Goal: Task Accomplishment & Management: Manage account settings

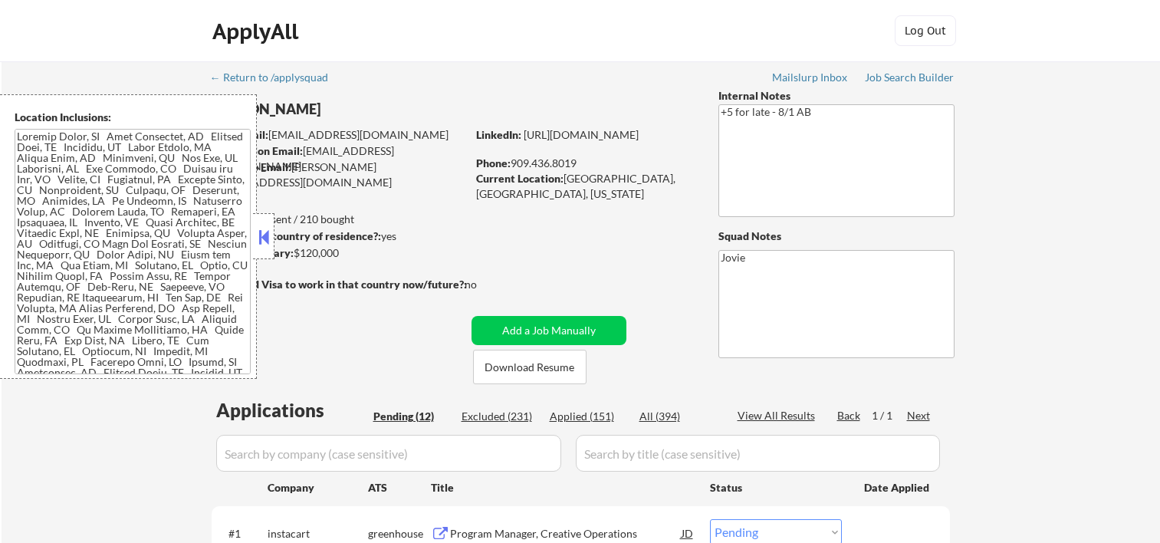
select select ""pending""
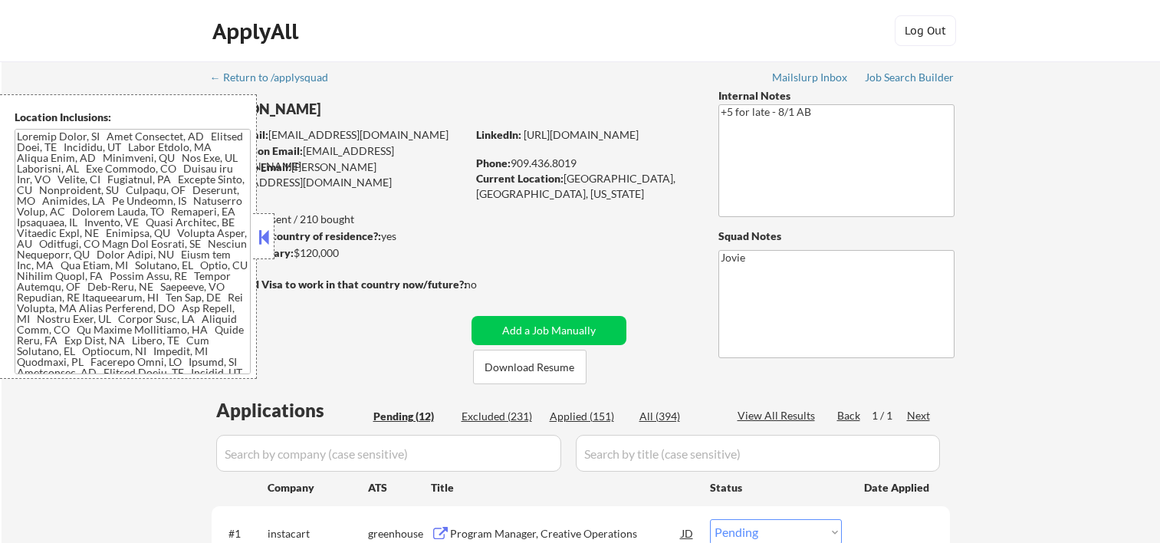
select select ""pending""
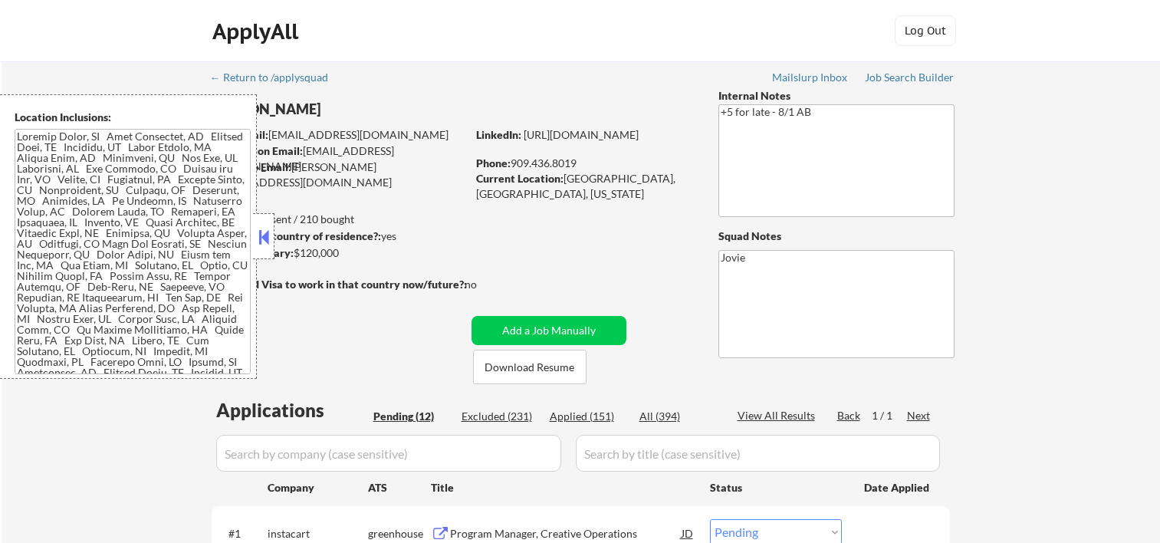
select select ""pending""
click at [260, 235] on button at bounding box center [263, 236] width 17 height 23
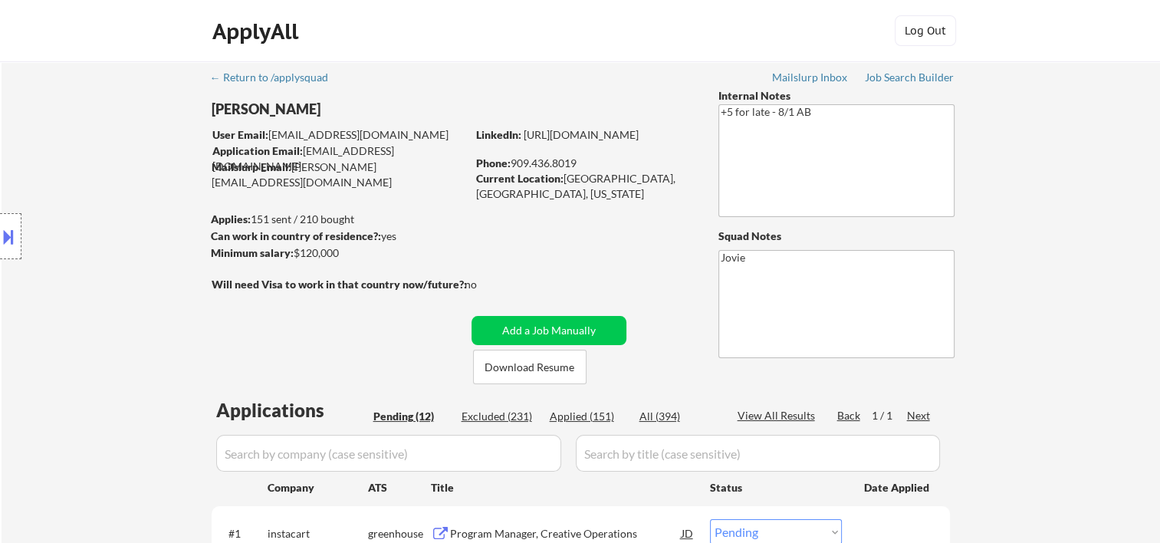
click at [779, 61] on div "ApplyAll Log In Sign Up Log Out" at bounding box center [580, 31] width 1160 height 62
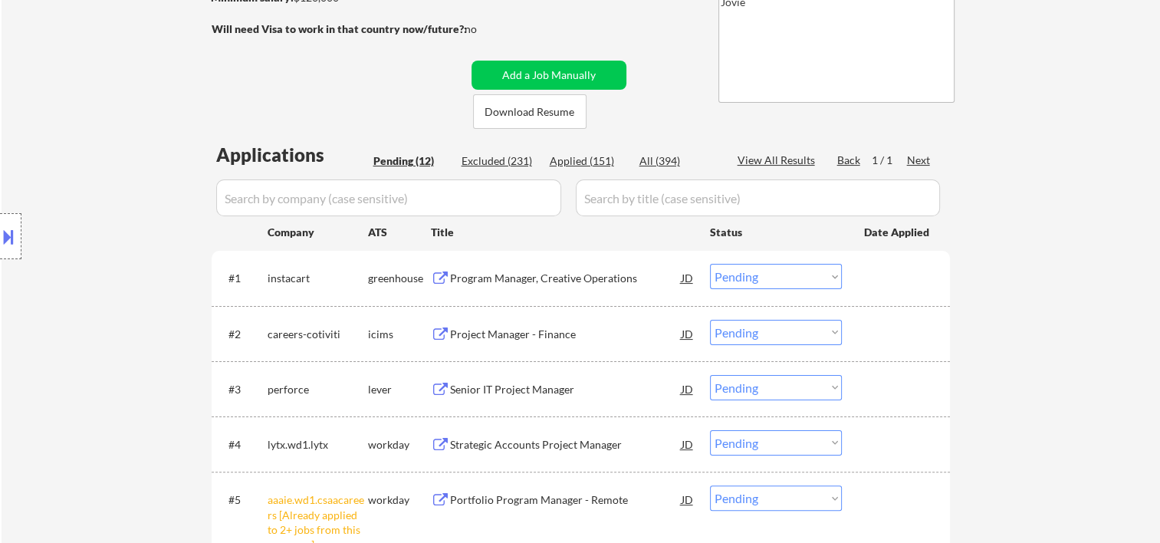
scroll to position [511, 0]
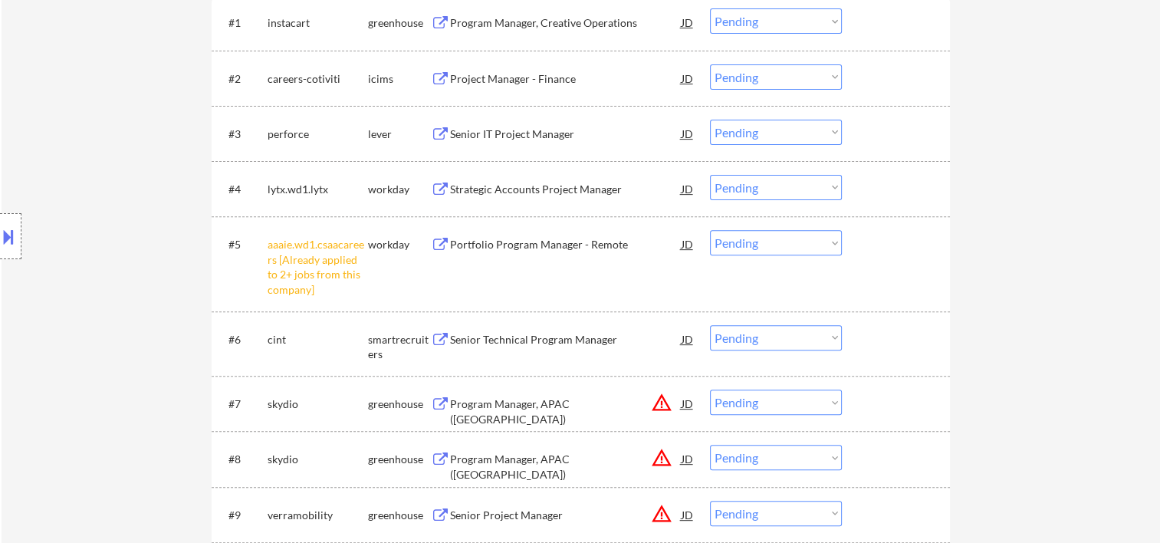
click at [893, 399] on div at bounding box center [897, 404] width 67 height 28
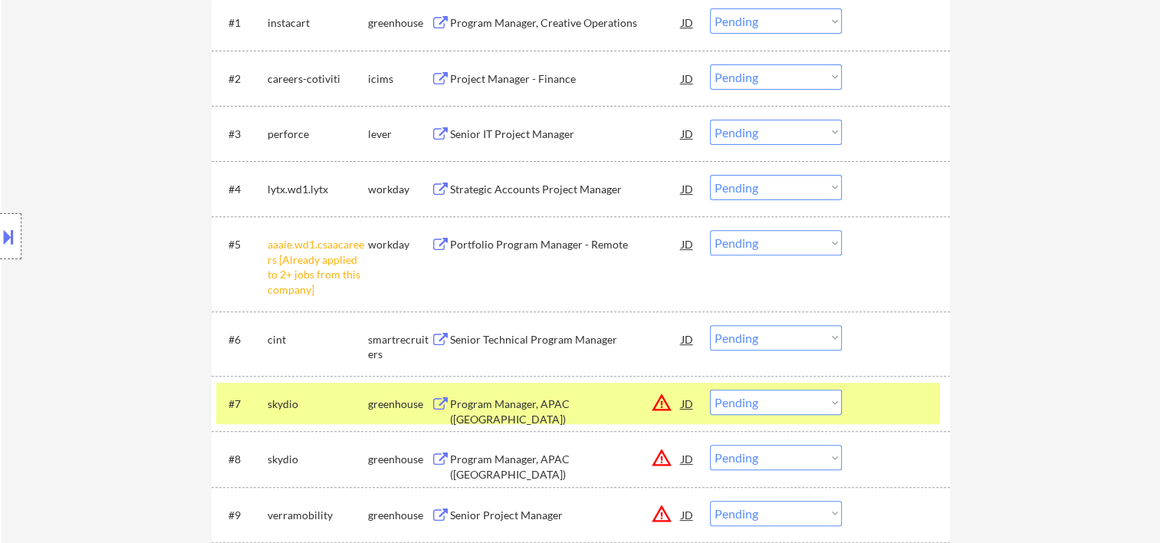
click at [555, 403] on div "Program Manager, APAC (Japan)" at bounding box center [566, 411] width 232 height 30
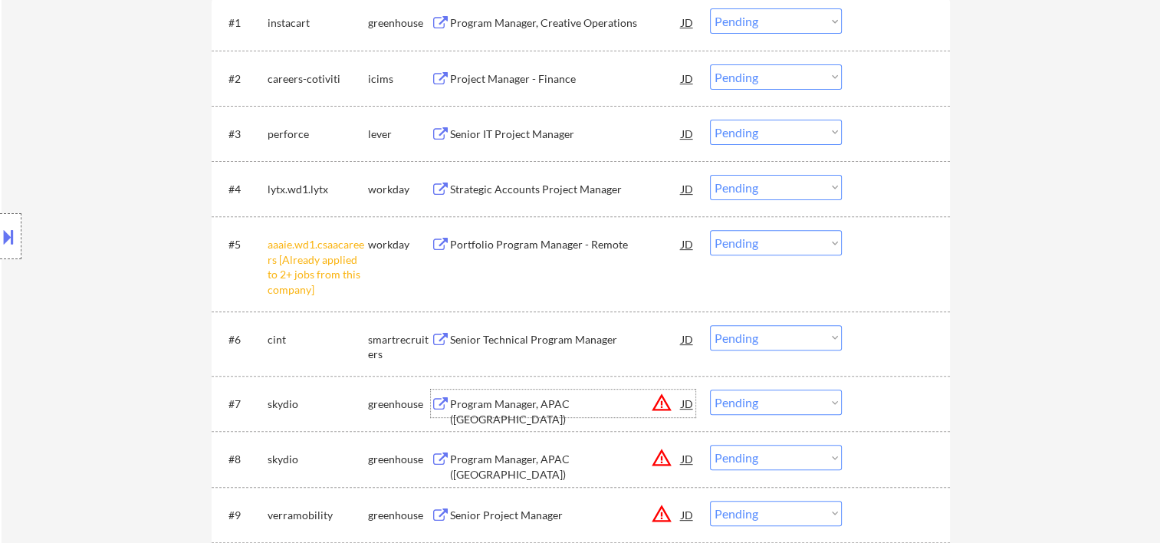
scroll to position [767, 0]
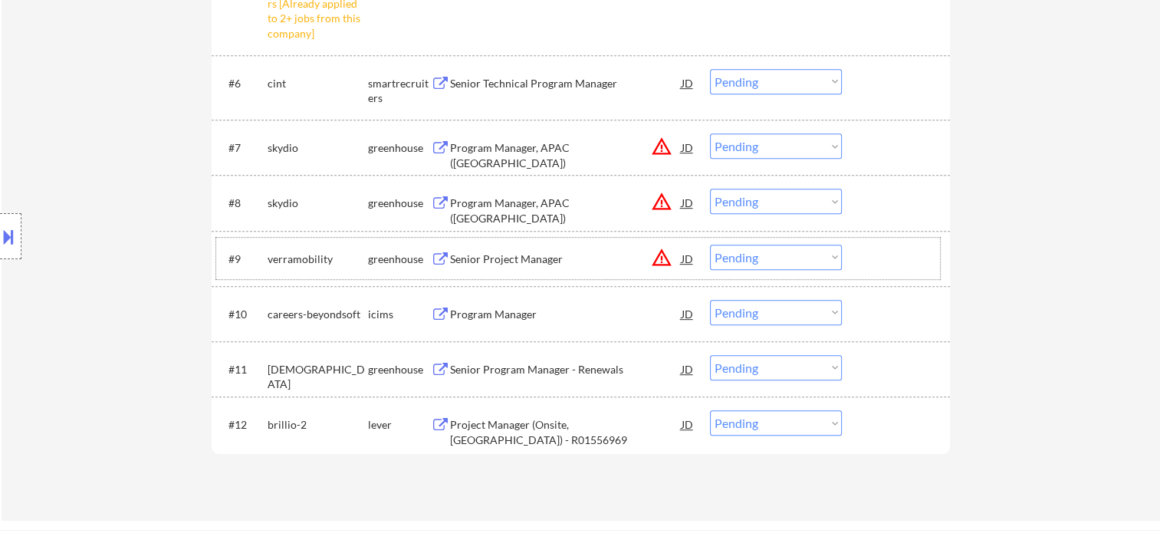
click at [871, 252] on div at bounding box center [897, 259] width 67 height 28
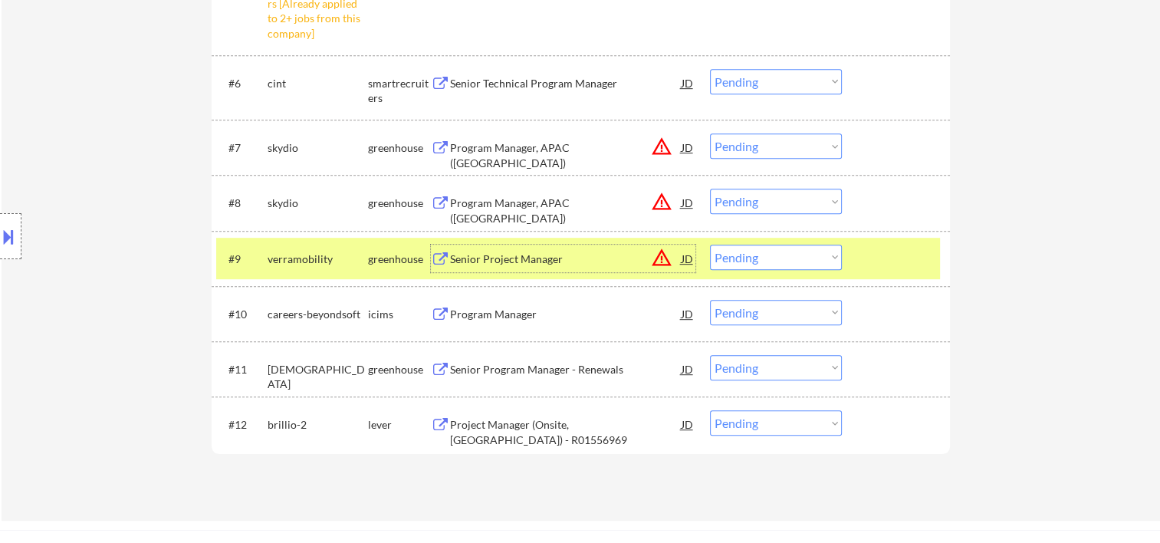
click at [594, 256] on div "Senior Project Manager" at bounding box center [566, 259] width 232 height 15
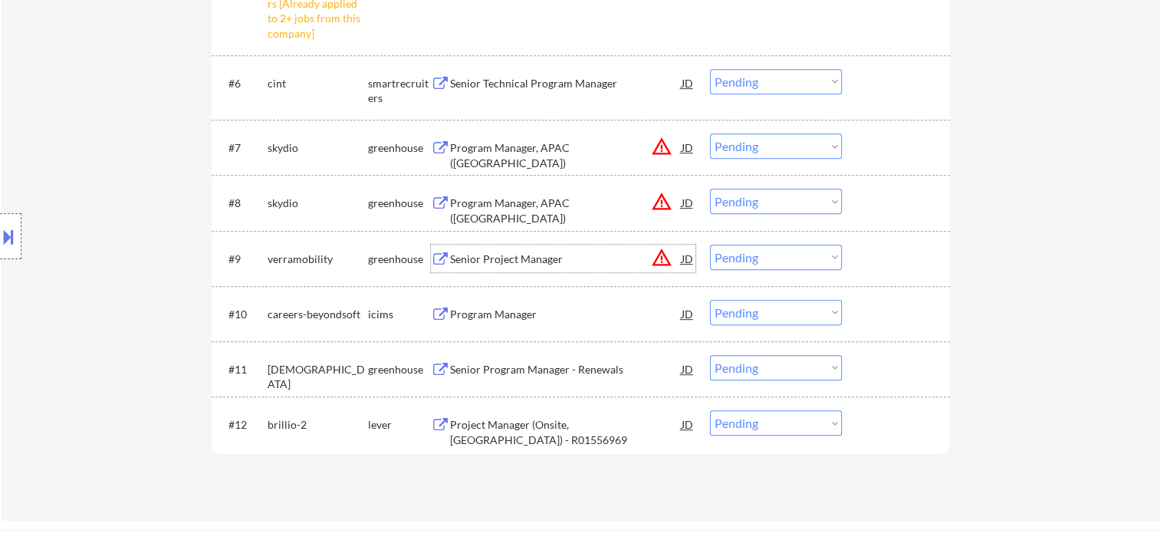
click at [873, 254] on div at bounding box center [897, 259] width 67 height 28
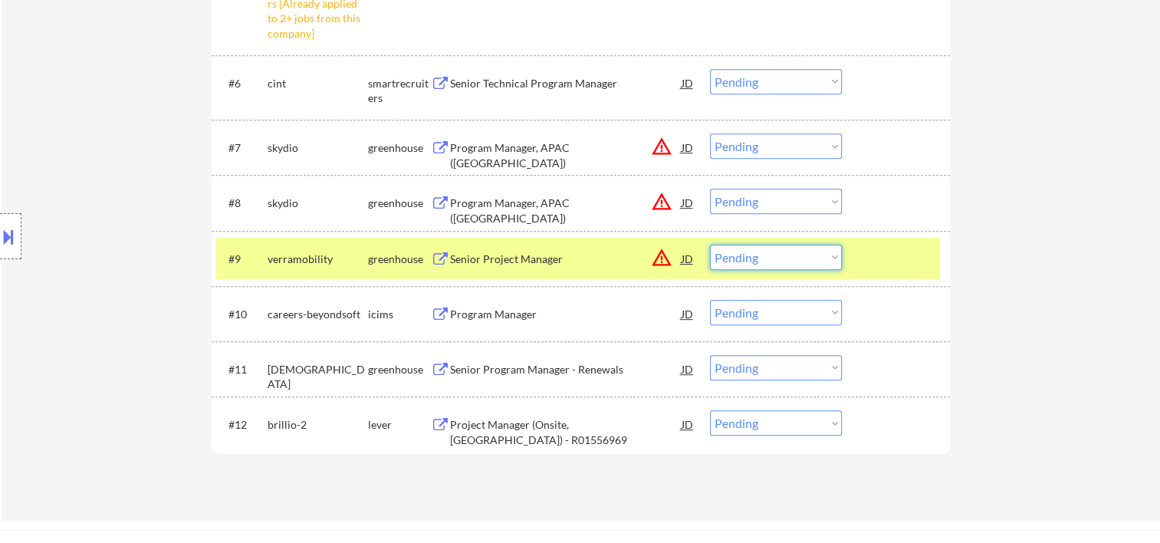
click at [834, 257] on select "Choose an option... Pending Applied Excluded (Questions) Excluded (Expired) Exc…" at bounding box center [776, 257] width 132 height 25
click at [710, 245] on select "Choose an option... Pending Applied Excluded (Questions) Excluded (Expired) Exc…" at bounding box center [776, 257] width 132 height 25
select select ""pending""
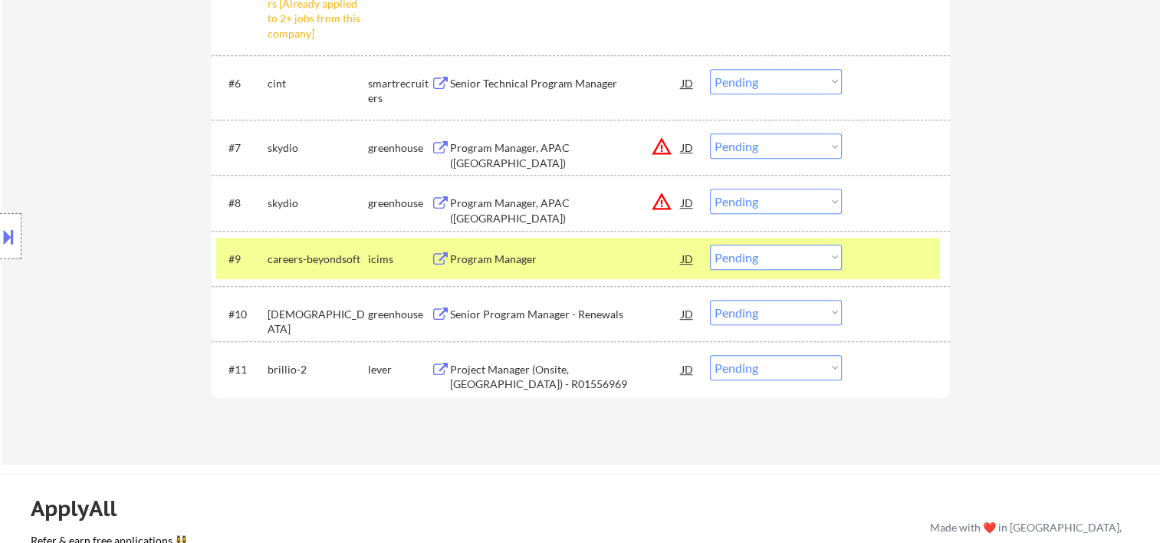
click at [902, 258] on div at bounding box center [897, 259] width 67 height 28
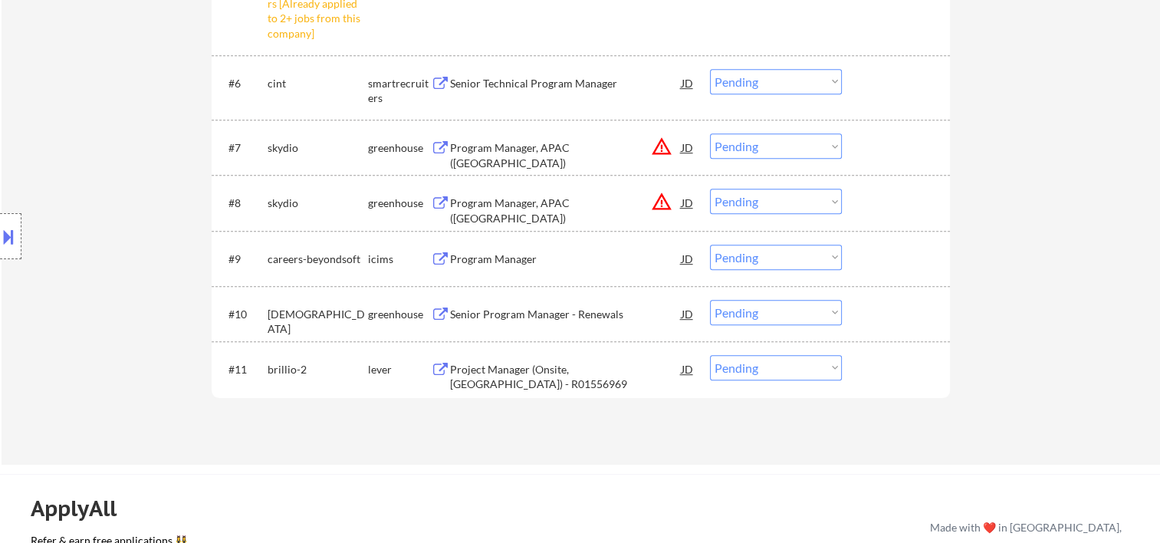
click at [868, 380] on div at bounding box center [897, 369] width 67 height 28
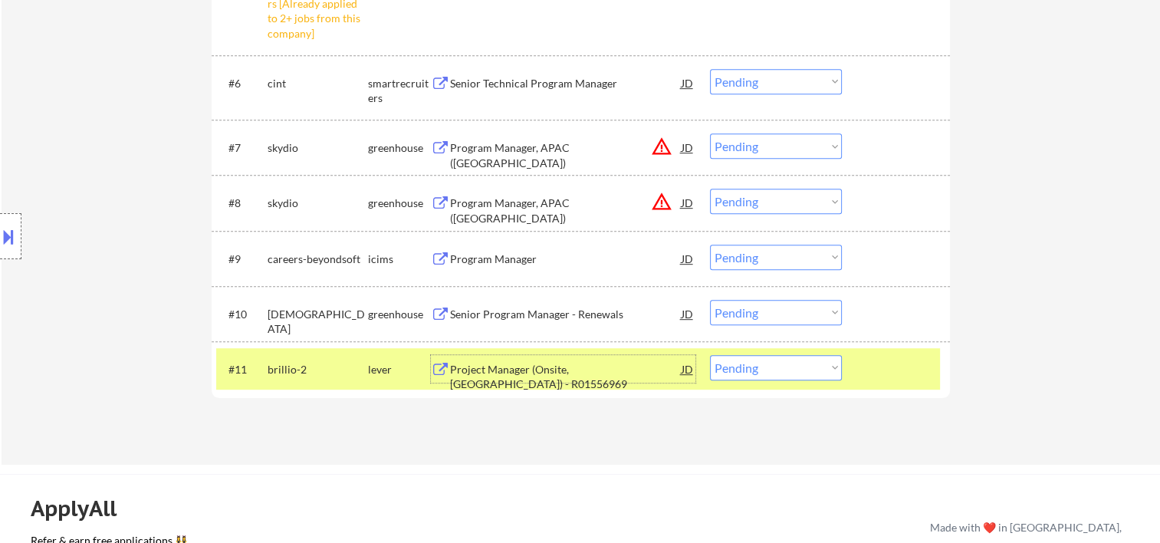
click at [580, 377] on div "Project Manager (Onsite, CA) - R01556969" at bounding box center [566, 369] width 232 height 28
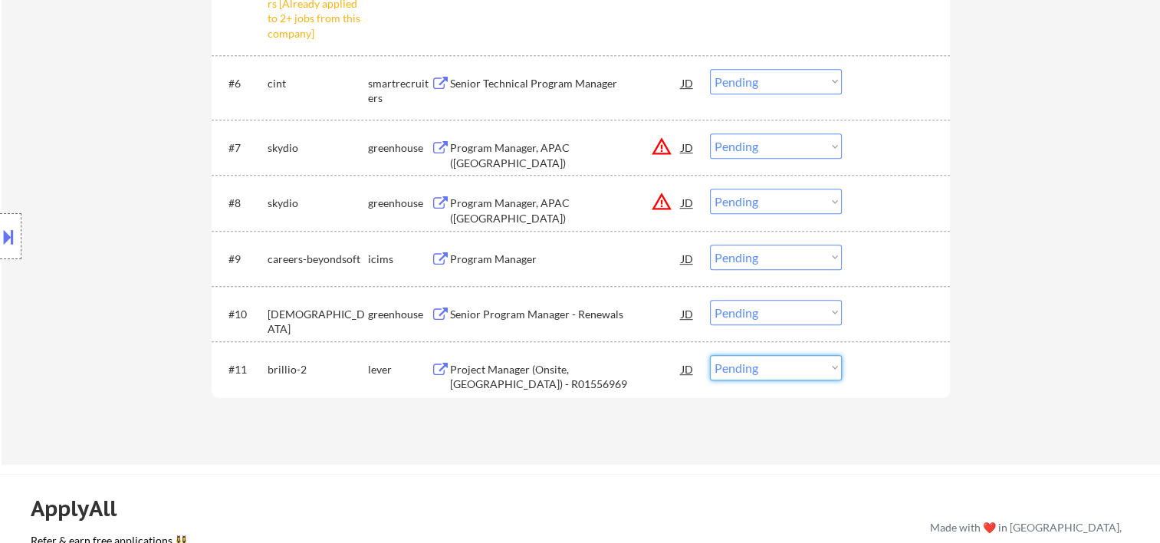
click at [833, 369] on select "Choose an option... Pending Applied Excluded (Questions) Excluded (Expired) Exc…" at bounding box center [776, 367] width 132 height 25
select select ""excluded__bad_match_""
click at [710, 355] on select "Choose an option... Pending Applied Excluded (Questions) Excluded (Expired) Exc…" at bounding box center [776, 367] width 132 height 25
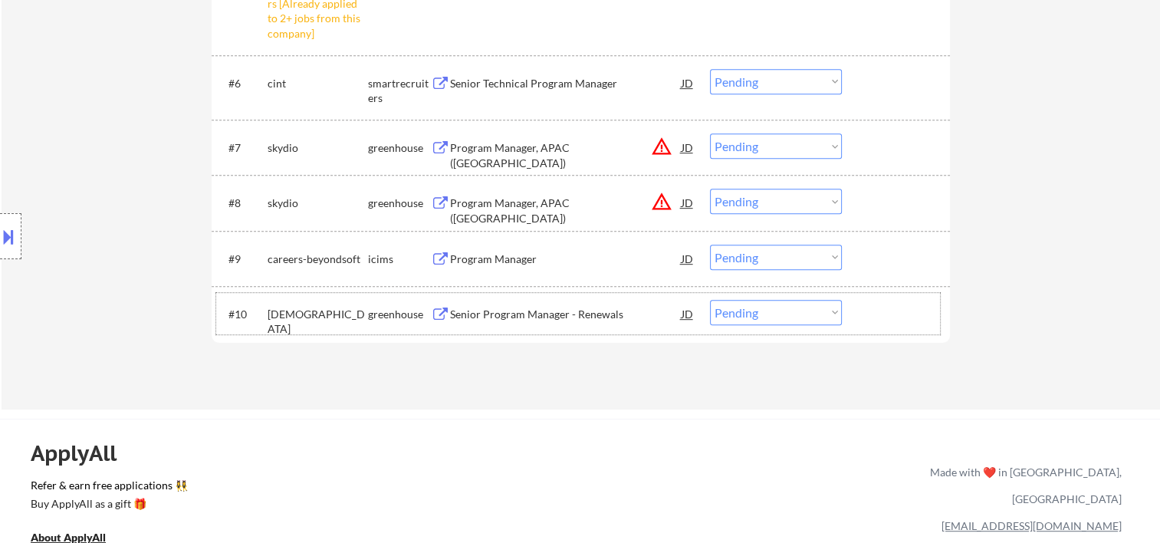
drag, startPoint x: 896, startPoint y: 307, endPoint x: 674, endPoint y: 313, distance: 221.7
click at [896, 309] on div at bounding box center [897, 314] width 67 height 28
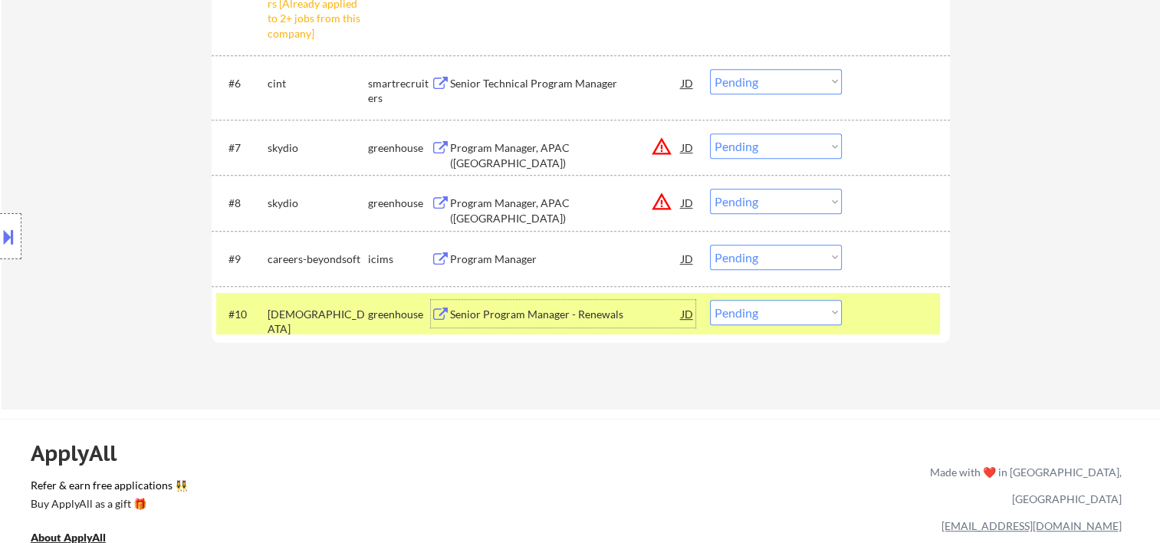
click at [636, 318] on div "Senior Program Manager - Renewals" at bounding box center [566, 314] width 232 height 15
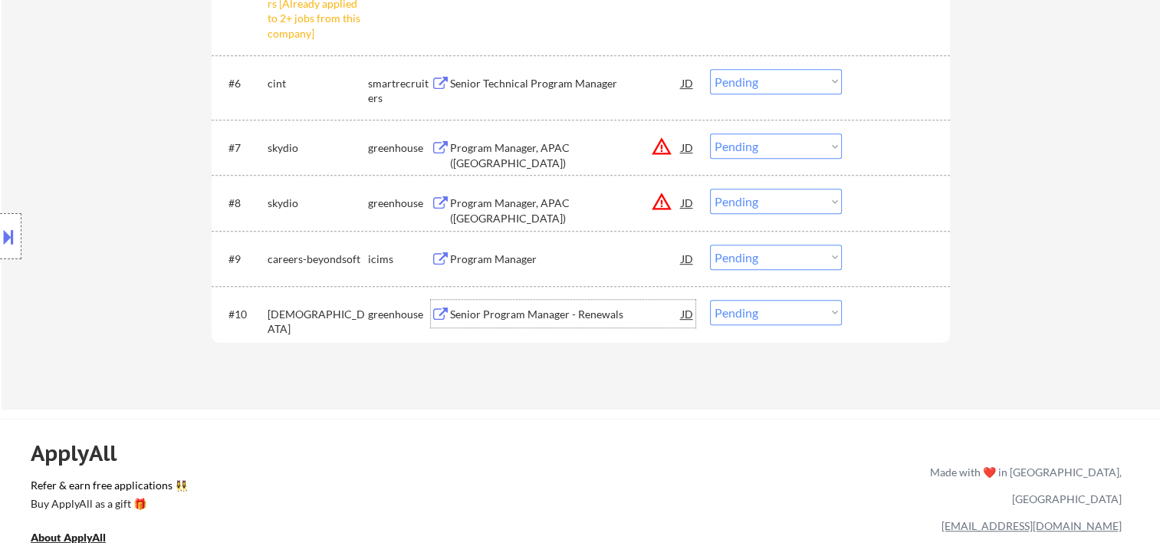
click at [877, 319] on div at bounding box center [897, 314] width 67 height 28
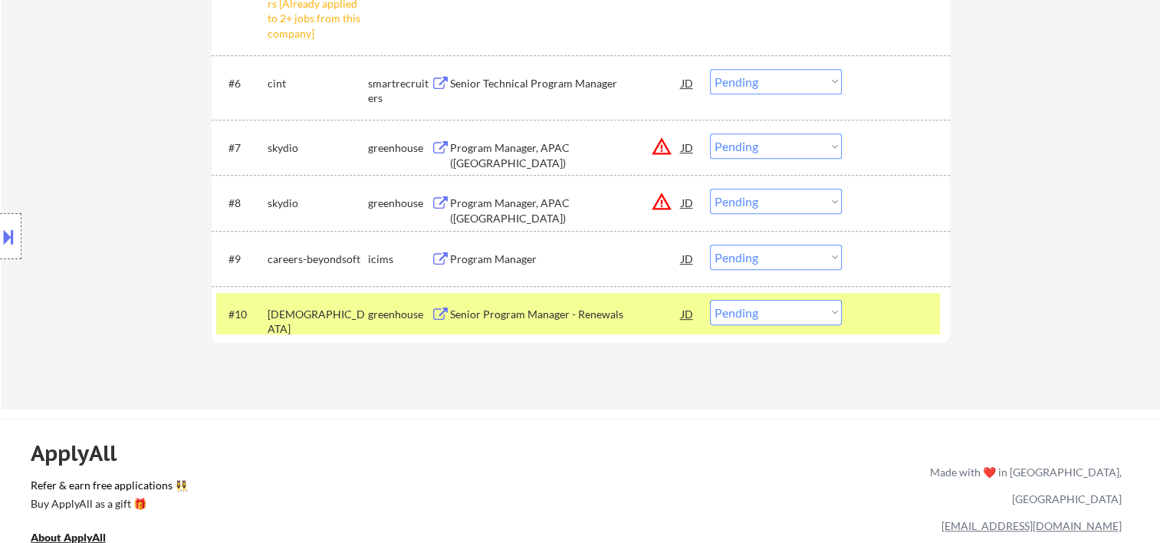
click at [817, 313] on select "Choose an option... Pending Applied Excluded (Questions) Excluded (Expired) Exc…" at bounding box center [776, 312] width 132 height 25
select select ""excluded__bad_match_""
click at [710, 300] on select "Choose an option... Pending Applied Excluded (Questions) Excluded (Expired) Exc…" at bounding box center [776, 312] width 132 height 25
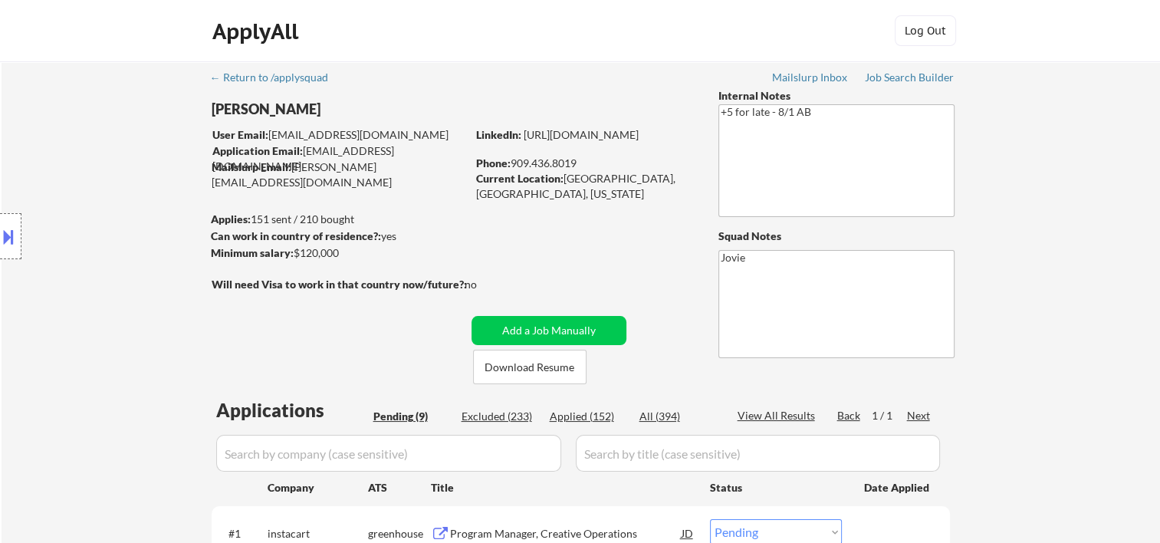
scroll to position [255, 0]
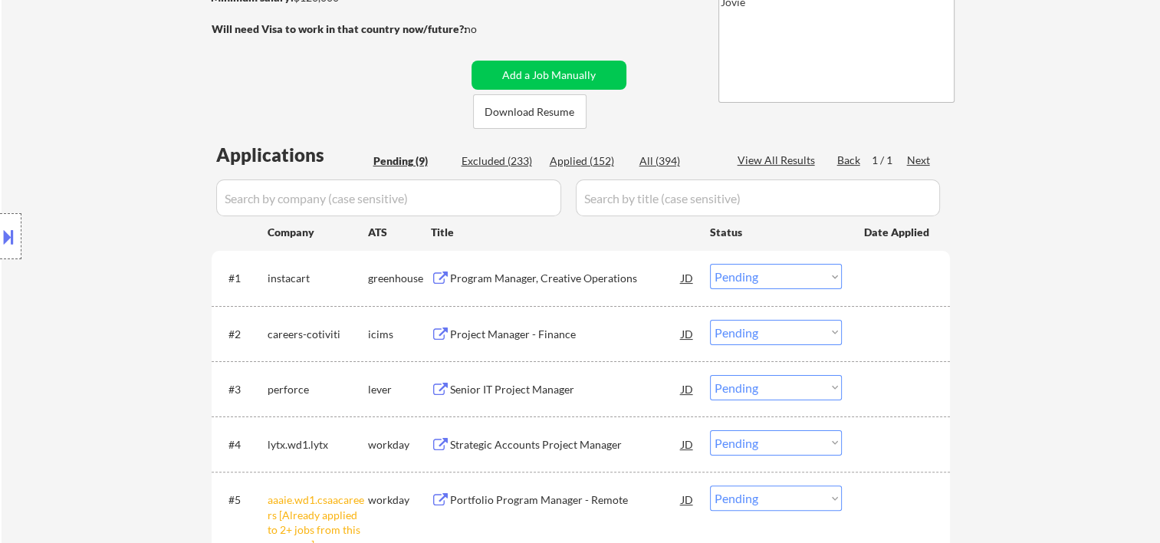
drag, startPoint x: 878, startPoint y: 282, endPoint x: 780, endPoint y: 261, distance: 100.3
click at [878, 285] on div at bounding box center [897, 278] width 67 height 28
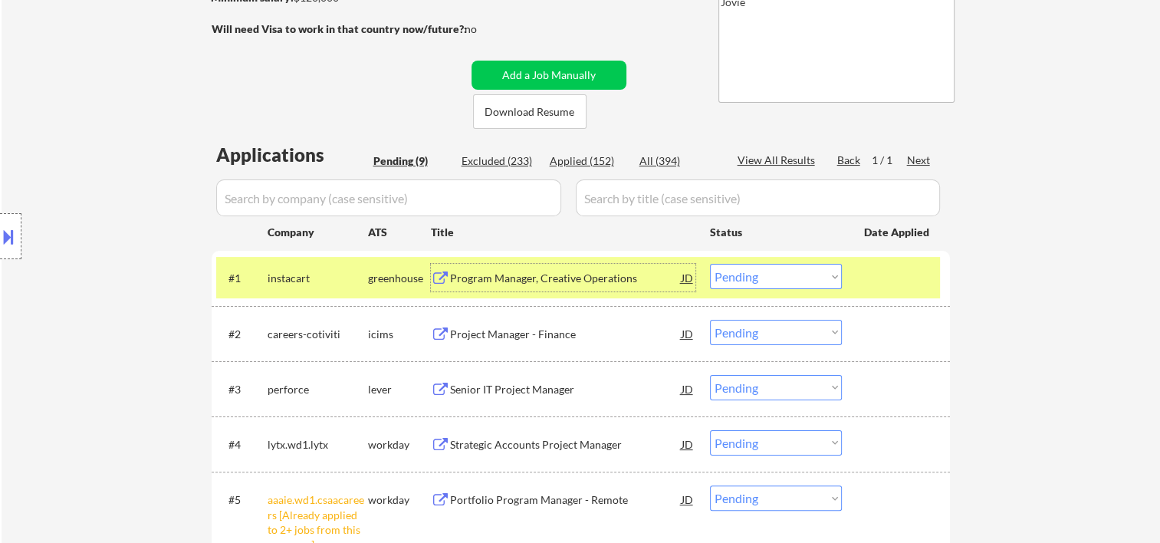
click at [609, 273] on div "Program Manager, Creative Operations" at bounding box center [566, 278] width 232 height 15
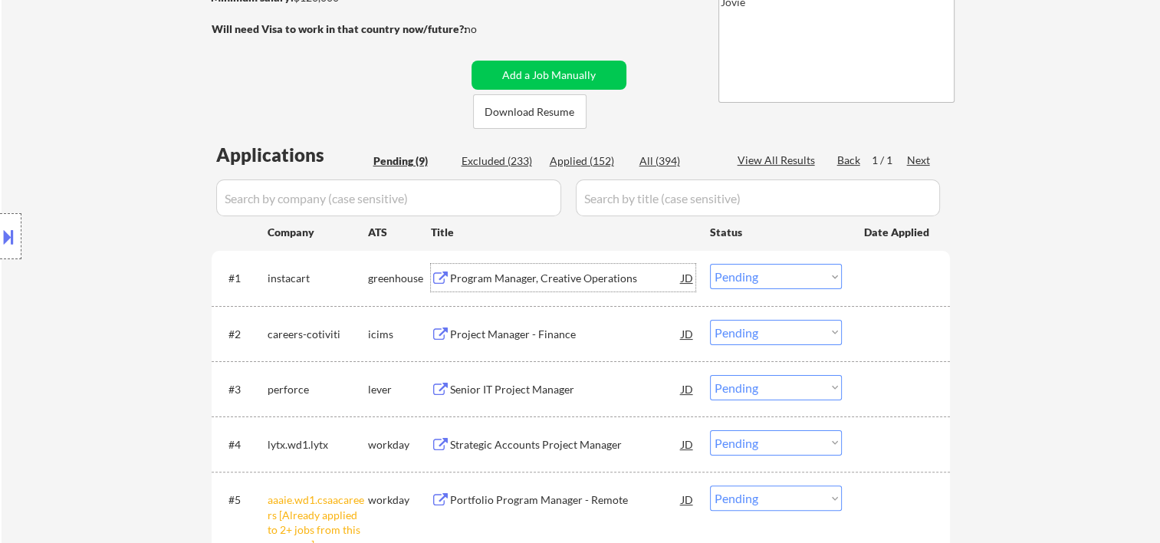
click at [868, 288] on div at bounding box center [897, 278] width 67 height 28
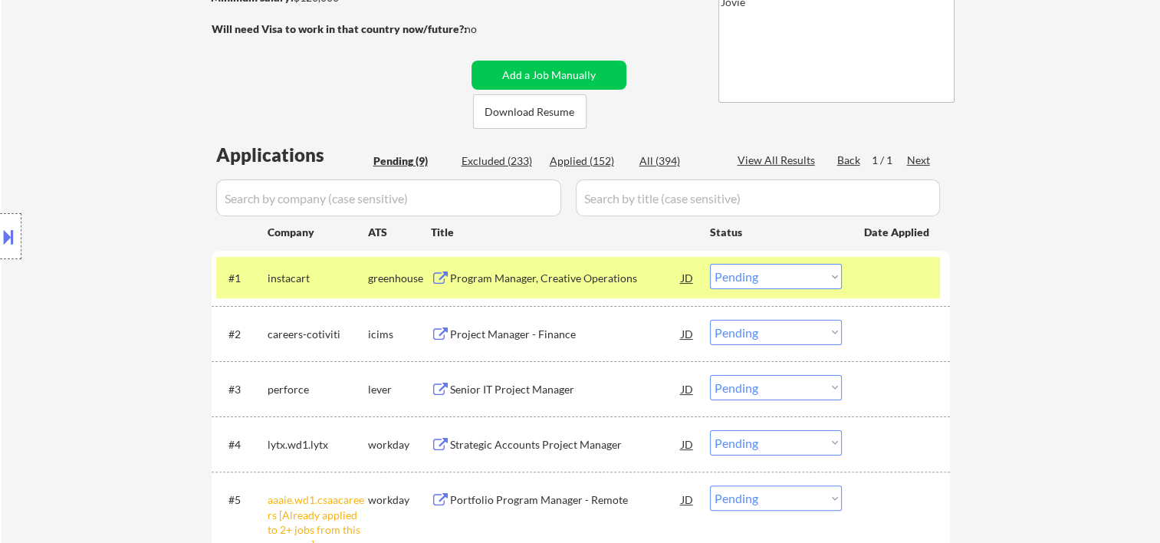
drag, startPoint x: 828, startPoint y: 274, endPoint x: 833, endPoint y: 267, distance: 8.3
click at [828, 274] on select "Choose an option... Pending Applied Excluded (Questions) Excluded (Expired) Exc…" at bounding box center [776, 276] width 132 height 25
click at [710, 264] on select "Choose an option... Pending Applied Excluded (Questions) Excluded (Expired) Exc…" at bounding box center [776, 276] width 132 height 25
select select ""pending""
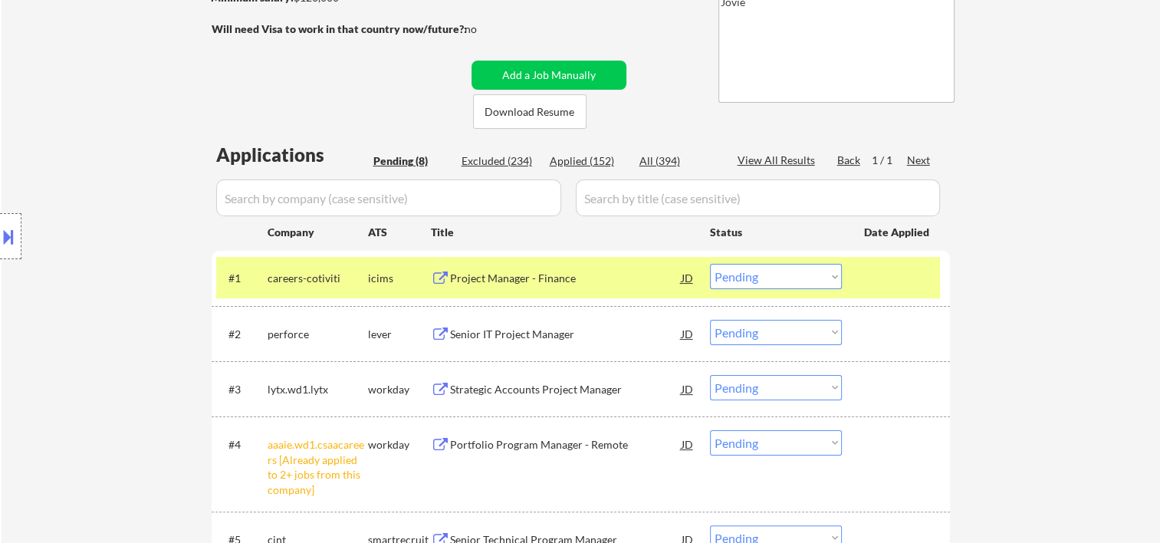
click at [899, 272] on div at bounding box center [897, 278] width 67 height 28
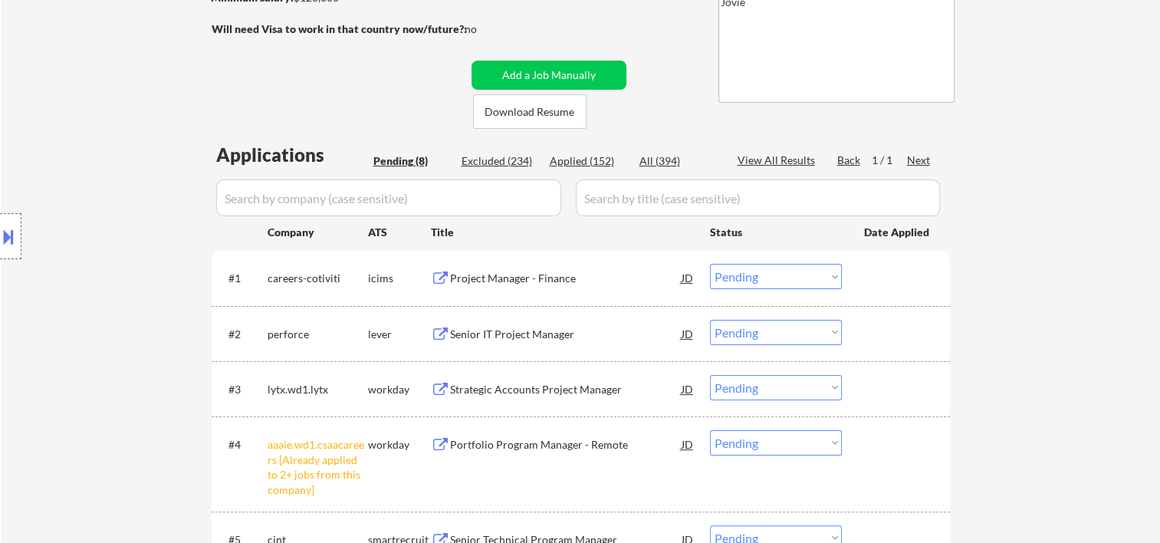
click at [906, 345] on div at bounding box center [897, 334] width 67 height 28
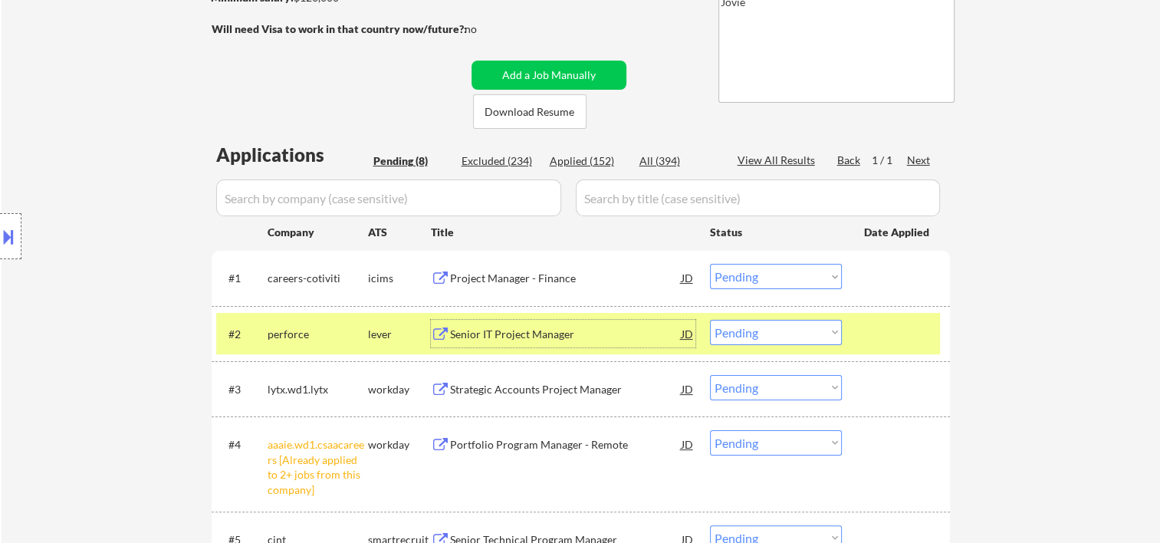
click at [570, 344] on div "Senior IT Project Manager" at bounding box center [566, 334] width 232 height 28
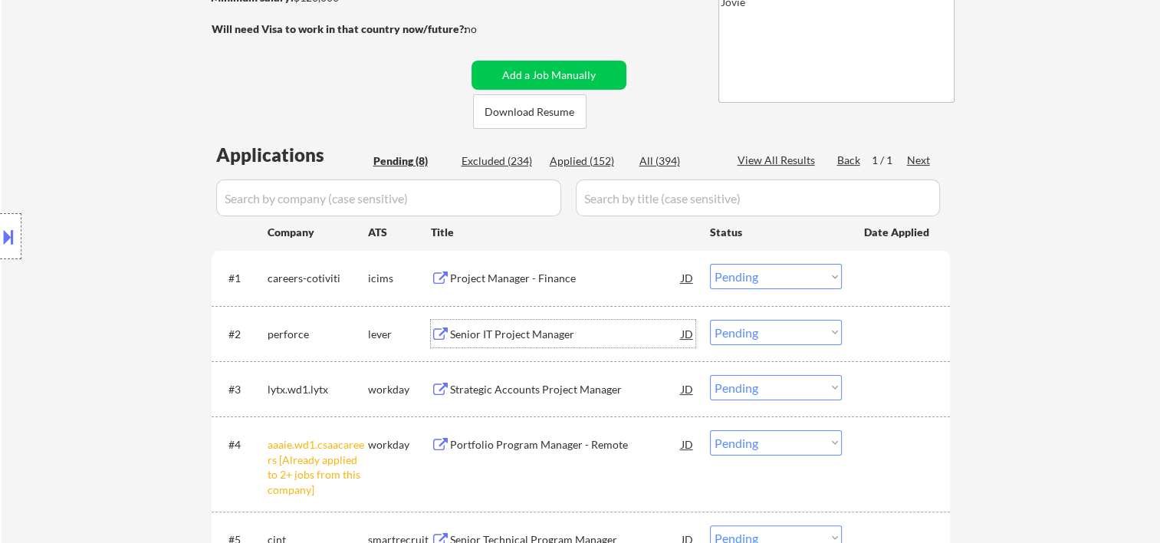
click at [858, 340] on div "#2 perforce lever Senior IT Project Manager JD Choose an option... Pending Appl…" at bounding box center [578, 333] width 724 height 41
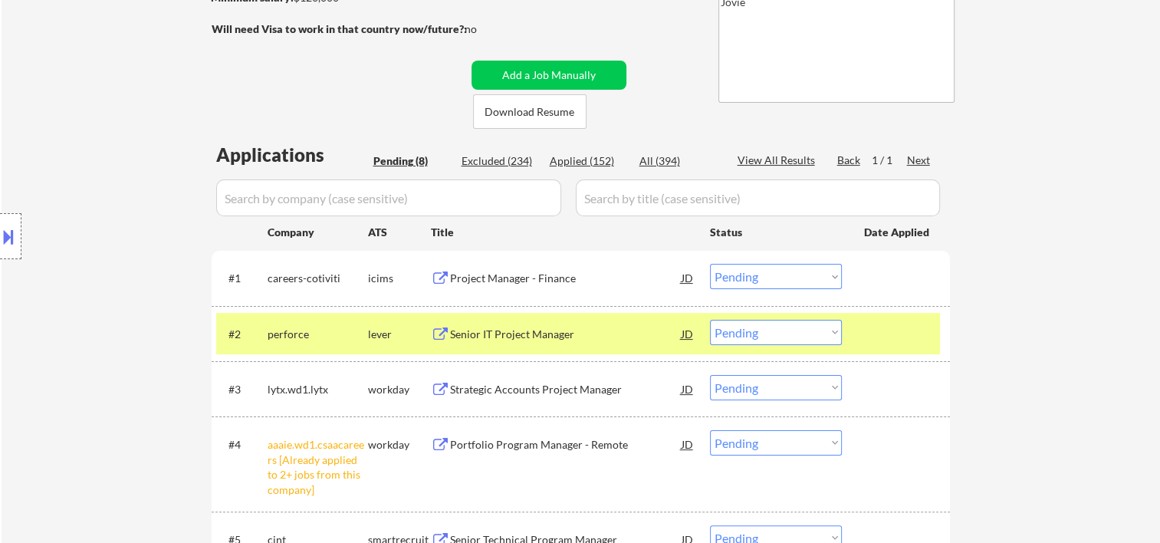
click at [834, 338] on select "Choose an option... Pending Applied Excluded (Questions) Excluded (Expired) Exc…" at bounding box center [776, 332] width 132 height 25
click at [710, 320] on select "Choose an option... Pending Applied Excluded (Questions) Excluded (Expired) Exc…" at bounding box center [776, 332] width 132 height 25
select select ""pending""
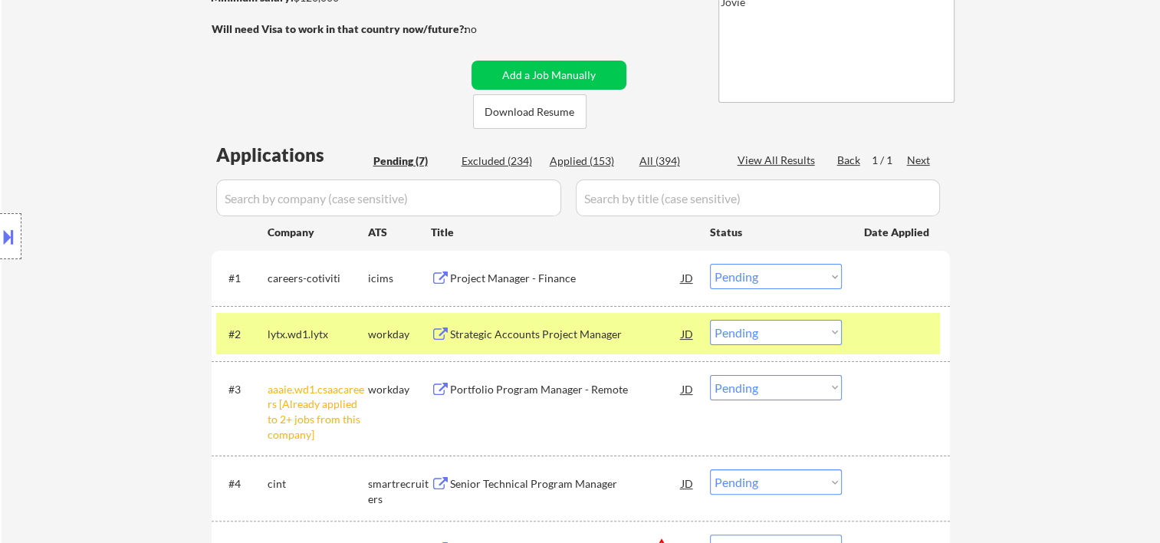
click at [681, 14] on div "← Return to /applysquad Mailslurp Inbox Job Search Builder Ashley Tall User Ema…" at bounding box center [581, 274] width 765 height 936
click at [877, 326] on div at bounding box center [897, 334] width 67 height 28
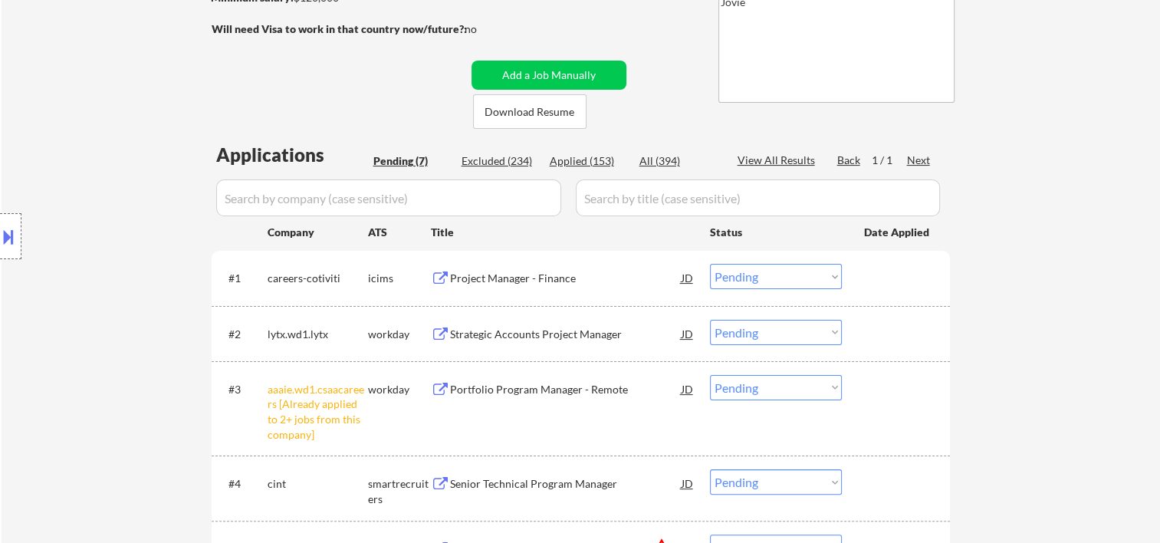
scroll to position [511, 0]
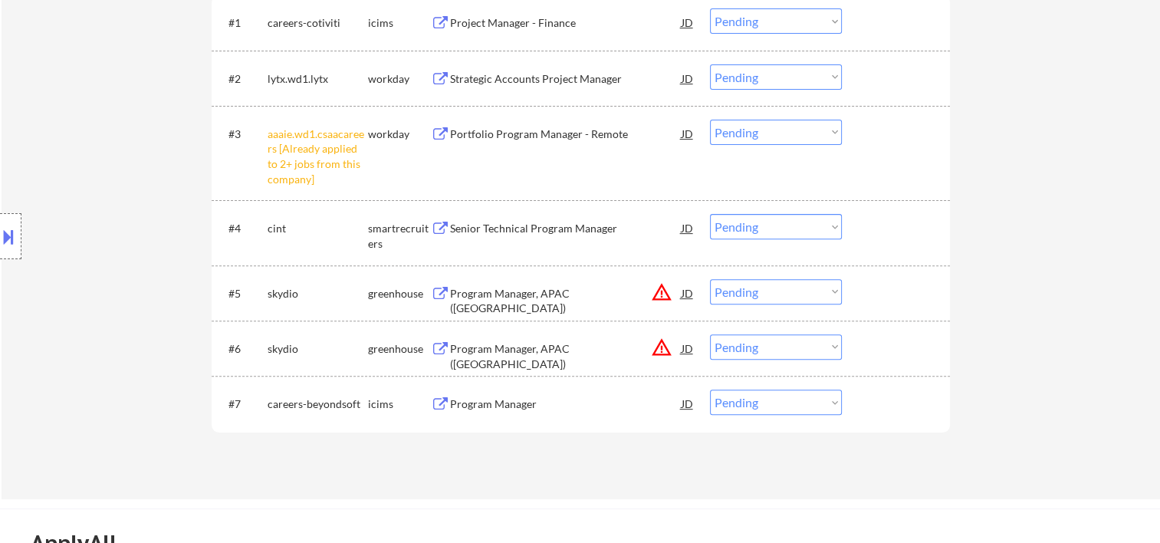
click at [837, 135] on select "Choose an option... Pending Applied Excluded (Questions) Excluded (Expired) Exc…" at bounding box center [776, 132] width 132 height 25
click at [710, 120] on select "Choose an option... Pending Applied Excluded (Questions) Excluded (Expired) Exc…" at bounding box center [776, 132] width 132 height 25
select select ""pending""
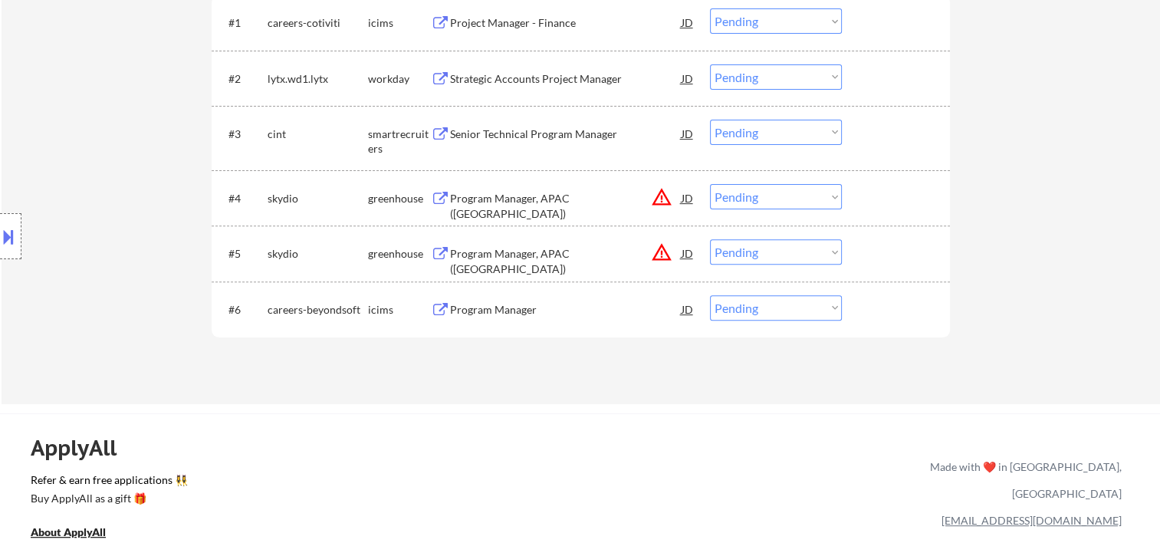
scroll to position [255, 0]
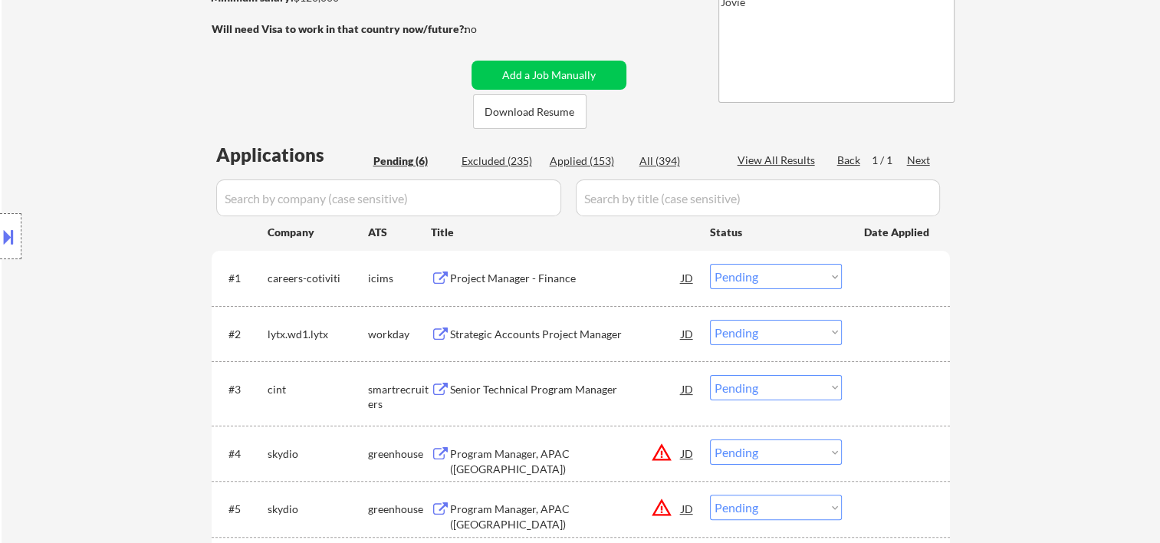
click at [916, 337] on div at bounding box center [897, 334] width 67 height 28
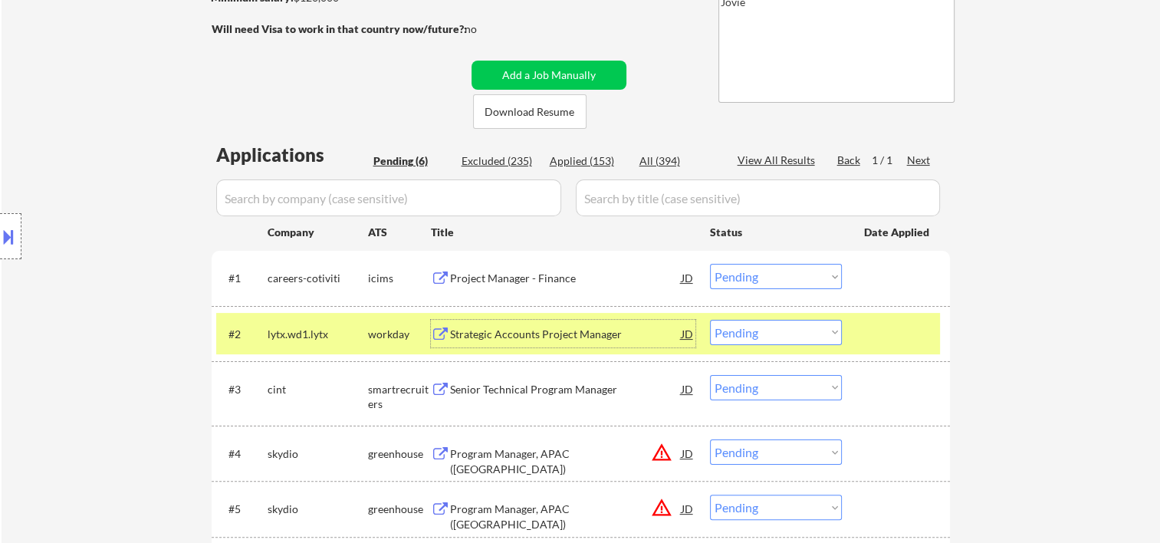
click at [641, 340] on div "Strategic Accounts Project Manager" at bounding box center [566, 334] width 232 height 15
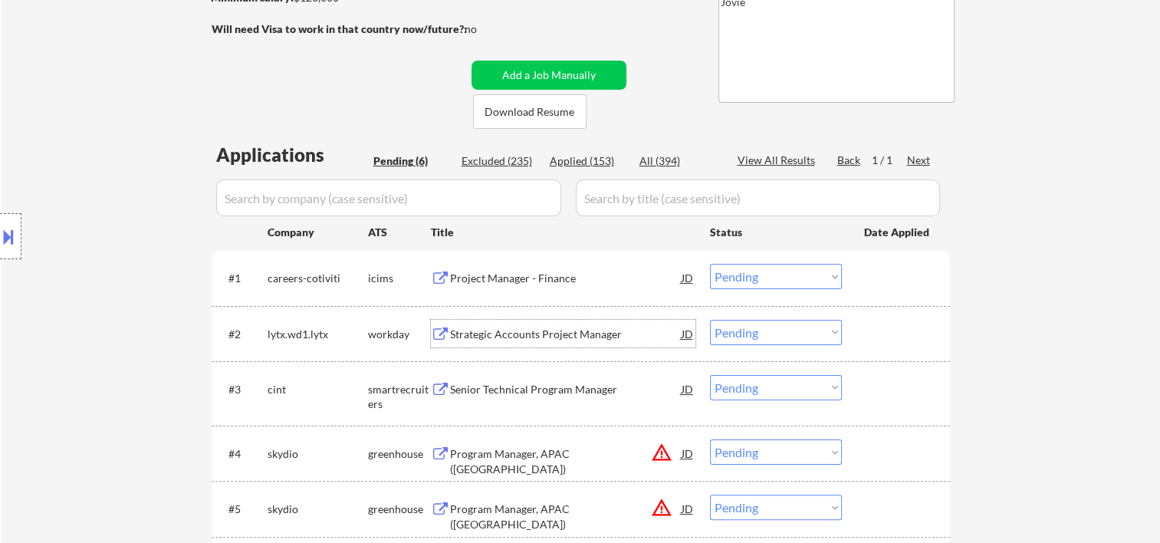
drag, startPoint x: 867, startPoint y: 327, endPoint x: 842, endPoint y: 334, distance: 26.4
click at [852, 332] on div "#2 lytx.wd1.lytx workday Strategic Accounts Project Manager JD Choose an option…" at bounding box center [578, 333] width 724 height 41
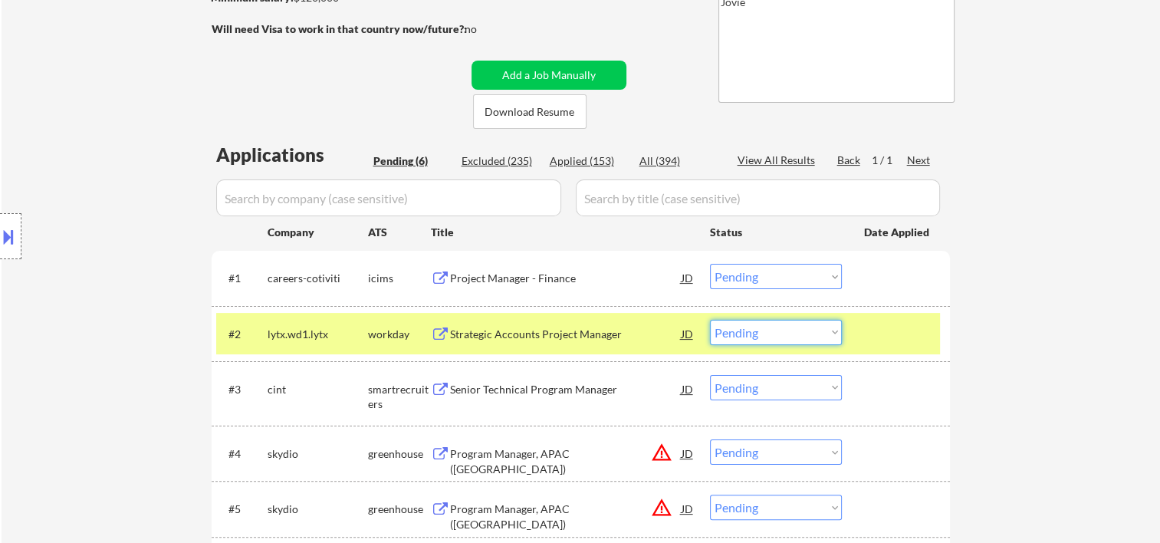
click at [828, 335] on select "Choose an option... Pending Applied Excluded (Questions) Excluded (Expired) Exc…" at bounding box center [776, 332] width 132 height 25
click at [710, 320] on select "Choose an option... Pending Applied Excluded (Questions) Excluded (Expired) Exc…" at bounding box center [776, 332] width 132 height 25
select select ""pending""
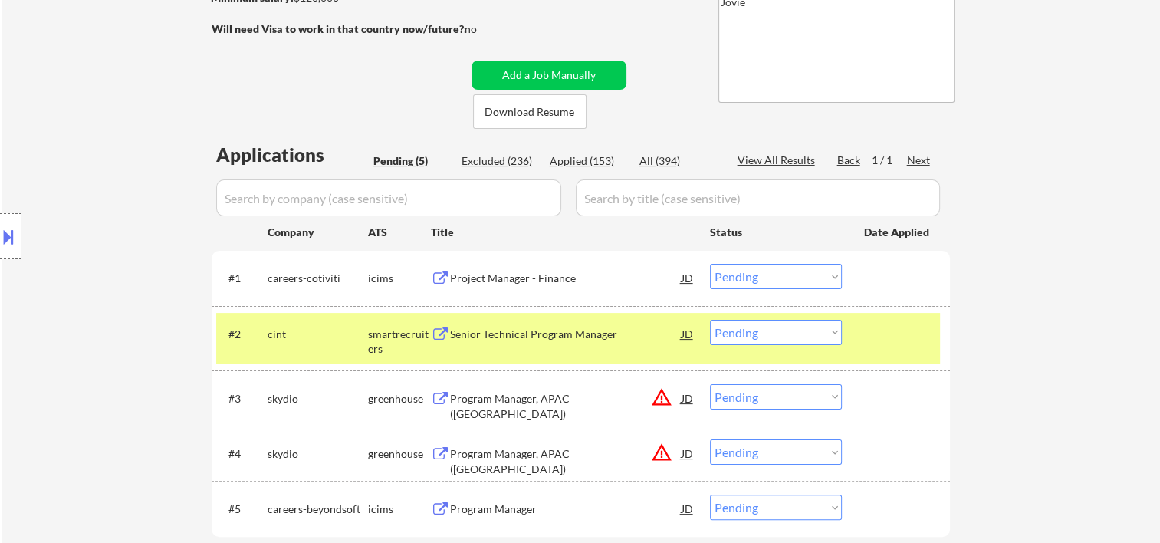
click at [911, 344] on div at bounding box center [897, 334] width 67 height 28
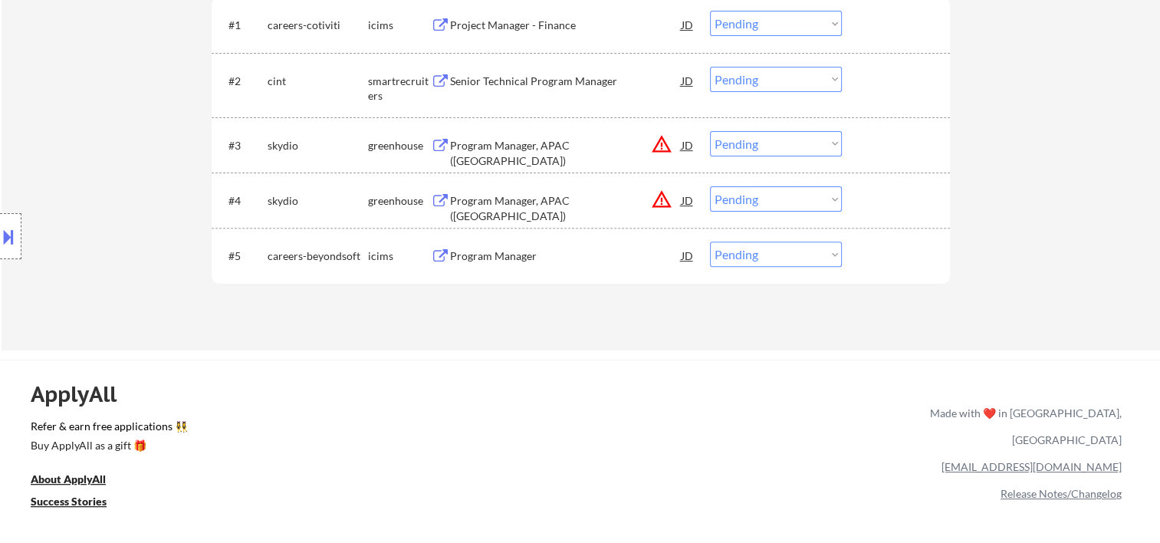
scroll to position [511, 0]
click at [881, 202] on div at bounding box center [897, 198] width 67 height 28
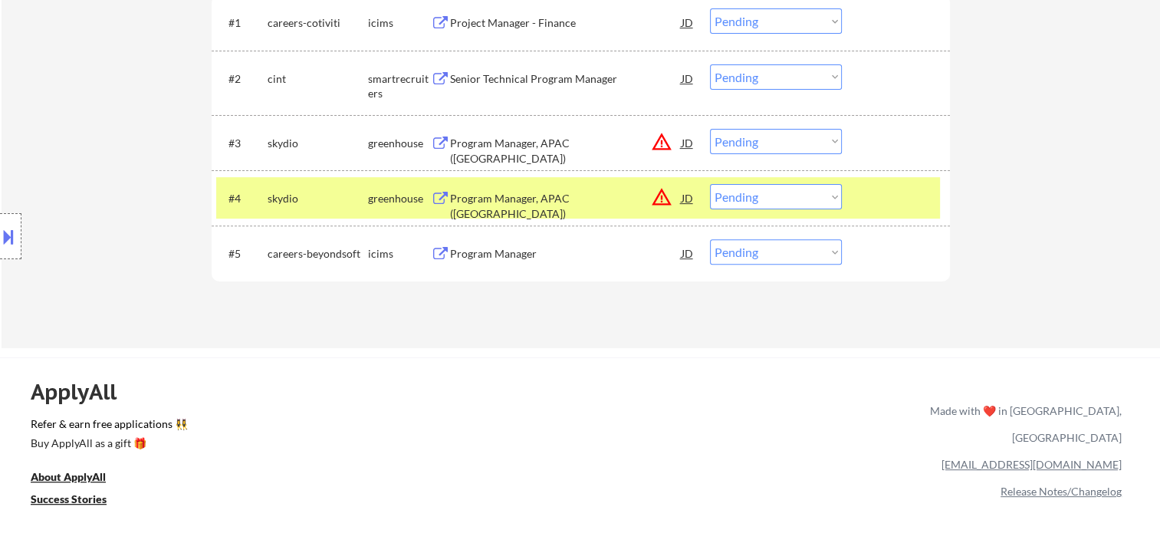
click at [597, 195] on div "Program Manager, APAC (Taiwan)" at bounding box center [566, 206] width 232 height 30
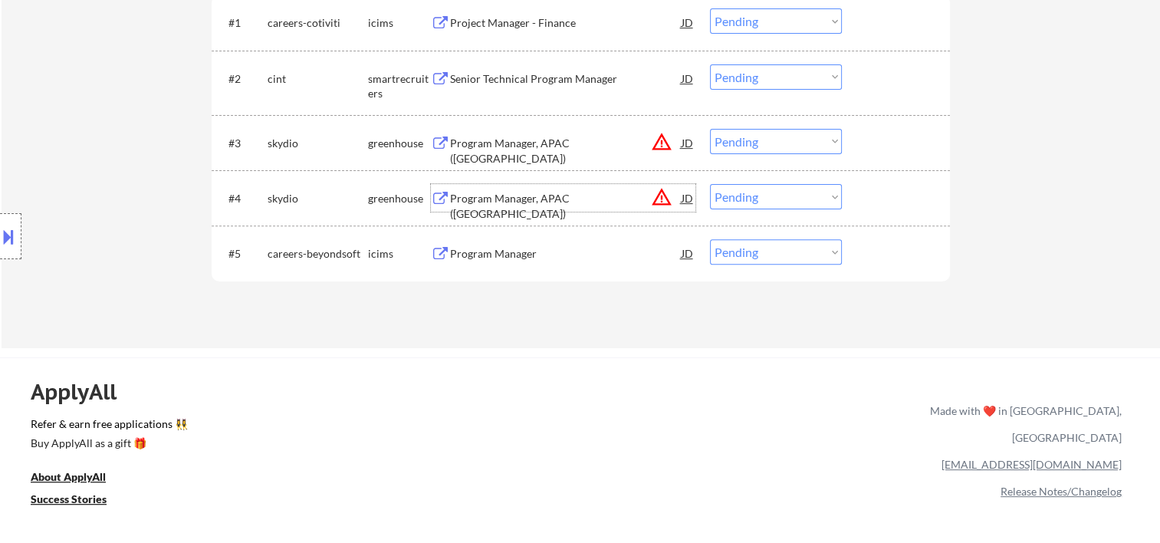
click at [850, 202] on div "#4 skydio greenhouse Program Manager, APAC (Taiwan) JD warning_amber Choose an …" at bounding box center [578, 197] width 724 height 41
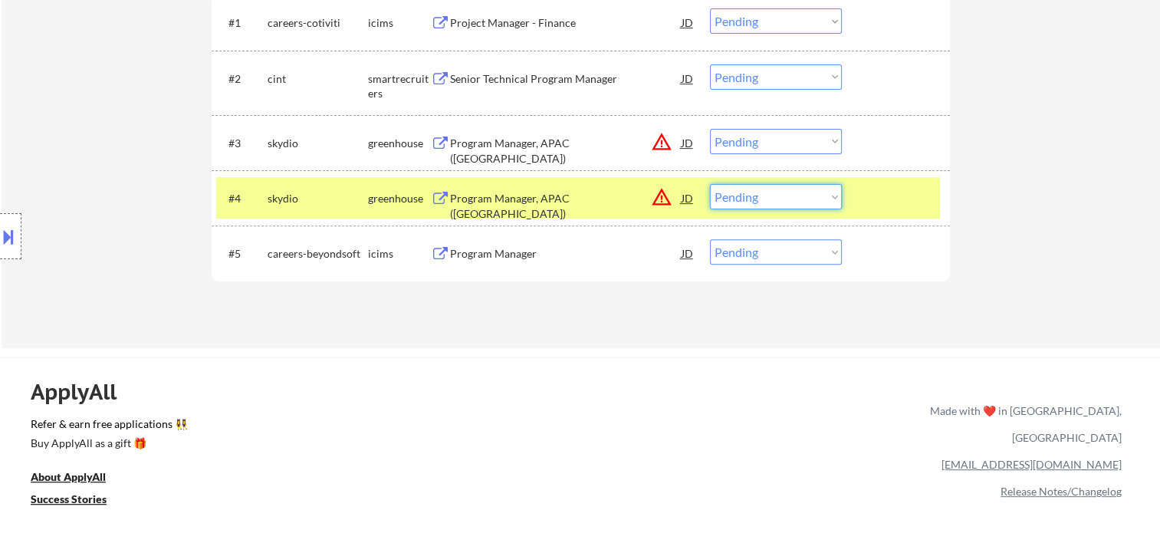
click at [815, 198] on select "Choose an option... Pending Applied Excluded (Questions) Excluded (Expired) Exc…" at bounding box center [776, 196] width 132 height 25
click at [710, 184] on select "Choose an option... Pending Applied Excluded (Questions) Excluded (Expired) Exc…" at bounding box center [776, 196] width 132 height 25
select select ""pending""
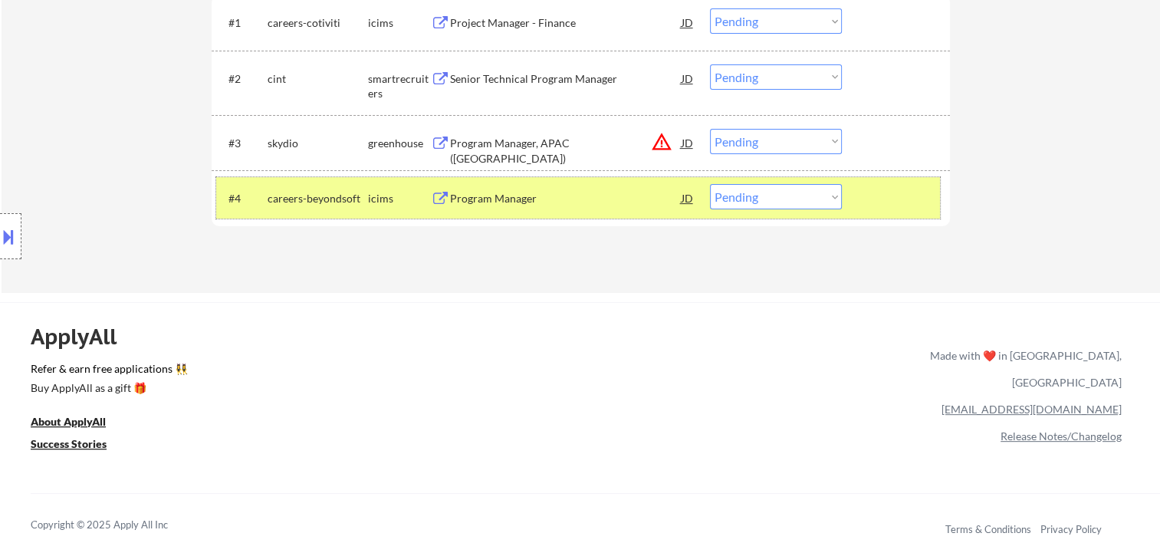
click at [883, 199] on div at bounding box center [897, 198] width 67 height 28
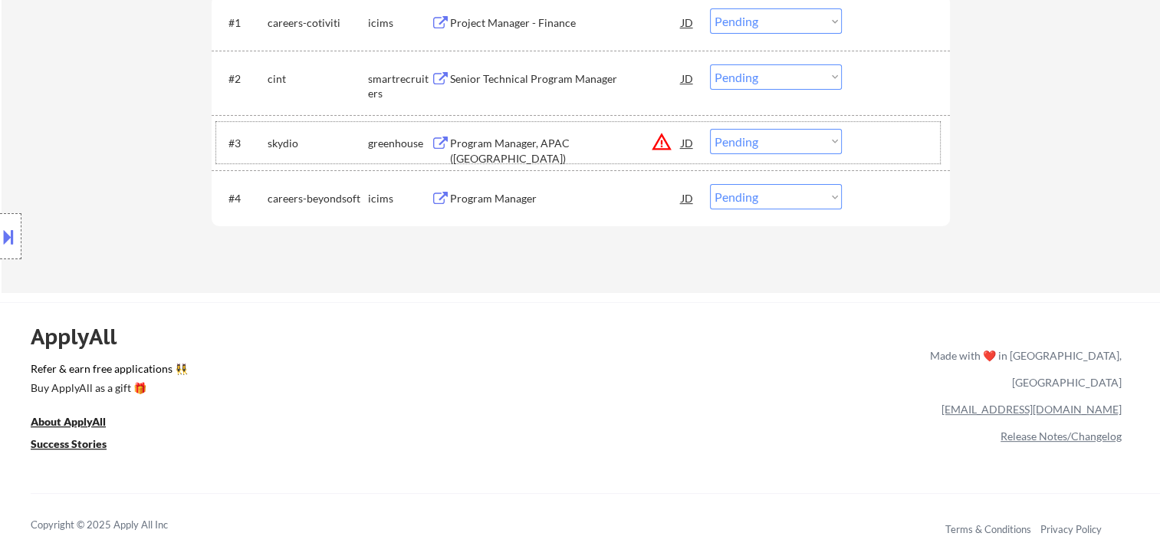
click at [874, 136] on div at bounding box center [897, 143] width 67 height 28
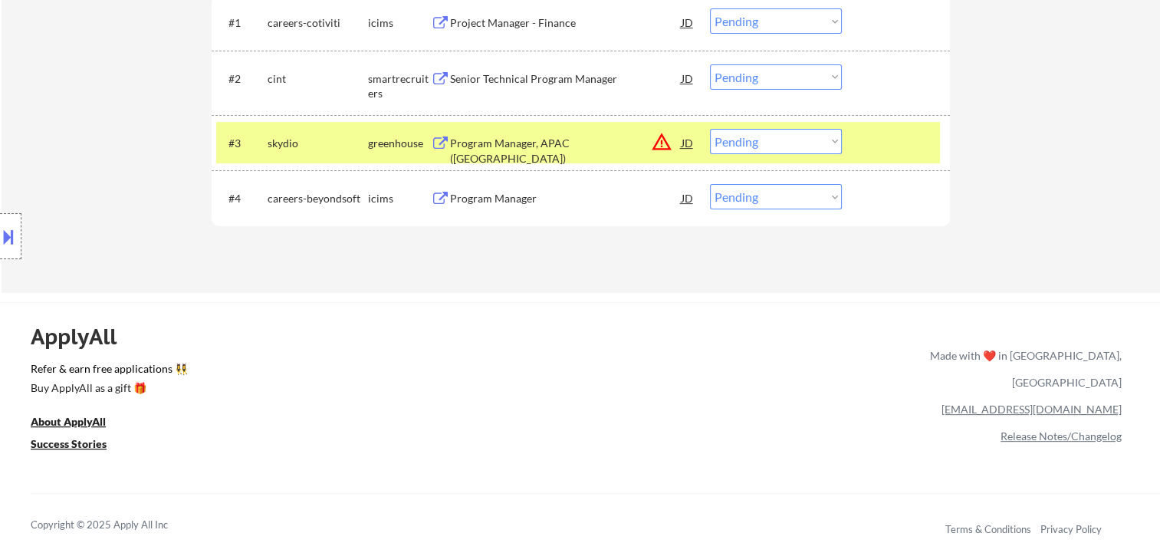
click at [601, 145] on div "Program Manager, APAC (Japan)" at bounding box center [566, 151] width 232 height 30
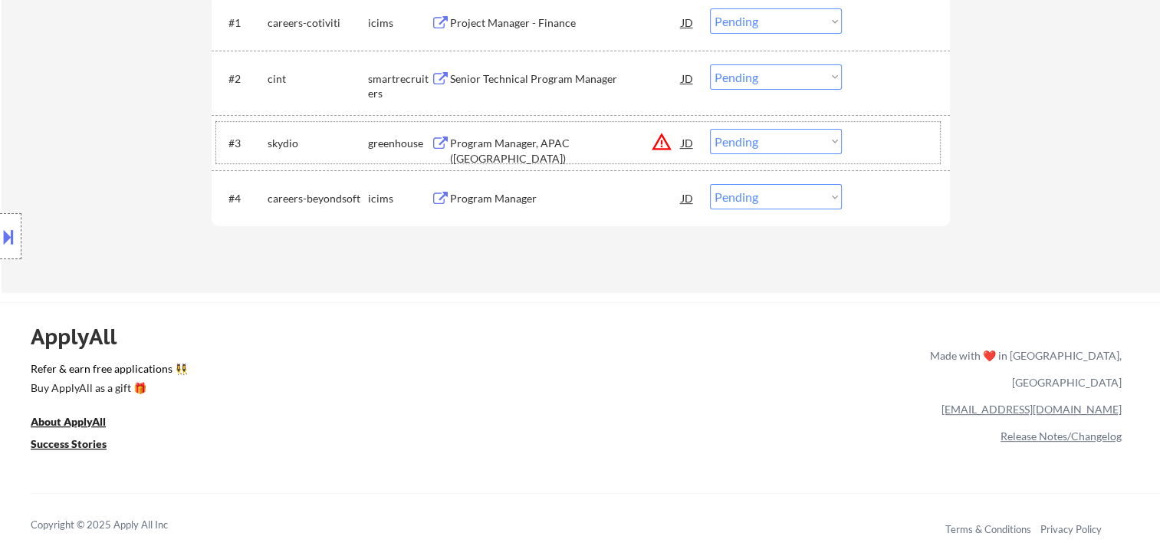
click at [867, 138] on div at bounding box center [897, 143] width 67 height 28
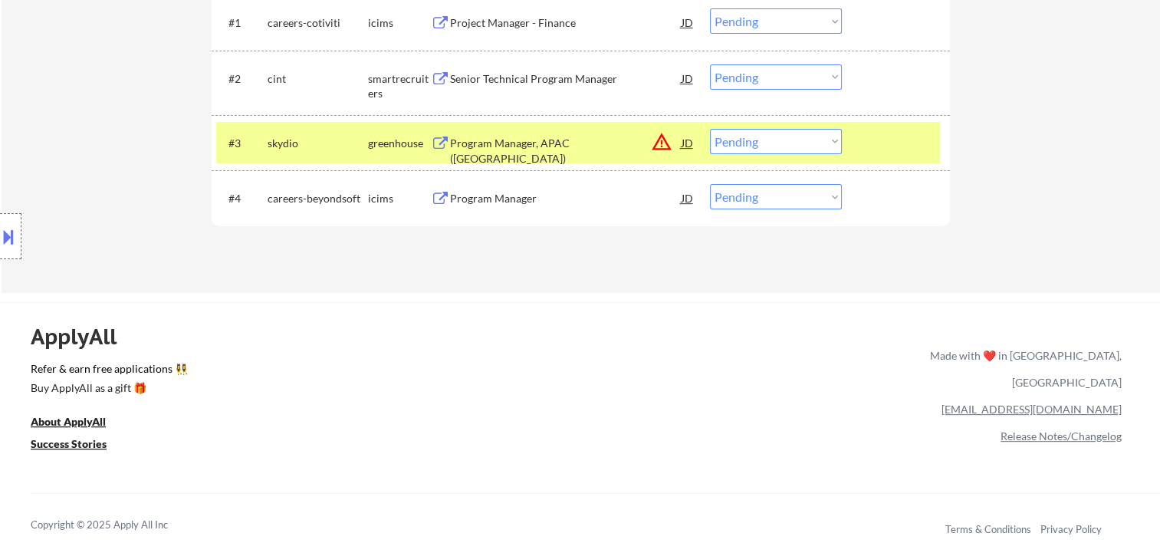
click at [817, 141] on select "Choose an option... Pending Applied Excluded (Questions) Excluded (Expired) Exc…" at bounding box center [776, 141] width 132 height 25
click at [710, 129] on select "Choose an option... Pending Applied Excluded (Questions) Excluded (Expired) Exc…" at bounding box center [776, 141] width 132 height 25
select select ""pending""
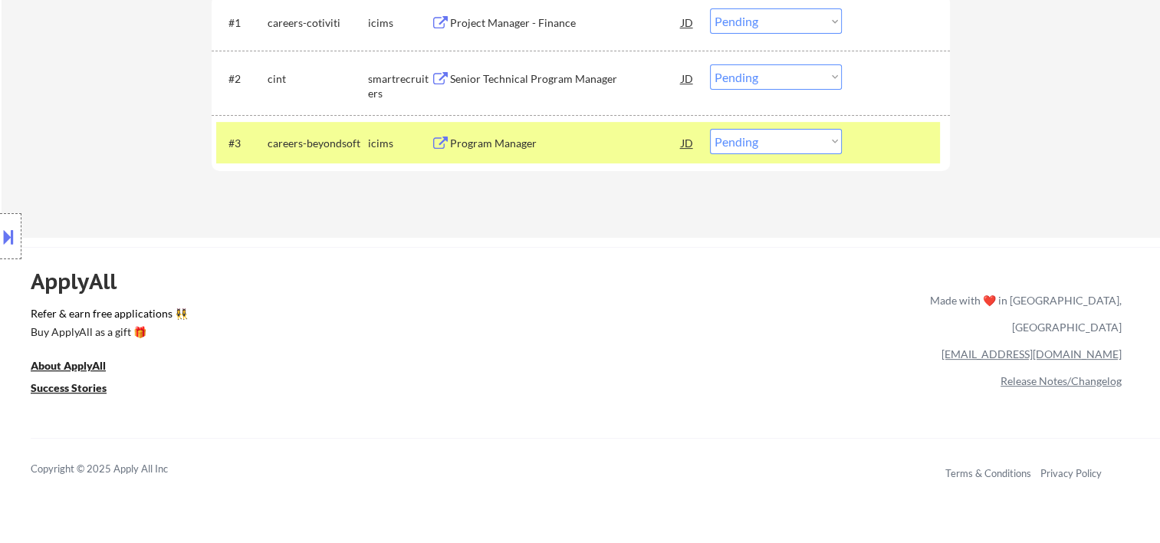
click at [877, 139] on div at bounding box center [897, 143] width 67 height 28
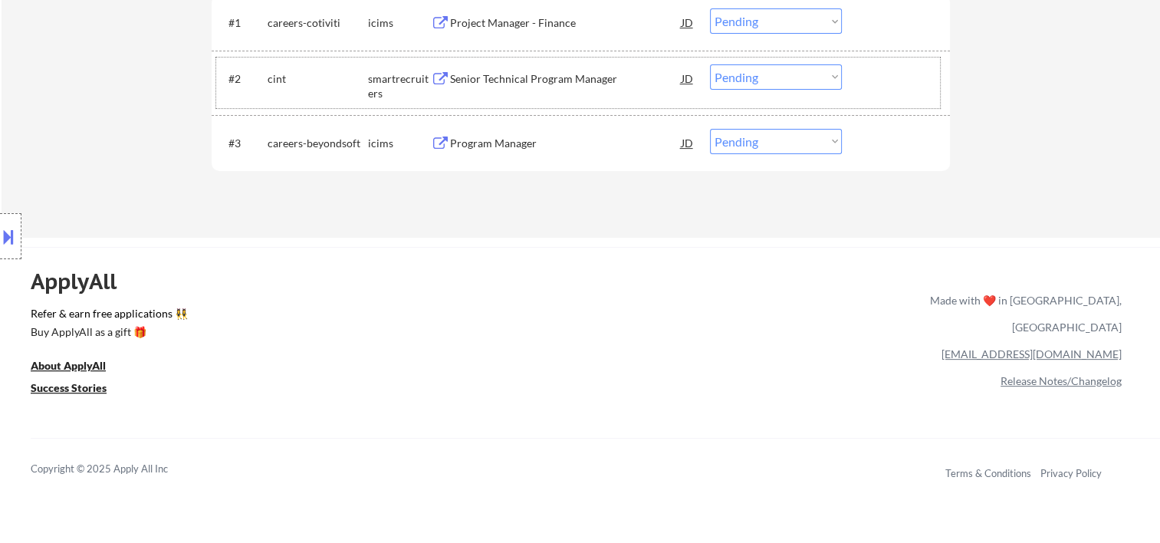
click at [859, 73] on div "#2 cint smartrecruiters Senior Technical Program Manager JD Choose an option...…" at bounding box center [578, 83] width 724 height 51
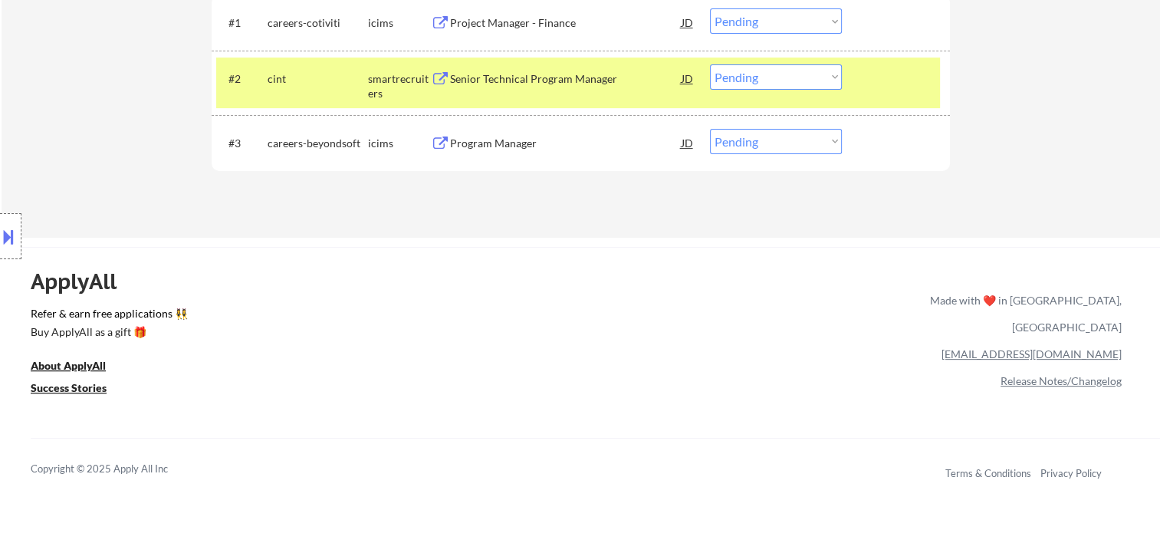
click at [494, 71] on div "Senior Technical Program Manager" at bounding box center [566, 78] width 232 height 15
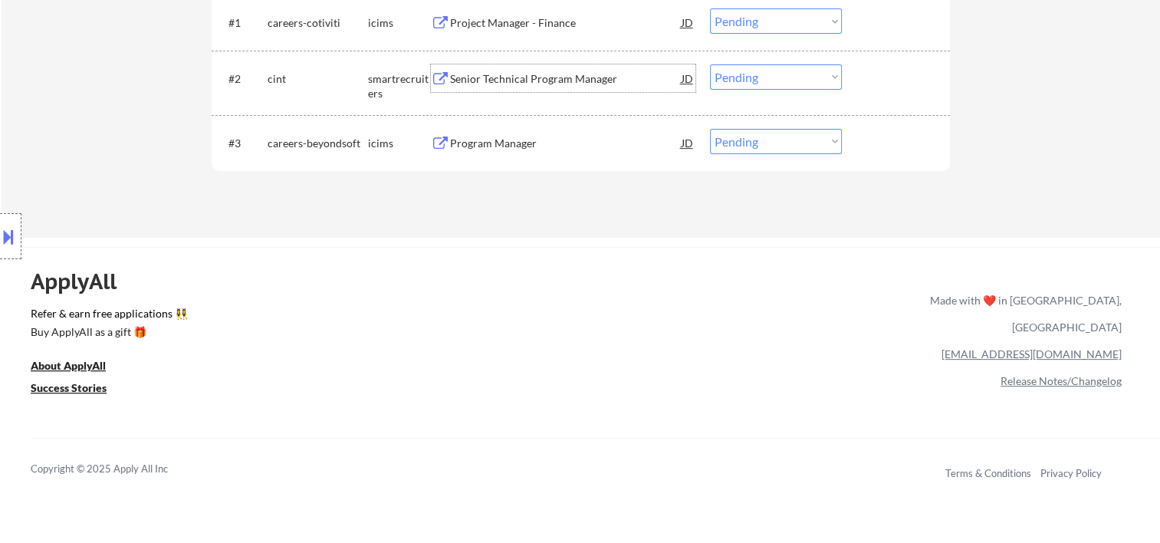
click at [905, 74] on div at bounding box center [897, 78] width 67 height 28
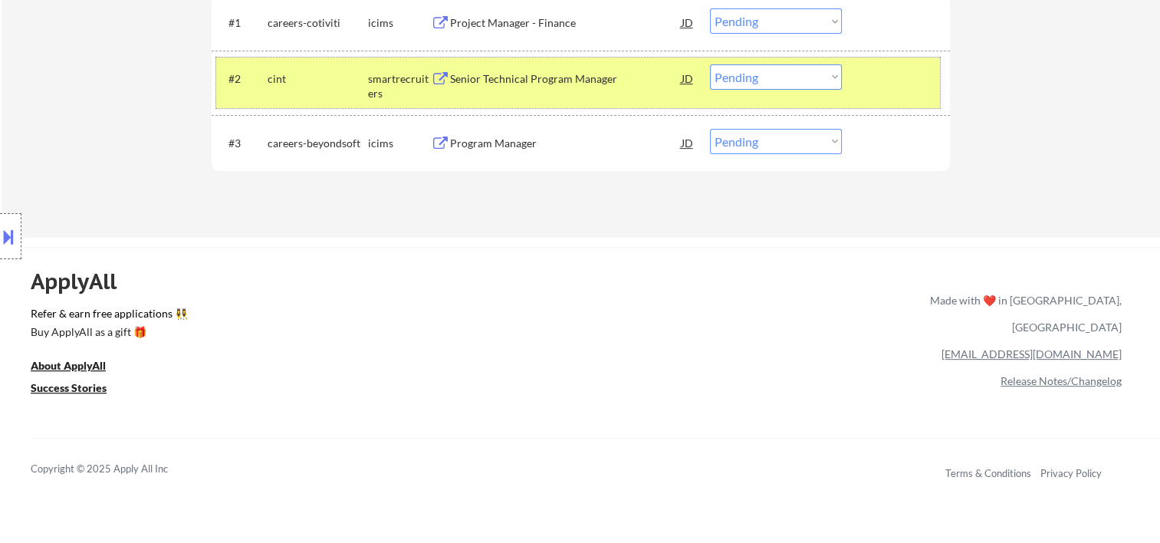
scroll to position [255, 0]
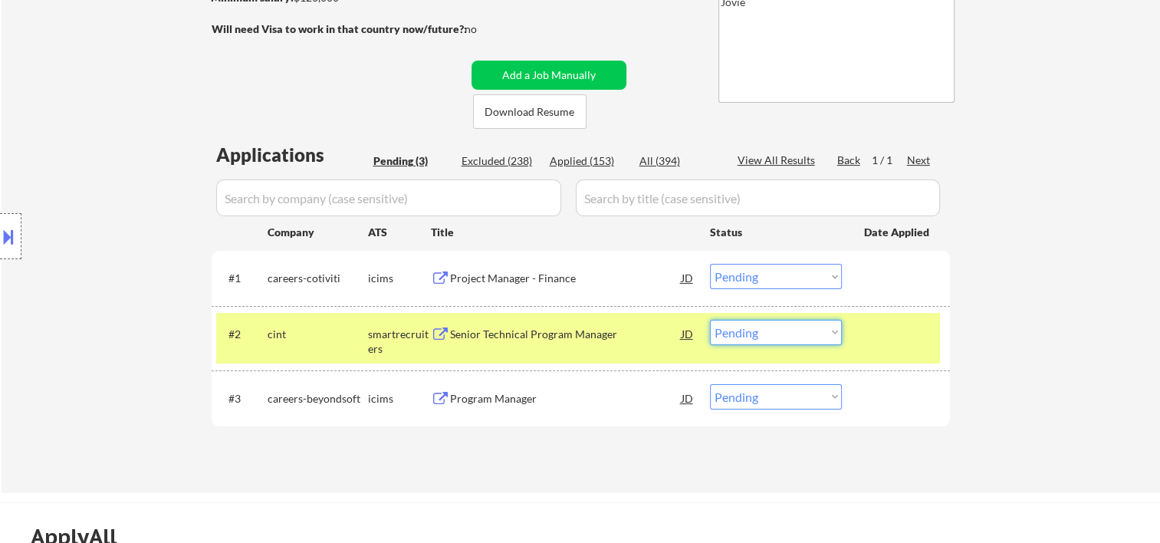
click at [810, 328] on select "Choose an option... Pending Applied Excluded (Questions) Excluded (Expired) Exc…" at bounding box center [776, 332] width 132 height 25
click at [710, 320] on select "Choose an option... Pending Applied Excluded (Questions) Excluded (Expired) Exc…" at bounding box center [776, 332] width 132 height 25
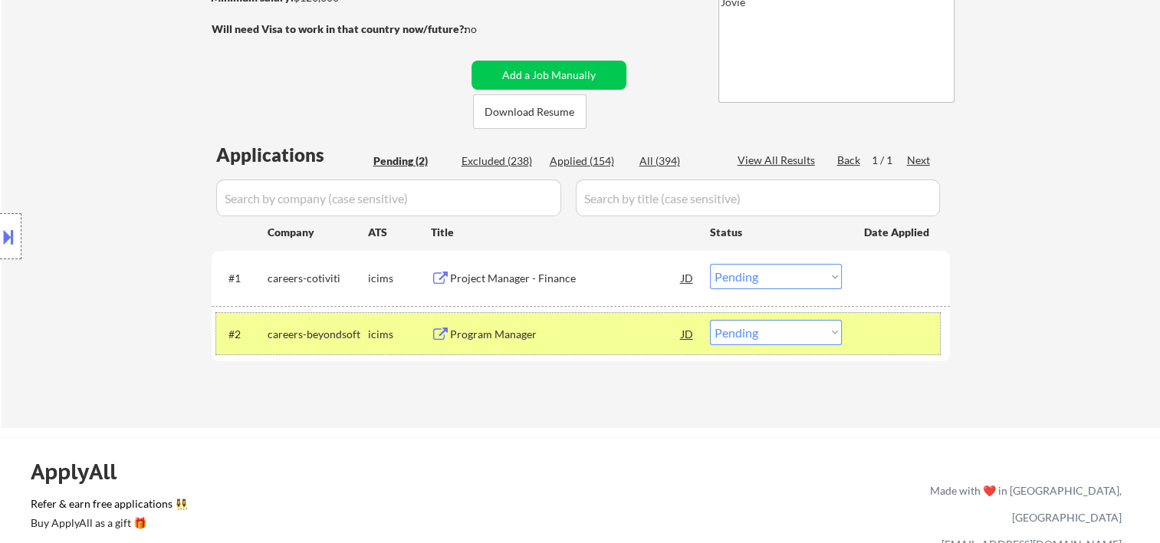
click at [912, 337] on div at bounding box center [897, 334] width 67 height 28
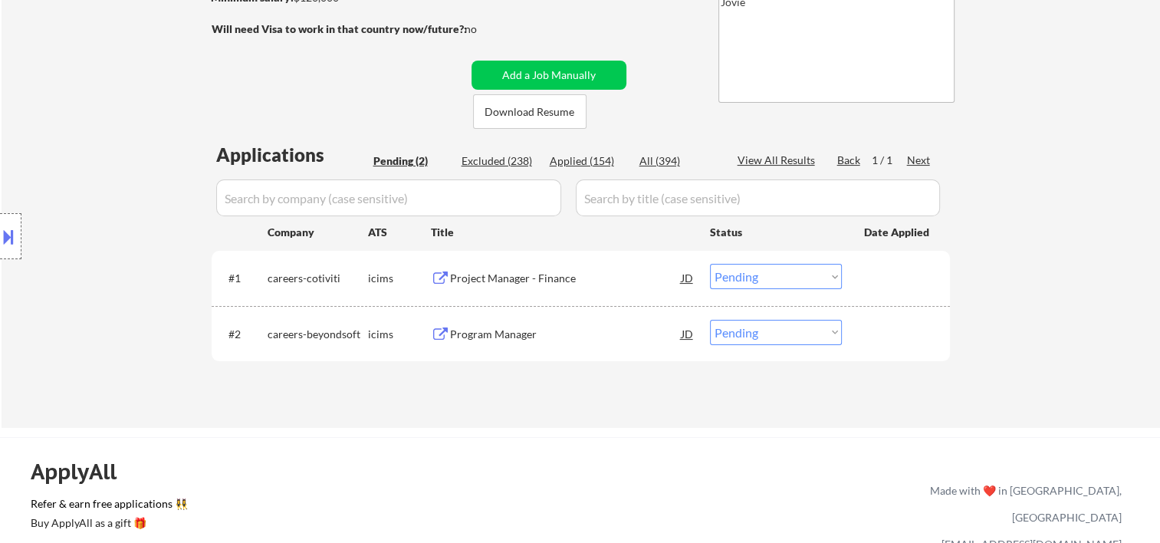
drag, startPoint x: 899, startPoint y: 325, endPoint x: 797, endPoint y: 341, distance: 103.2
click at [896, 327] on div at bounding box center [897, 334] width 67 height 28
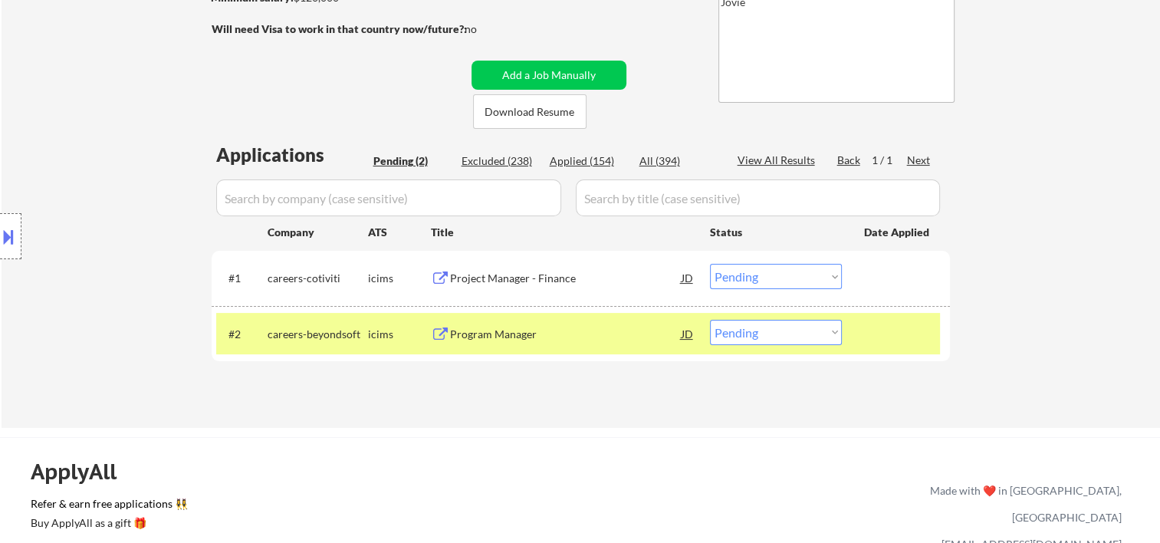
click at [607, 350] on div "#2 careers-beyondsoft icims Program Manager JD Choose an option... Pending Appl…" at bounding box center [578, 333] width 724 height 41
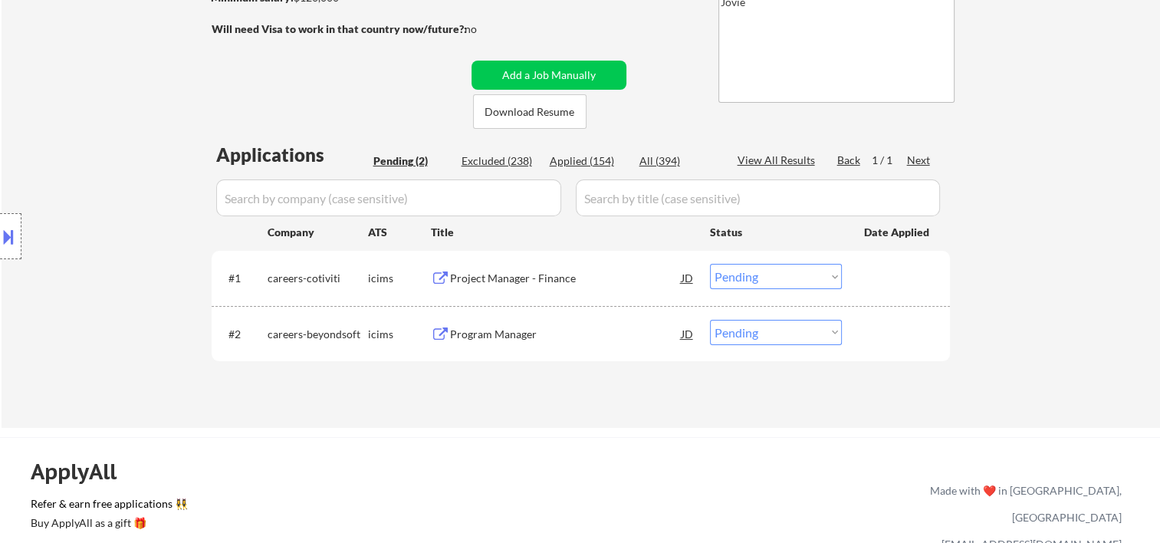
click at [889, 324] on div at bounding box center [897, 334] width 67 height 28
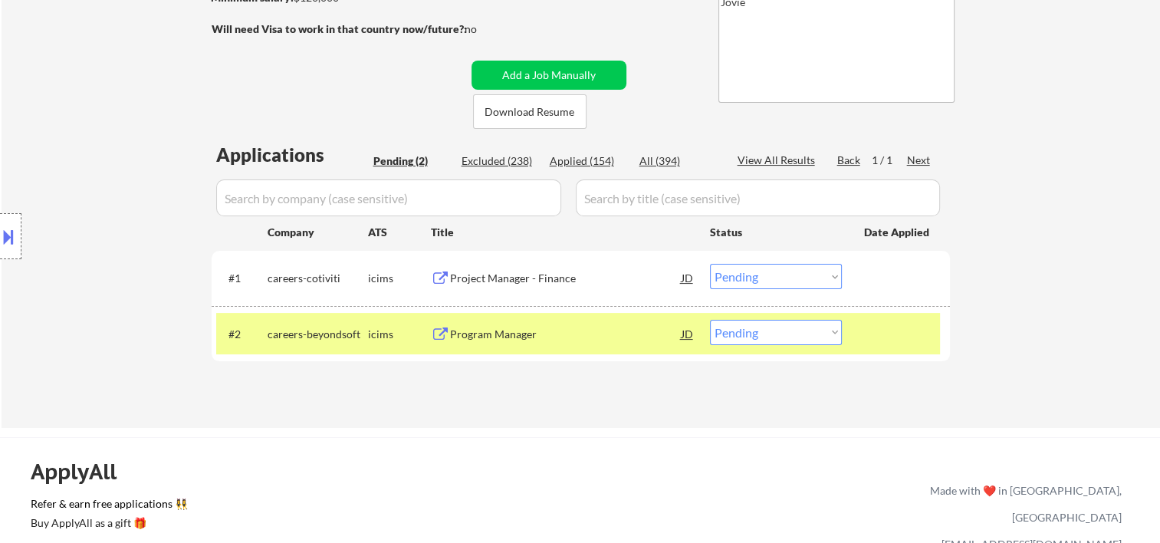
click at [629, 333] on div "Program Manager" at bounding box center [566, 334] width 232 height 15
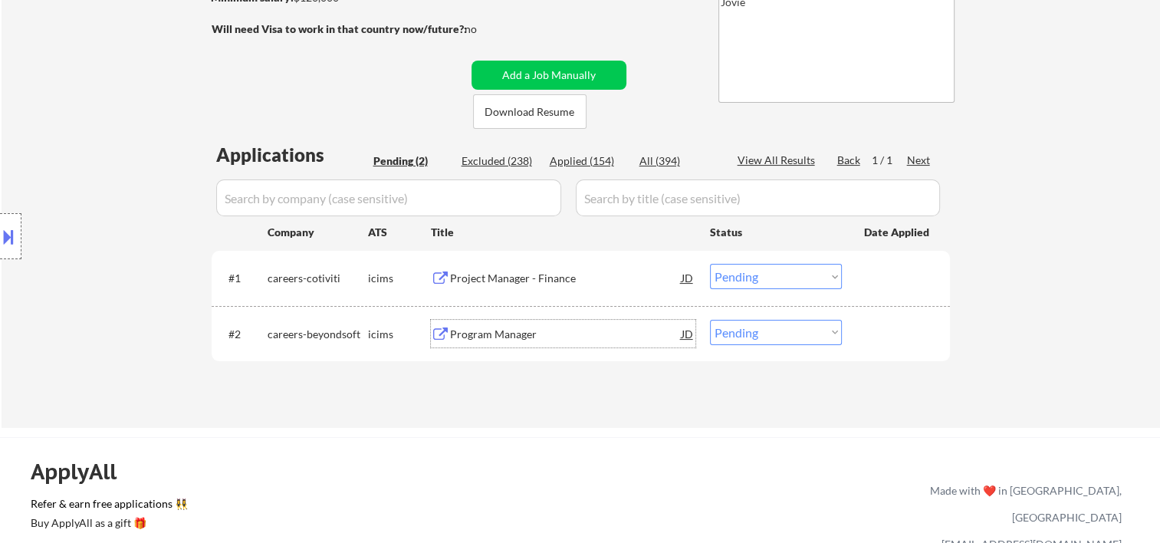
click at [874, 332] on div at bounding box center [897, 334] width 67 height 28
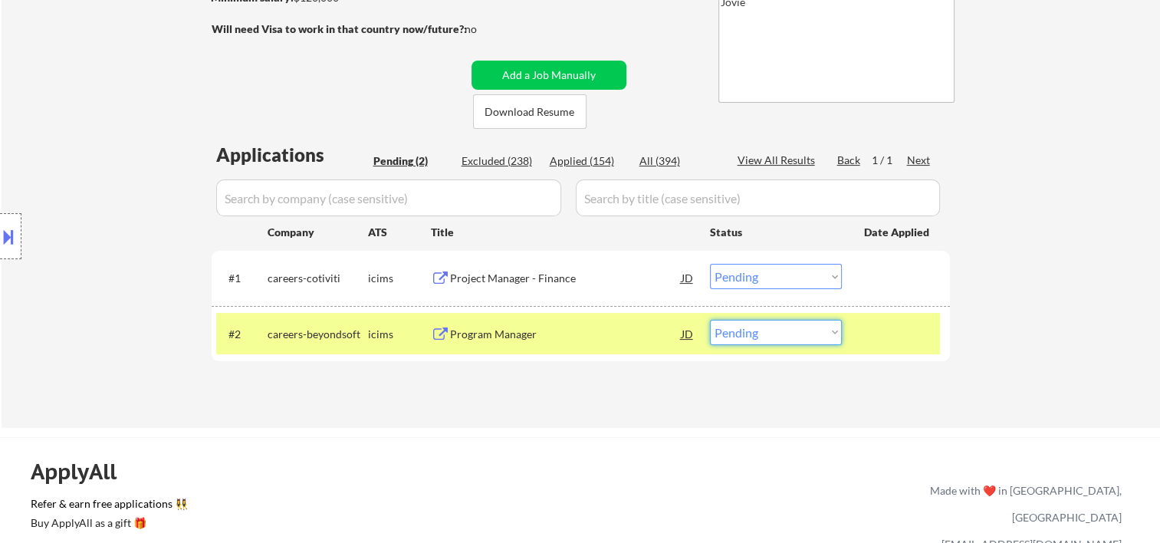
click at [838, 334] on select "Choose an option... Pending Applied Excluded (Questions) Excluded (Expired) Exc…" at bounding box center [776, 332] width 132 height 25
select select ""applied""
click at [710, 320] on select "Choose an option... Pending Applied Excluded (Questions) Excluded (Expired) Exc…" at bounding box center [776, 332] width 132 height 25
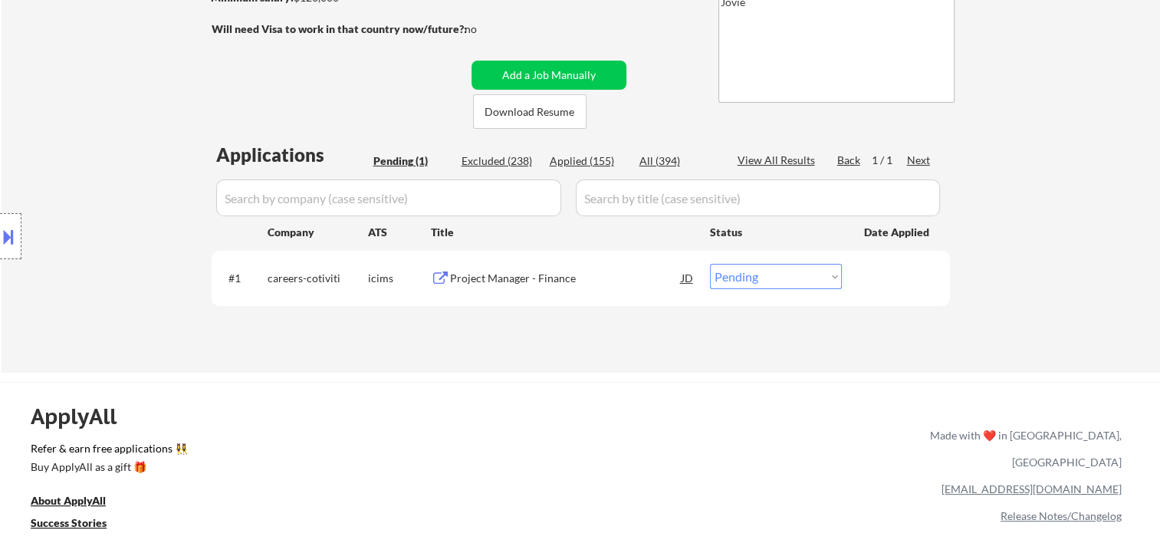
drag, startPoint x: 889, startPoint y: 286, endPoint x: 712, endPoint y: 273, distance: 178.4
click at [888, 286] on div at bounding box center [897, 278] width 67 height 28
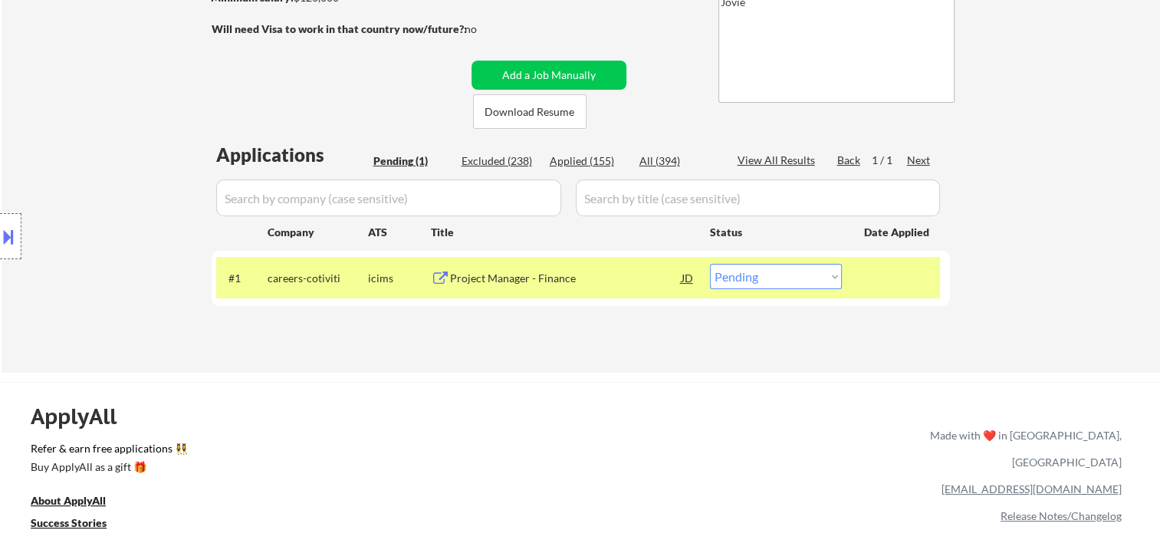
click at [651, 272] on div "Project Manager - Finance" at bounding box center [566, 278] width 232 height 15
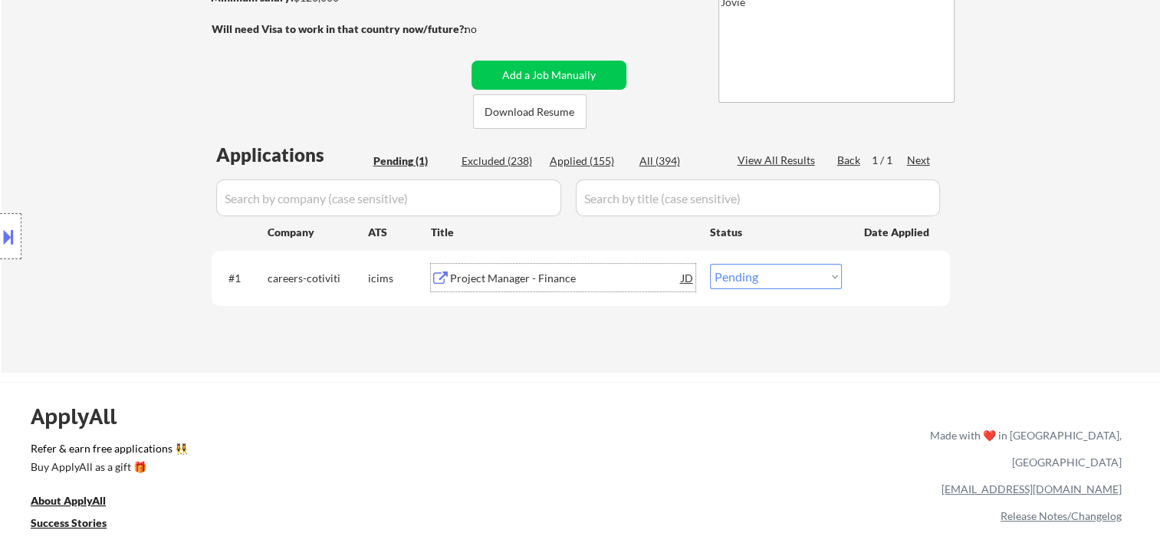
click at [916, 280] on div at bounding box center [897, 278] width 67 height 28
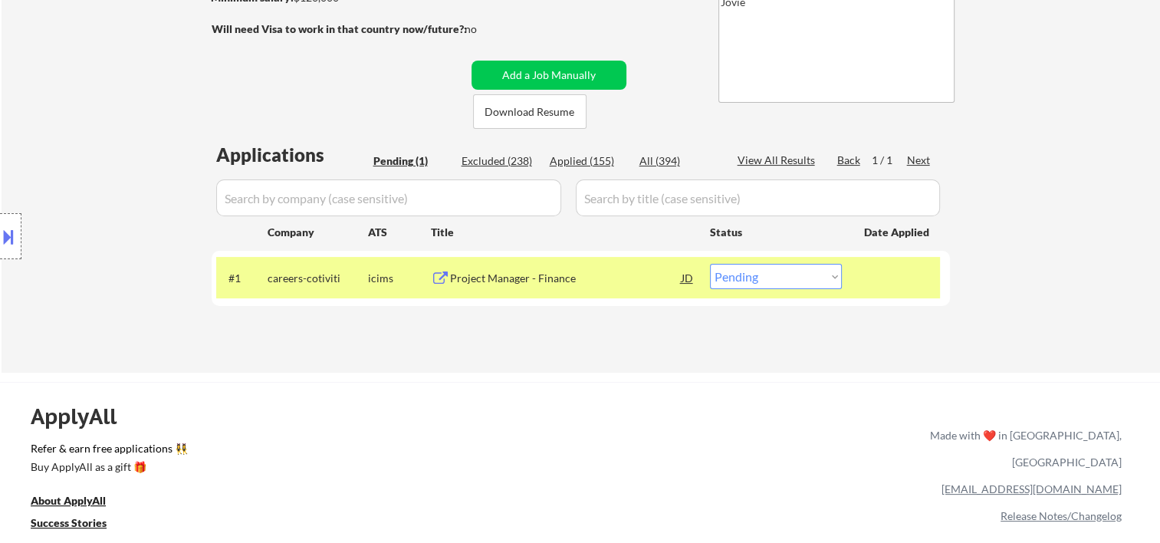
click at [834, 278] on select "Choose an option... Pending Applied Excluded (Questions) Excluded (Expired) Exc…" at bounding box center [776, 276] width 132 height 25
click at [710, 264] on select "Choose an option... Pending Applied Excluded (Questions) Excluded (Expired) Exc…" at bounding box center [776, 276] width 132 height 25
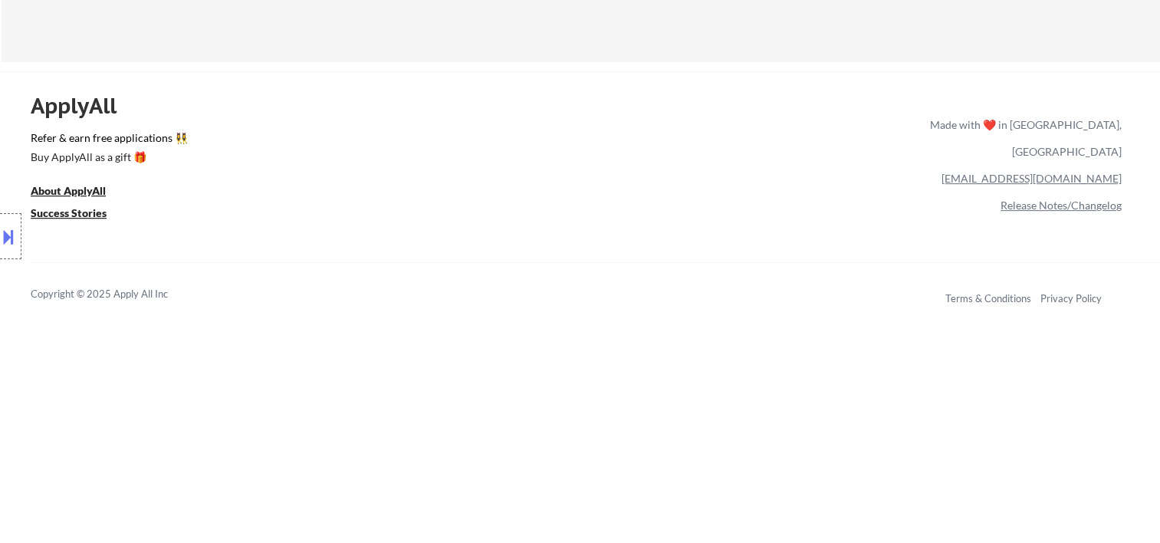
scroll to position [0, 0]
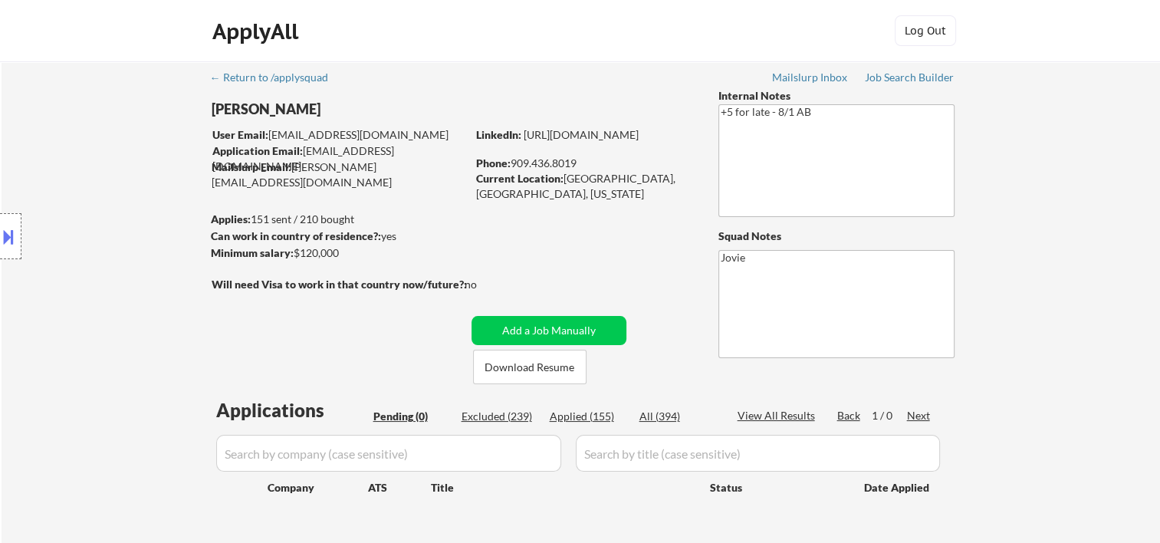
click at [579, 414] on div "Applied (155)" at bounding box center [588, 416] width 77 height 15
select select ""applied""
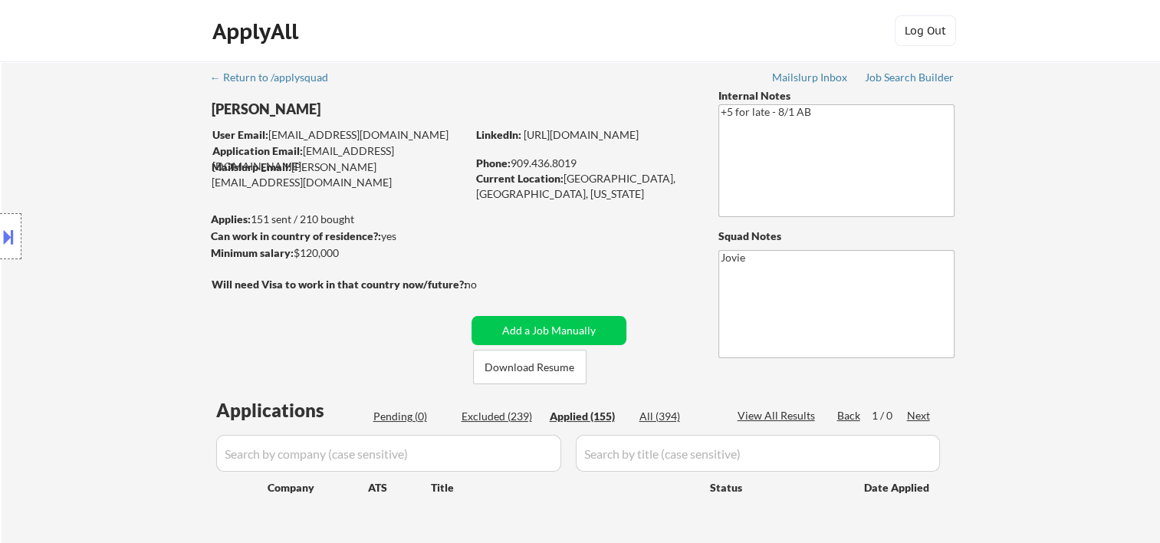
select select ""applied""
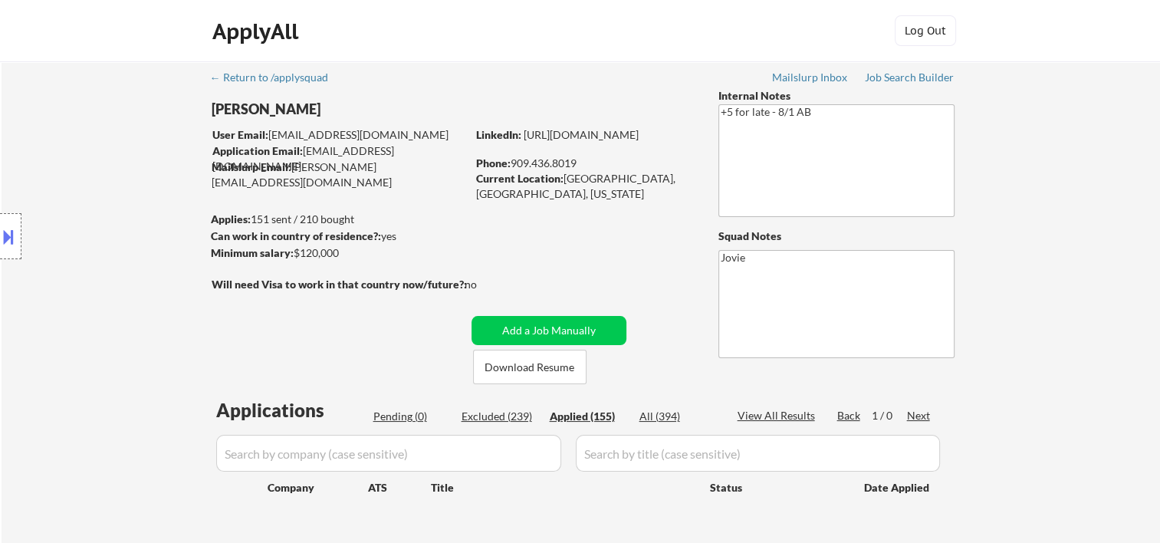
select select ""applied""
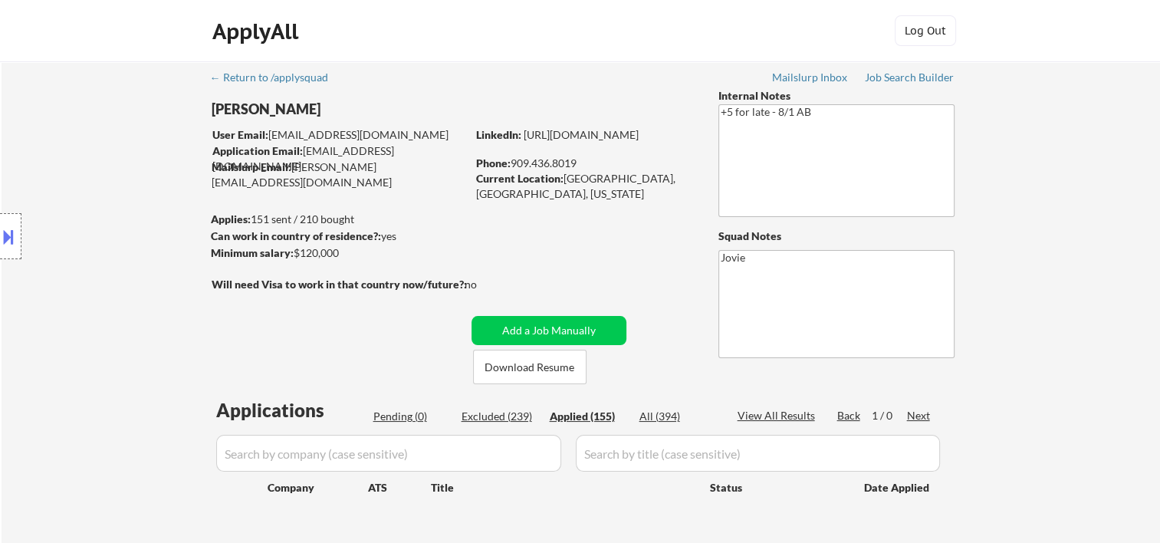
select select ""applied""
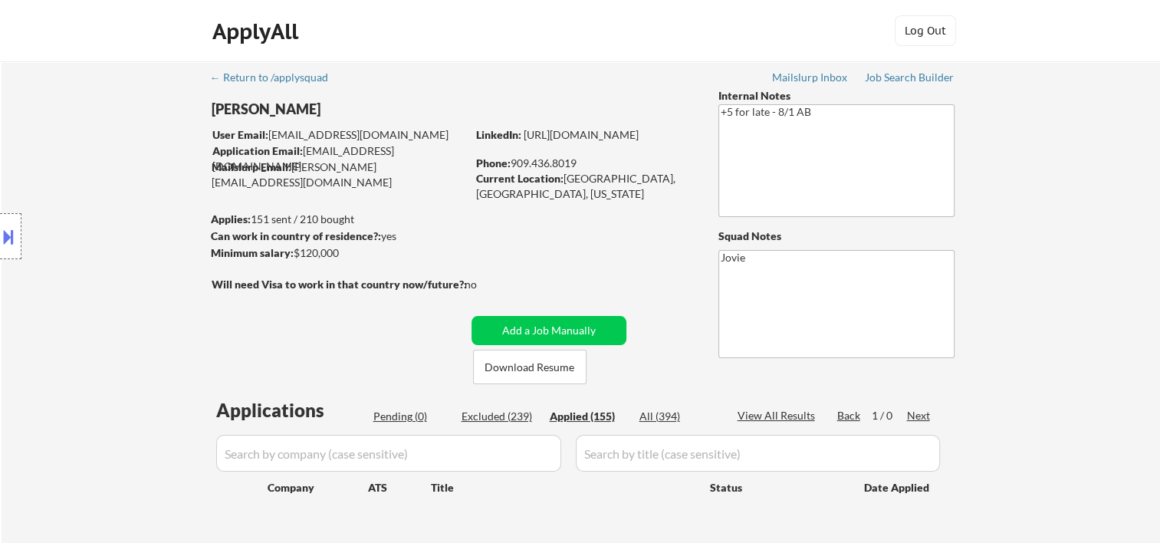
select select ""applied""
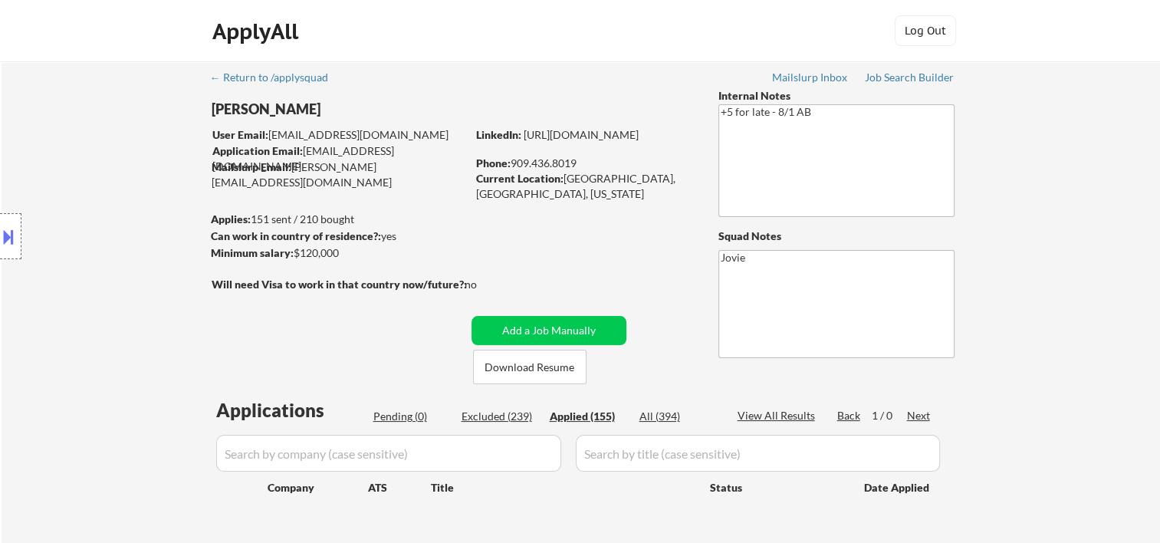
select select ""applied""
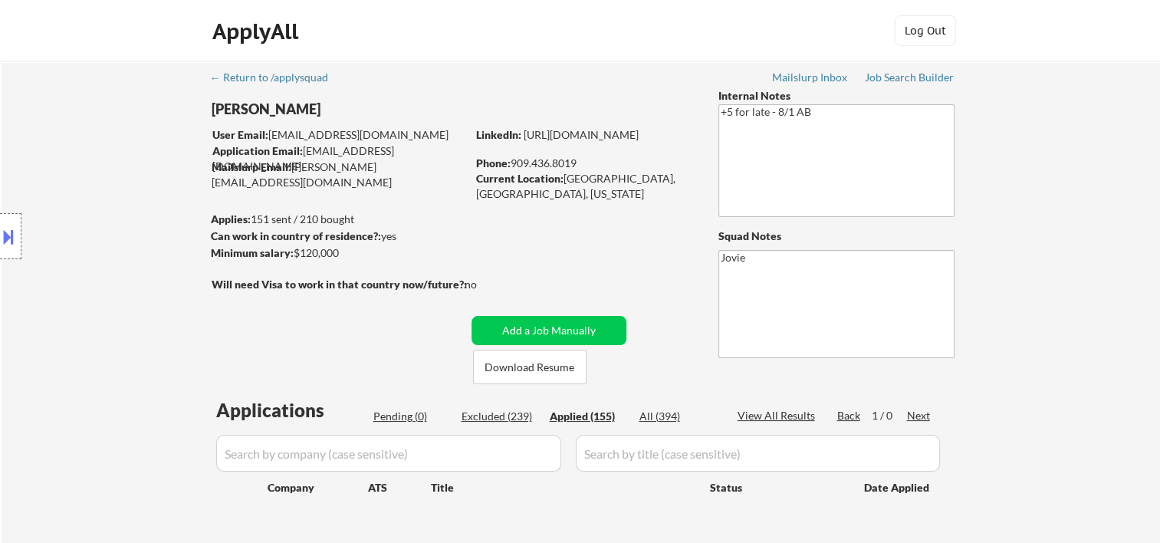
select select ""applied""
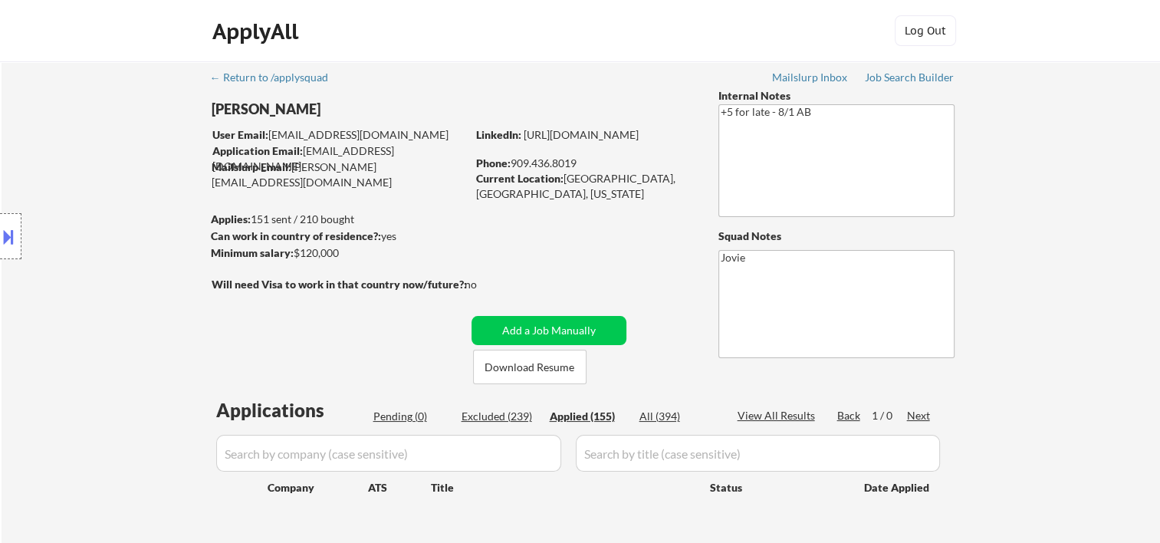
select select ""applied""
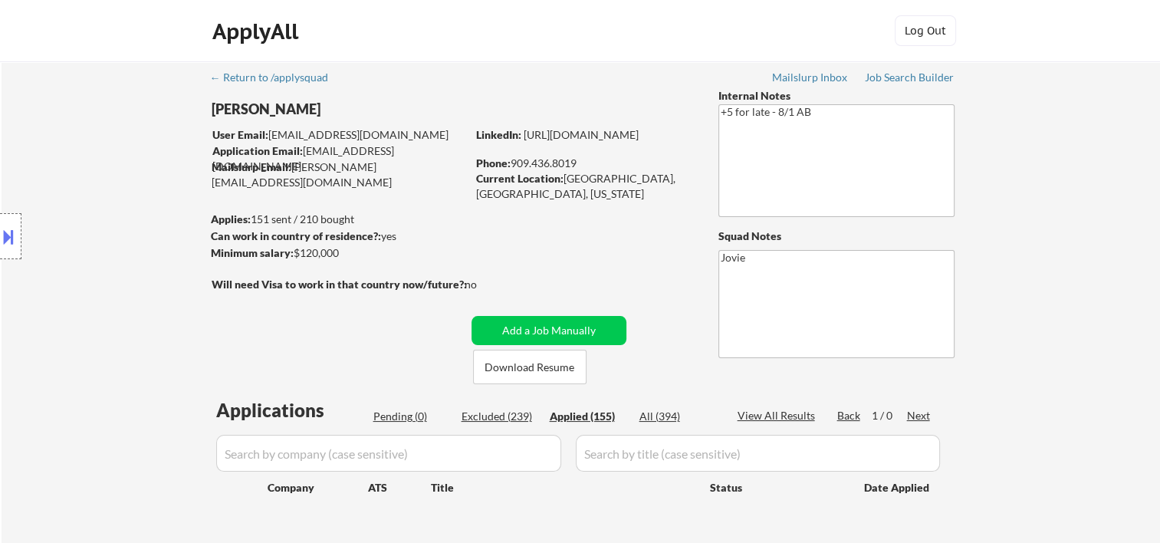
select select ""applied""
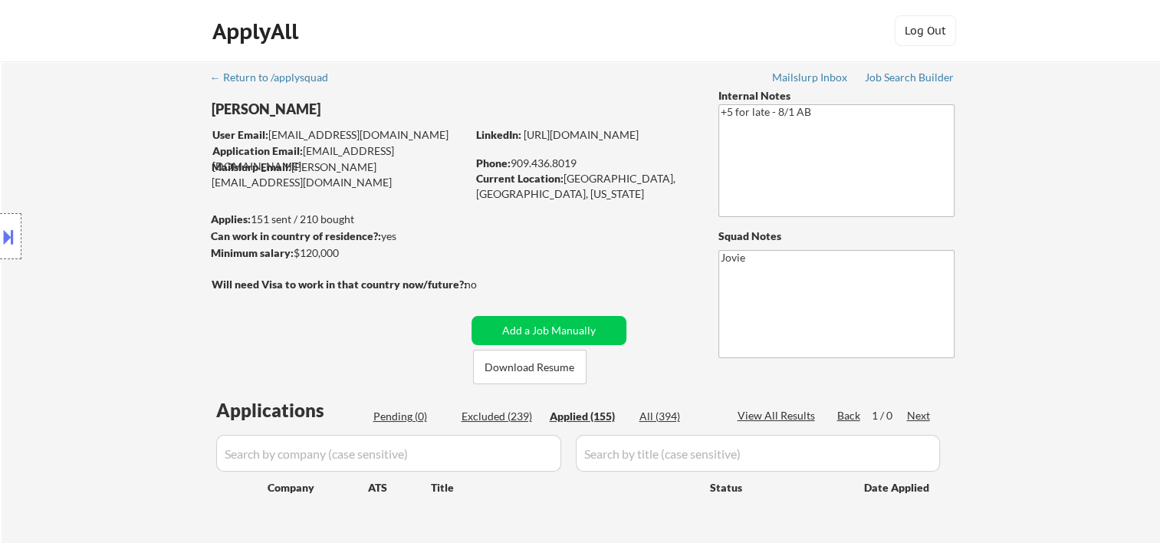
select select ""applied""
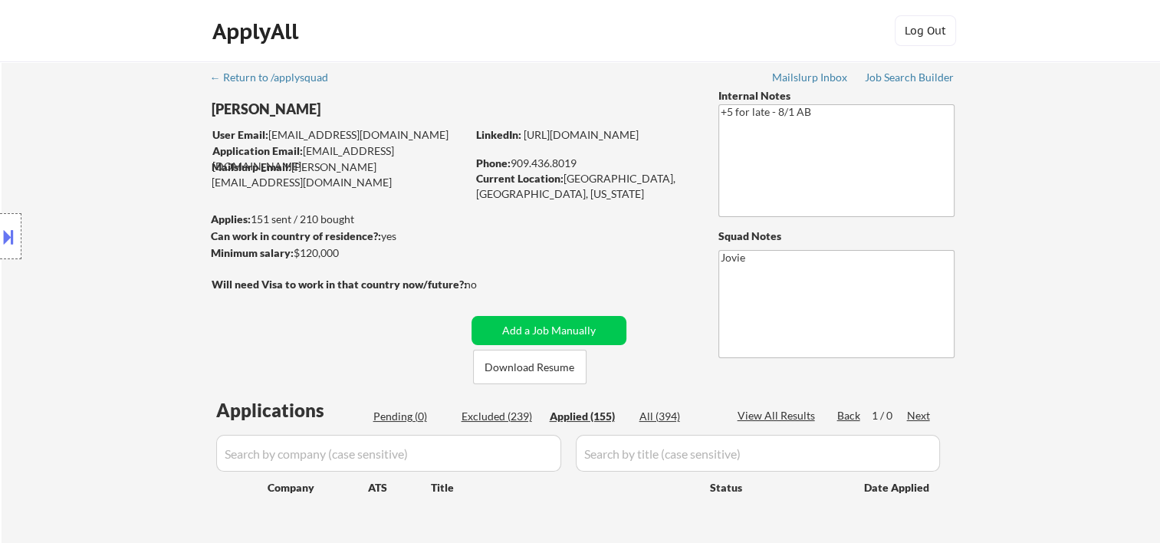
select select ""applied""
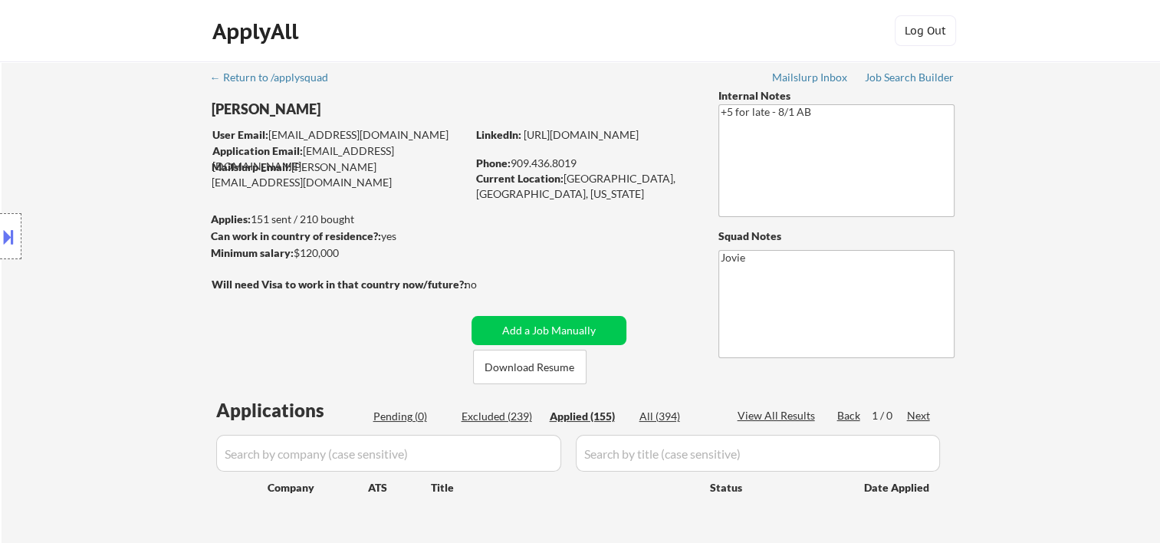
select select ""applied""
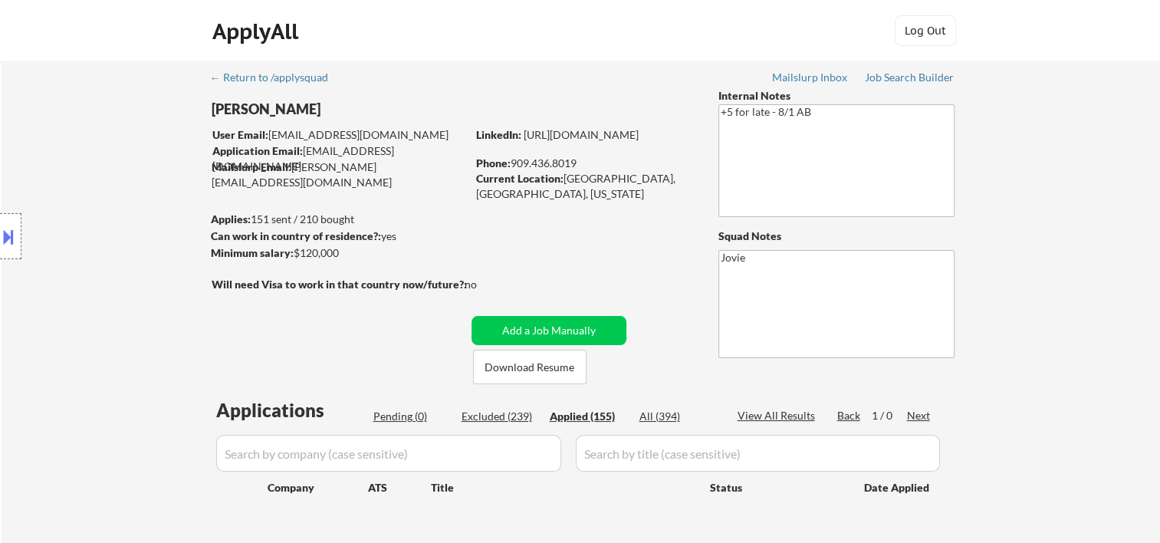
select select ""applied""
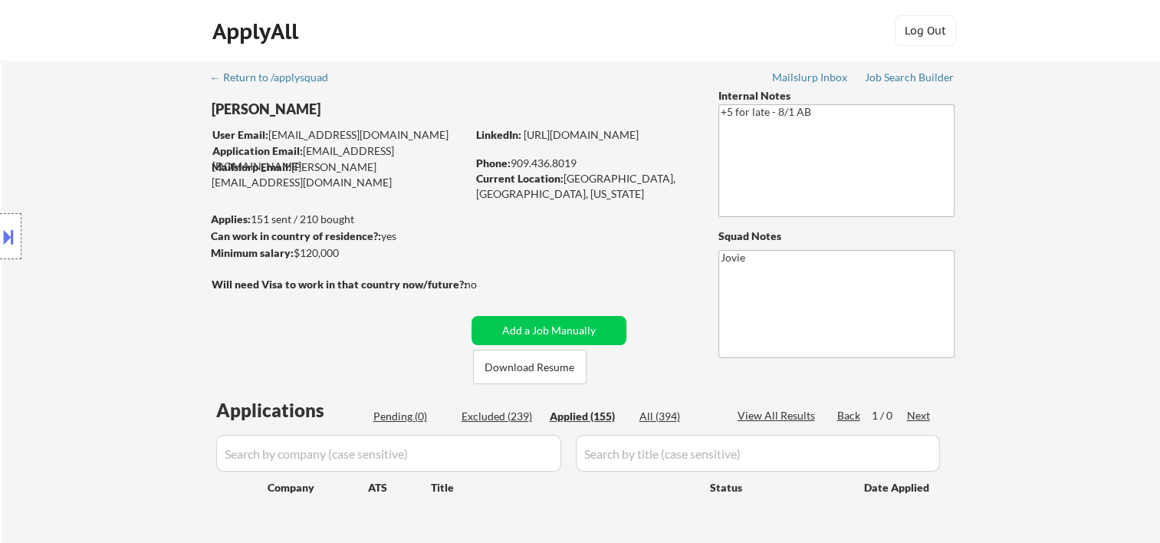
select select ""applied""
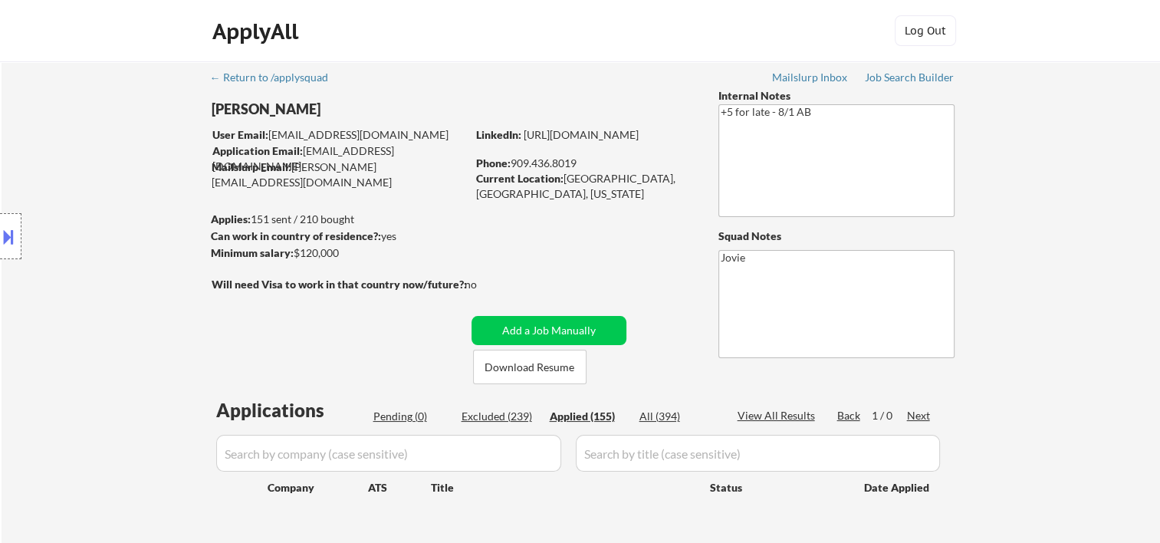
select select ""applied""
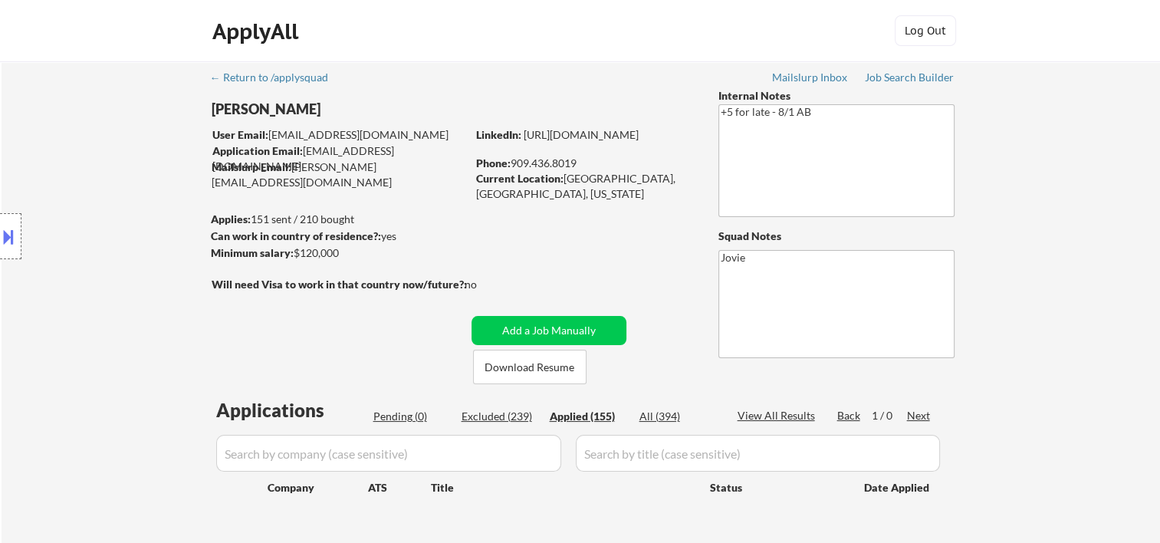
select select ""applied""
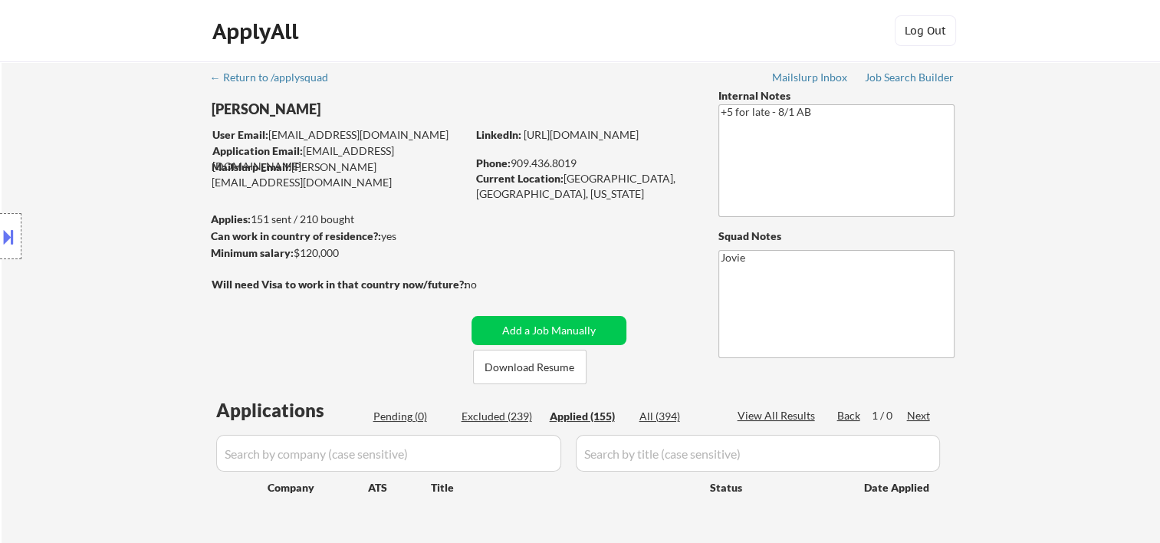
select select ""applied""
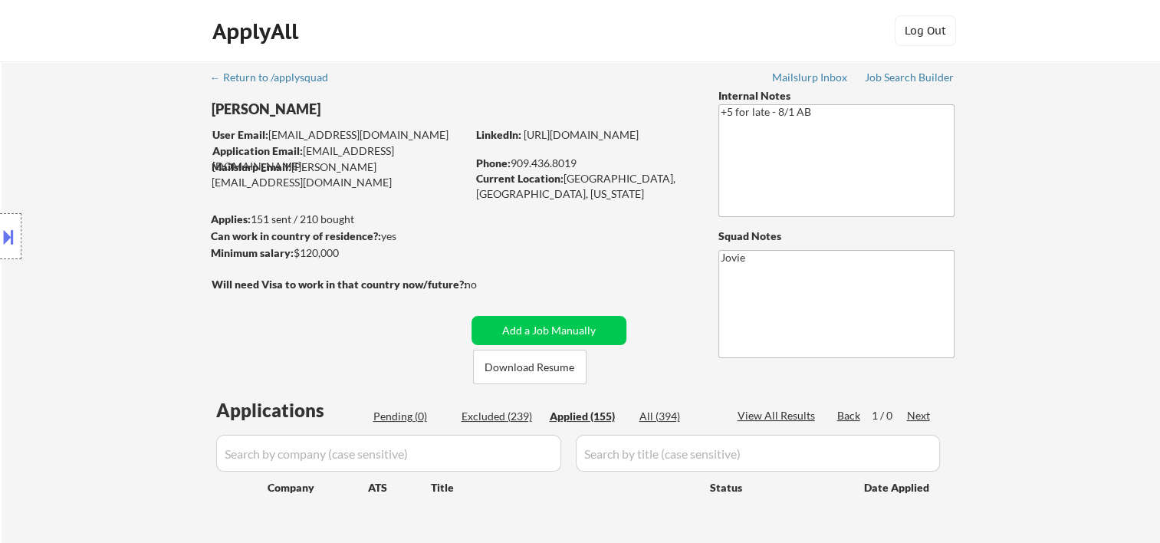
select select ""applied""
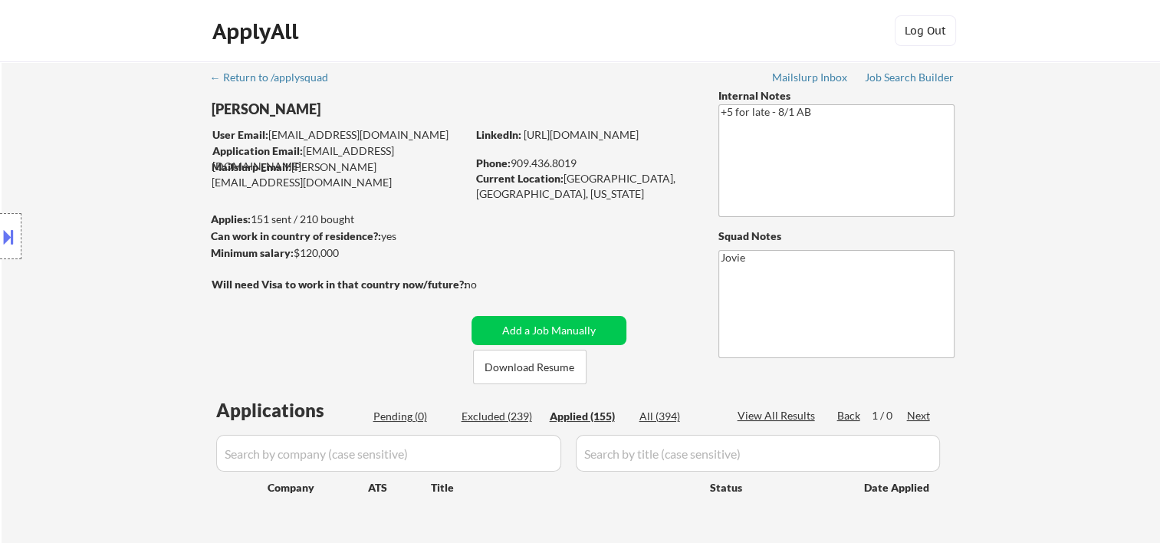
select select ""applied""
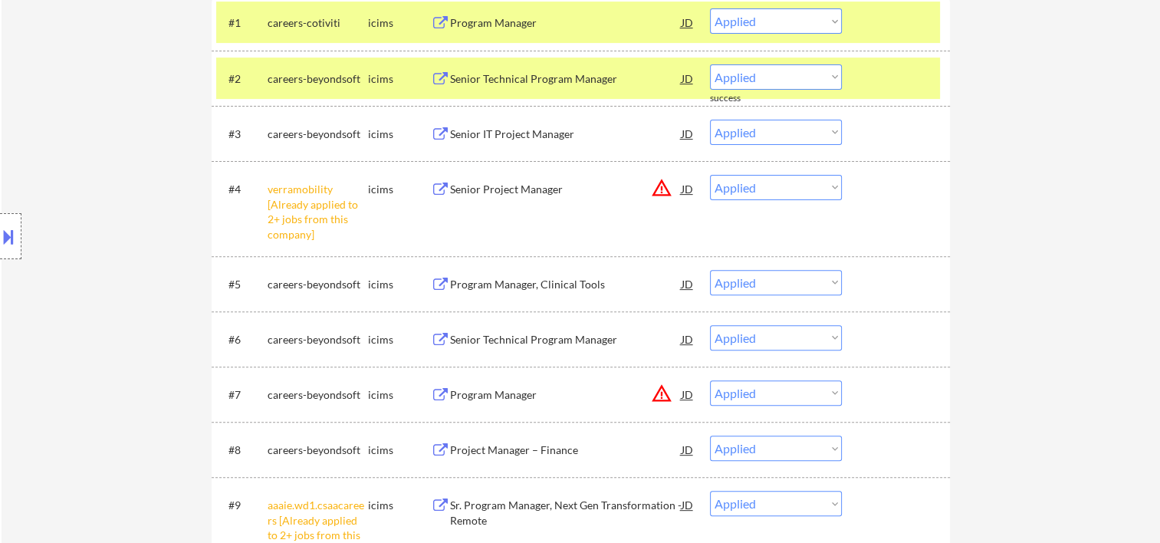
scroll to position [255, 0]
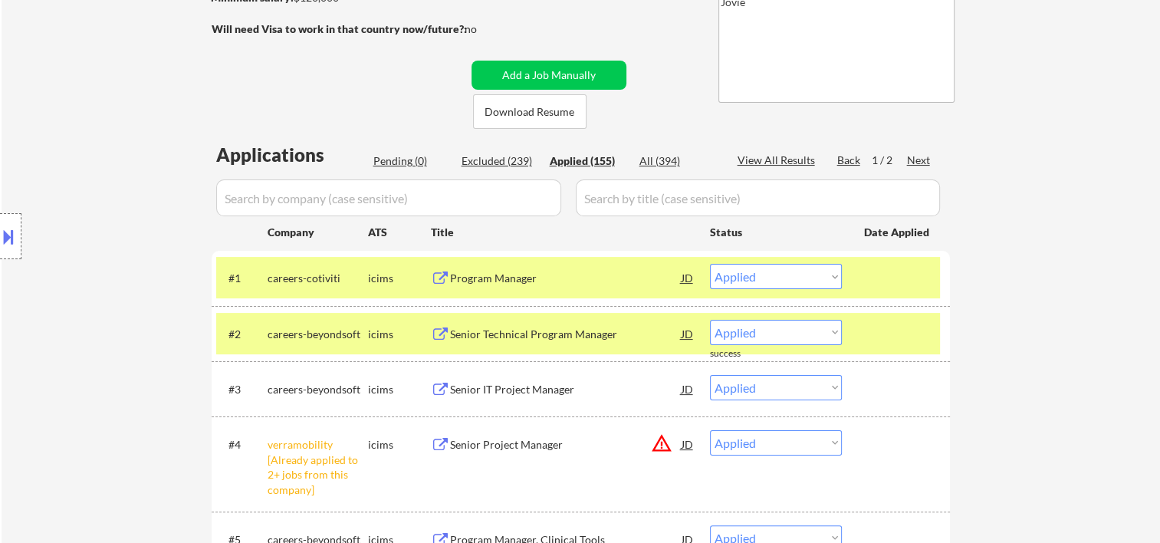
click at [882, 271] on div at bounding box center [897, 271] width 67 height 0
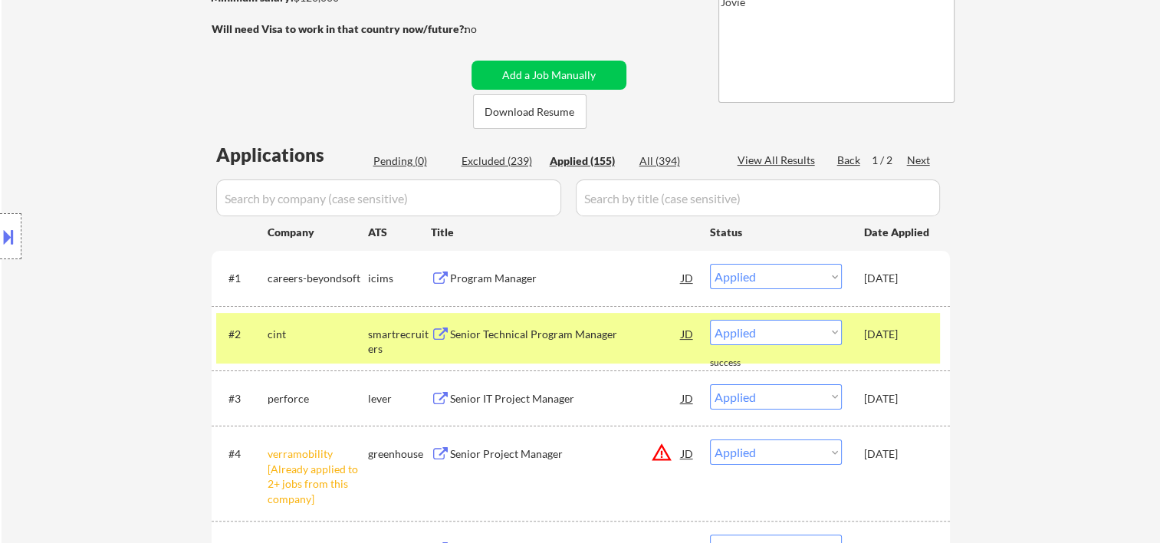
click at [903, 345] on div "Oct 15, 2025" at bounding box center [897, 334] width 67 height 28
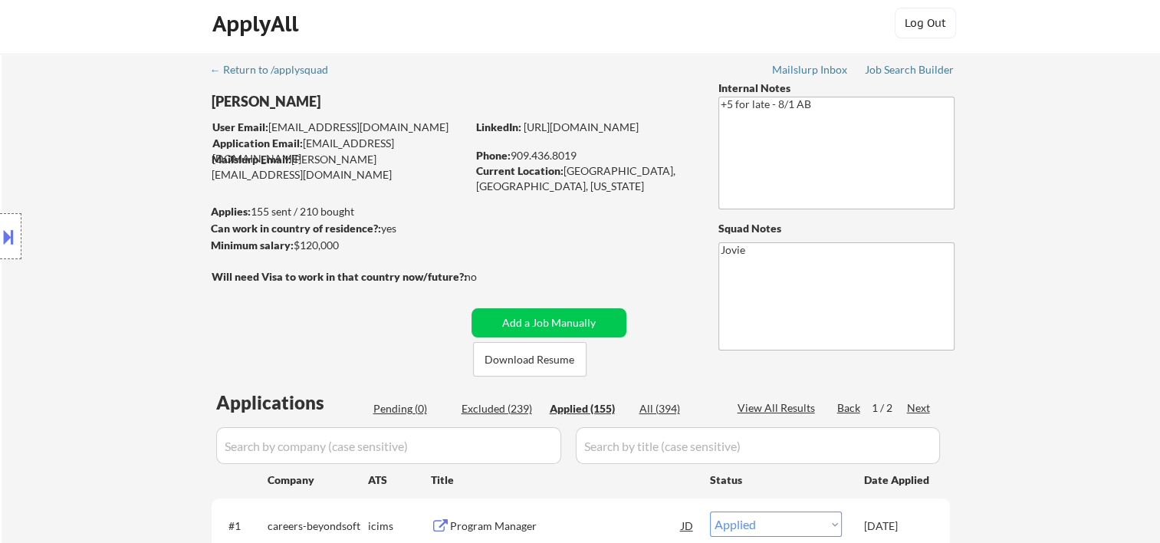
scroll to position [0, 0]
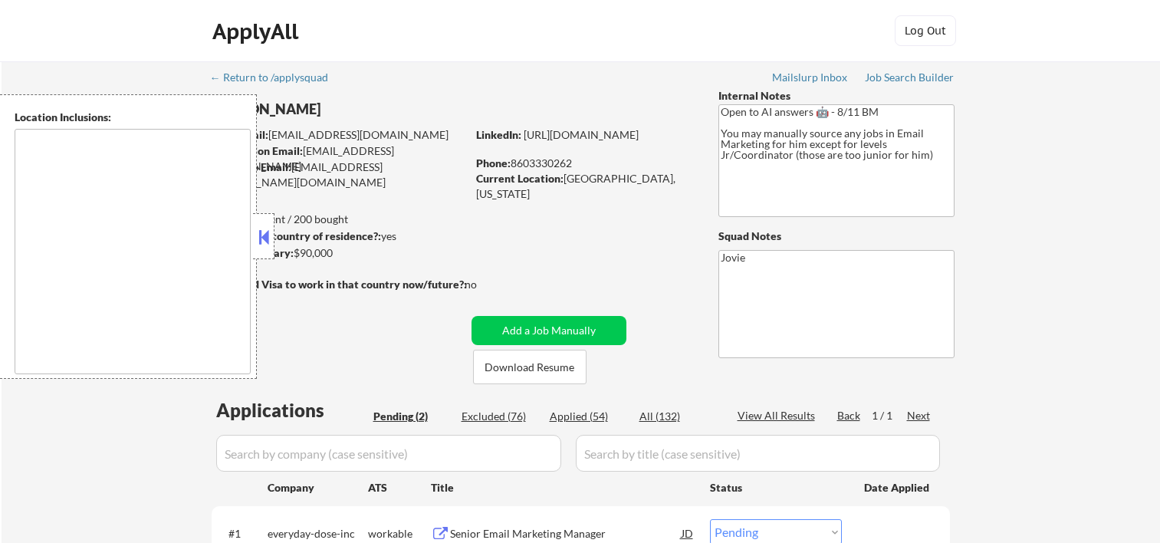
select select ""pending""
click at [268, 227] on button at bounding box center [263, 236] width 17 height 23
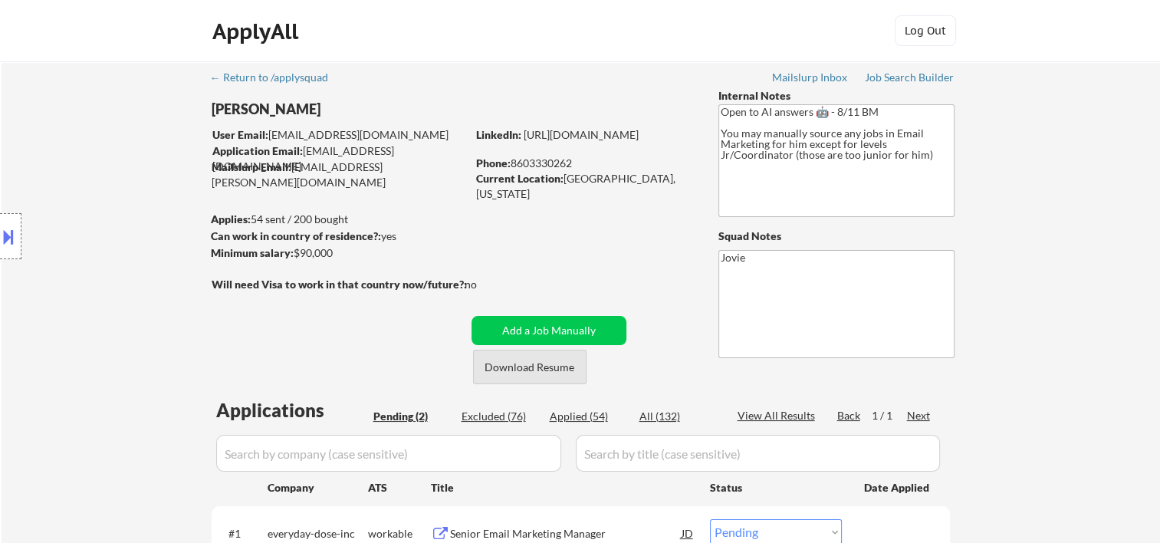
click at [524, 362] on button "Download Resume" at bounding box center [529, 367] width 113 height 35
click at [759, 25] on div "ApplyAll Log In Sign Up Log Out" at bounding box center [580, 34] width 767 height 38
click at [503, 367] on button "Download Resume" at bounding box center [529, 367] width 113 height 35
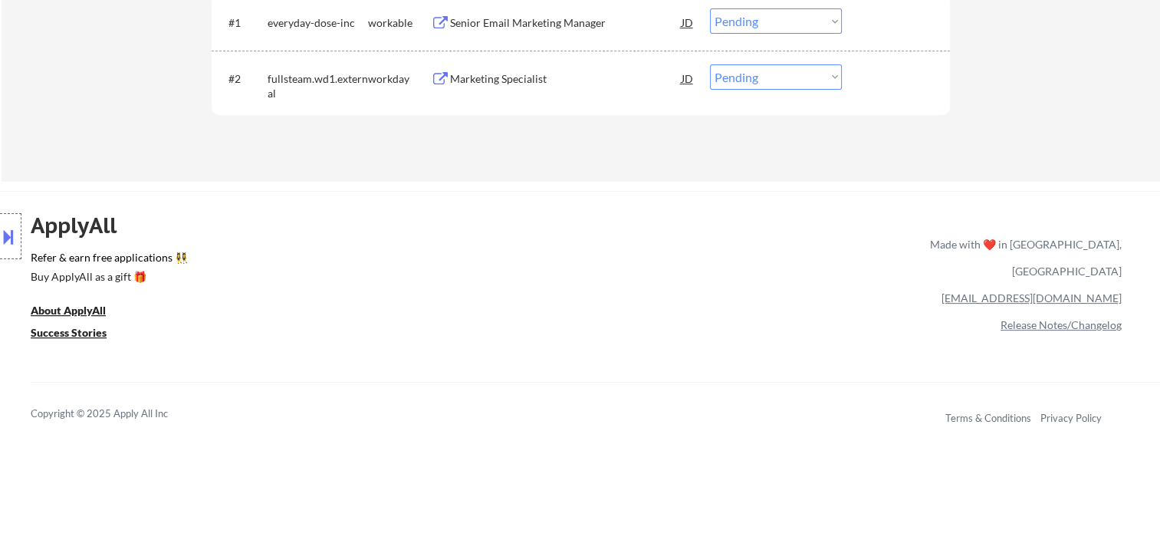
scroll to position [255, 0]
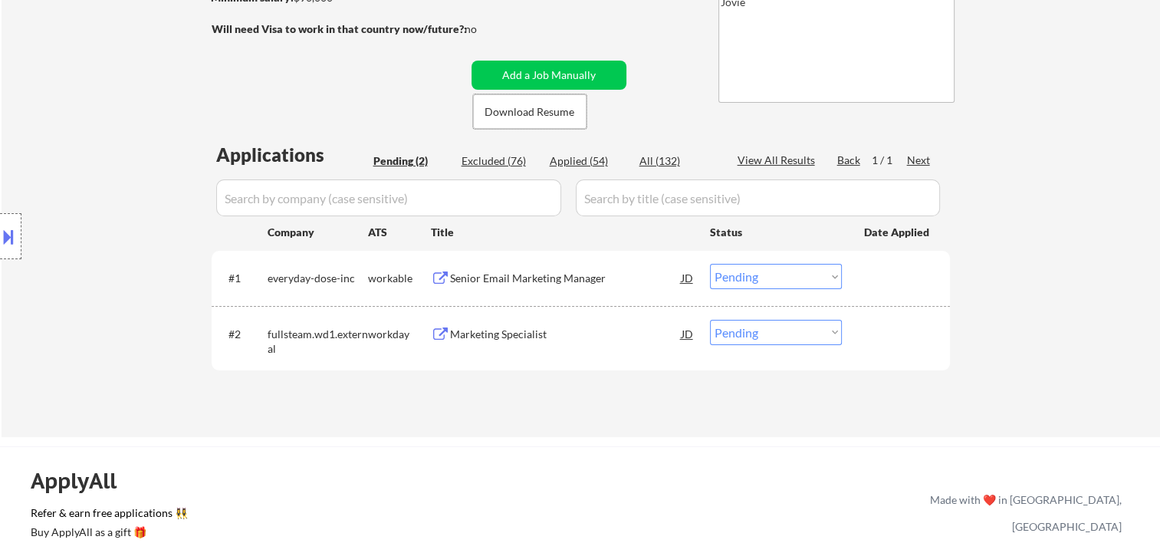
drag, startPoint x: 885, startPoint y: 285, endPoint x: 829, endPoint y: 279, distance: 56.3
click at [886, 284] on div at bounding box center [897, 278] width 67 height 28
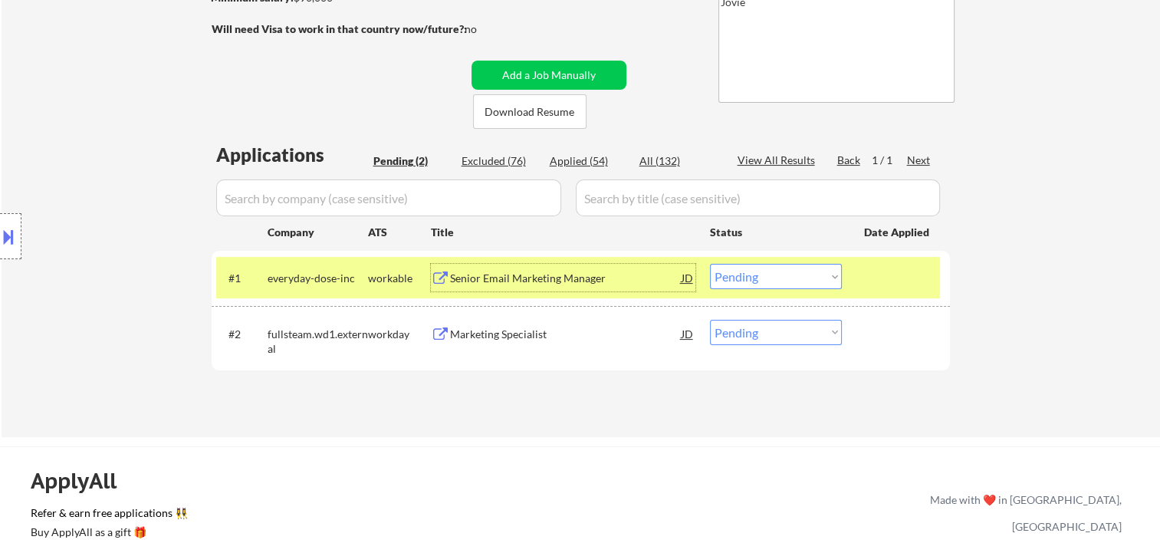
click at [586, 273] on div "Senior Email Marketing Manager" at bounding box center [566, 278] width 232 height 15
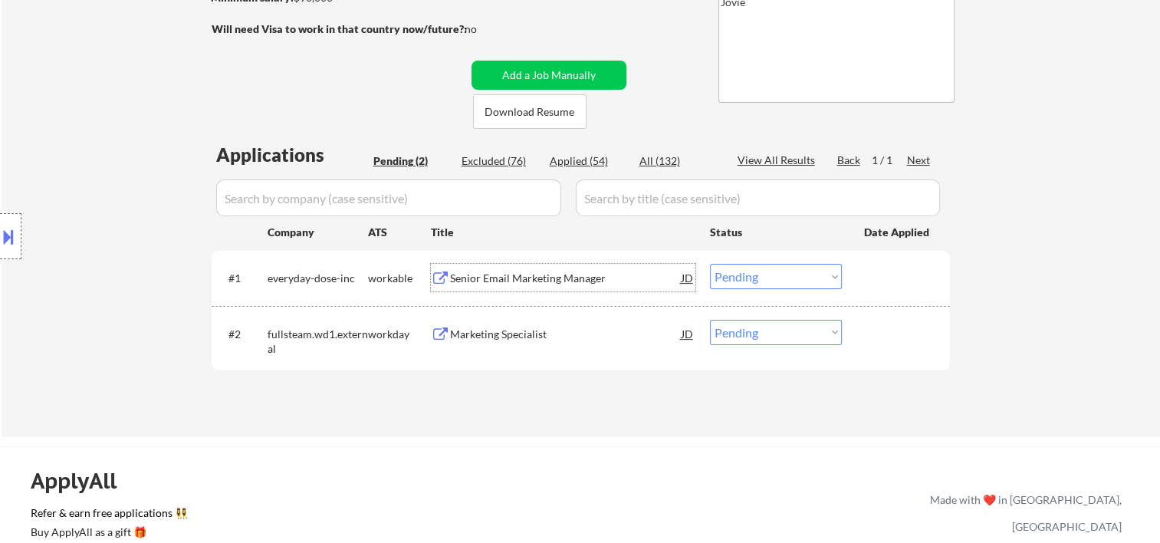
click at [912, 280] on div at bounding box center [897, 278] width 67 height 28
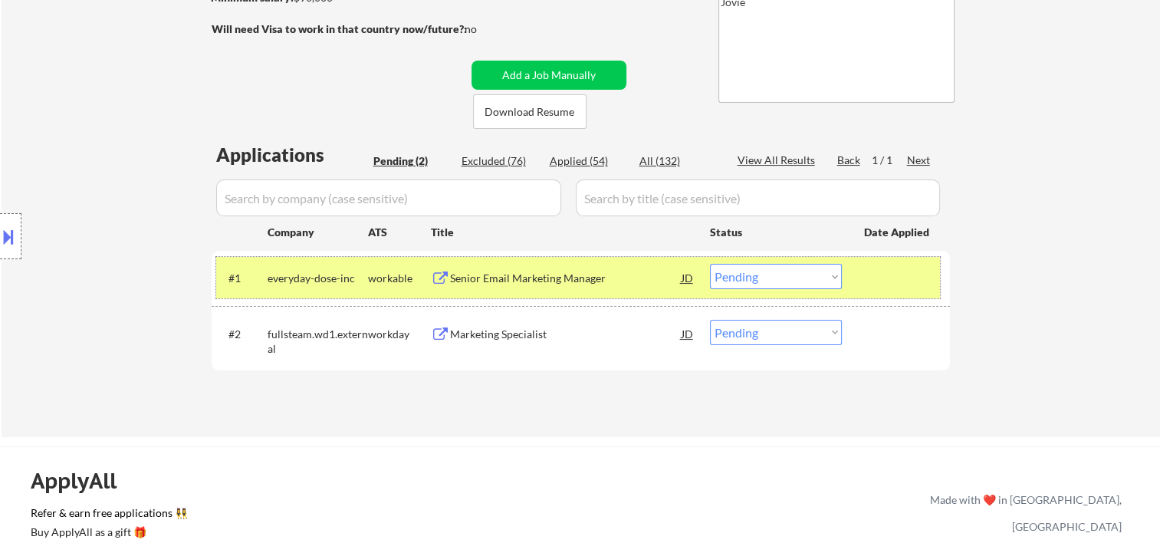
click at [836, 280] on select "Choose an option... Pending Applied Excluded (Questions) Excluded (Expired) Exc…" at bounding box center [776, 276] width 132 height 25
click at [710, 264] on select "Choose an option... Pending Applied Excluded (Questions) Excluded (Expired) Exc…" at bounding box center [776, 276] width 132 height 25
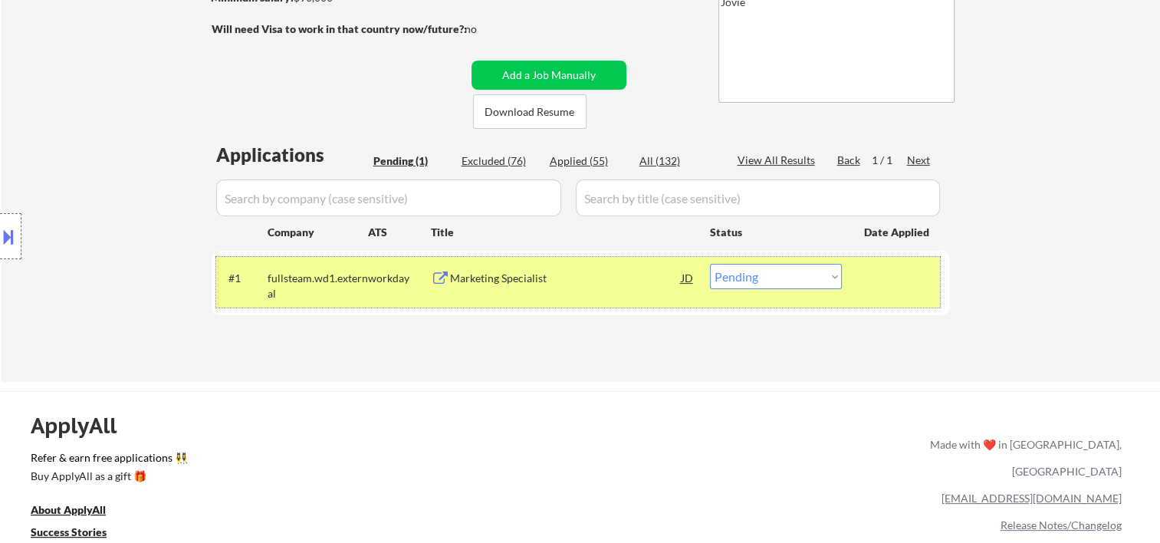
click at [876, 293] on div "#1 fullsteam.wd1.external workday Marketing Specialist JD Choose an option... P…" at bounding box center [578, 282] width 724 height 51
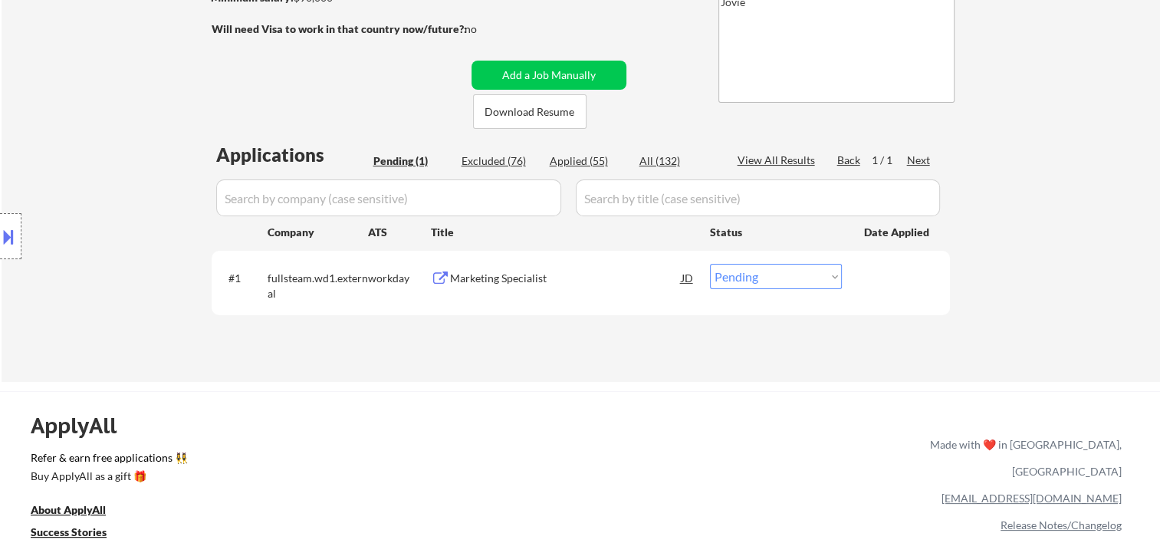
click at [876, 293] on div "#1 fullsteam.wd1.external workday Marketing Specialist JD Choose an option... P…" at bounding box center [578, 282] width 724 height 51
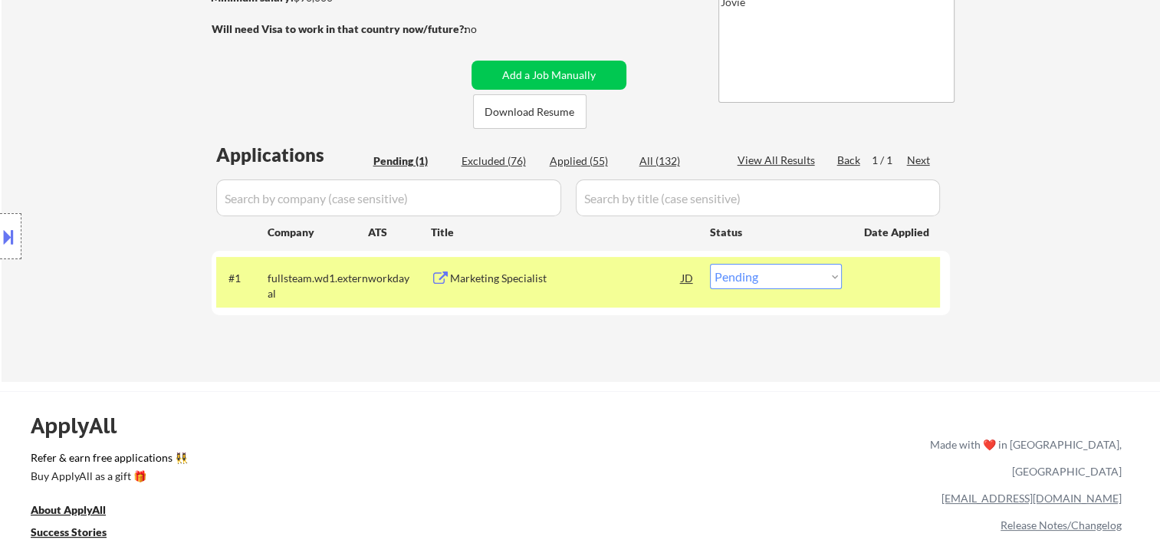
click at [654, 284] on div "Marketing Specialist" at bounding box center [566, 278] width 232 height 15
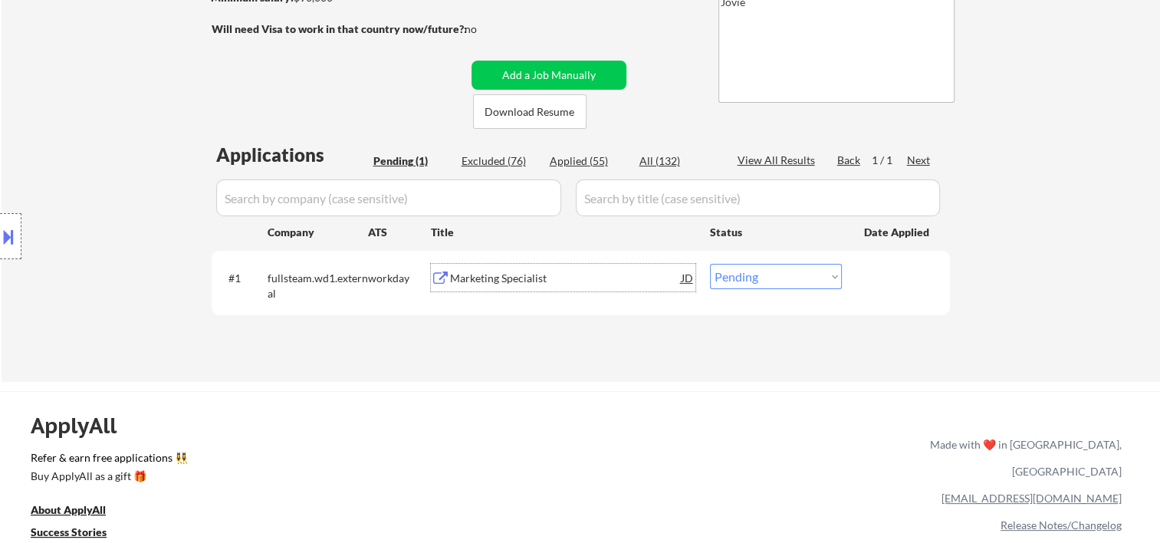
click at [802, 283] on select "Choose an option... Pending Applied Excluded (Questions) Excluded (Expired) Exc…" at bounding box center [776, 276] width 132 height 25
select select ""applied""
click at [710, 264] on select "Choose an option... Pending Applied Excluded (Questions) Excluded (Expired) Exc…" at bounding box center [776, 276] width 132 height 25
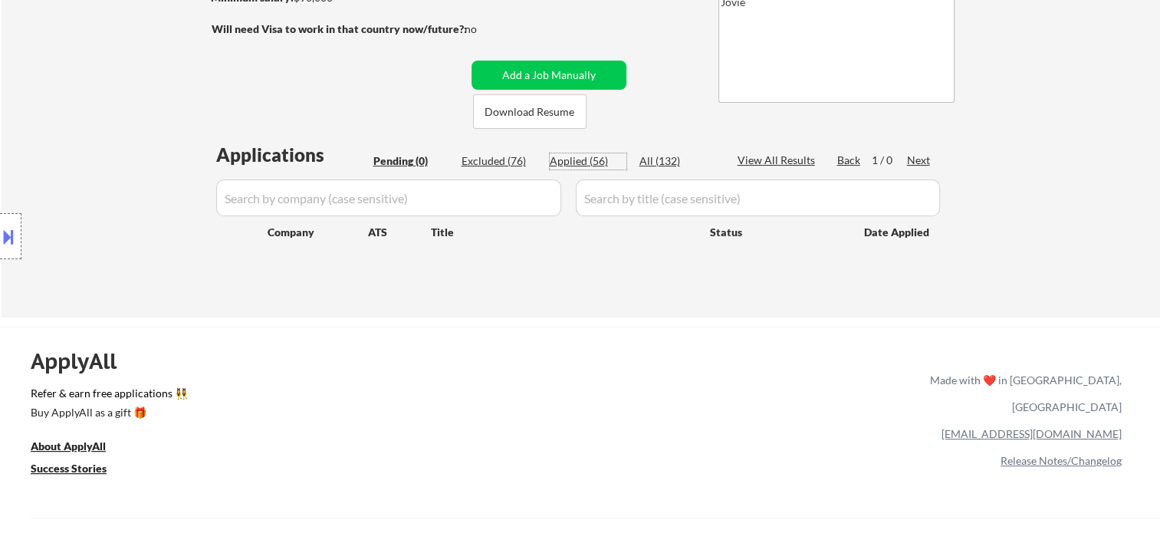
click at [581, 159] on div "Applied (56)" at bounding box center [588, 160] width 77 height 15
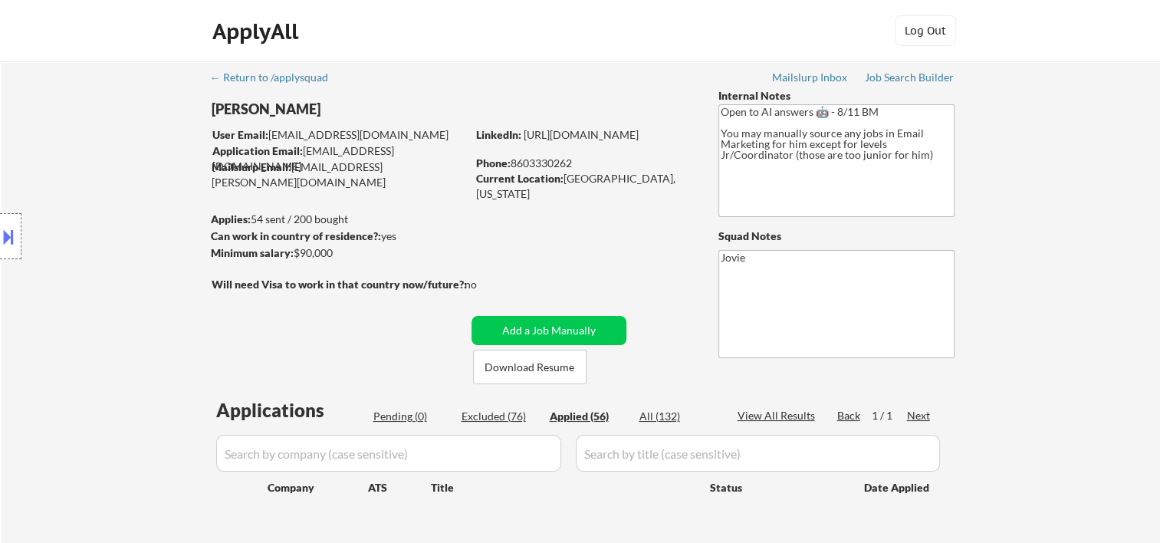
scroll to position [0, 0]
select select ""applied""
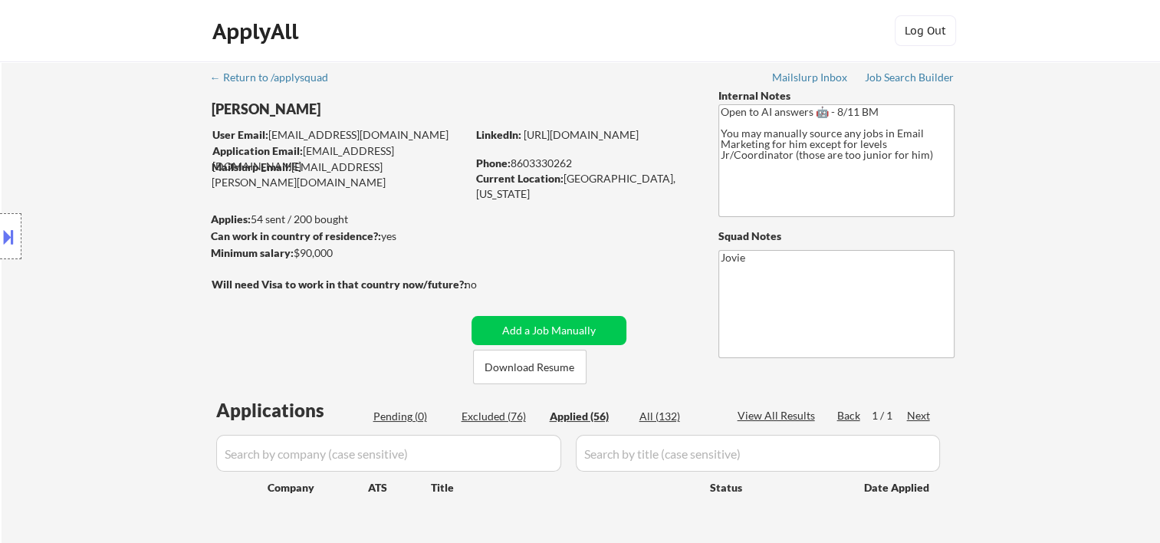
select select ""applied""
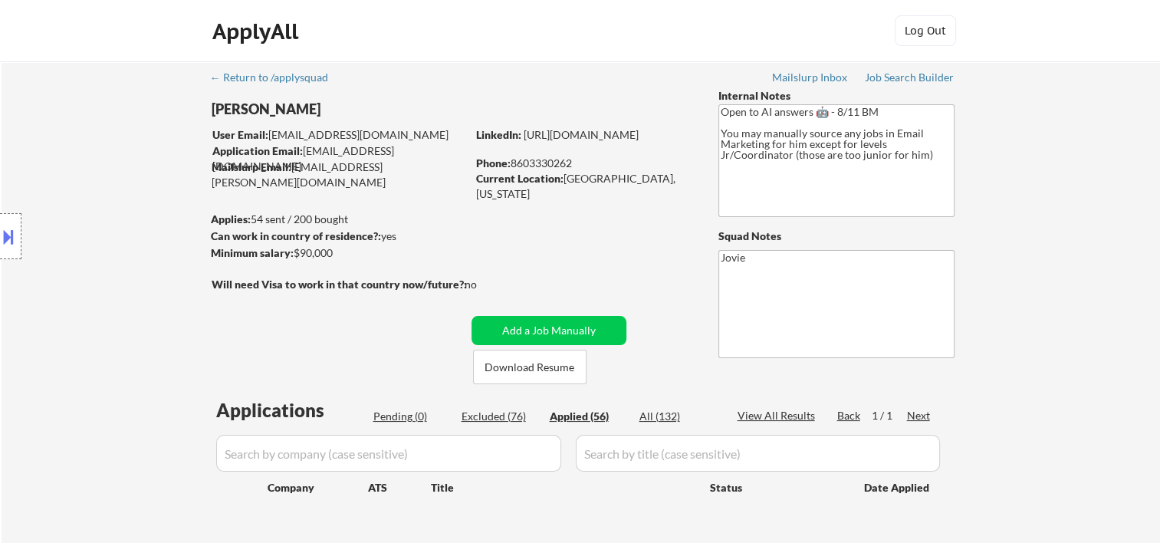
select select ""applied""
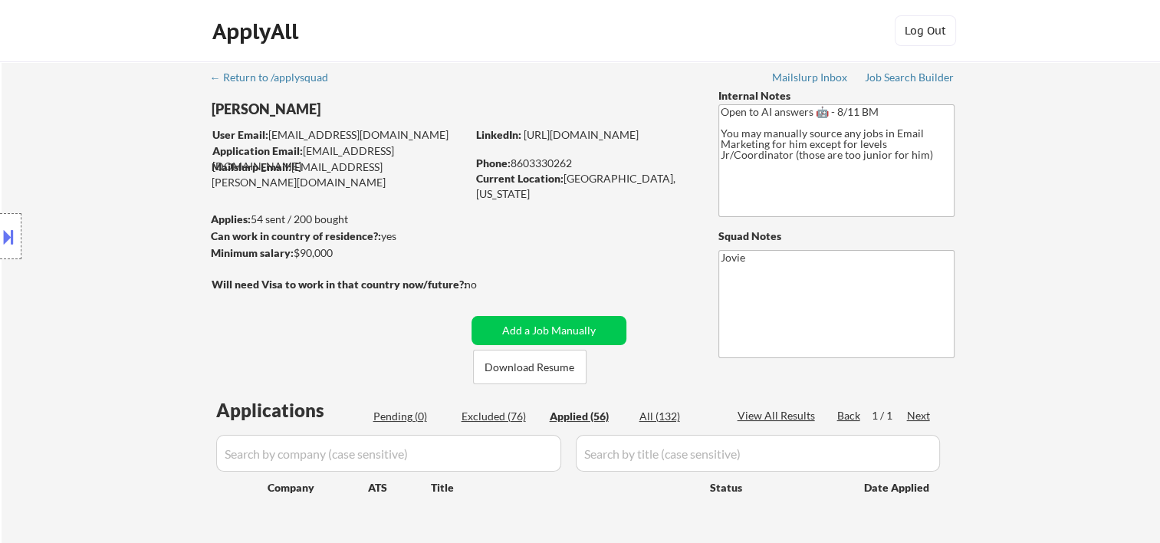
select select ""applied""
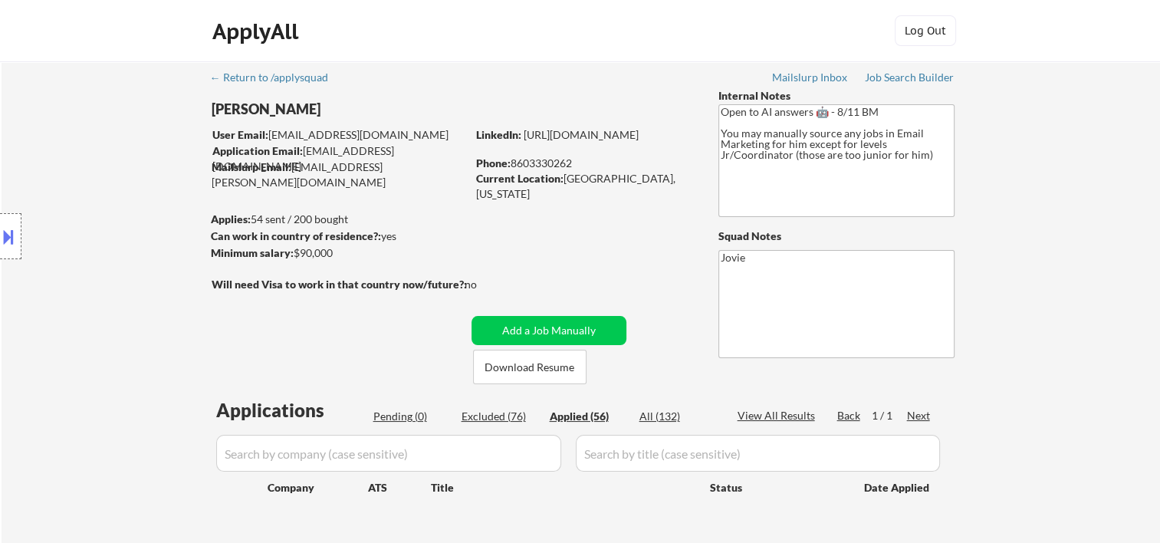
select select ""applied""
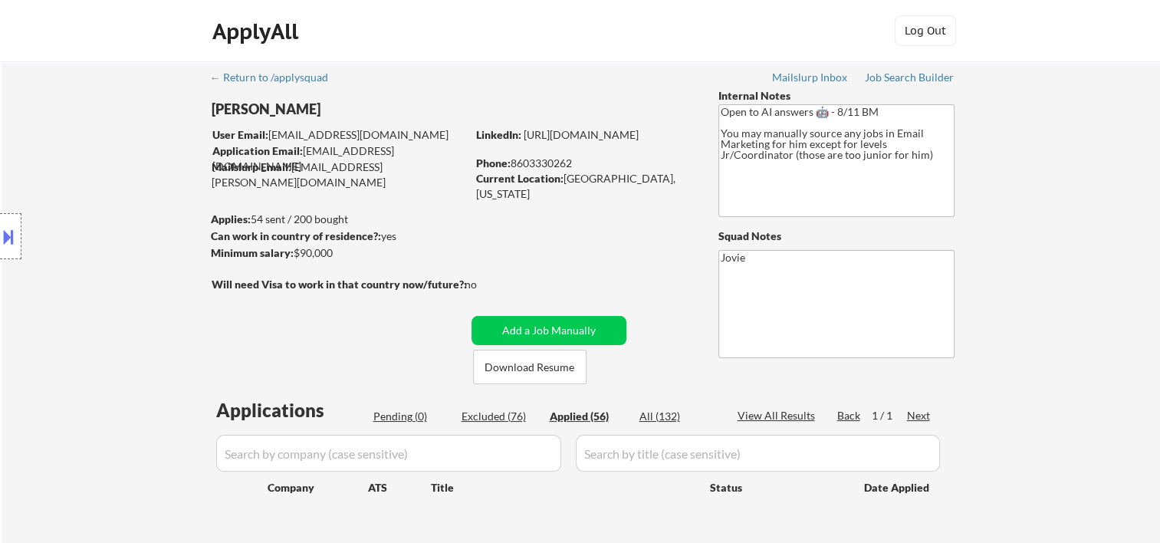
select select ""applied""
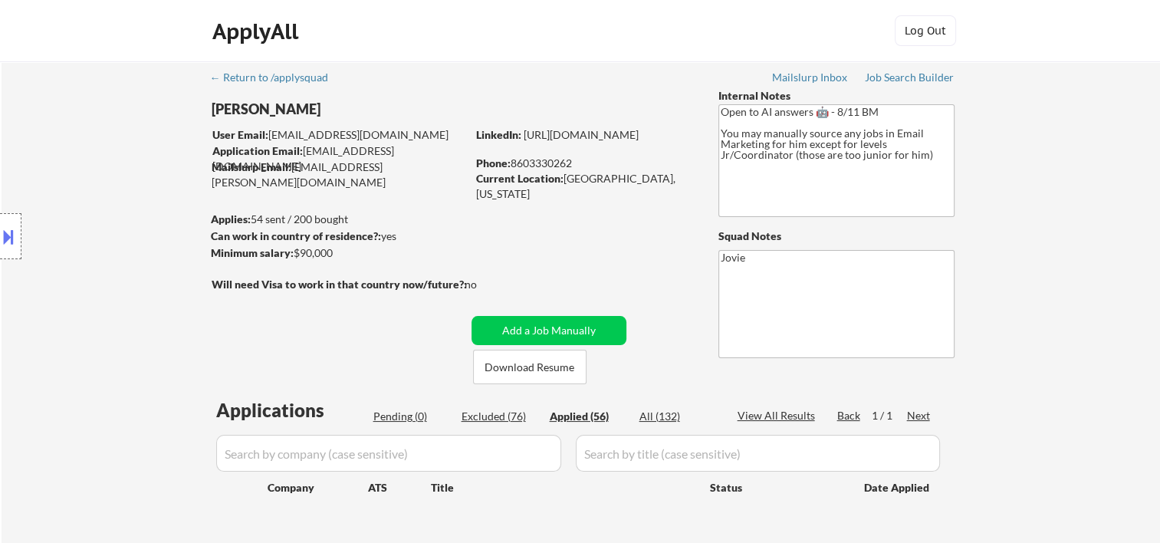
select select ""applied""
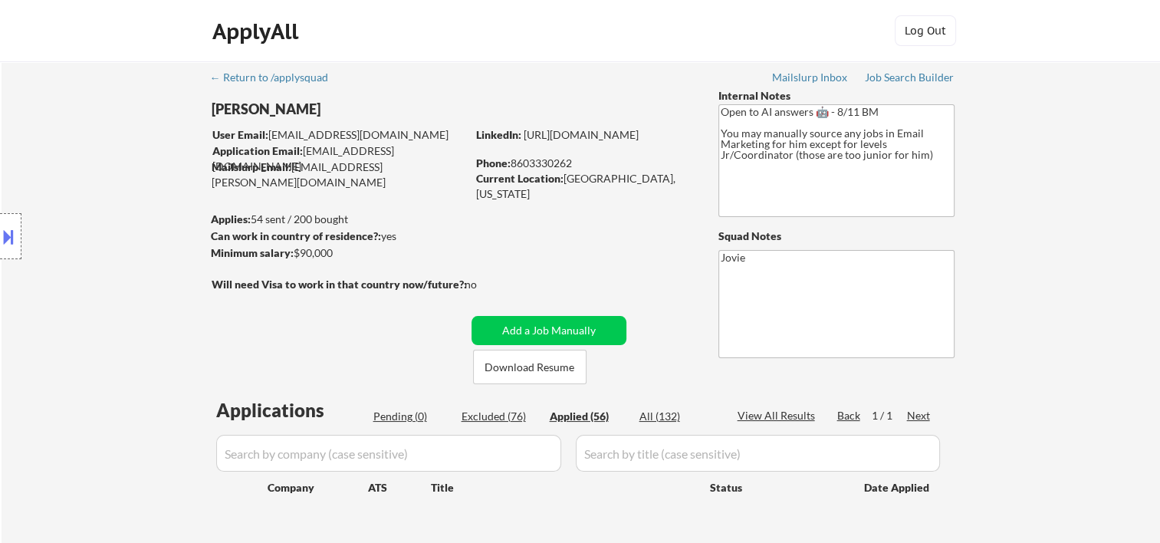
select select ""applied""
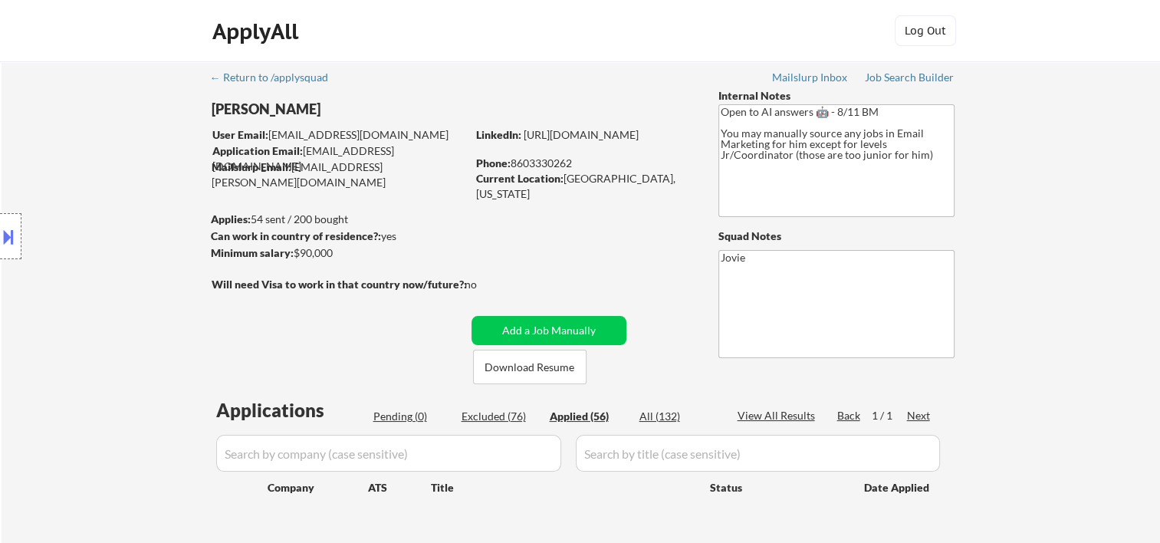
select select ""applied""
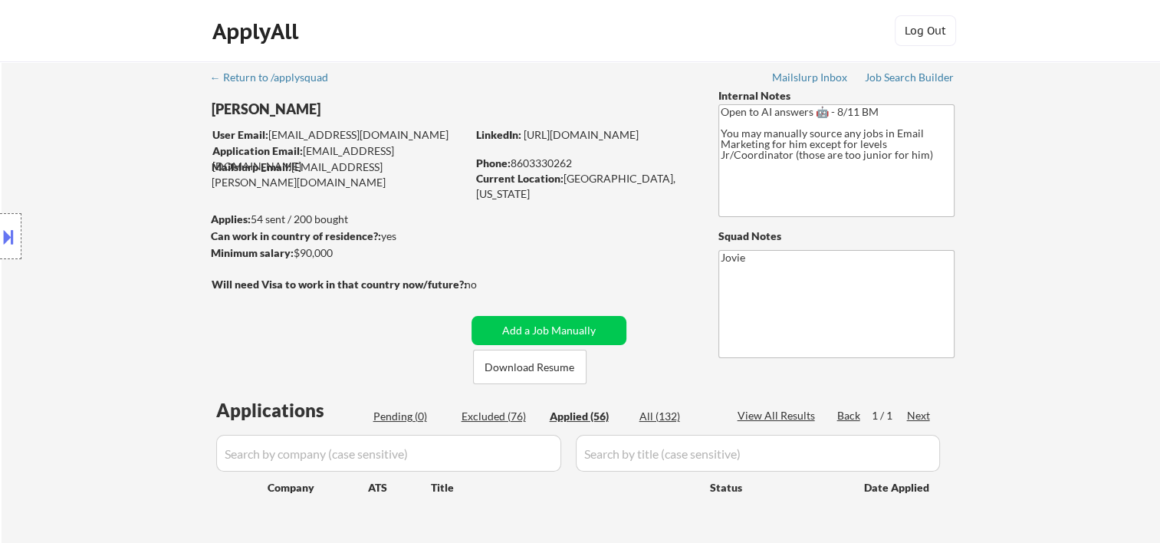
select select ""applied""
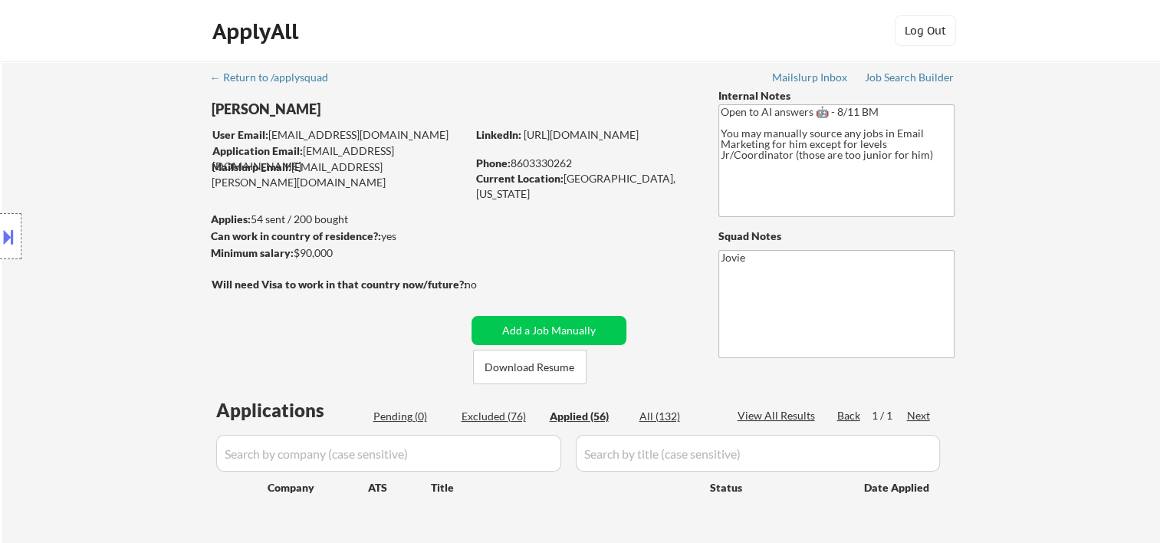
select select ""applied""
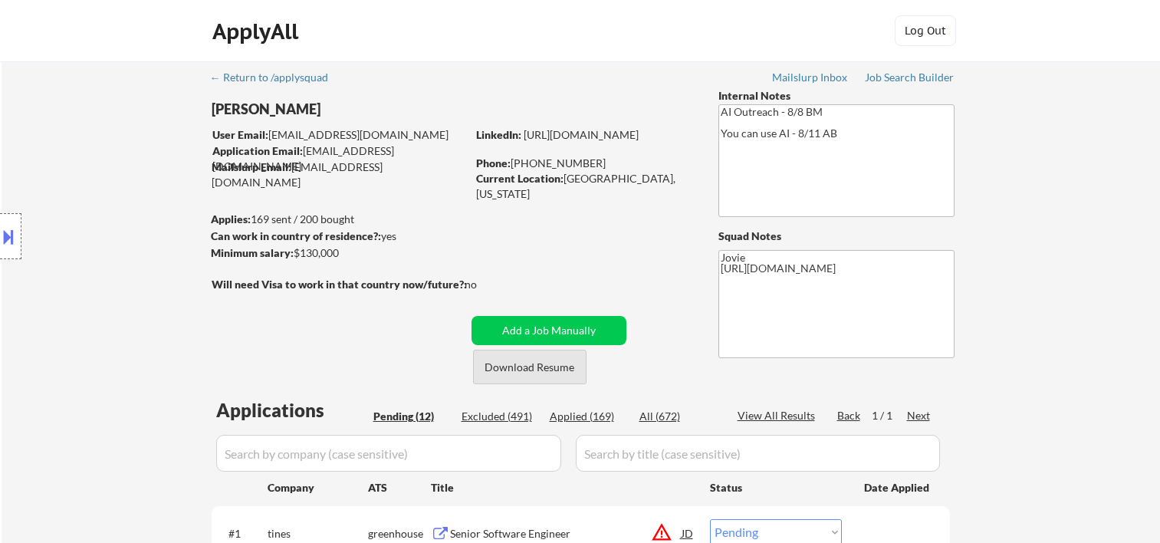
select select ""pending""
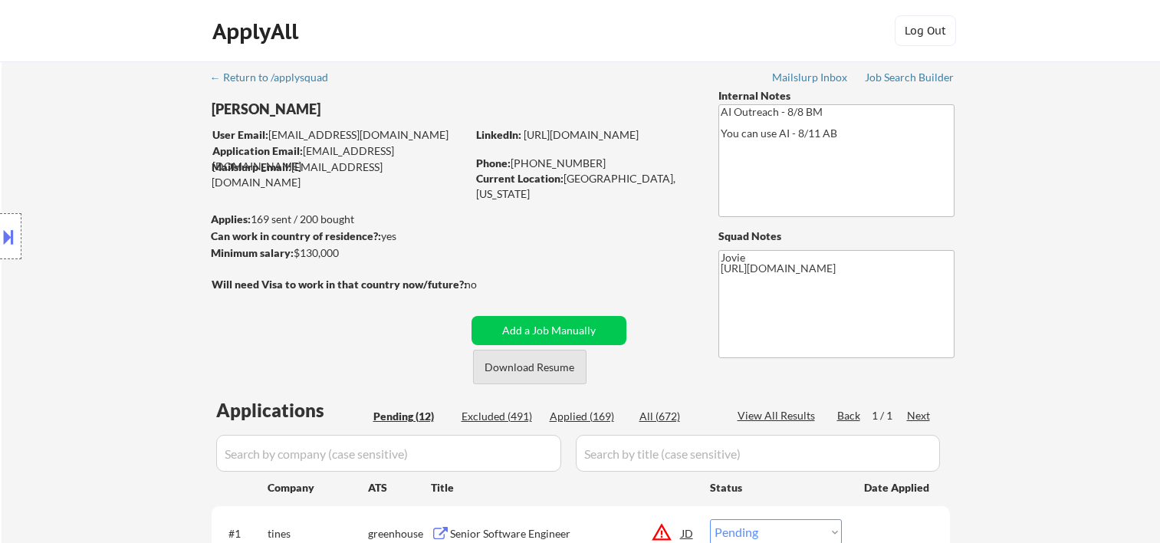
select select ""pending""
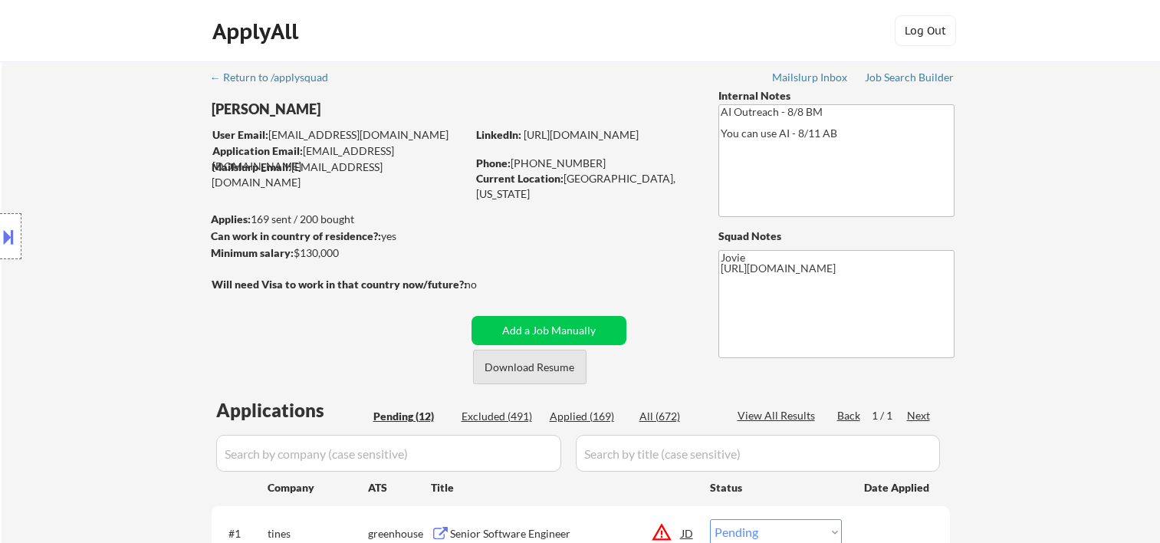
select select ""pending""
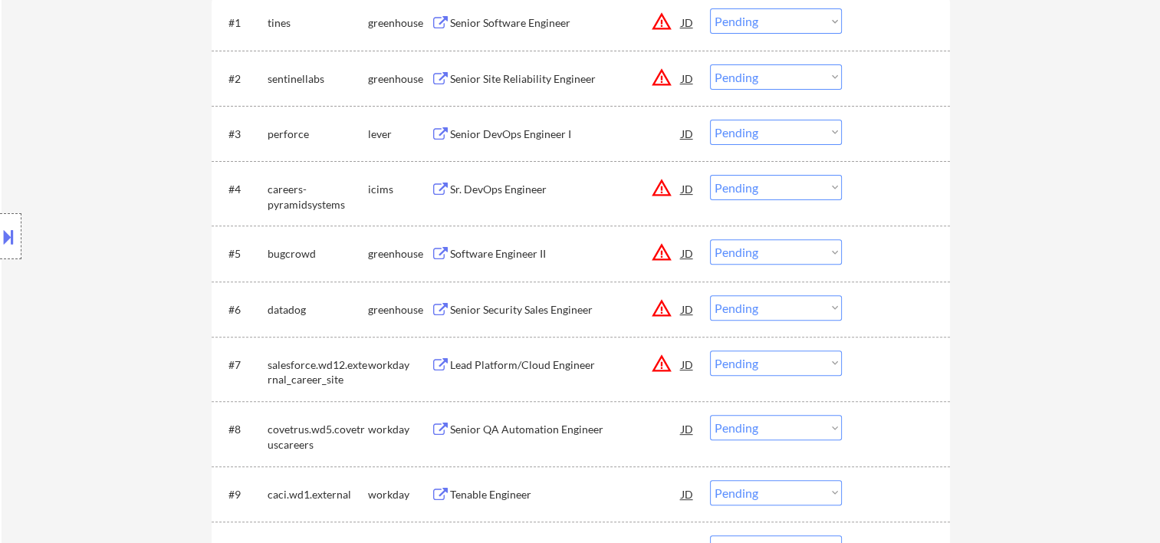
scroll to position [255, 0]
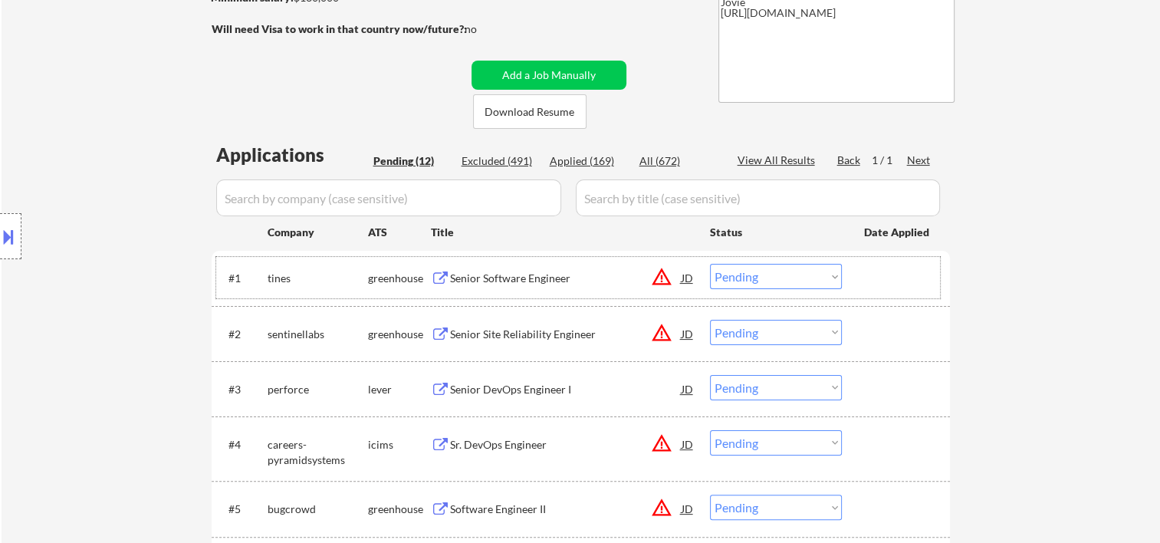
drag, startPoint x: 886, startPoint y: 275, endPoint x: 664, endPoint y: 271, distance: 221.6
click at [883, 276] on div at bounding box center [897, 278] width 67 height 28
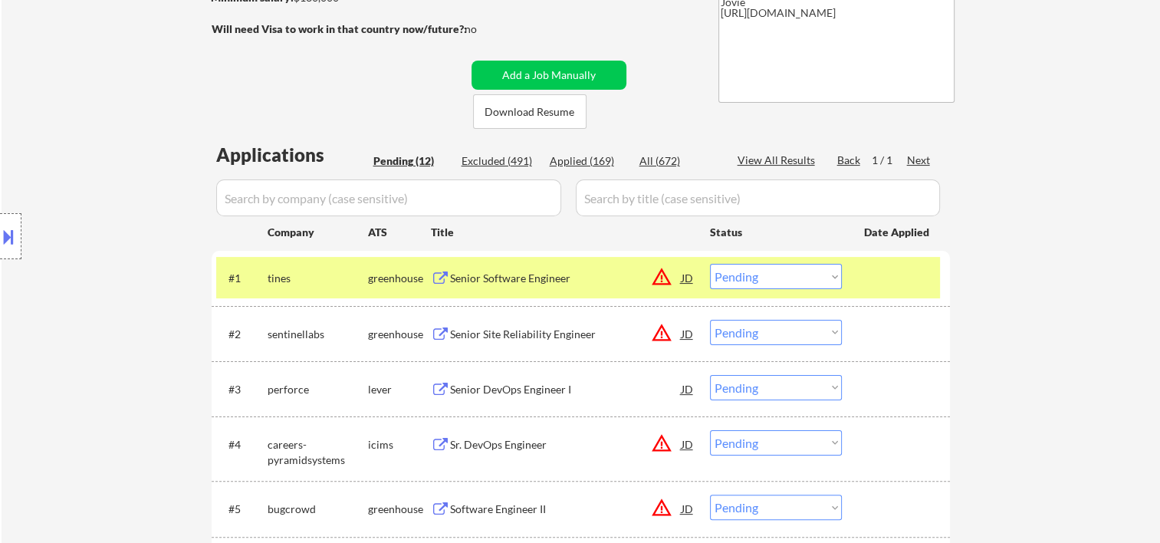
click at [552, 268] on div "Senior Software Engineer" at bounding box center [566, 278] width 232 height 28
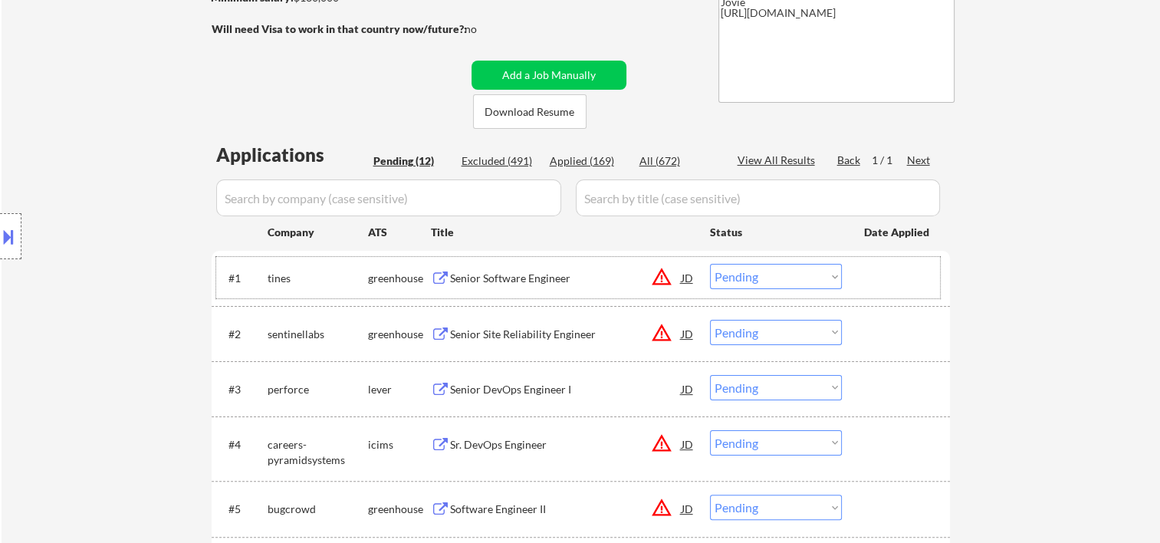
click at [868, 281] on div at bounding box center [897, 278] width 67 height 28
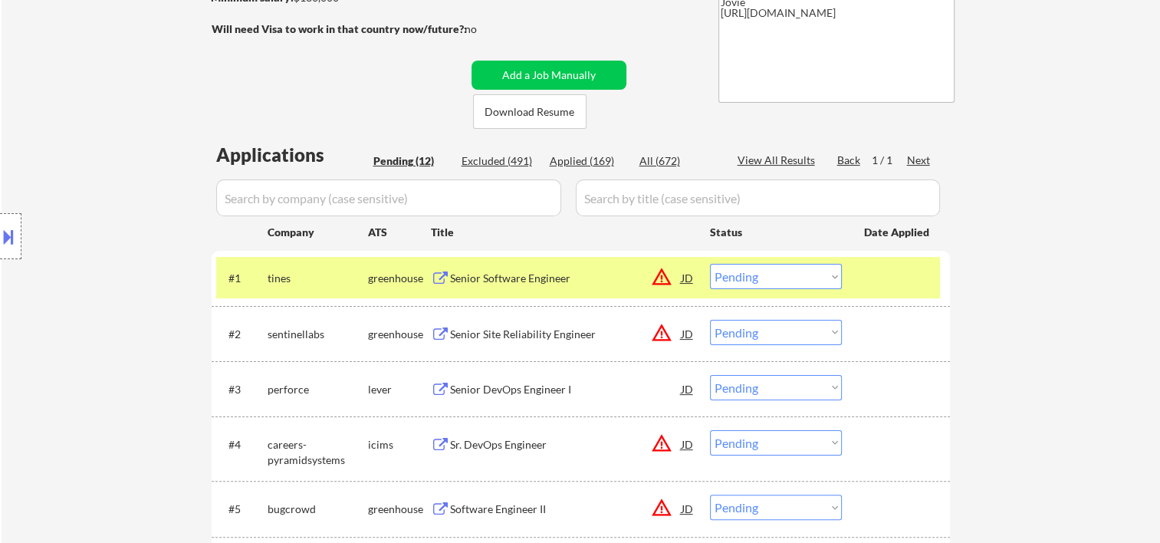
click at [885, 272] on div at bounding box center [897, 278] width 67 height 28
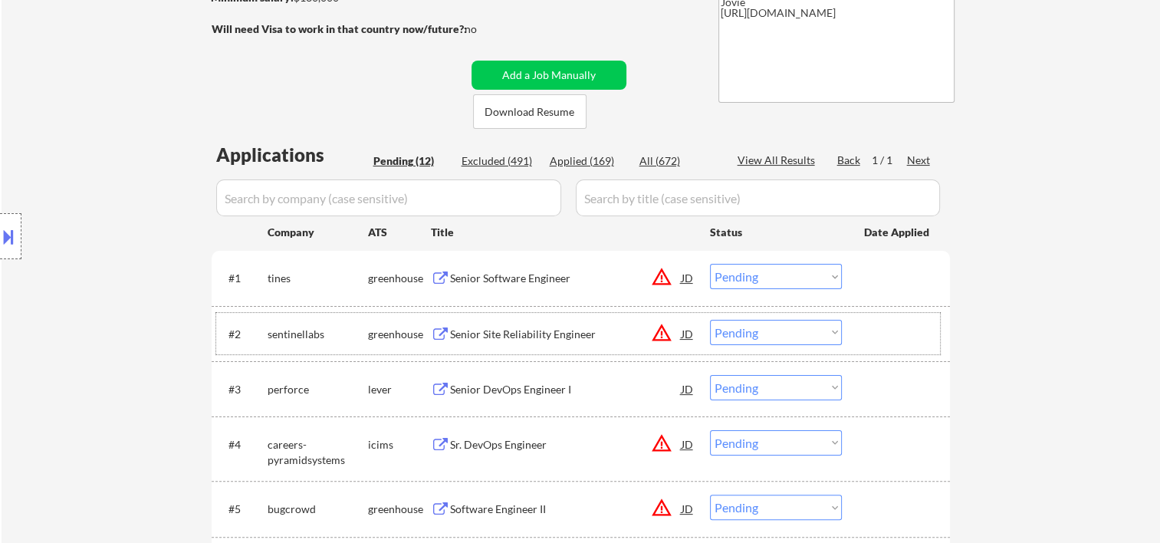
click at [874, 340] on div at bounding box center [897, 334] width 67 height 28
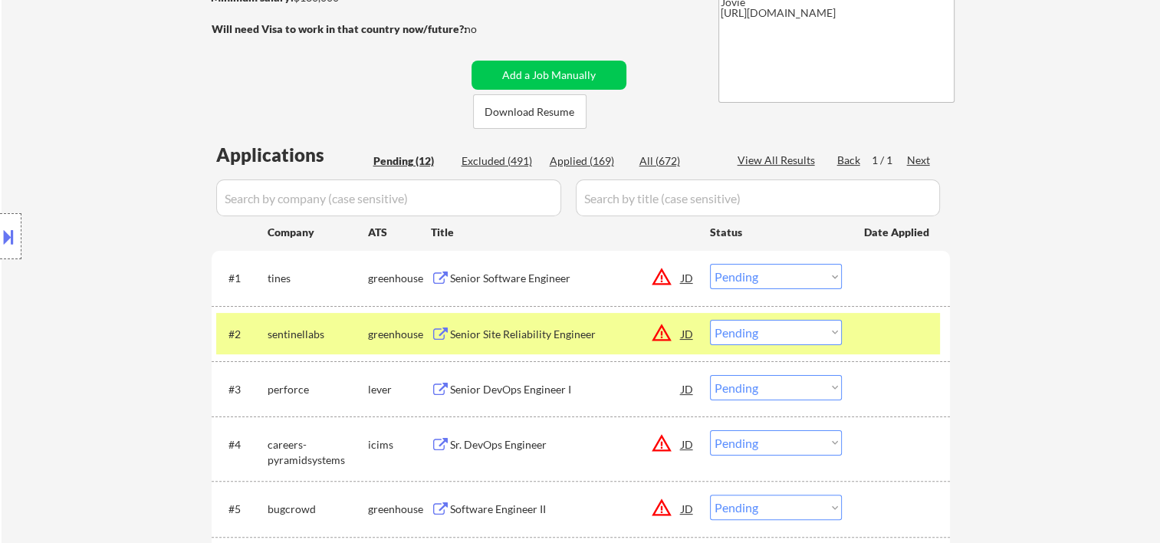
click at [892, 337] on div at bounding box center [897, 334] width 67 height 28
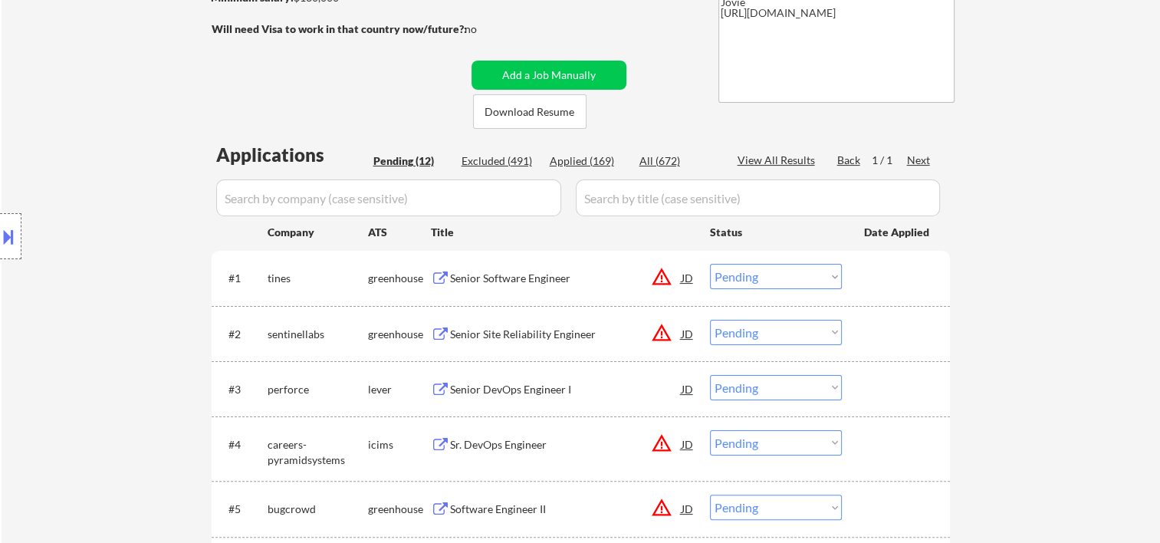
click at [876, 399] on div at bounding box center [897, 389] width 67 height 28
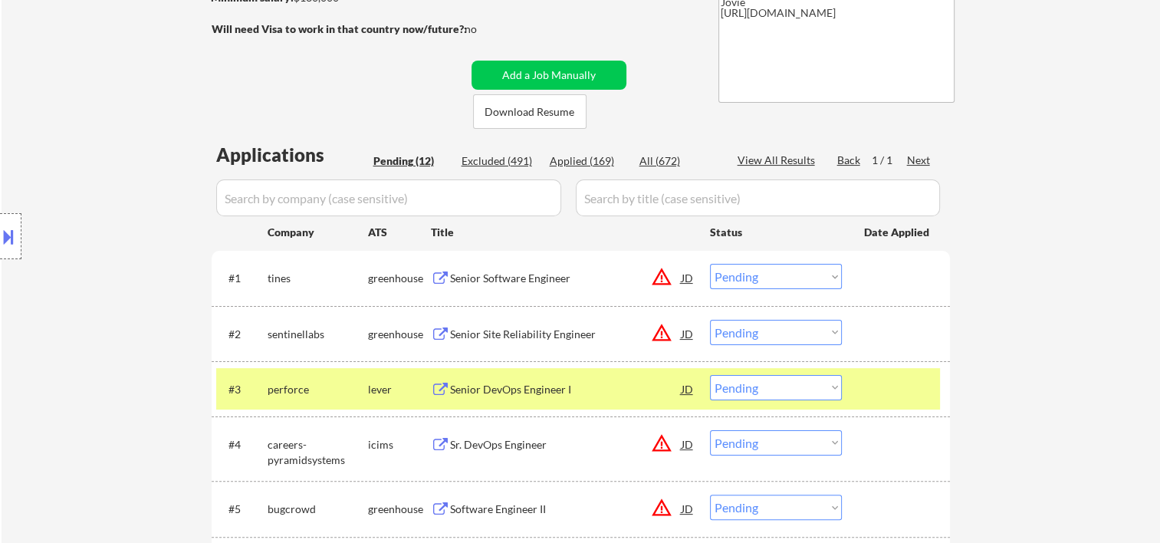
click at [635, 389] on div "Senior DevOps Engineer I" at bounding box center [566, 389] width 232 height 15
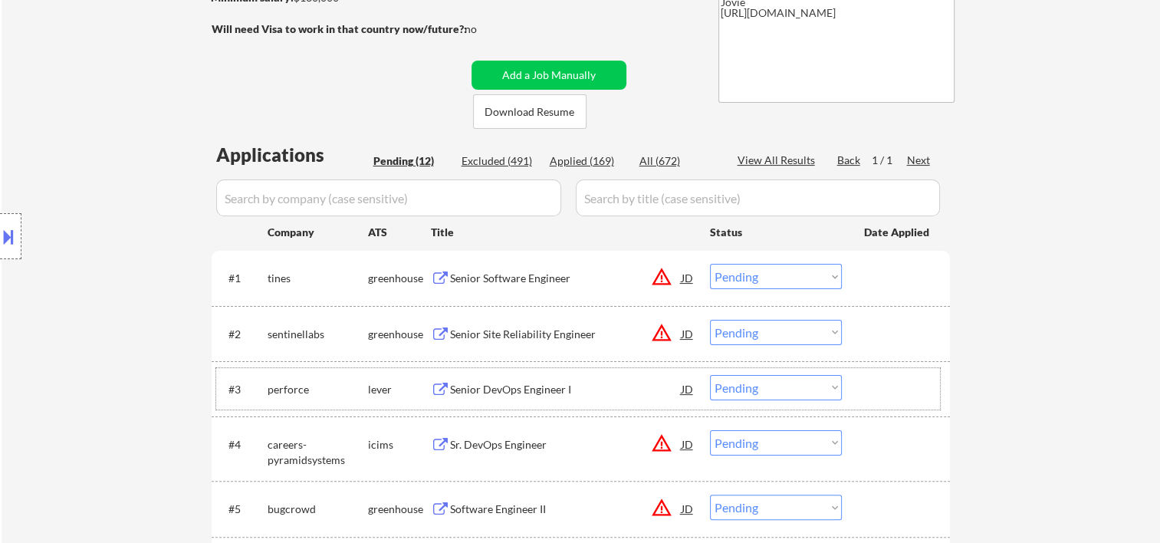
click at [863, 388] on div "#3 perforce lever Senior DevOps Engineer I JD Choose an option... Pending Appli…" at bounding box center [578, 388] width 724 height 41
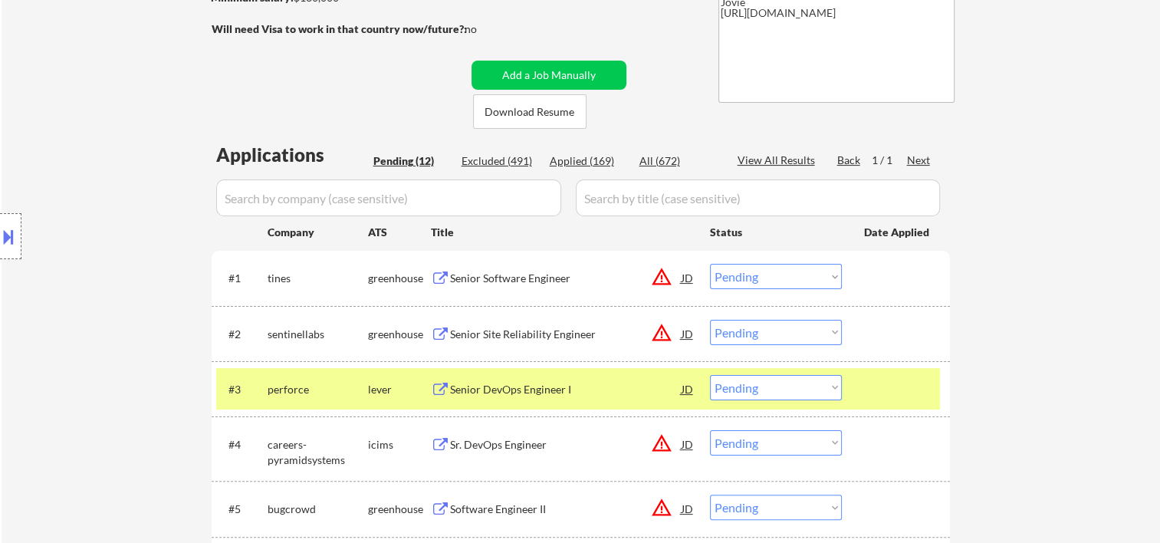
click at [828, 387] on select "Choose an option... Pending Applied Excluded (Questions) Excluded (Expired) Exc…" at bounding box center [776, 387] width 132 height 25
click at [710, 375] on select "Choose an option... Pending Applied Excluded (Questions) Excluded (Expired) Exc…" at bounding box center [776, 387] width 132 height 25
select select ""pending""
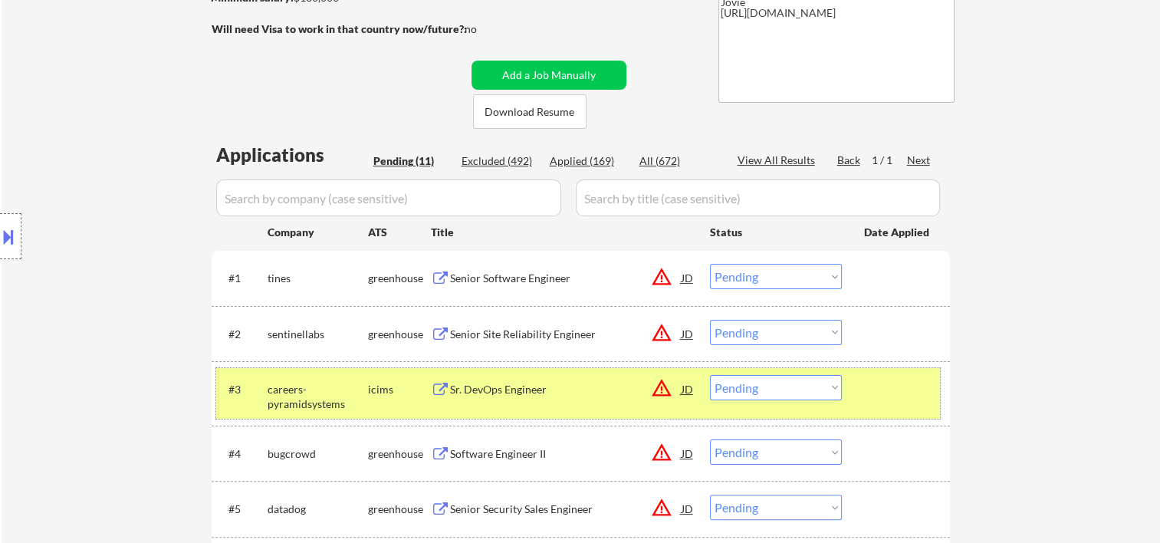
click at [883, 406] on div "#3 careers-pyramidsystems icims Sr. DevOps Engineer JD warning_amber Choose an …" at bounding box center [578, 393] width 724 height 51
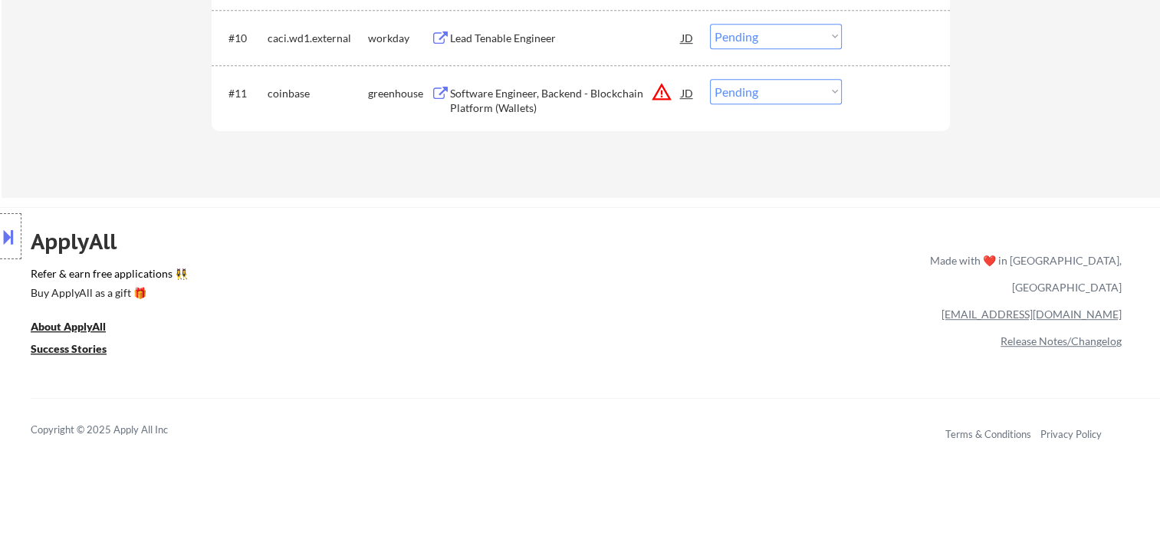
scroll to position [767, 0]
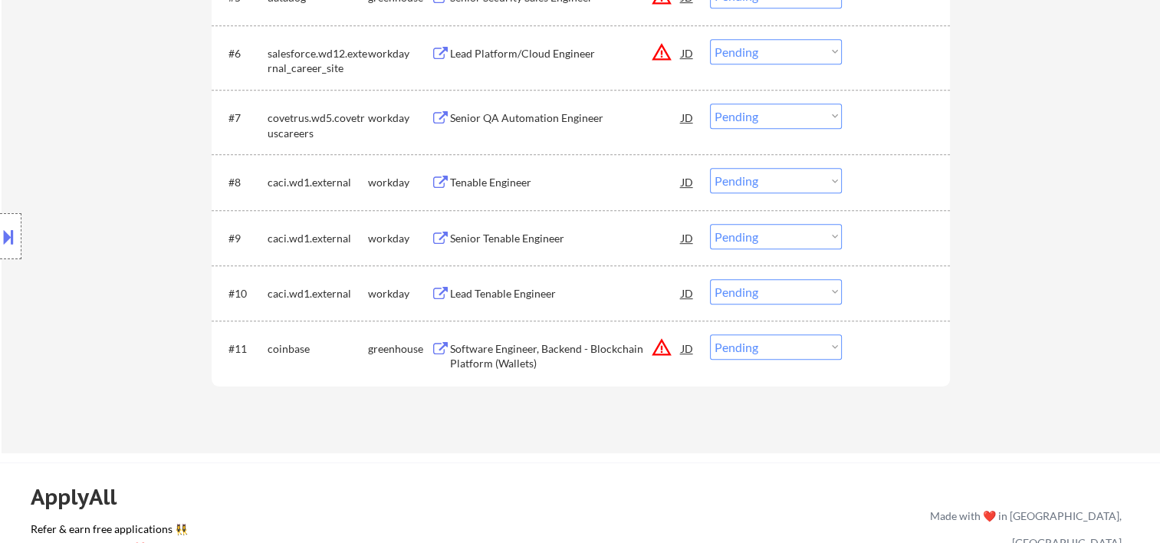
click at [877, 357] on div at bounding box center [897, 348] width 67 height 28
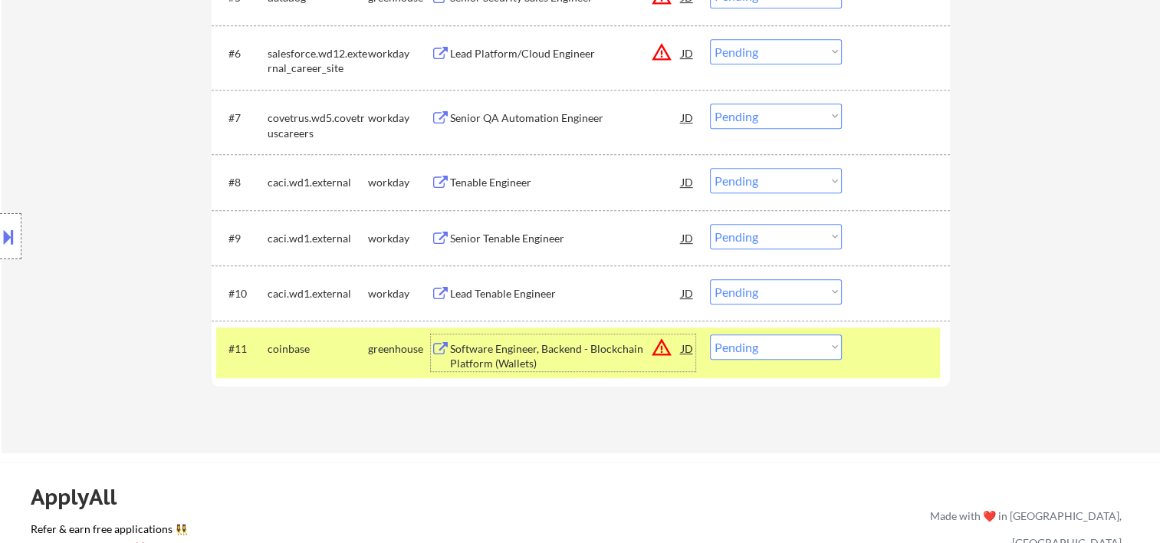
click at [566, 347] on div "Software Engineer, Backend - Blockchain Platform (Wallets)" at bounding box center [566, 356] width 232 height 30
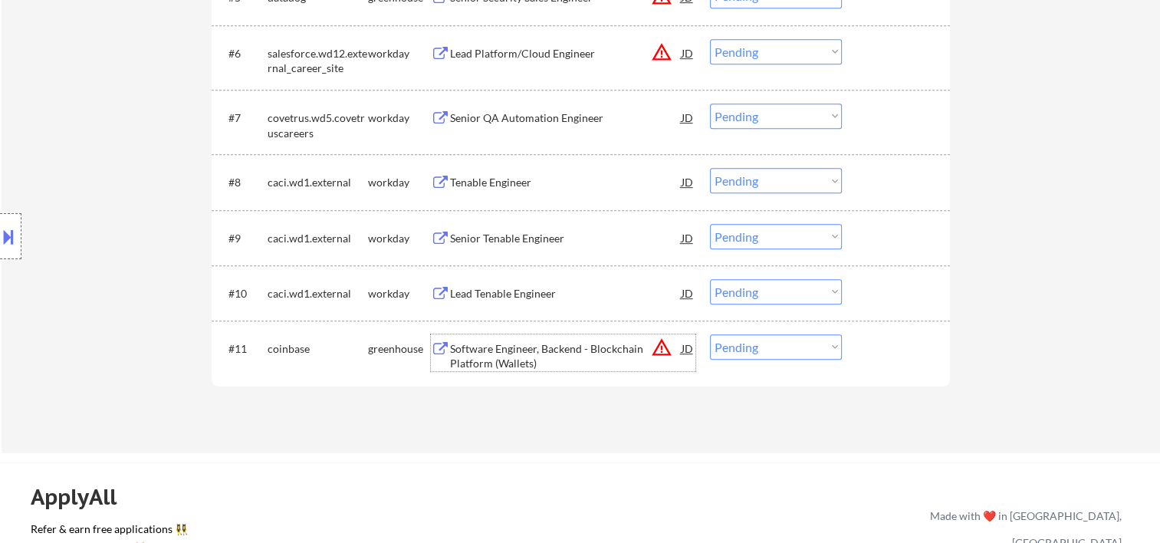
click at [872, 368] on div "#11 coinbase greenhouse Software Engineer, Backend - Blockchain Platform (Walle…" at bounding box center [578, 352] width 724 height 51
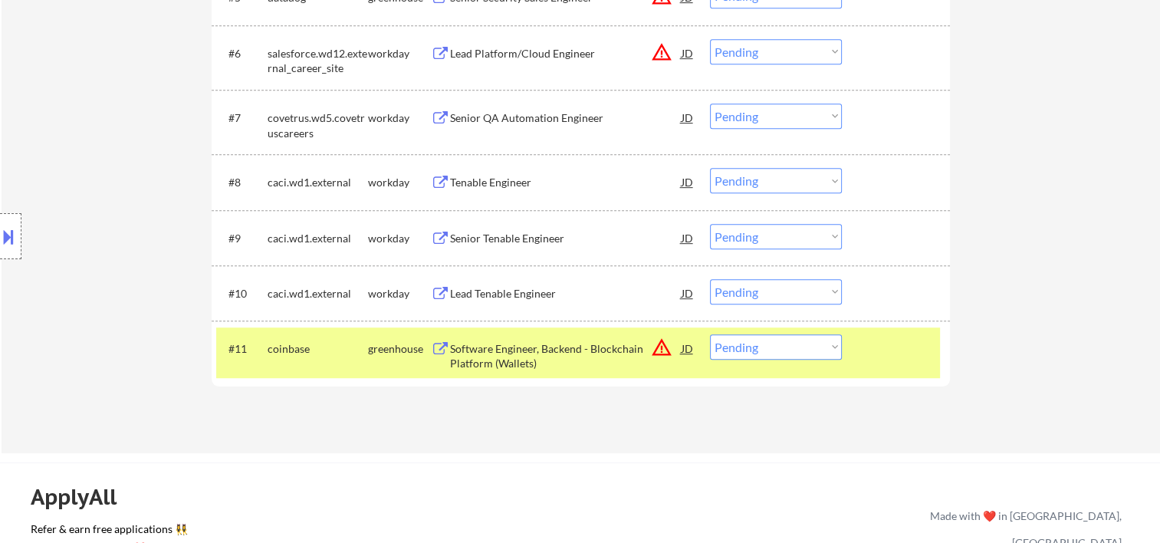
click at [833, 346] on select "Choose an option... Pending Applied Excluded (Questions) Excluded (Expired) Exc…" at bounding box center [776, 346] width 132 height 25
select select ""excluded__expired_""
click at [710, 334] on select "Choose an option... Pending Applied Excluded (Questions) Excluded (Expired) Exc…" at bounding box center [776, 346] width 132 height 25
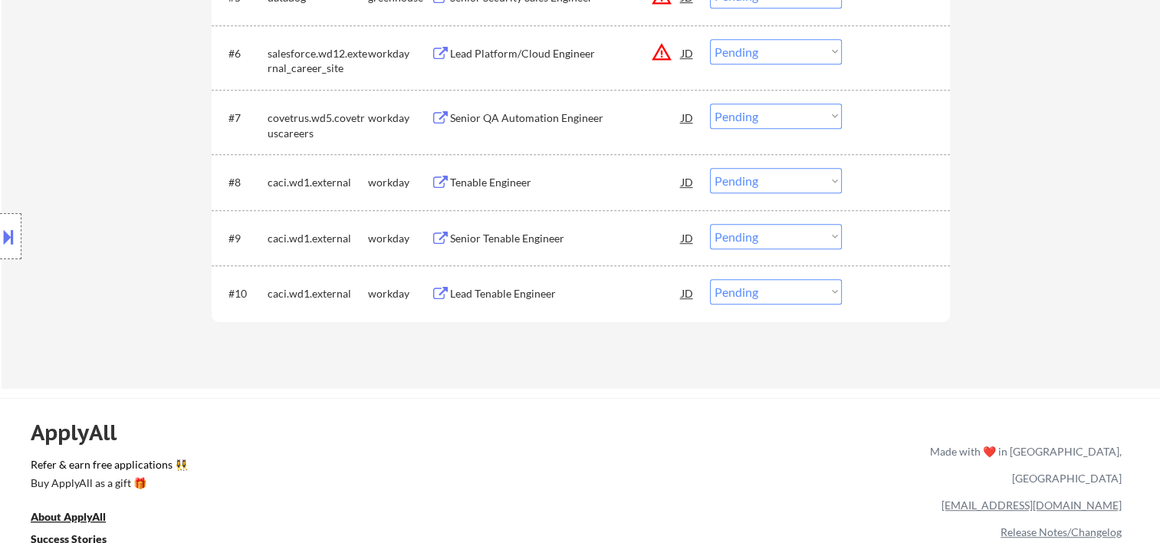
click at [853, 282] on div "#10 caci.wd1.external workday Lead Tenable Engineer JD Choose an option... Pend…" at bounding box center [578, 292] width 724 height 41
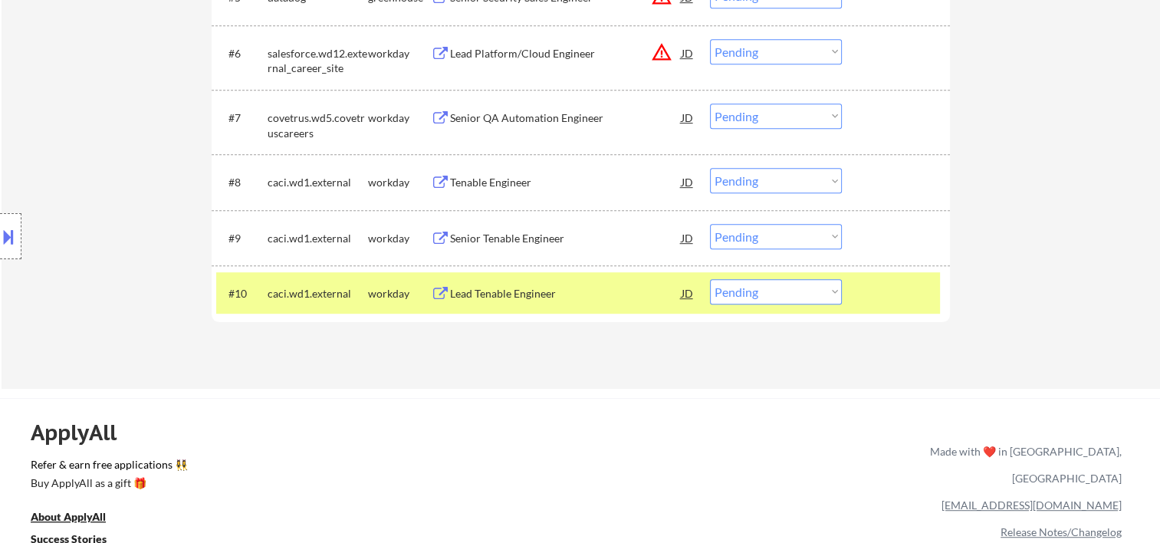
click at [514, 277] on div "#10 caci.wd1.external workday Lead Tenable Engineer JD Choose an option... Pend…" at bounding box center [578, 292] width 724 height 41
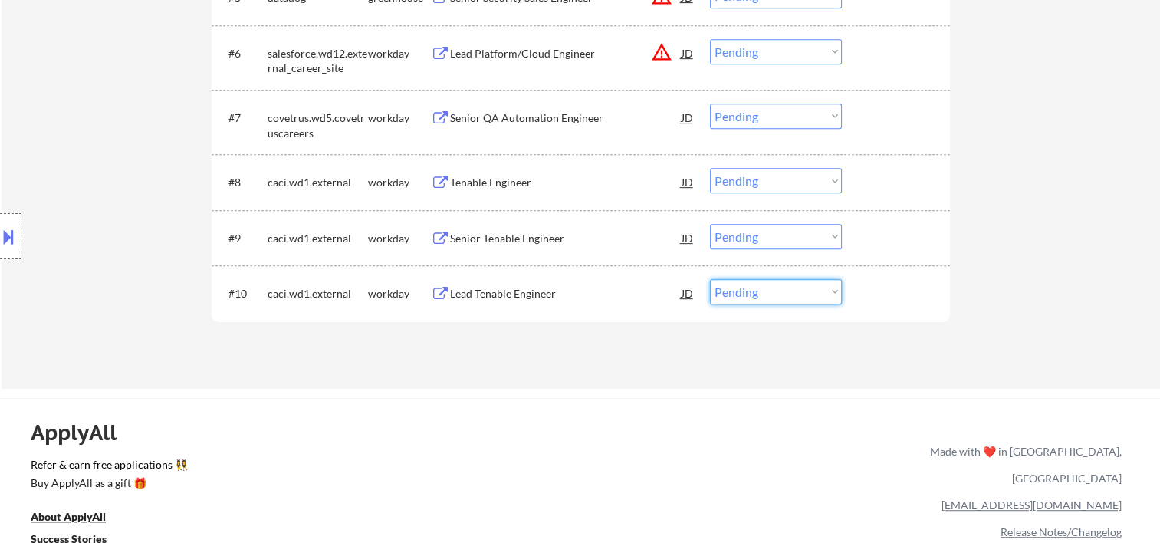
click at [835, 291] on select "Choose an option... Pending Applied Excluded (Questions) Excluded (Expired) Exc…" at bounding box center [776, 291] width 132 height 25
click at [896, 301] on div at bounding box center [897, 293] width 67 height 28
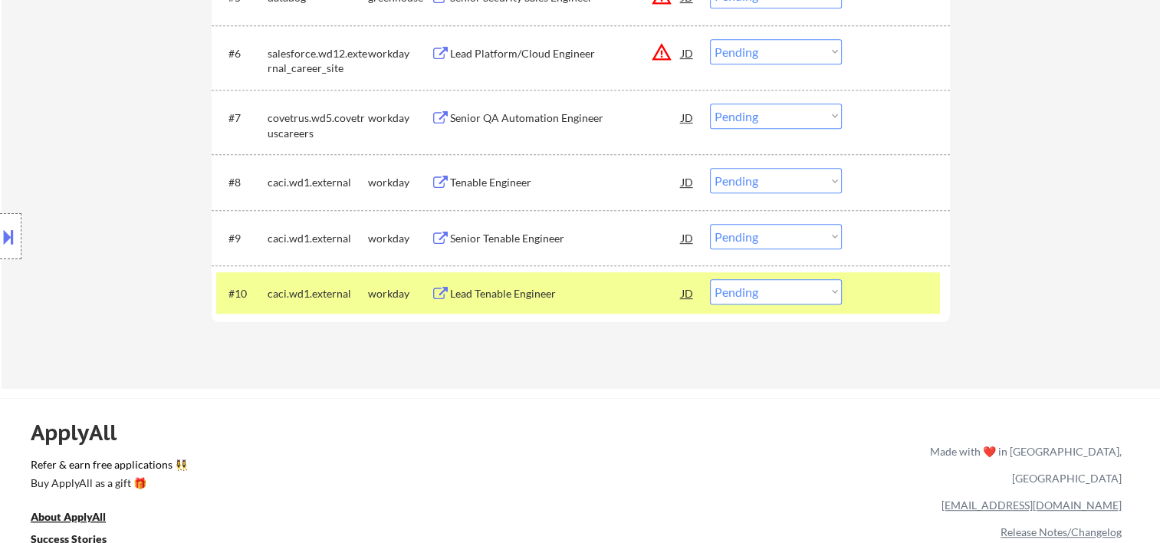
click at [616, 291] on div "Lead Tenable Engineer" at bounding box center [566, 293] width 232 height 15
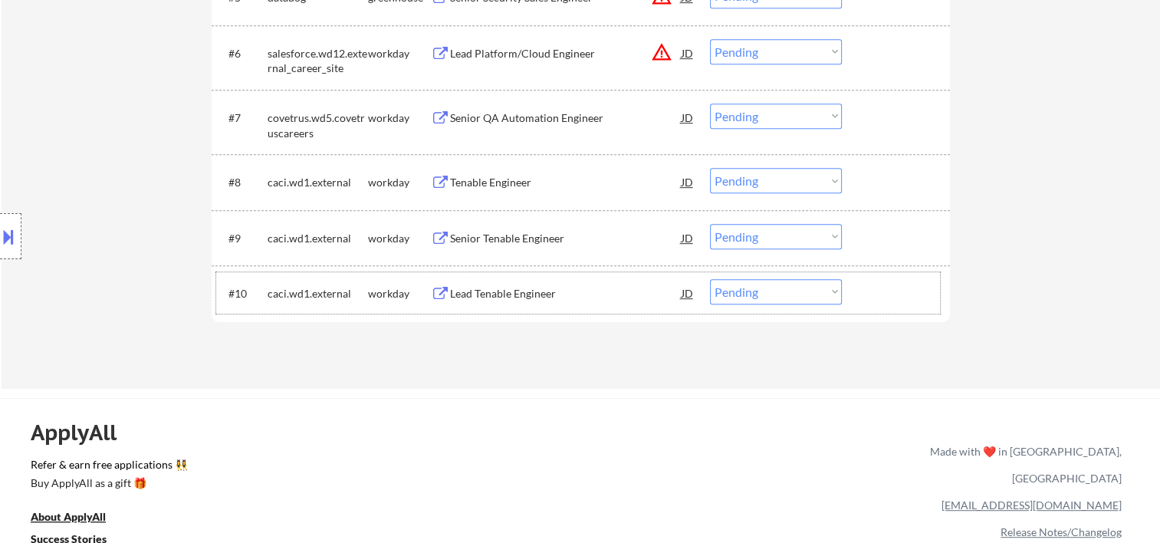
click at [891, 294] on div at bounding box center [897, 293] width 67 height 28
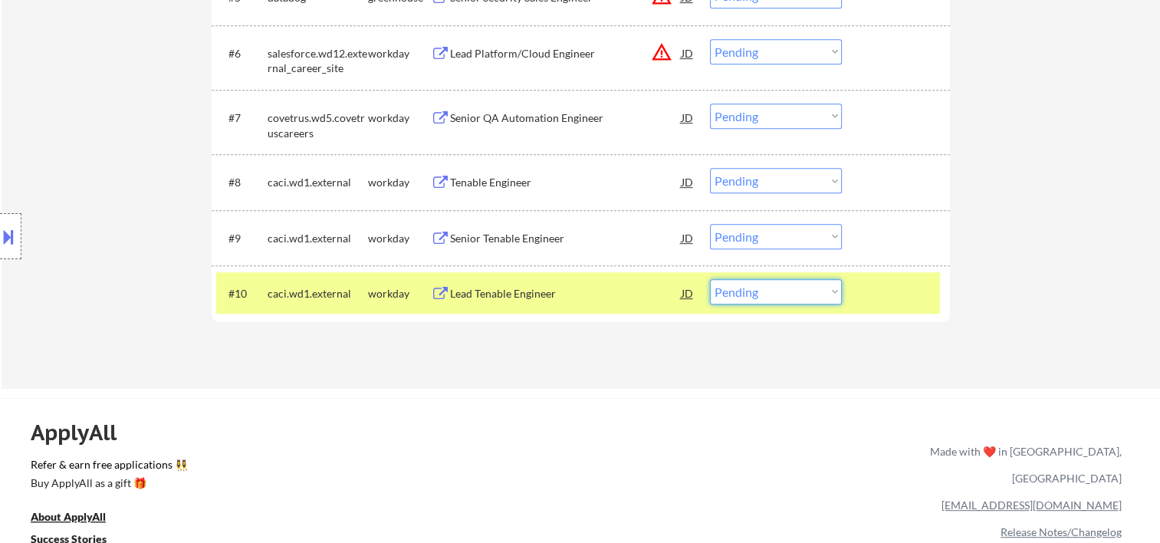
click at [831, 297] on select "Choose an option... Pending Applied Excluded (Questions) Excluded (Expired) Exc…" at bounding box center [776, 291] width 132 height 25
select select ""excluded__bad_match_""
click at [710, 279] on select "Choose an option... Pending Applied Excluded (Questions) Excluded (Expired) Exc…" at bounding box center [776, 291] width 132 height 25
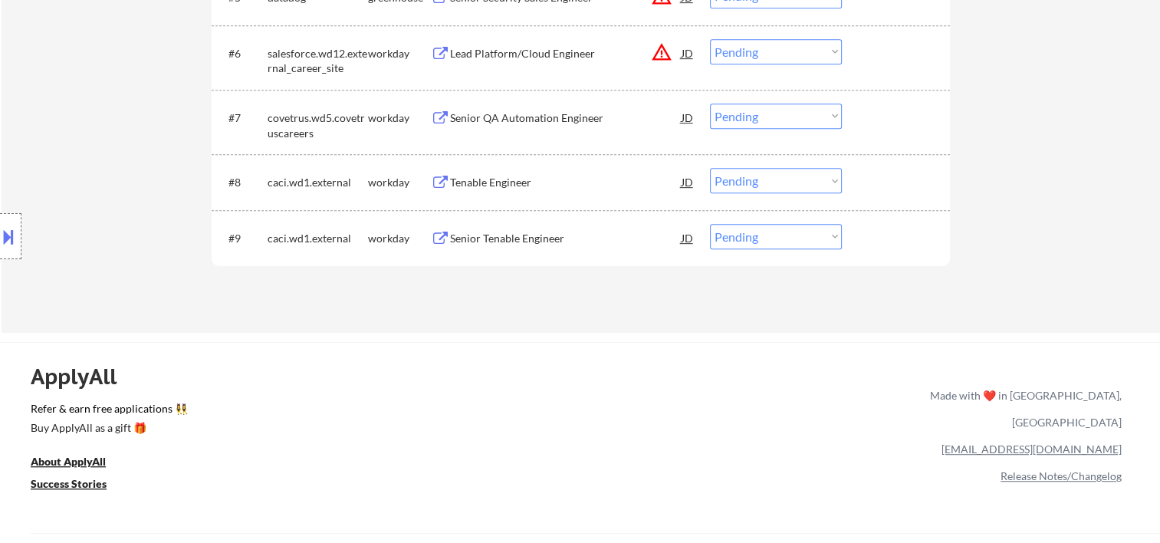
click at [879, 238] on div at bounding box center [897, 238] width 67 height 28
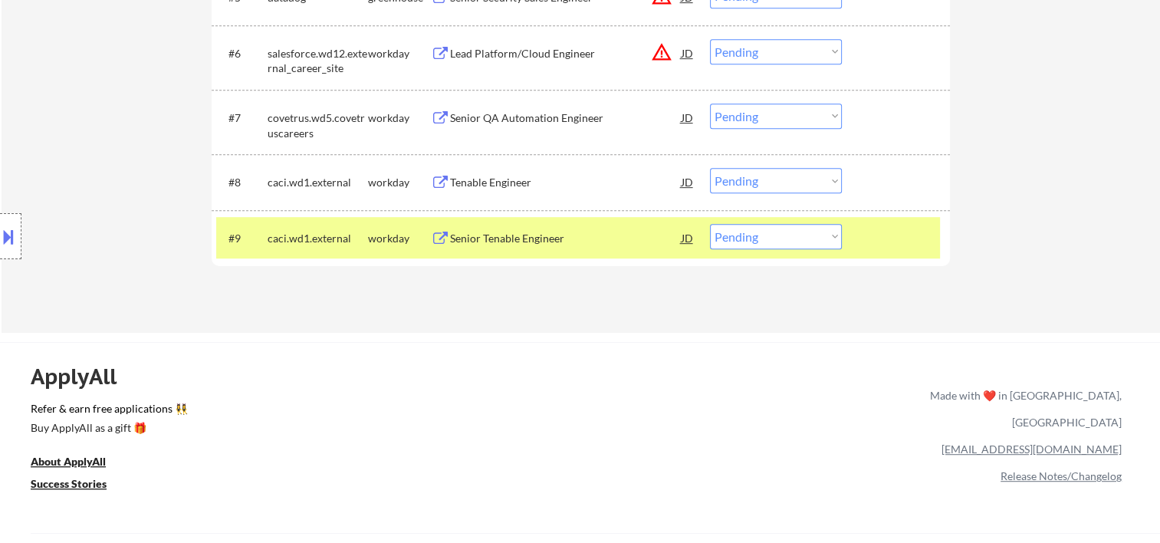
click at [570, 250] on div "Senior Tenable Engineer" at bounding box center [566, 238] width 232 height 28
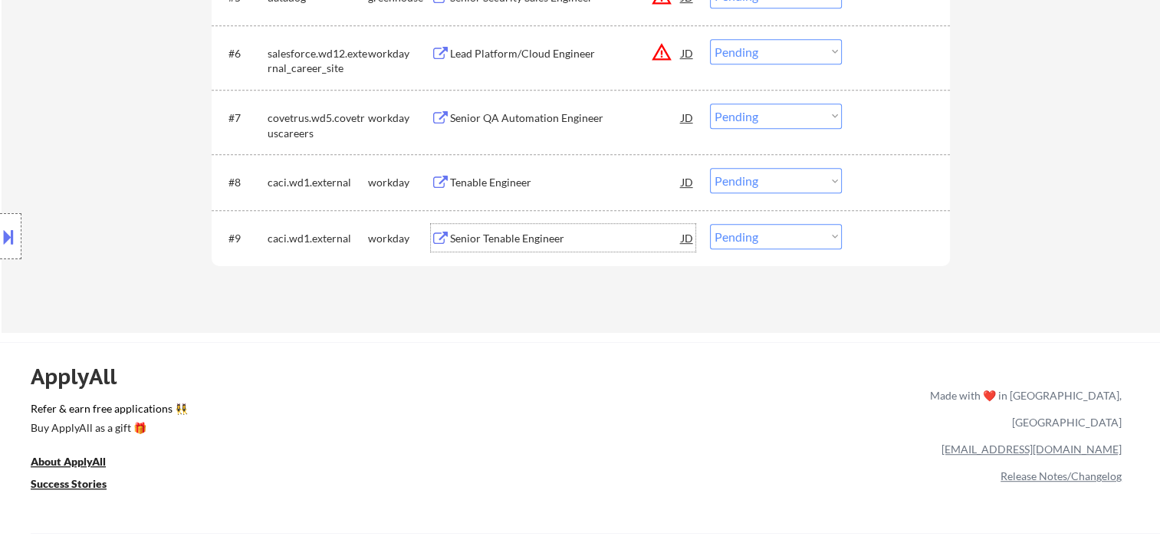
drag, startPoint x: 871, startPoint y: 245, endPoint x: 837, endPoint y: 251, distance: 34.2
click at [862, 247] on div "#9 caci.wd1.external workday Senior Tenable Engineer JD Choose an option... Pen…" at bounding box center [578, 237] width 724 height 41
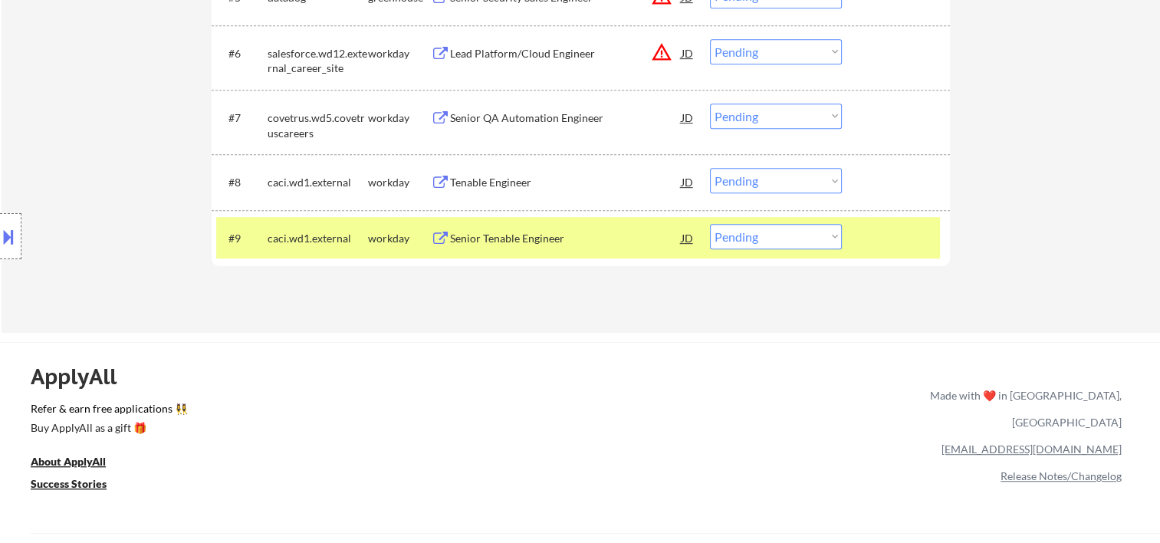
click at [816, 238] on select "Choose an option... Pending Applied Excluded (Questions) Excluded (Expired) Exc…" at bounding box center [776, 236] width 132 height 25
select select ""excluded__bad_match_""
click at [710, 224] on select "Choose an option... Pending Applied Excluded (Questions) Excluded (Expired) Exc…" at bounding box center [776, 236] width 132 height 25
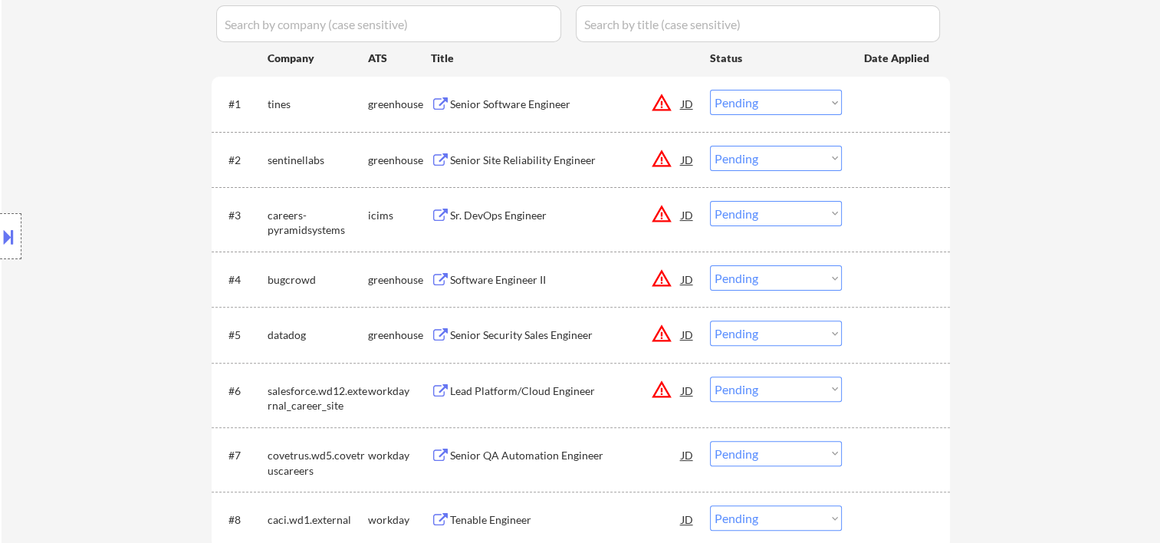
scroll to position [511, 0]
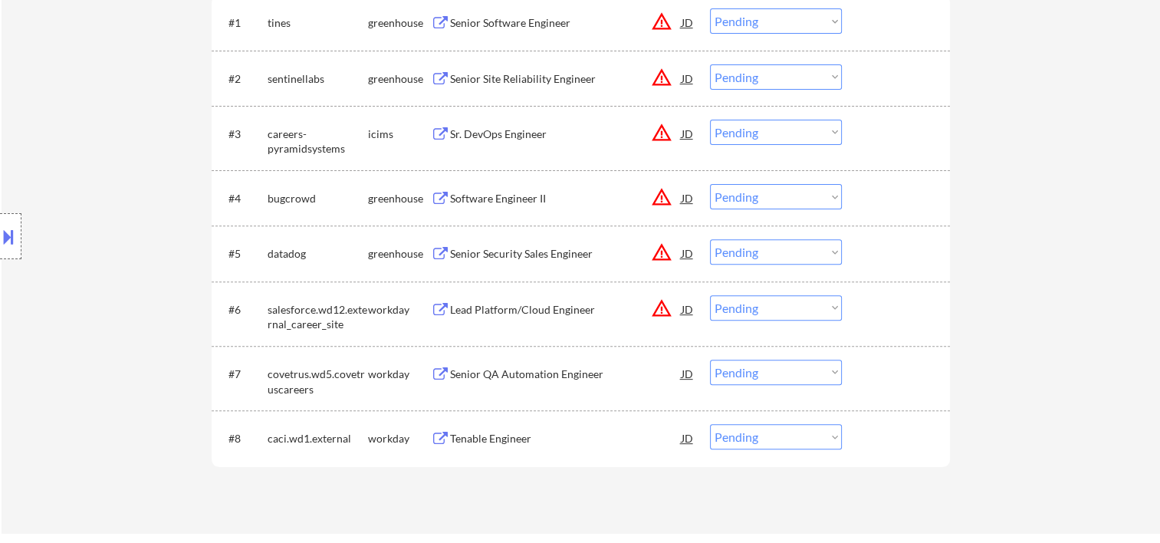
click at [917, 442] on div at bounding box center [897, 438] width 67 height 28
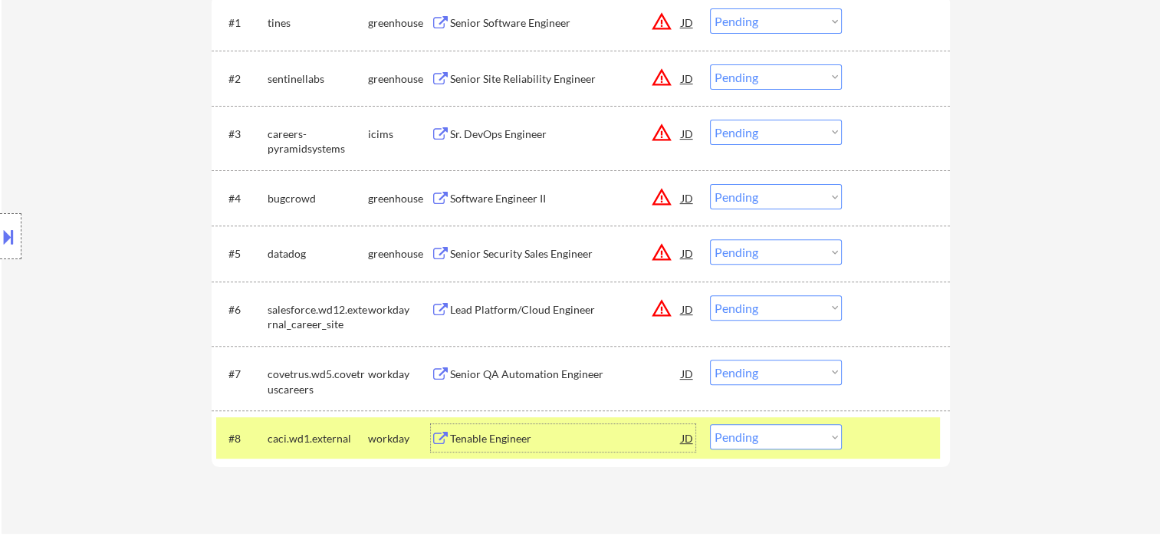
click at [601, 431] on div "Tenable Engineer" at bounding box center [566, 438] width 232 height 15
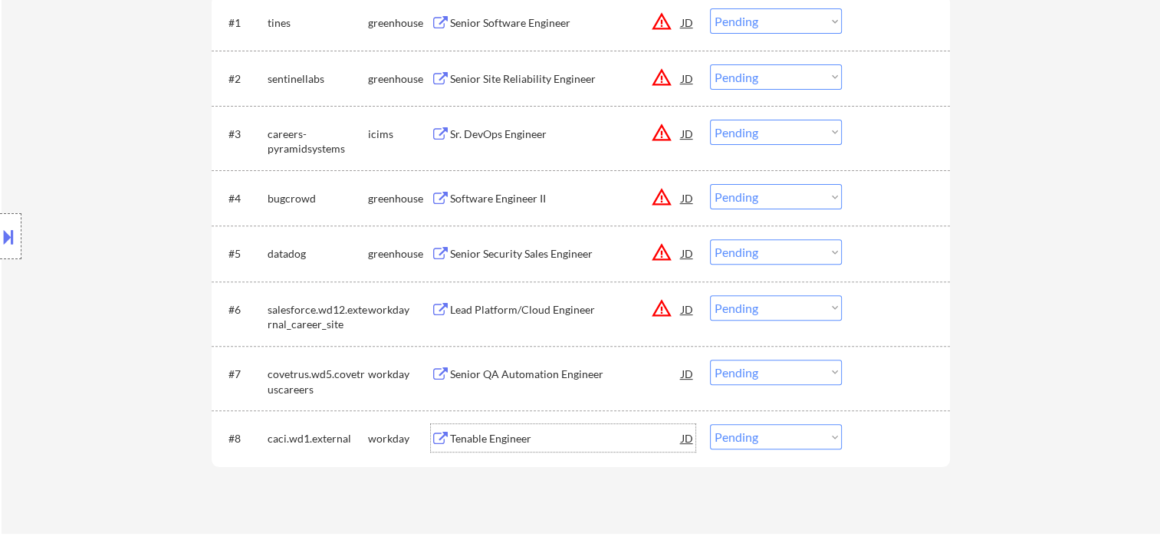
click at [859, 442] on div "#8 caci.wd1.external workday Tenable Engineer JD Choose an option... Pending Ap…" at bounding box center [578, 437] width 724 height 41
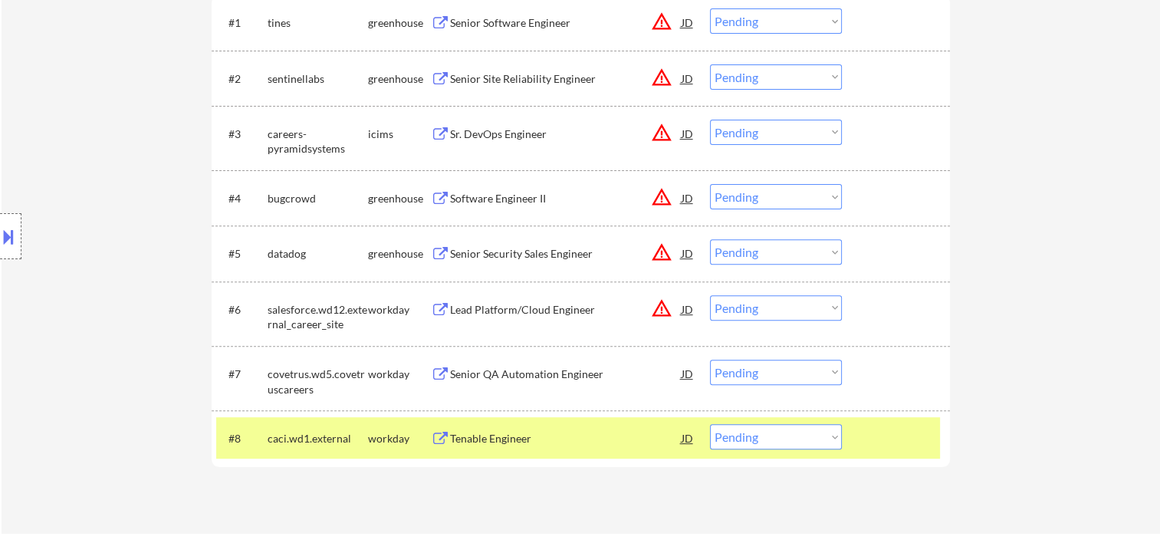
click at [831, 443] on select "Choose an option... Pending Applied Excluded (Questions) Excluded (Expired) Exc…" at bounding box center [776, 436] width 132 height 25
select select ""excluded__bad_match_""
click at [710, 424] on select "Choose an option... Pending Applied Excluded (Questions) Excluded (Expired) Exc…" at bounding box center [776, 436] width 132 height 25
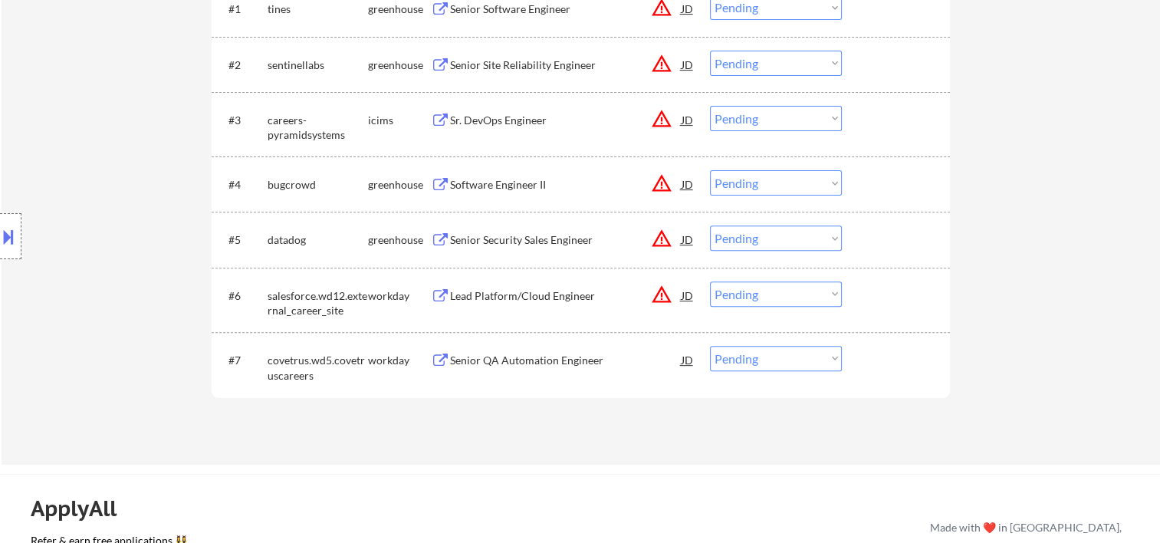
scroll to position [767, 0]
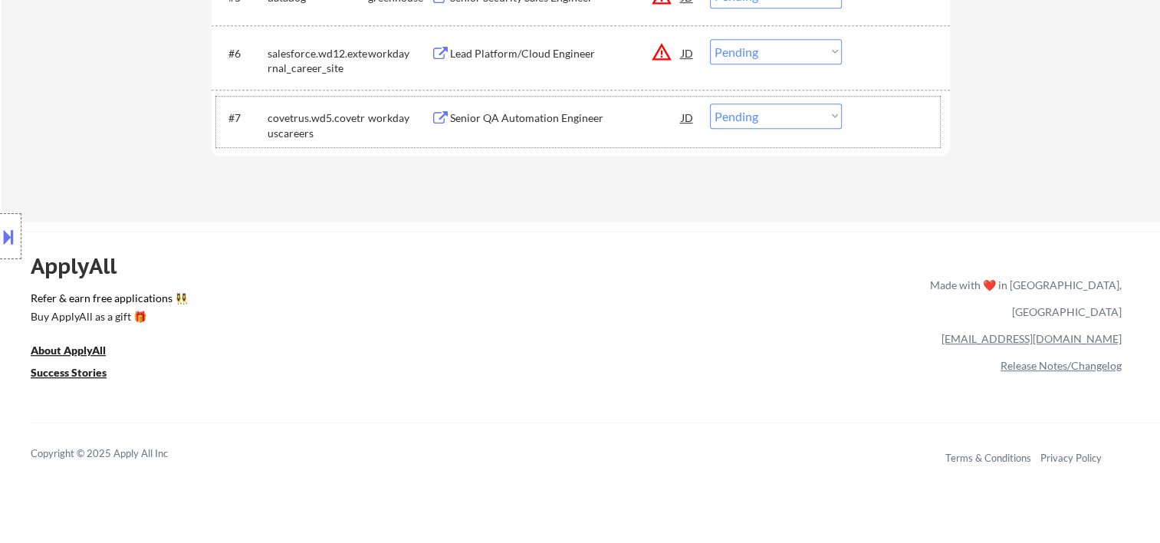
drag, startPoint x: 865, startPoint y: 127, endPoint x: 662, endPoint y: 134, distance: 202.6
click at [864, 127] on div at bounding box center [897, 118] width 67 height 28
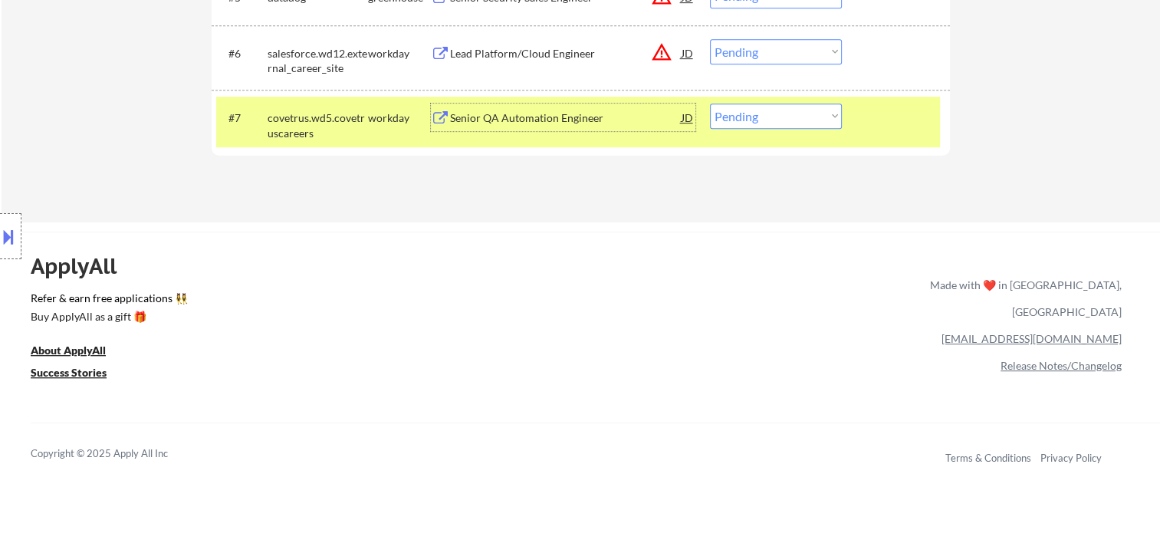
click at [540, 117] on div "Senior QA Automation Engineer" at bounding box center [566, 117] width 232 height 15
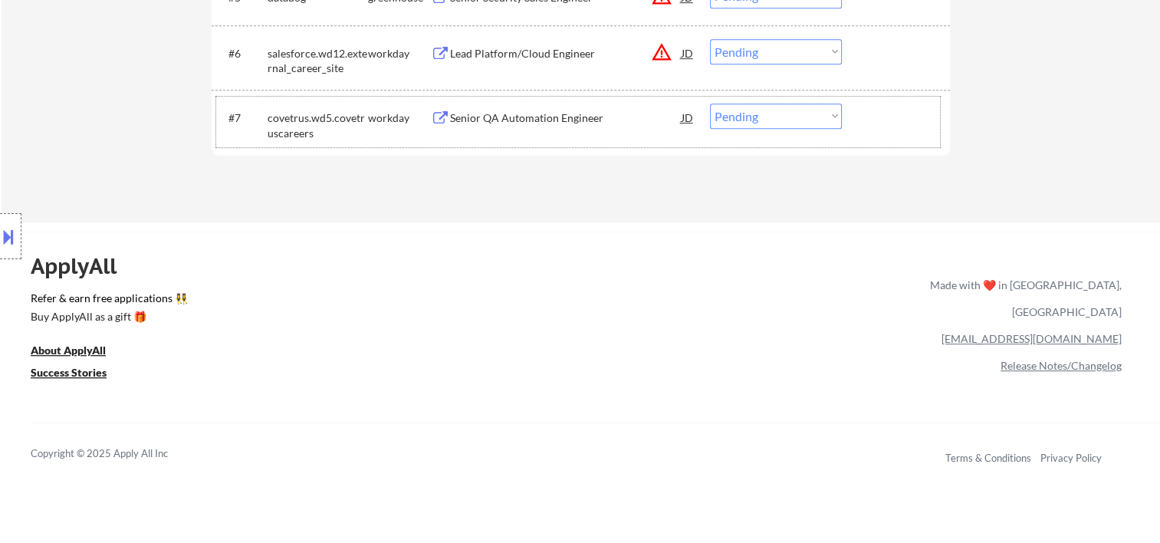
drag, startPoint x: 883, startPoint y: 127, endPoint x: 840, endPoint y: 127, distance: 43.7
click at [881, 127] on div at bounding box center [897, 118] width 67 height 28
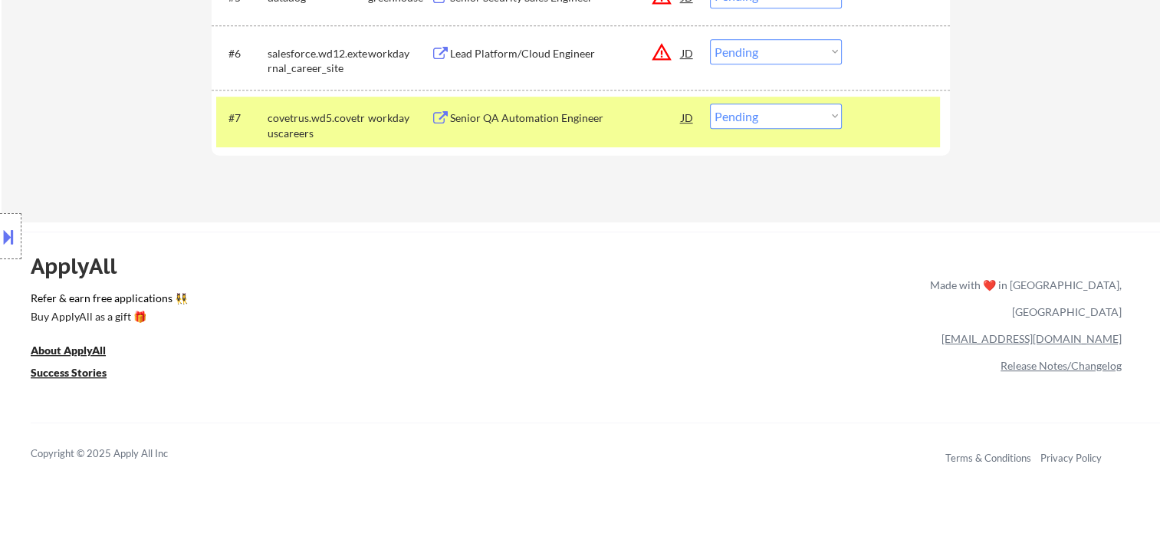
click at [827, 123] on select "Choose an option... Pending Applied Excluded (Questions) Excluded (Expired) Exc…" at bounding box center [776, 116] width 132 height 25
select select ""excluded__bad_match_""
click at [710, 104] on select "Choose an option... Pending Applied Excluded (Questions) Excluded (Expired) Exc…" at bounding box center [776, 116] width 132 height 25
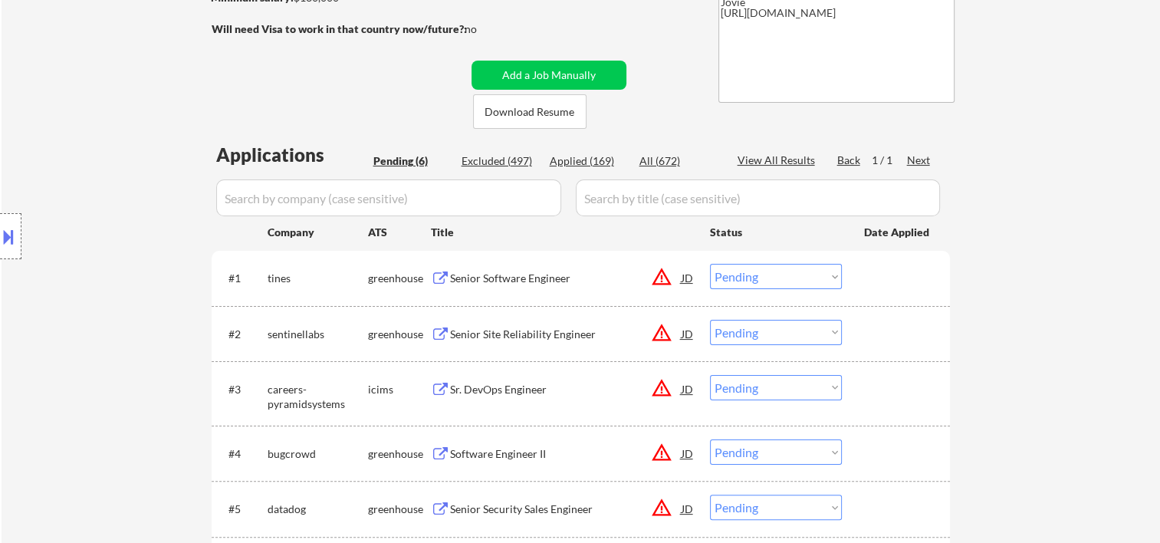
scroll to position [511, 0]
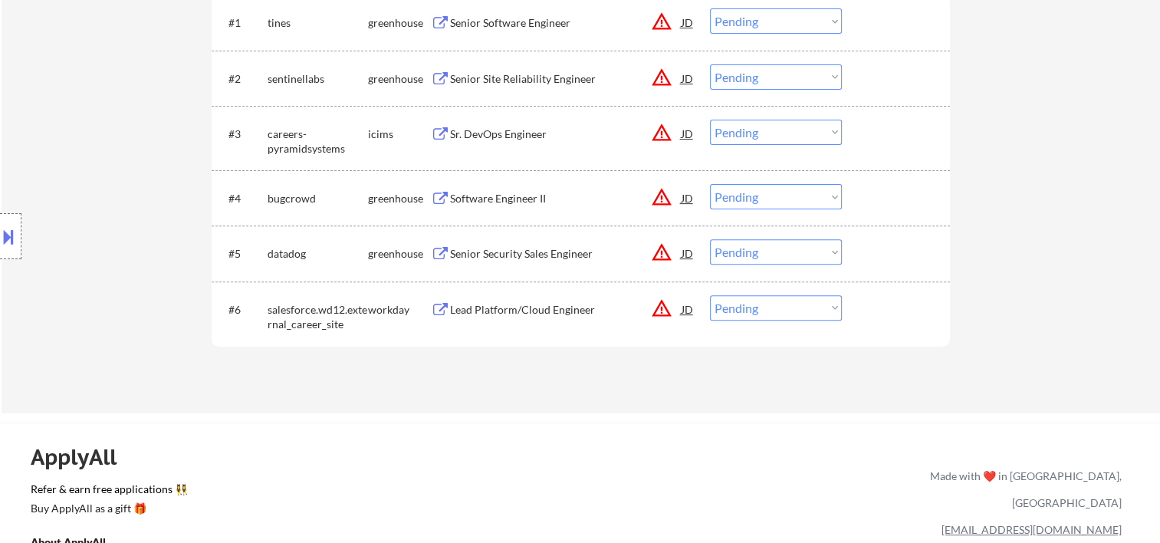
click at [905, 307] on div at bounding box center [897, 309] width 67 height 28
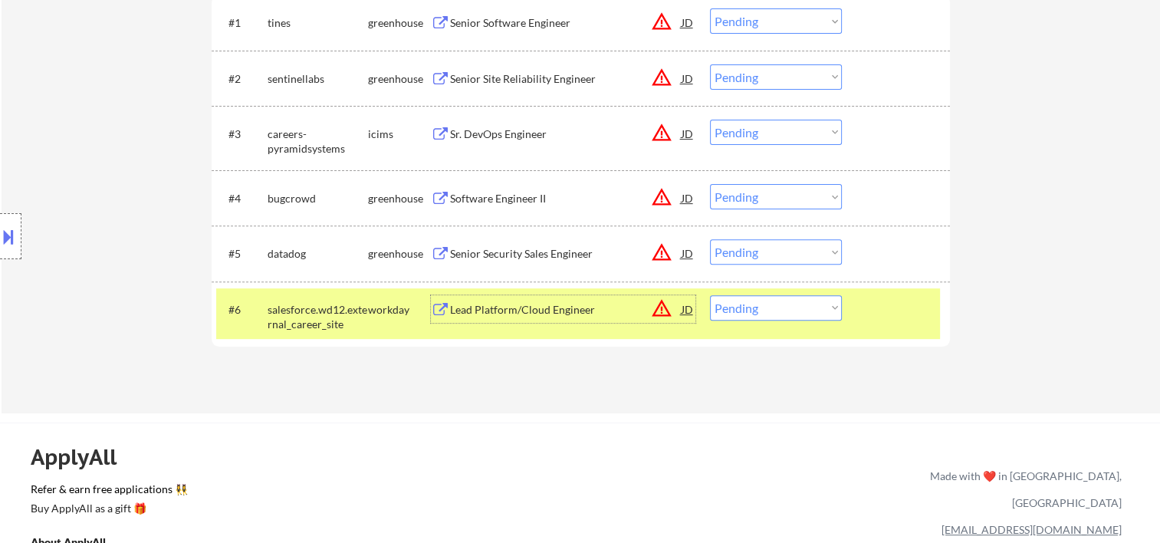
click at [564, 316] on div "Lead Platform/Cloud Engineer" at bounding box center [566, 309] width 232 height 15
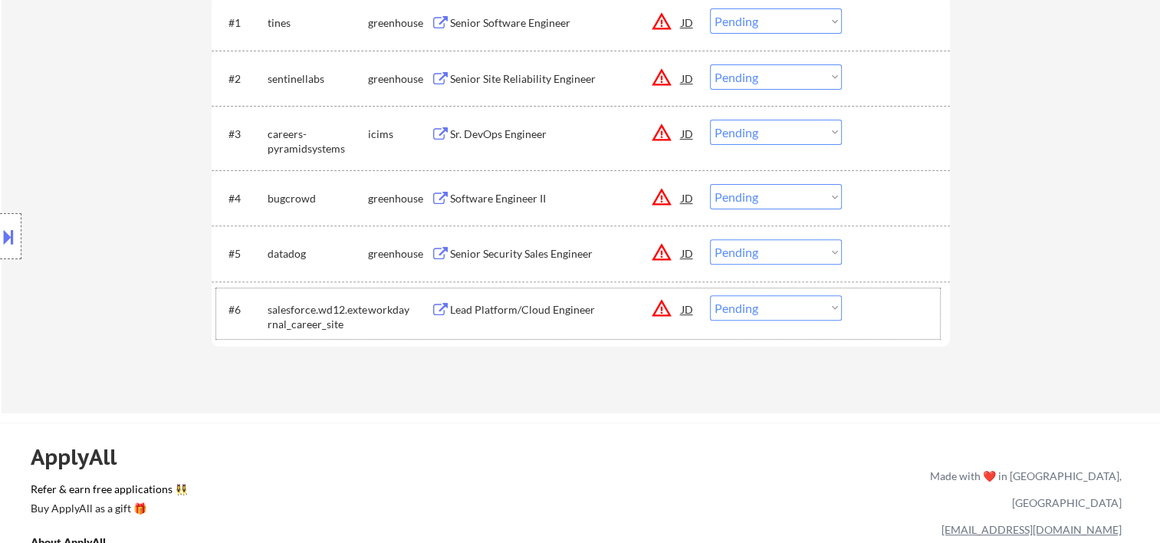
click at [865, 301] on div at bounding box center [897, 309] width 67 height 28
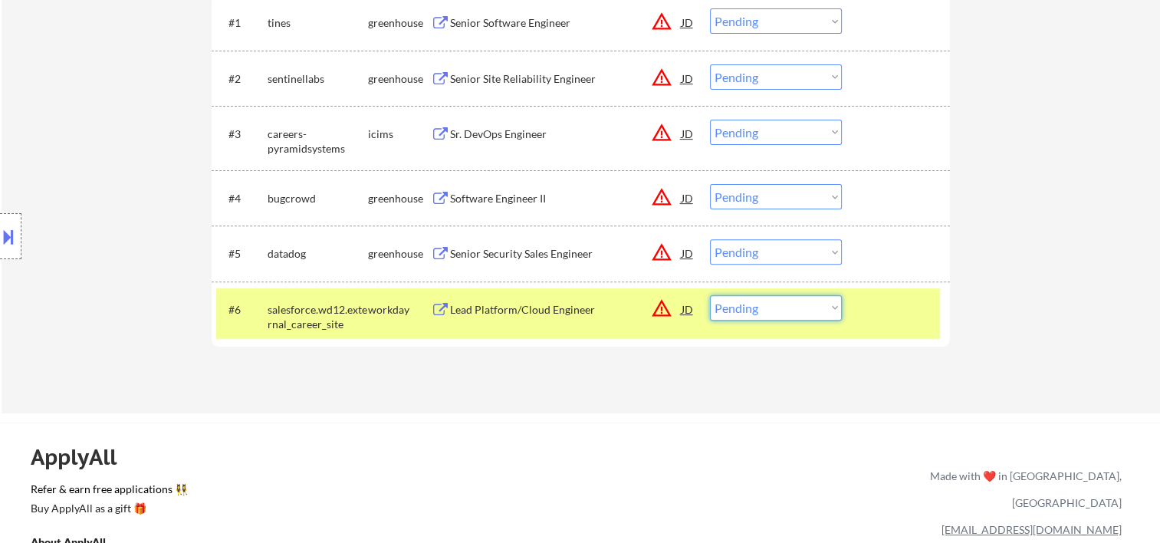
click at [831, 305] on select "Choose an option... Pending Applied Excluded (Questions) Excluded (Expired) Exc…" at bounding box center [776, 307] width 132 height 25
select select ""applied""
click at [710, 295] on select "Choose an option... Pending Applied Excluded (Questions) Excluded (Expired) Exc…" at bounding box center [776, 307] width 132 height 25
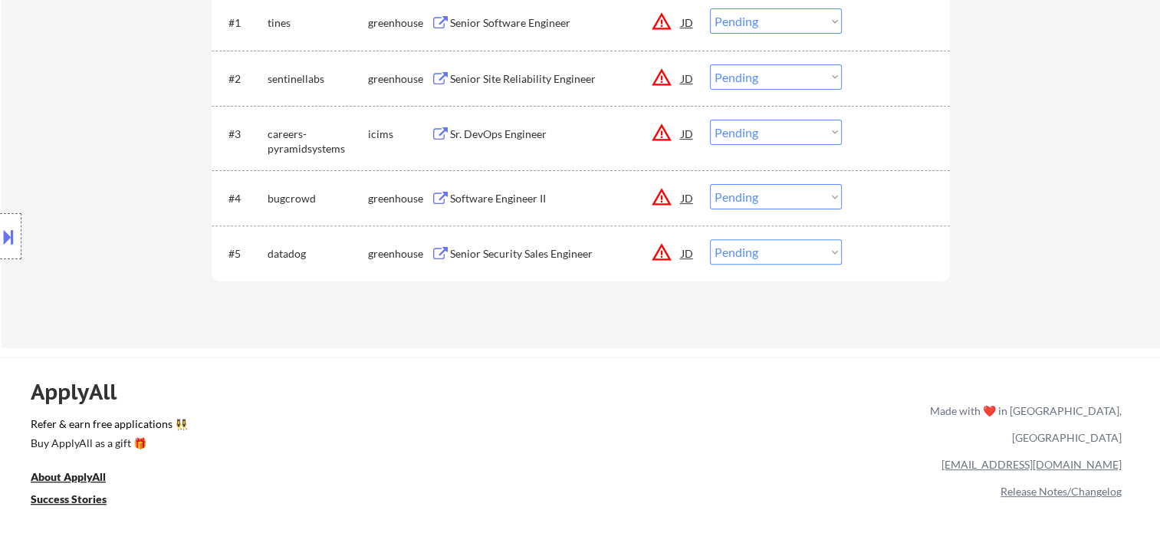
click at [873, 252] on div at bounding box center [897, 253] width 67 height 28
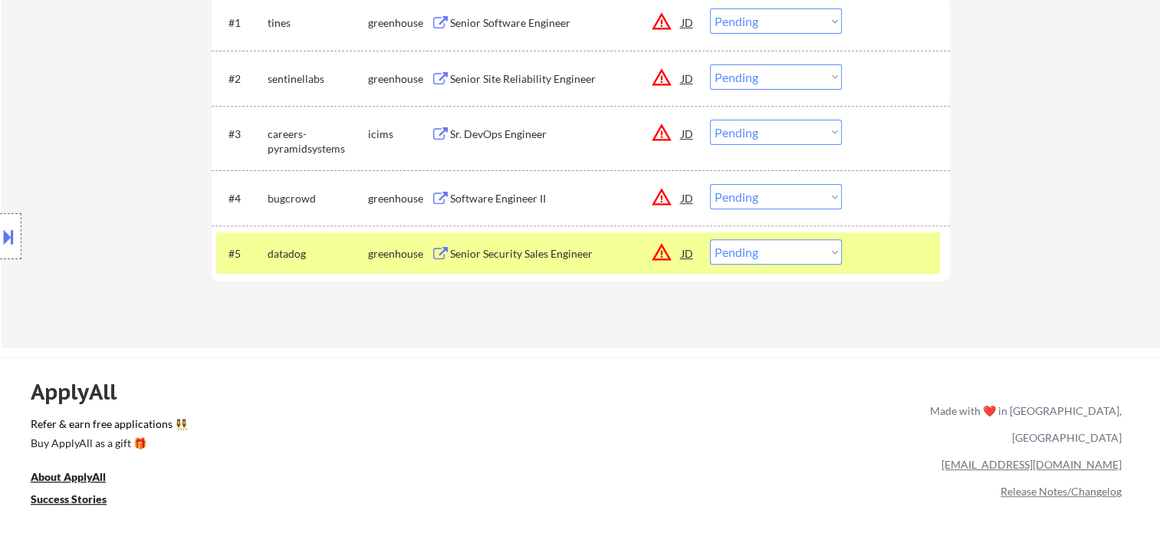
click at [515, 255] on div "Senior Security Sales Engineer" at bounding box center [566, 253] width 232 height 15
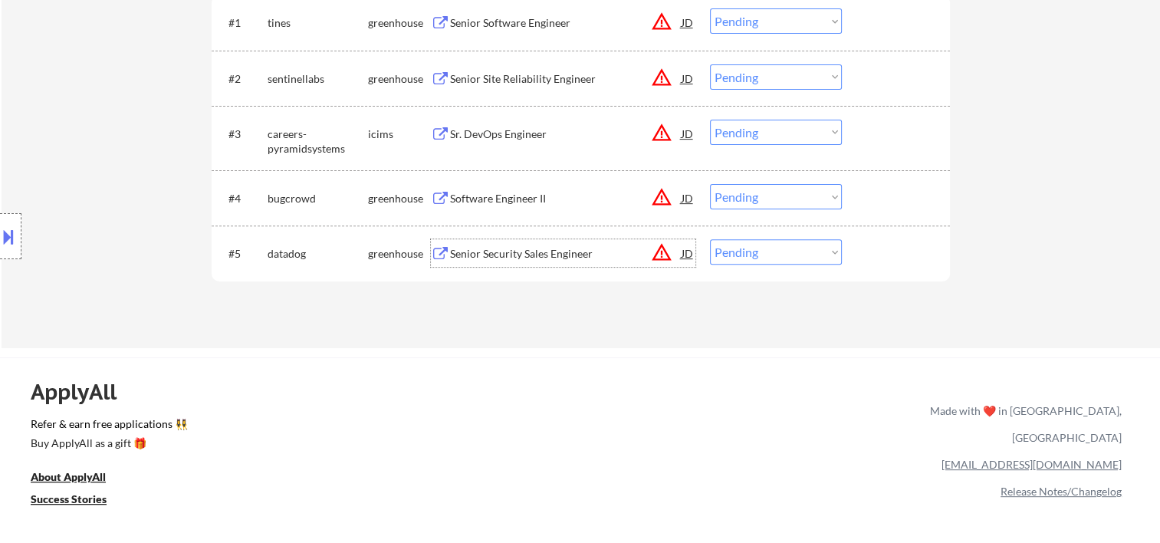
click at [867, 261] on div at bounding box center [897, 253] width 67 height 28
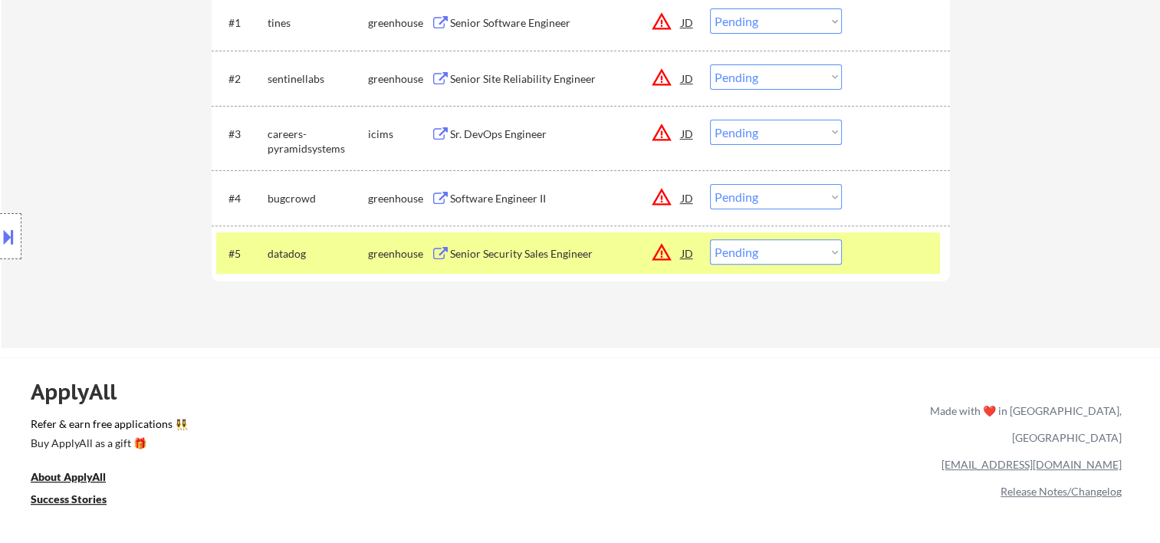
click at [534, 248] on div "Senior Security Sales Engineer" at bounding box center [566, 253] width 232 height 15
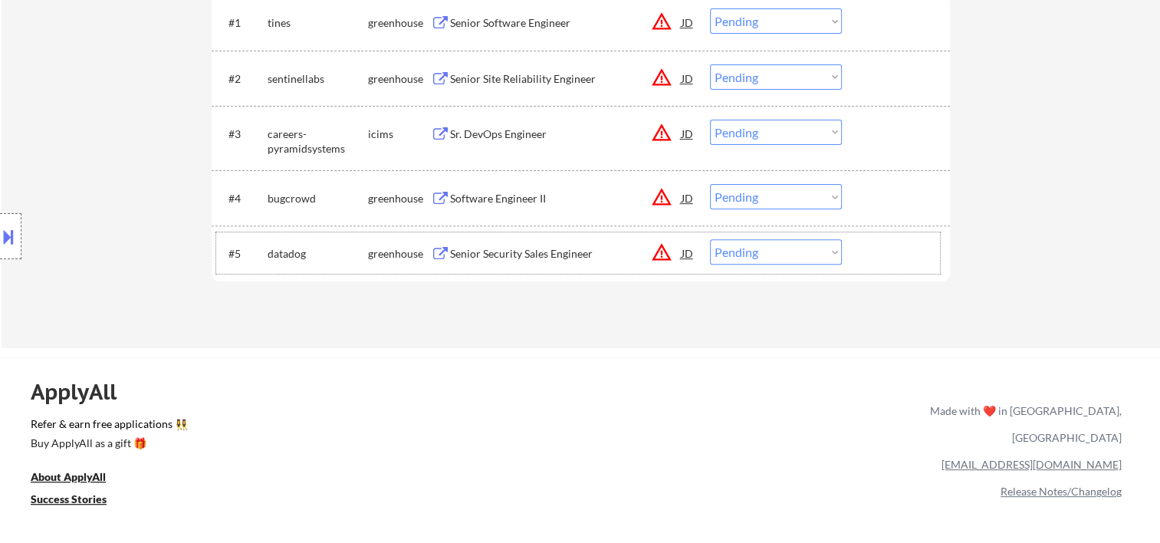
click at [864, 245] on div at bounding box center [897, 253] width 67 height 28
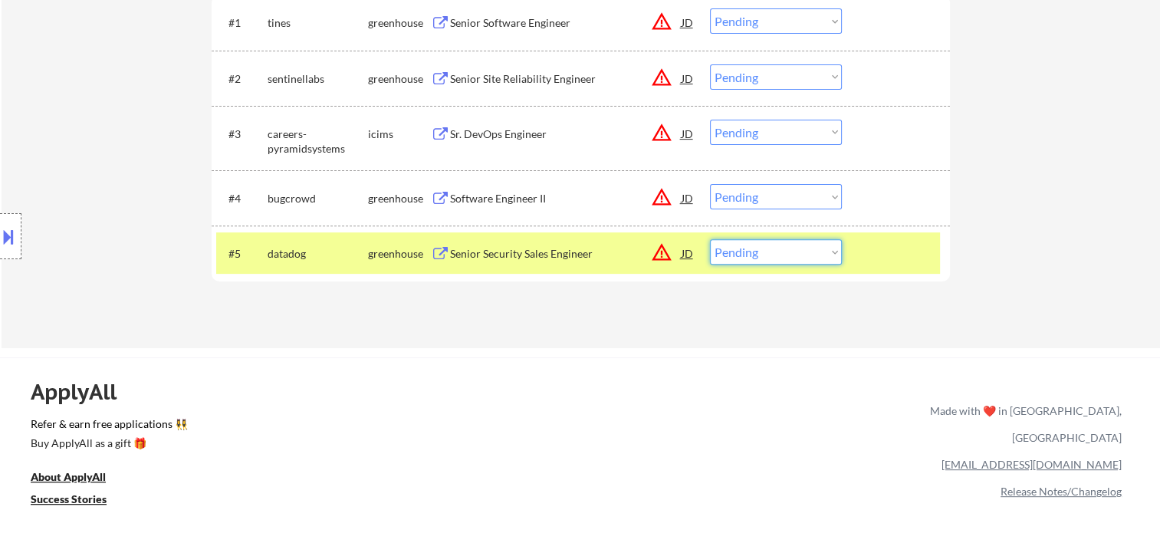
drag, startPoint x: 823, startPoint y: 255, endPoint x: 816, endPoint y: 258, distance: 7.9
click at [823, 255] on select "Choose an option... Pending Applied Excluded (Questions) Excluded (Expired) Exc…" at bounding box center [776, 251] width 132 height 25
select select ""excluded__bad_match_""
click at [710, 239] on select "Choose an option... Pending Applied Excluded (Questions) Excluded (Expired) Exc…" at bounding box center [776, 251] width 132 height 25
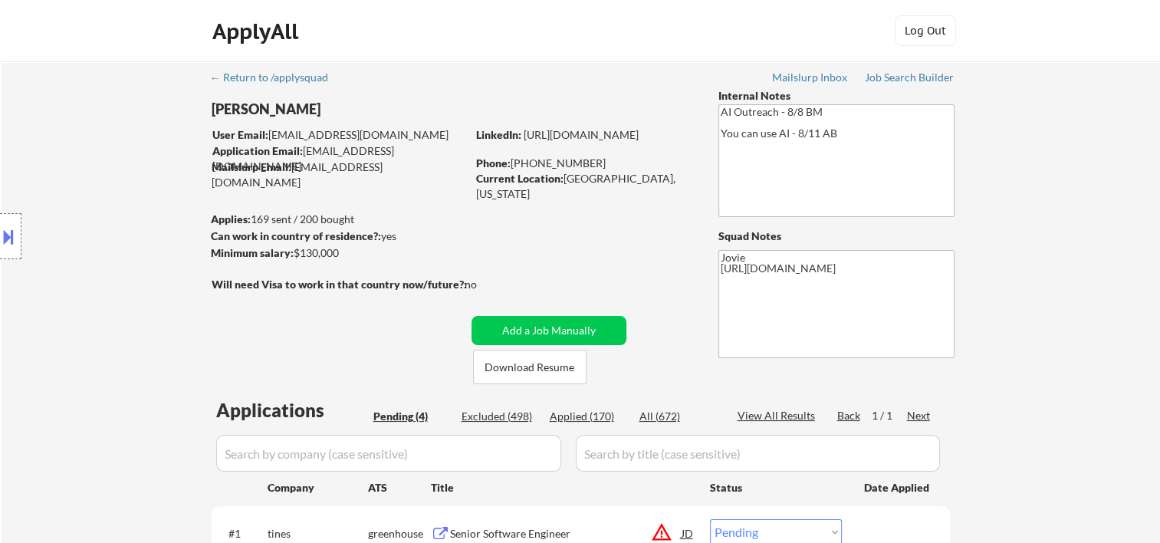
scroll to position [255, 0]
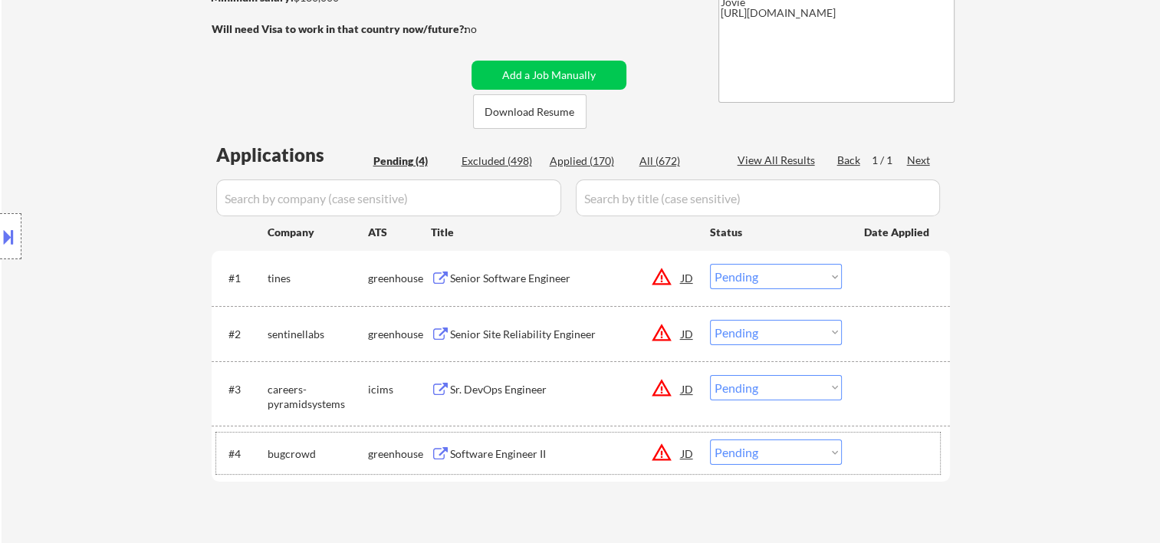
click at [875, 448] on div at bounding box center [897, 453] width 67 height 28
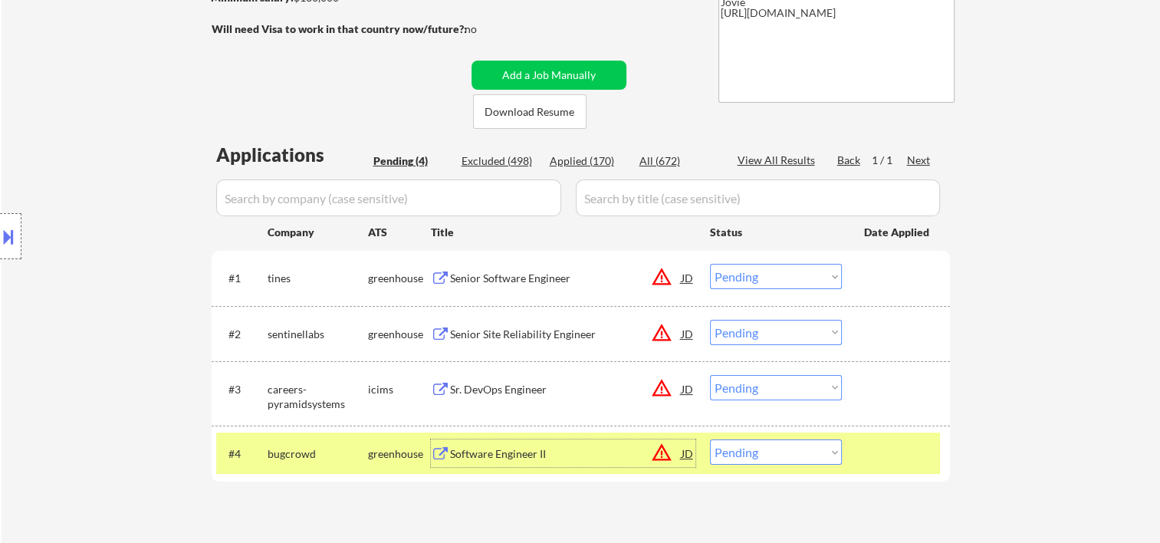
click at [643, 448] on div "Software Engineer II" at bounding box center [566, 453] width 232 height 15
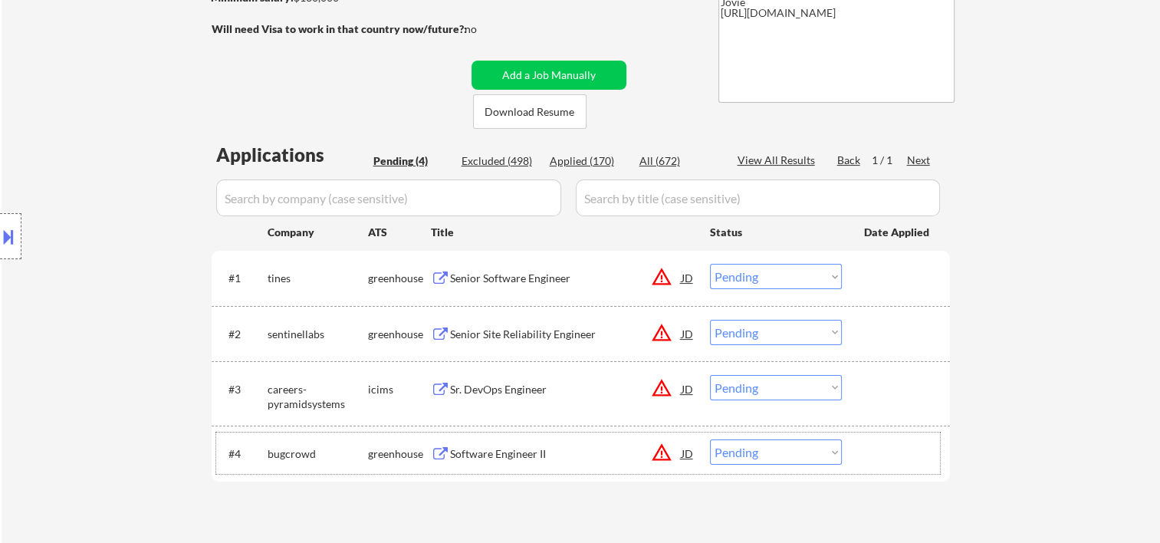
click at [862, 451] on div "#4 bugcrowd greenhouse Software Engineer II JD warning_amber Choose an option..…" at bounding box center [578, 452] width 724 height 41
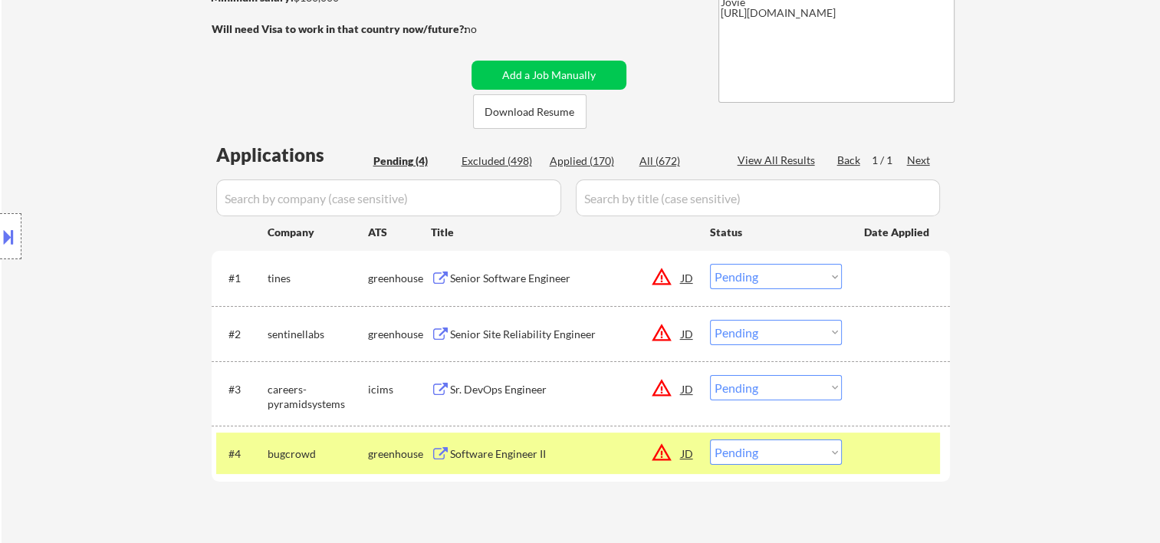
click at [827, 452] on select "Choose an option... Pending Applied Excluded (Questions) Excluded (Expired) Exc…" at bounding box center [776, 451] width 132 height 25
select select ""excluded__bad_match_""
click at [710, 439] on select "Choose an option... Pending Applied Excluded (Questions) Excluded (Expired) Exc…" at bounding box center [776, 451] width 132 height 25
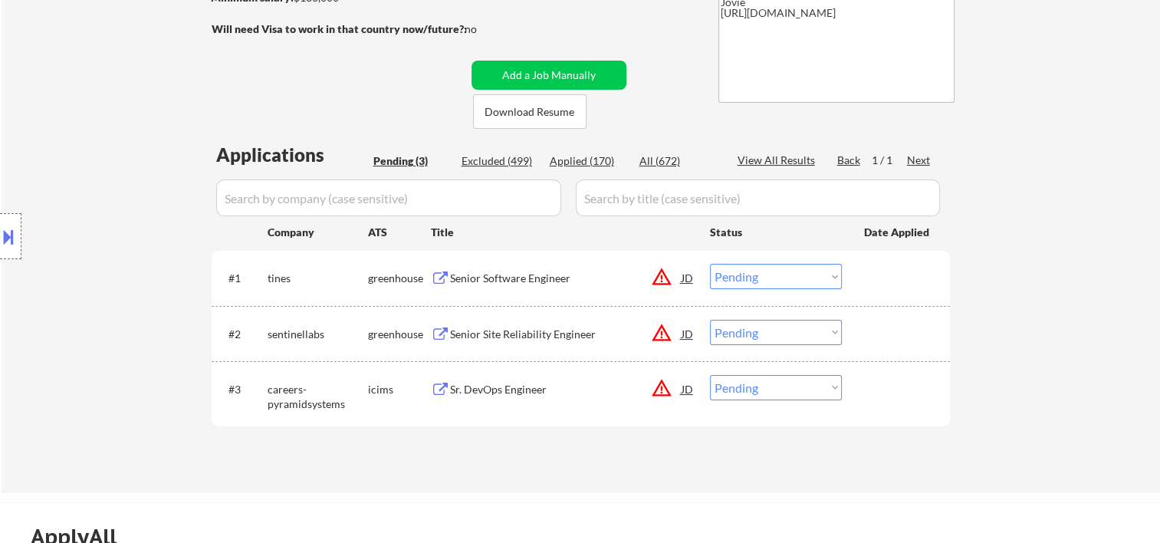
click at [880, 279] on div at bounding box center [897, 278] width 67 height 28
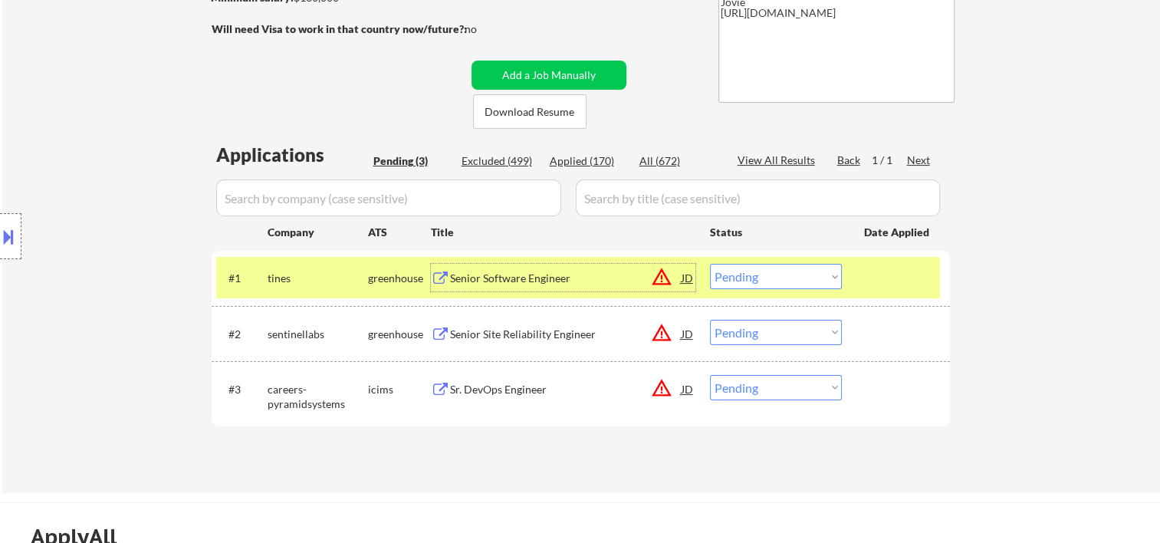
click at [553, 275] on div "Senior Software Engineer" at bounding box center [566, 278] width 232 height 15
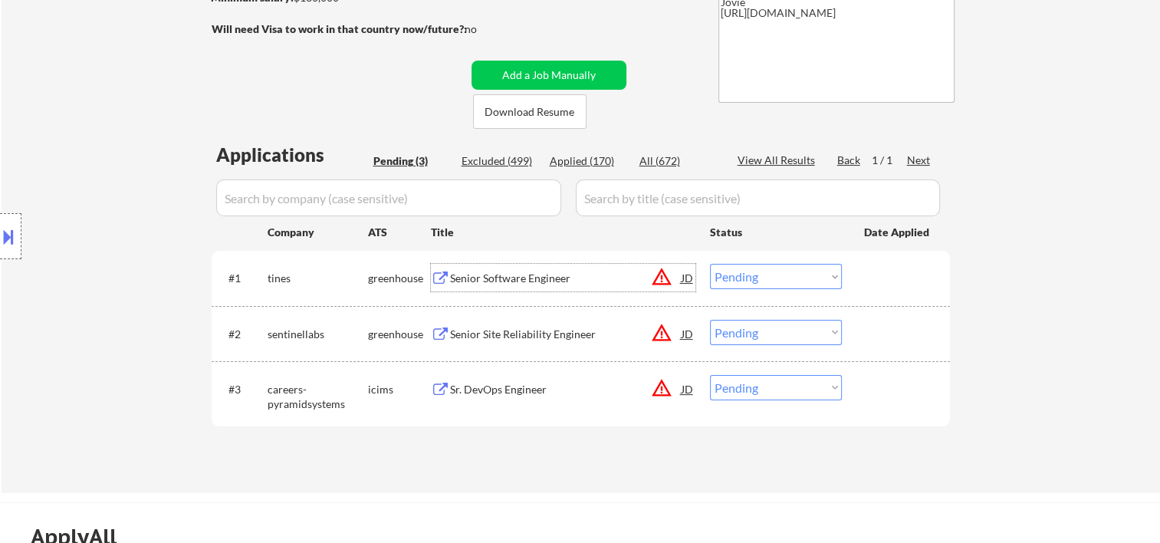
drag, startPoint x: 888, startPoint y: 276, endPoint x: 862, endPoint y: 276, distance: 26.1
click at [886, 276] on div at bounding box center [897, 278] width 67 height 28
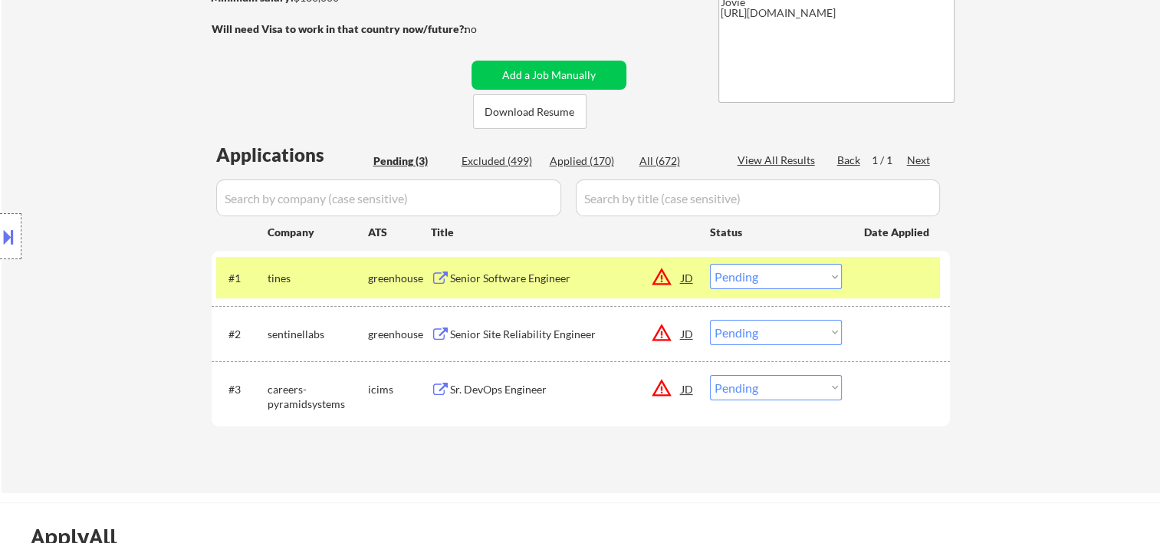
click at [817, 275] on select "Choose an option... Pending Applied Excluded (Questions) Excluded (Expired) Exc…" at bounding box center [776, 276] width 132 height 25
click at [710, 264] on select "Choose an option... Pending Applied Excluded (Questions) Excluded (Expired) Exc…" at bounding box center [776, 276] width 132 height 25
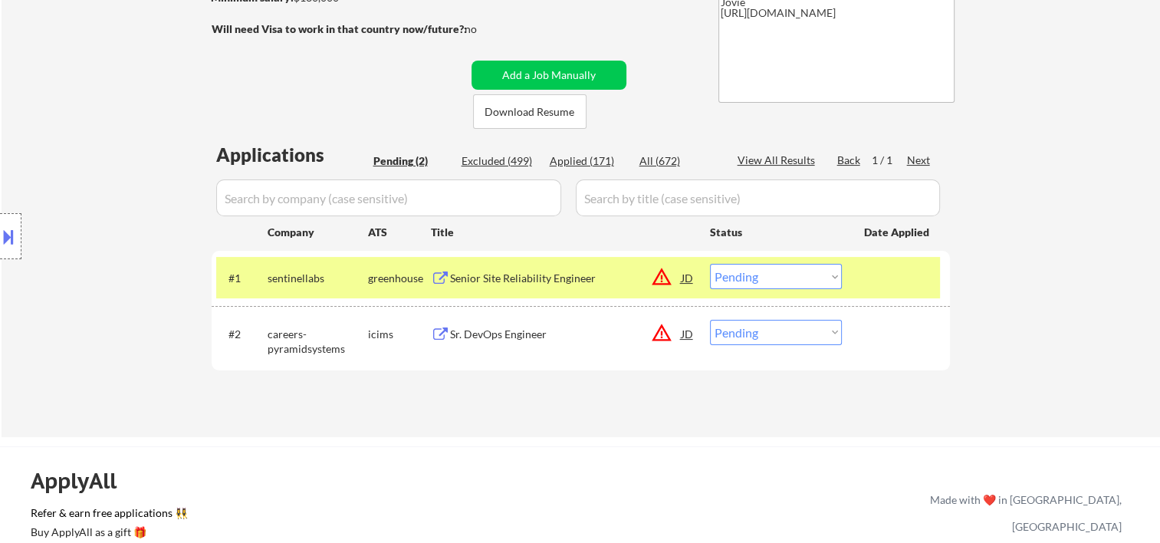
click at [900, 282] on div at bounding box center [897, 278] width 67 height 28
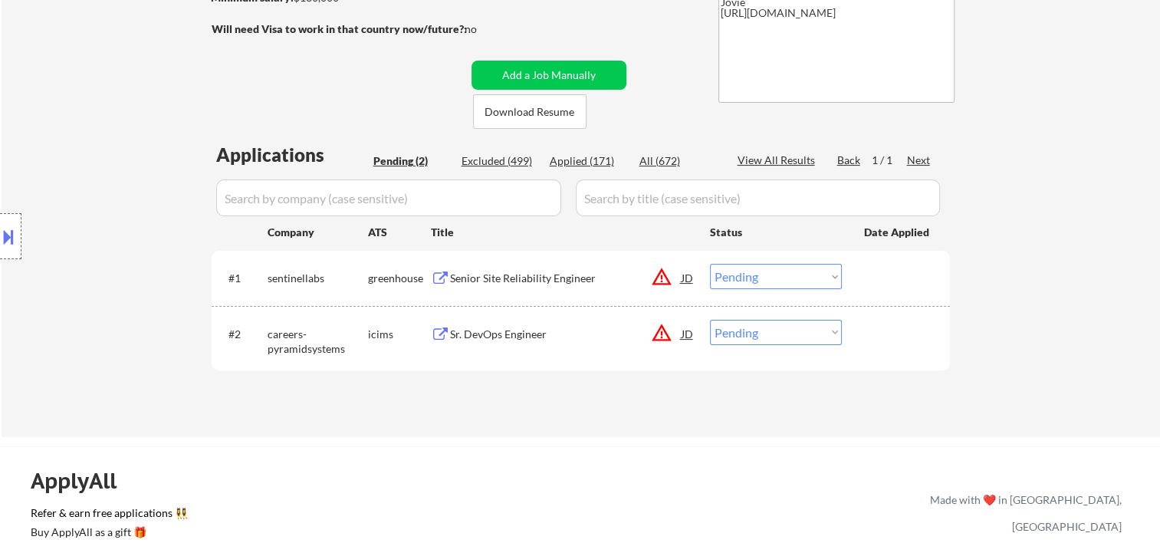
click at [893, 279] on div at bounding box center [897, 278] width 67 height 28
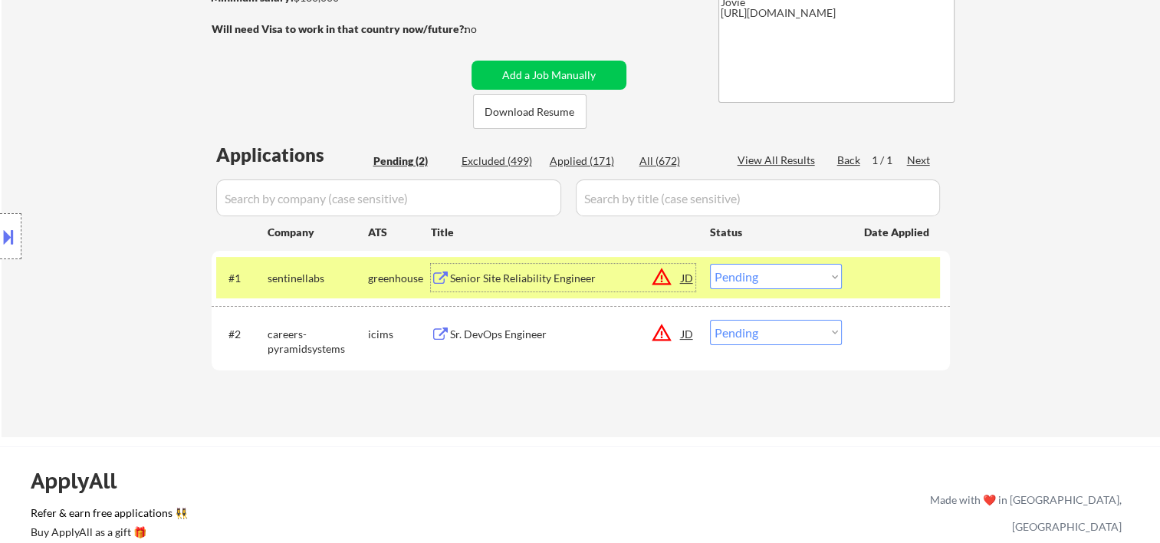
click at [606, 284] on div "Senior Site Reliability Engineer" at bounding box center [566, 278] width 232 height 15
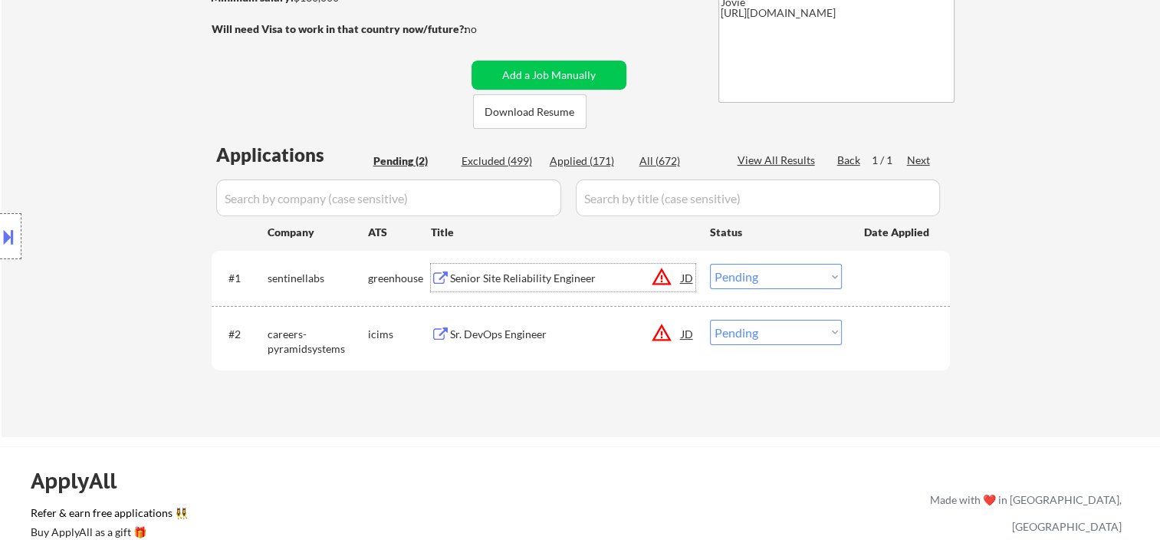
drag, startPoint x: 902, startPoint y: 278, endPoint x: 886, endPoint y: 282, distance: 16.0
click at [896, 279] on div at bounding box center [897, 278] width 67 height 28
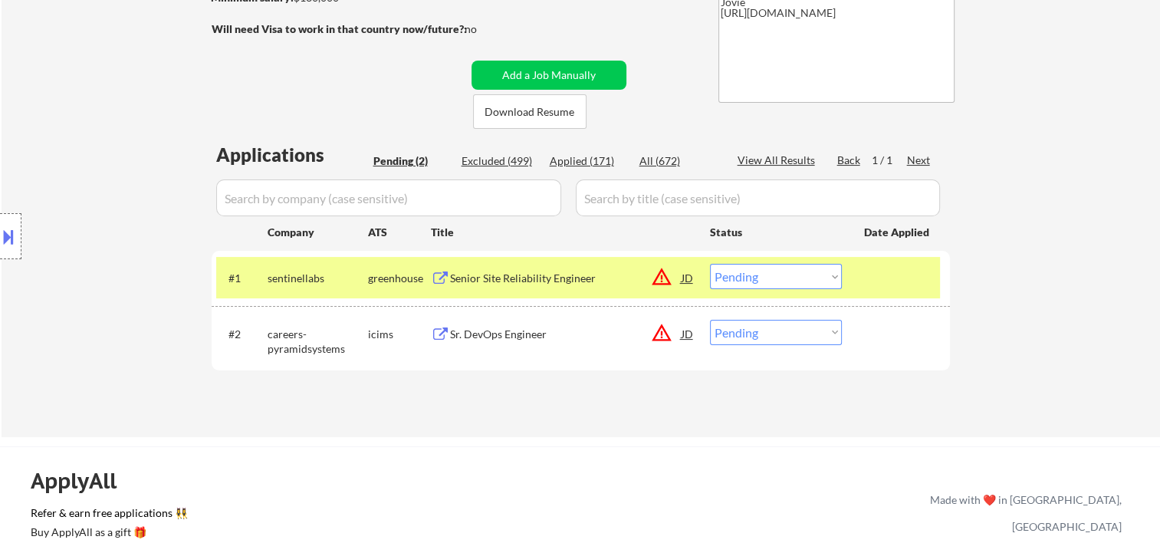
click at [847, 277] on div "#1 sentinellabs greenhouse Senior Site Reliability Engineer JD warning_amber Ch…" at bounding box center [578, 277] width 724 height 41
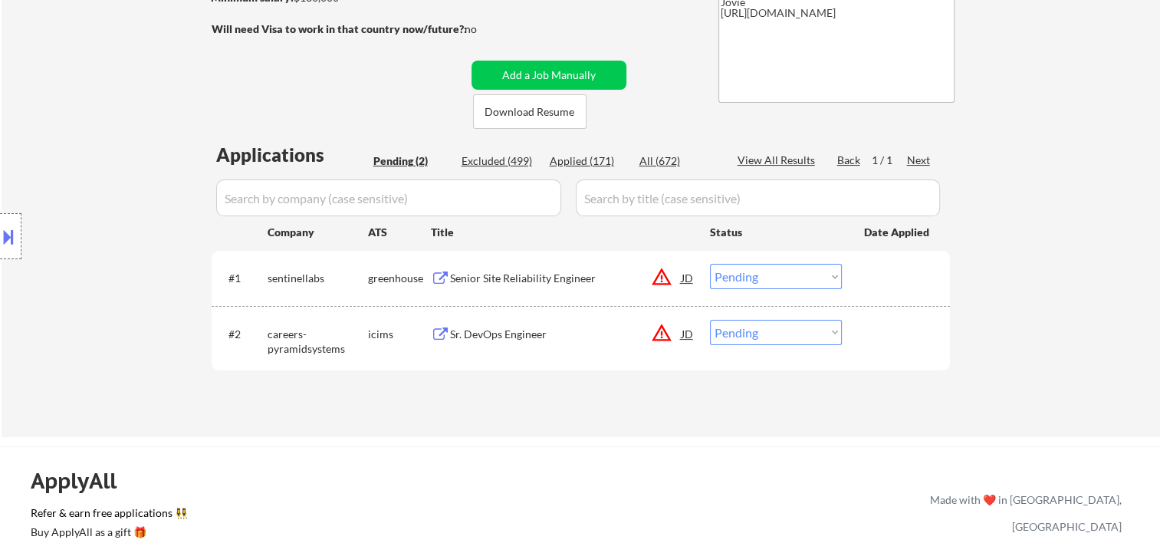
click at [876, 284] on div at bounding box center [897, 278] width 67 height 28
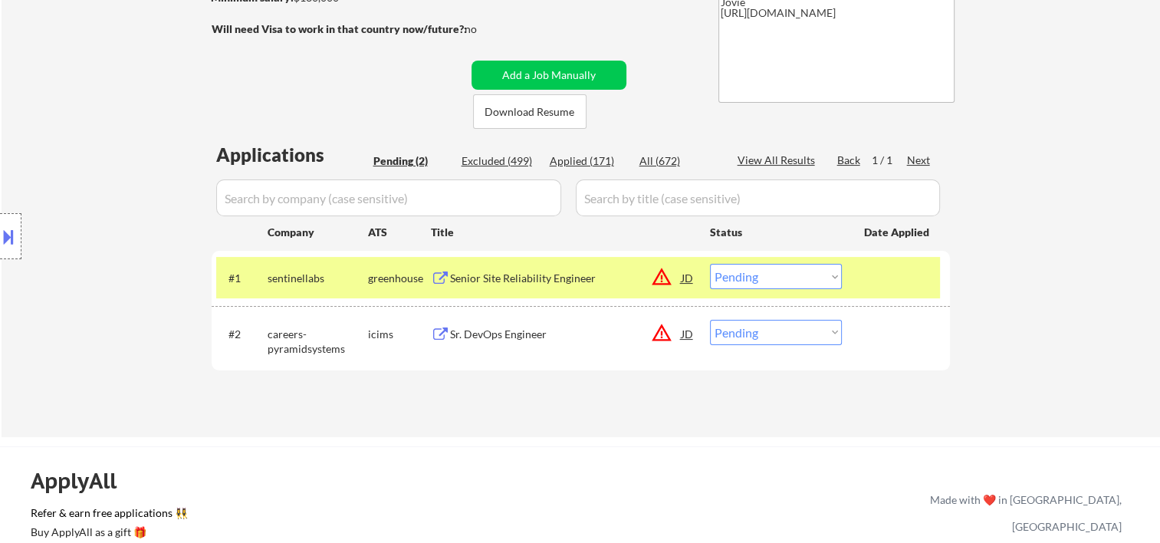
click at [826, 285] on select "Choose an option... Pending Applied Excluded (Questions) Excluded (Expired) Exc…" at bounding box center [776, 276] width 132 height 25
click at [710, 264] on select "Choose an option... Pending Applied Excluded (Questions) Excluded (Expired) Exc…" at bounding box center [776, 276] width 132 height 25
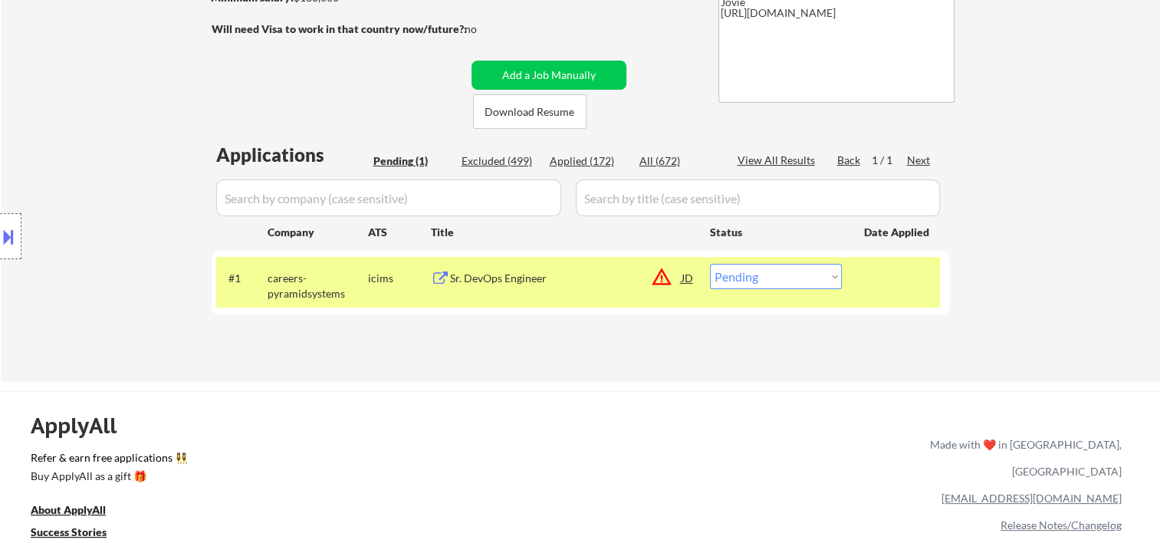
click at [874, 285] on div at bounding box center [897, 278] width 67 height 28
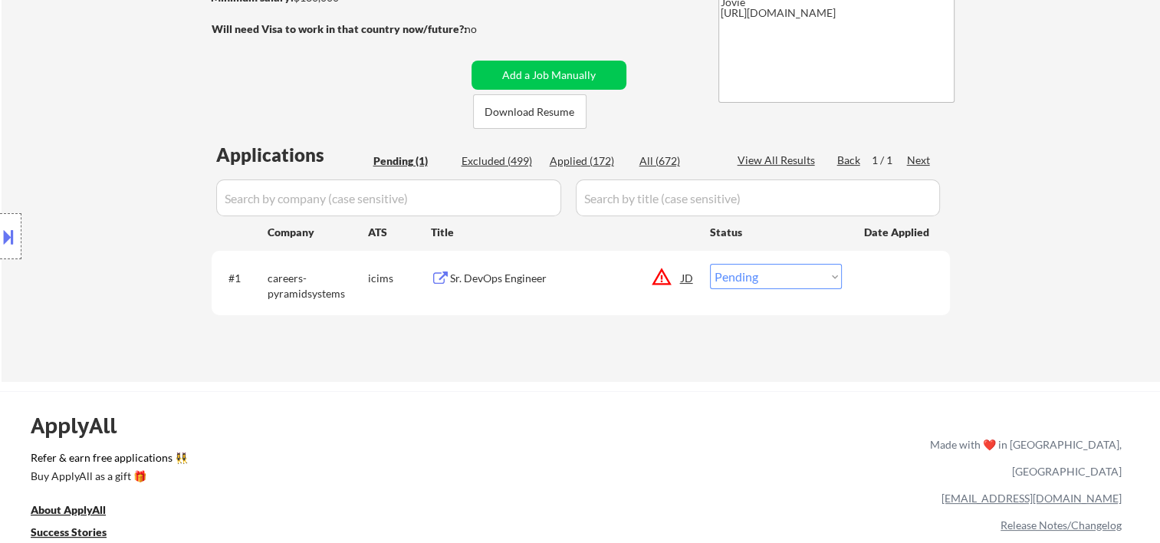
click at [904, 276] on div at bounding box center [897, 278] width 67 height 28
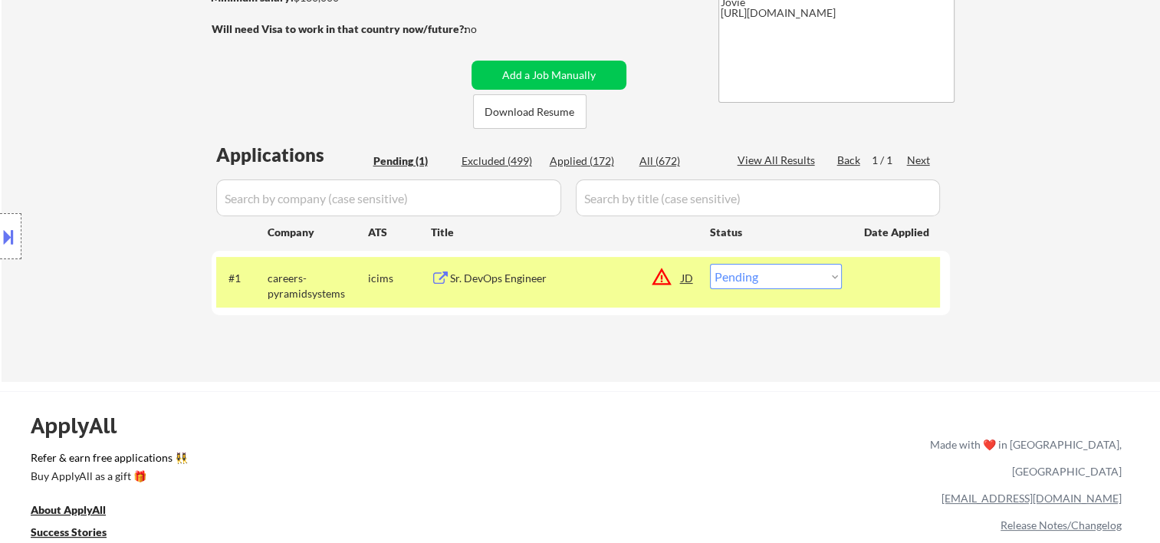
click at [503, 264] on div "Sr. DevOps Engineer" at bounding box center [566, 278] width 232 height 28
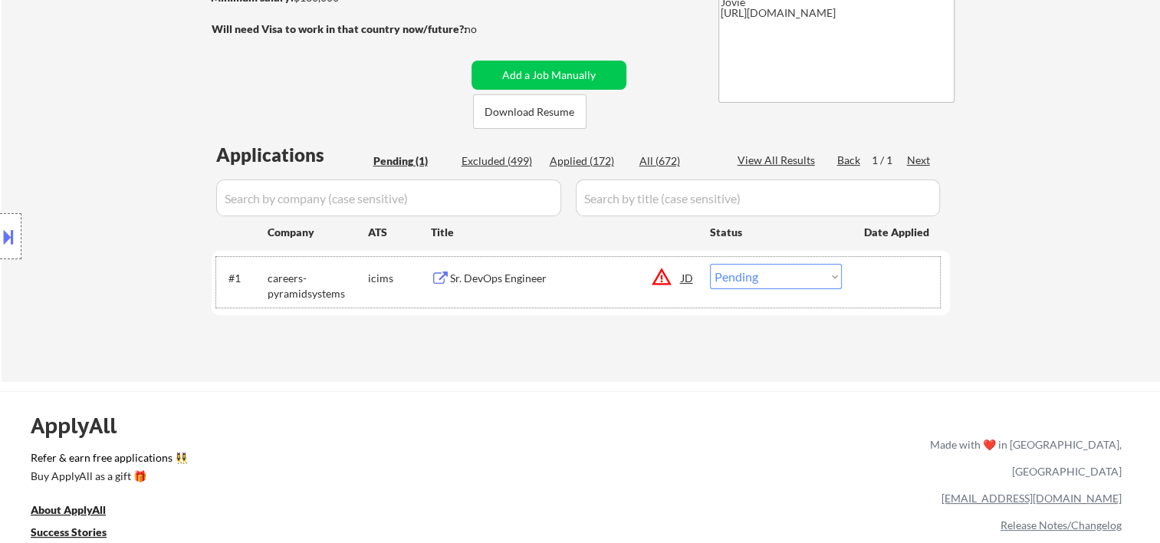
click at [920, 291] on div "#1 careers-pyramidsystems icims Sr. DevOps Engineer JD warning_amber Choose an …" at bounding box center [578, 282] width 724 height 51
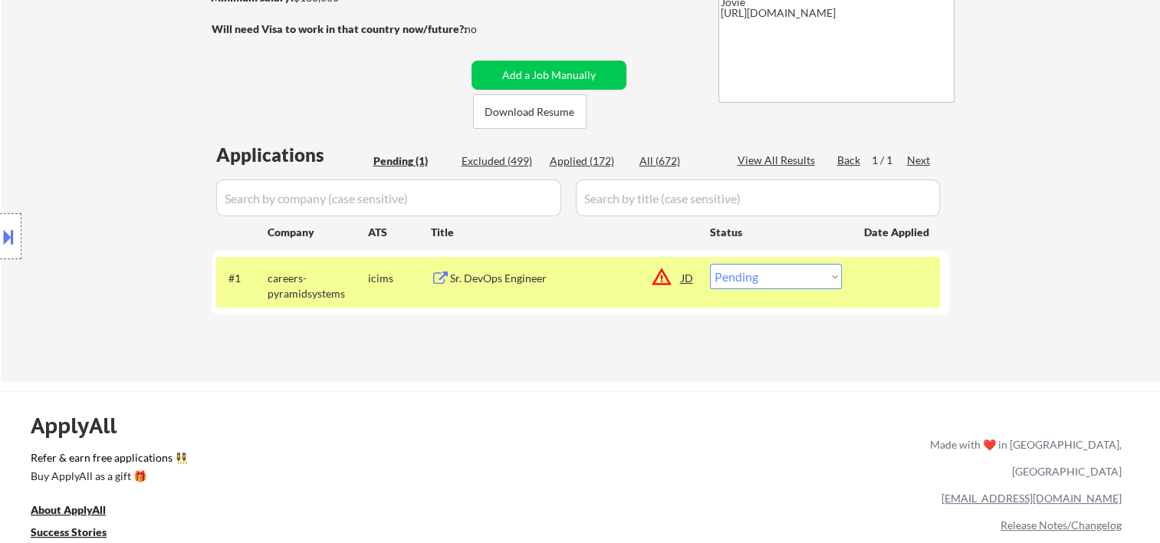
click at [823, 267] on select "Choose an option... Pending Applied Excluded (Questions) Excluded (Expired) Exc…" at bounding box center [776, 276] width 132 height 25
select select ""excluded__bad_match_""
click at [710, 264] on select "Choose an option... Pending Applied Excluded (Questions) Excluded (Expired) Exc…" at bounding box center [776, 276] width 132 height 25
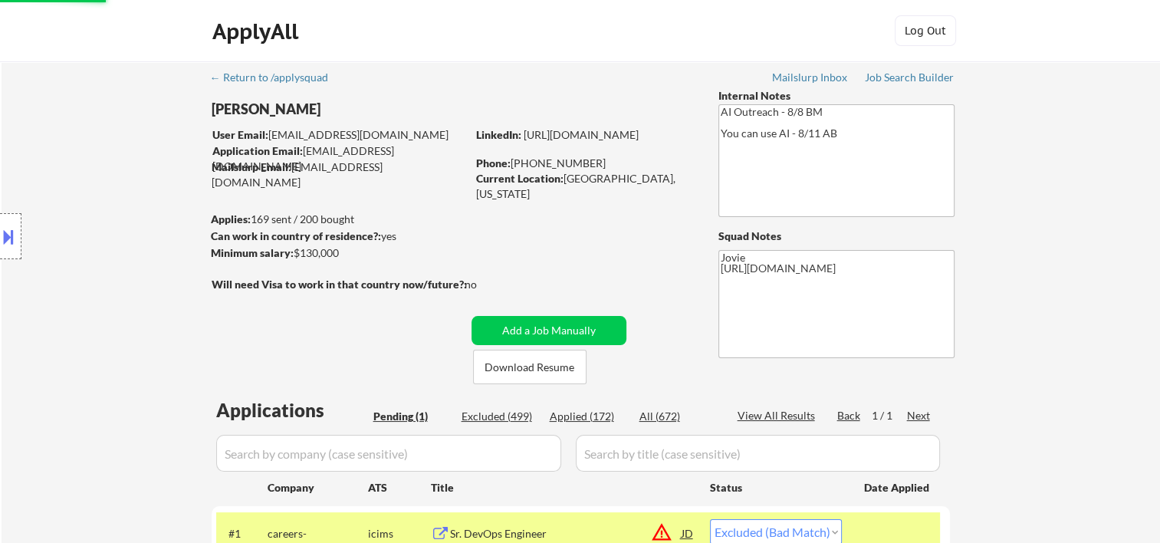
select select ""excluded__bad_match_""
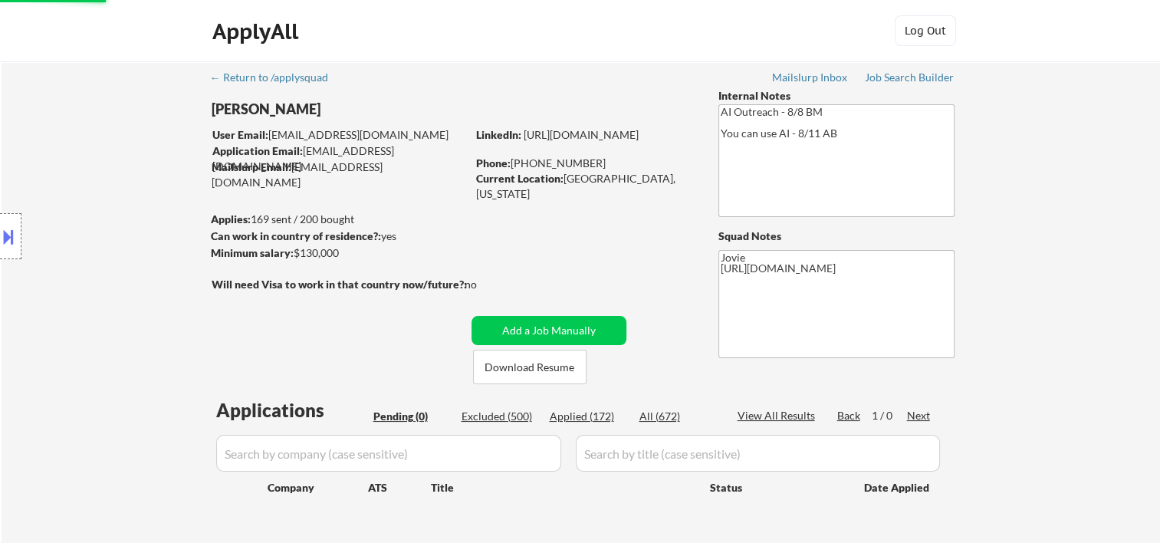
scroll to position [255, 0]
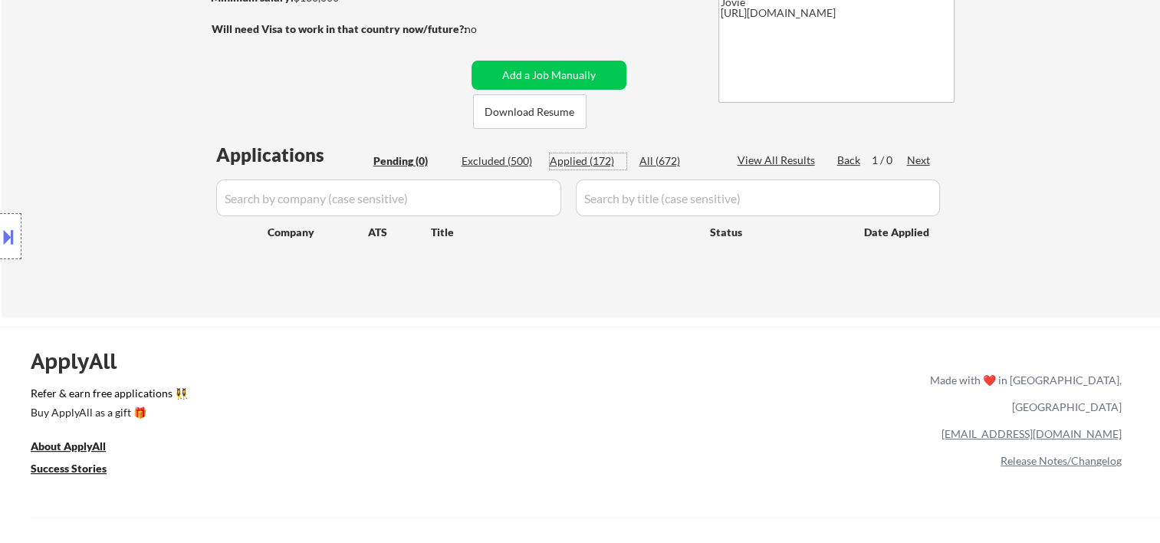
click at [592, 166] on div "Applied (172)" at bounding box center [588, 160] width 77 height 15
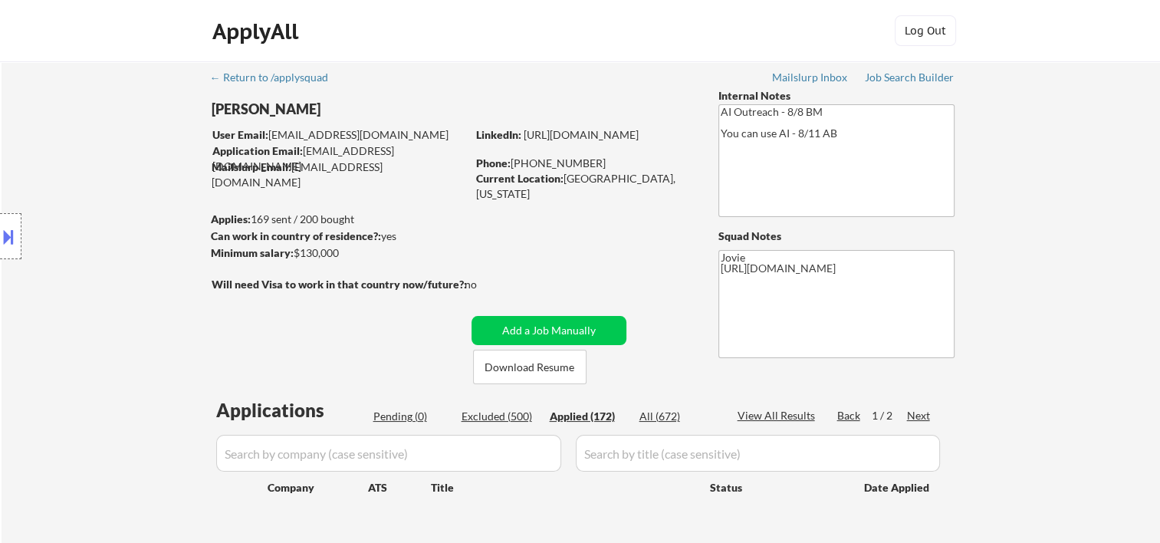
select select ""applied""
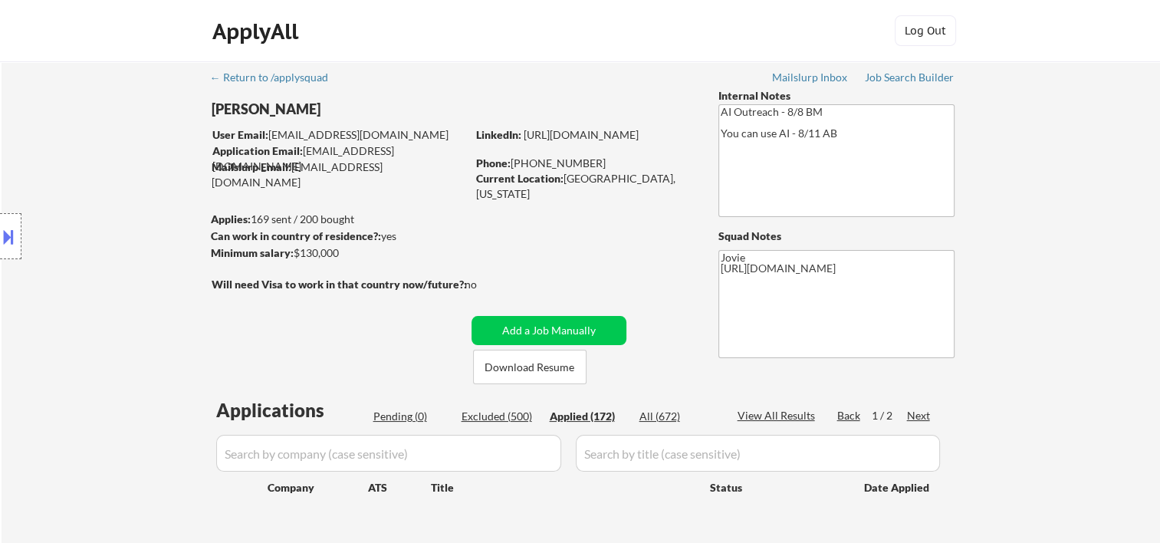
select select ""applied""
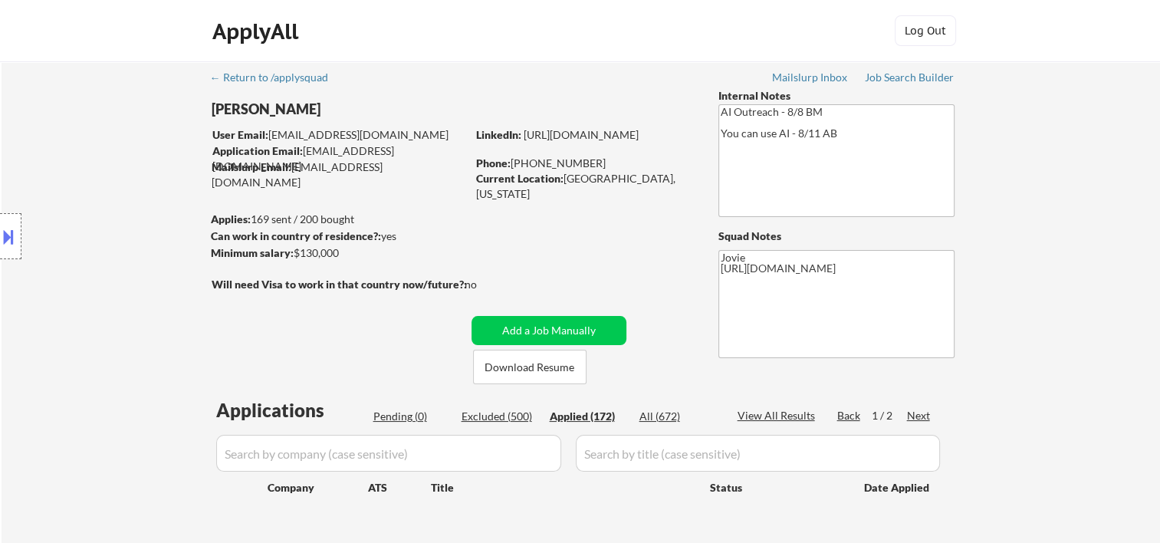
select select ""applied""
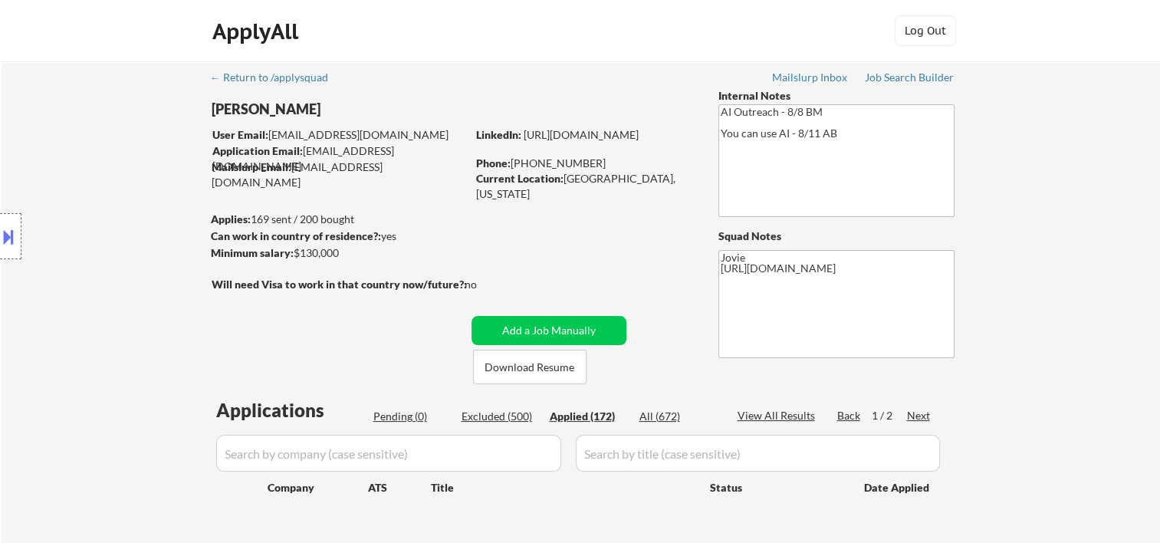
select select ""applied""
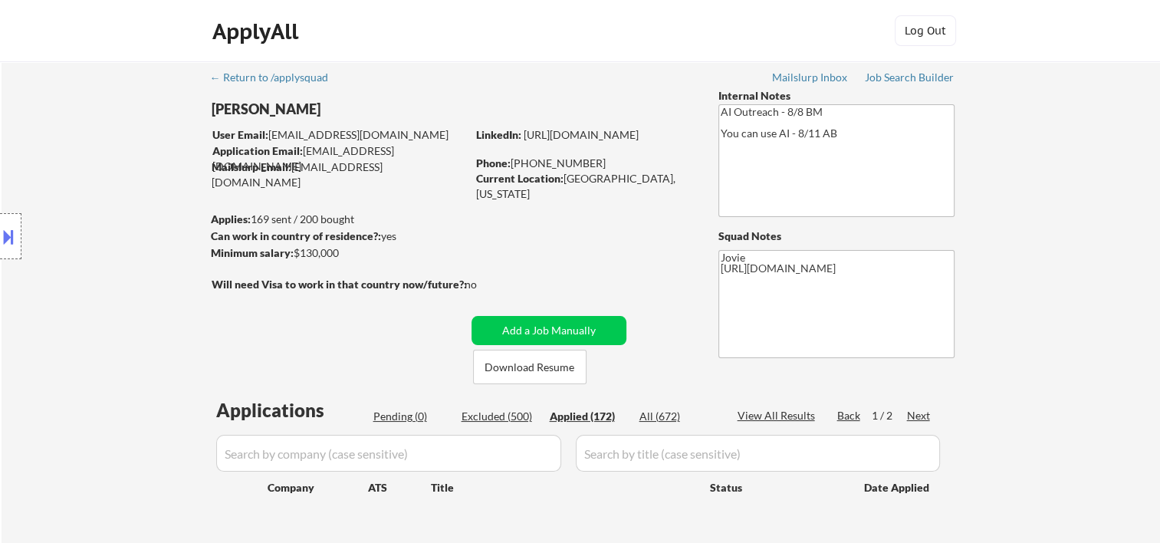
select select ""applied""
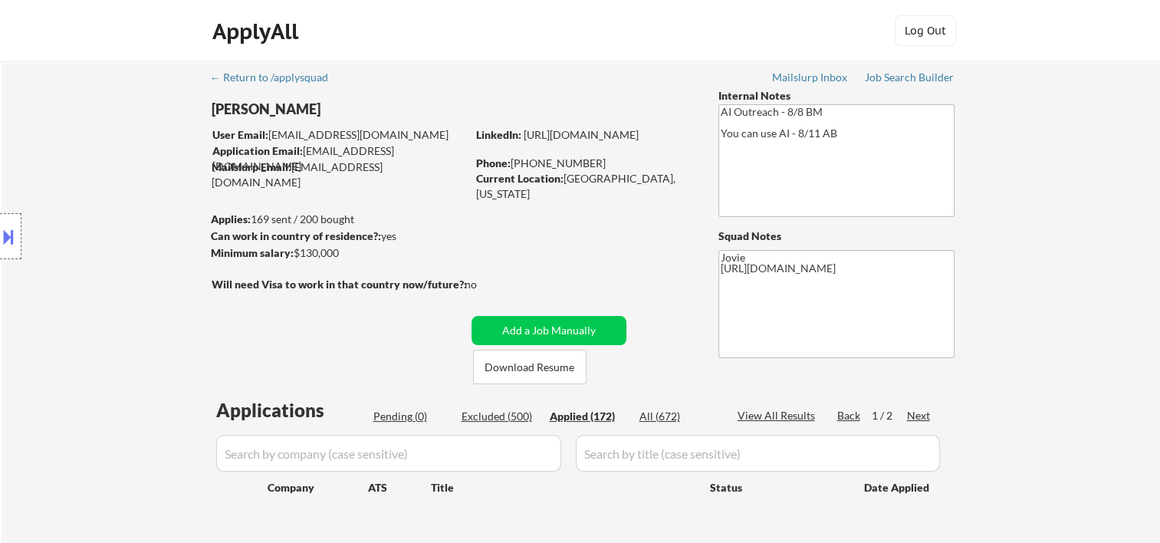
select select ""applied""
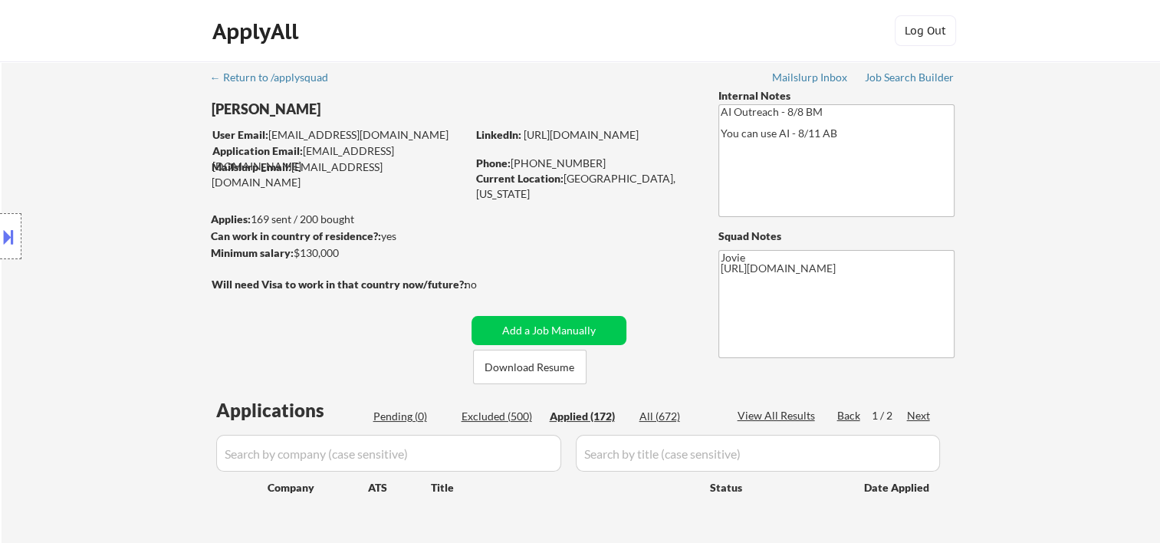
select select ""applied""
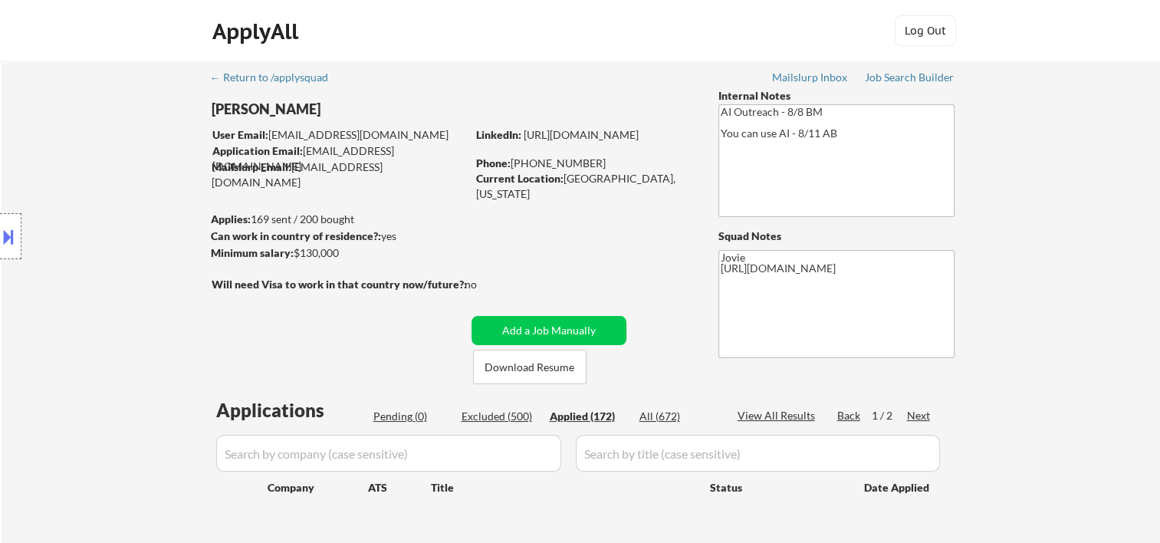
select select ""applied""
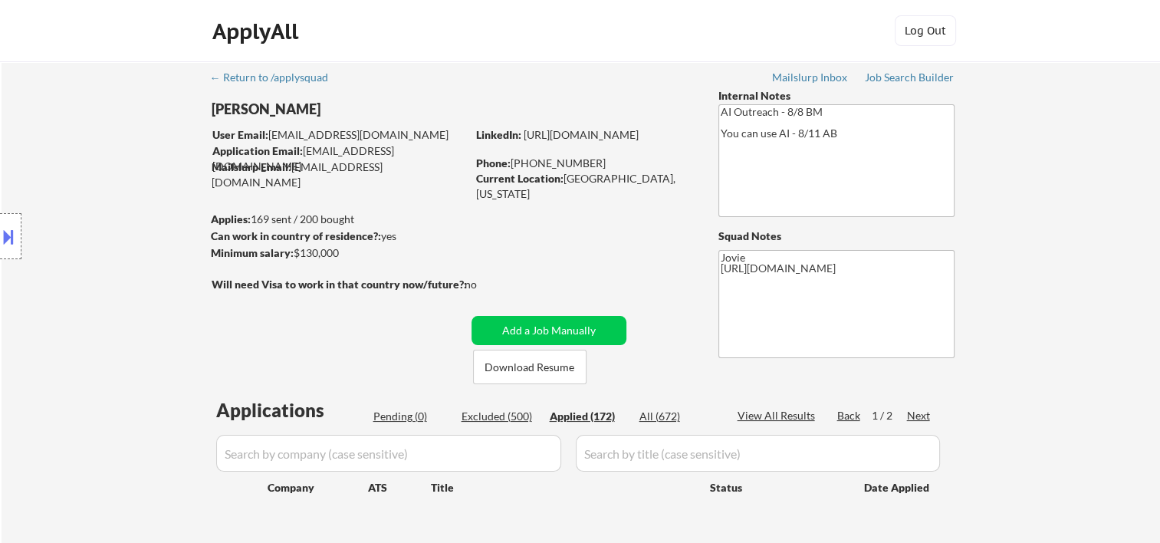
select select ""applied""
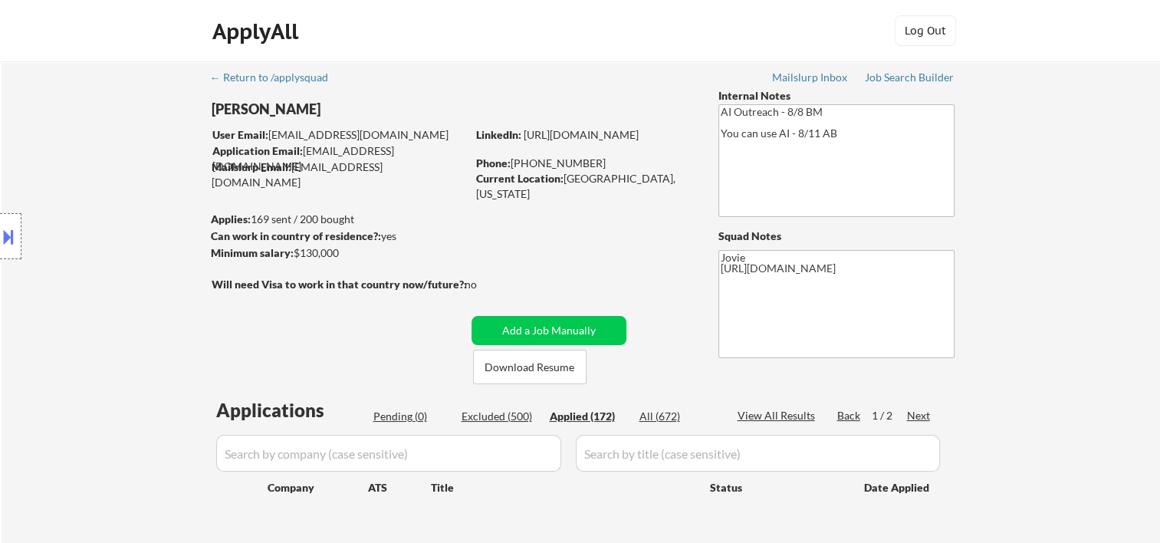
select select ""applied""
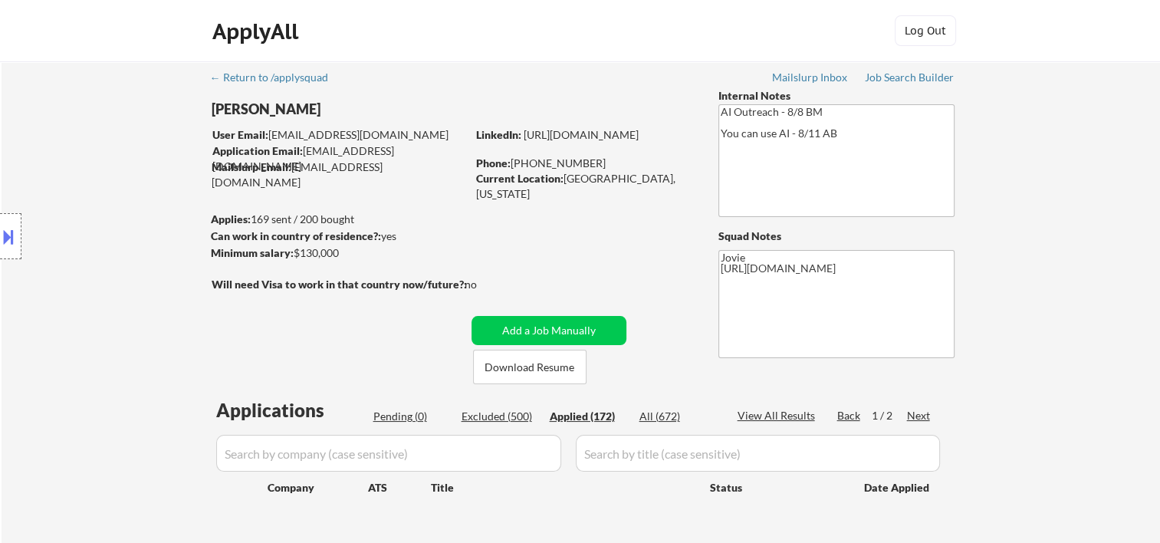
select select ""applied""
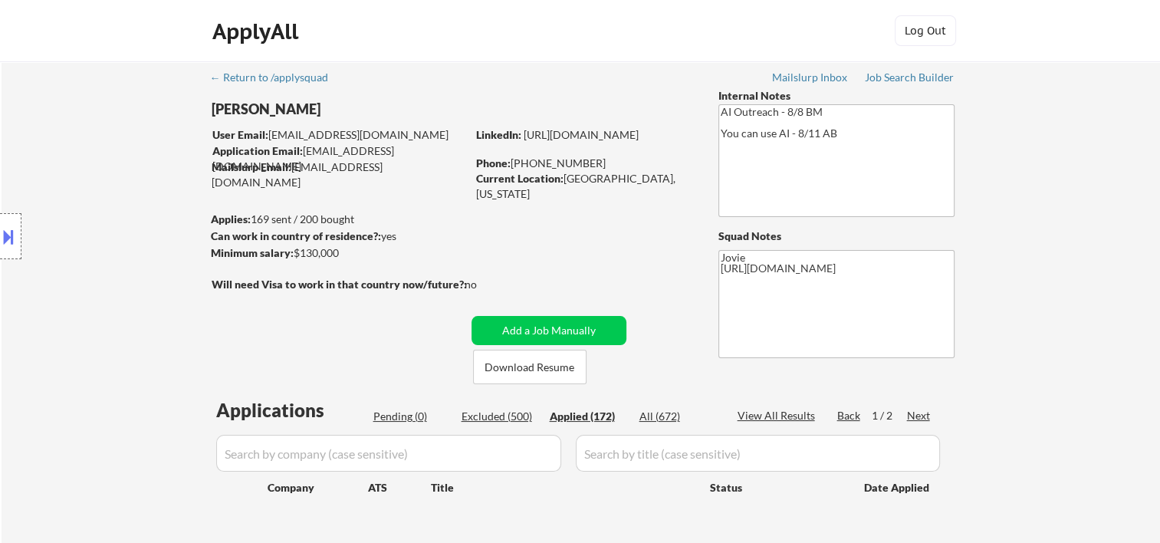
select select ""applied""
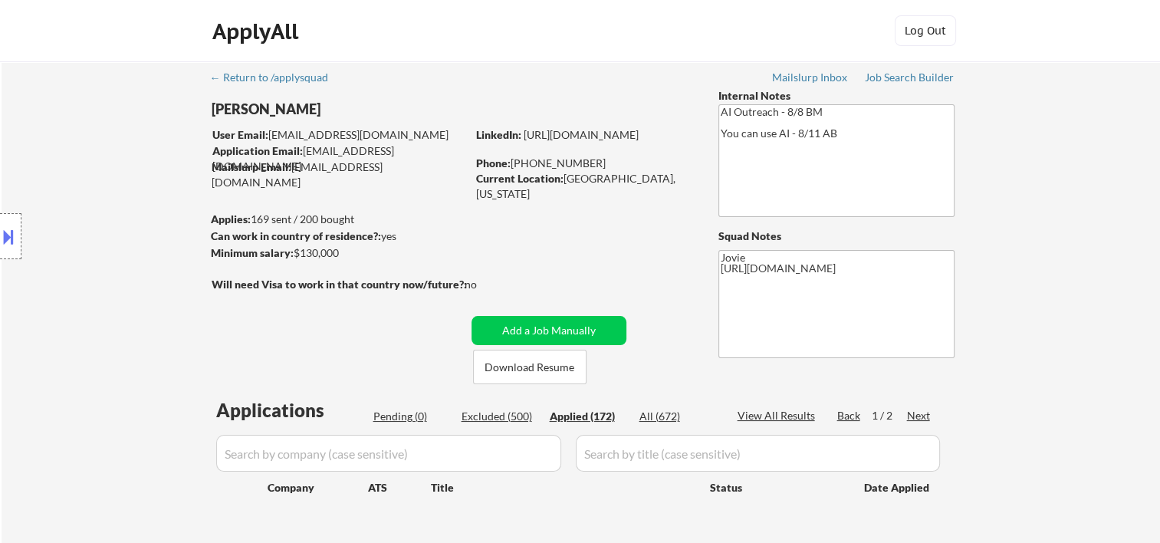
select select ""applied""
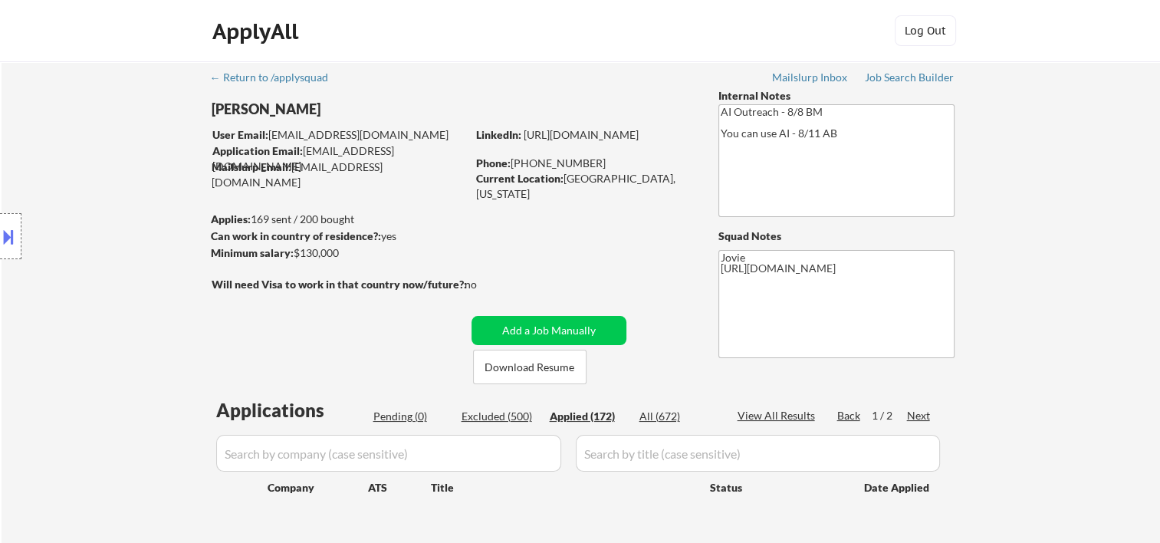
select select ""applied""
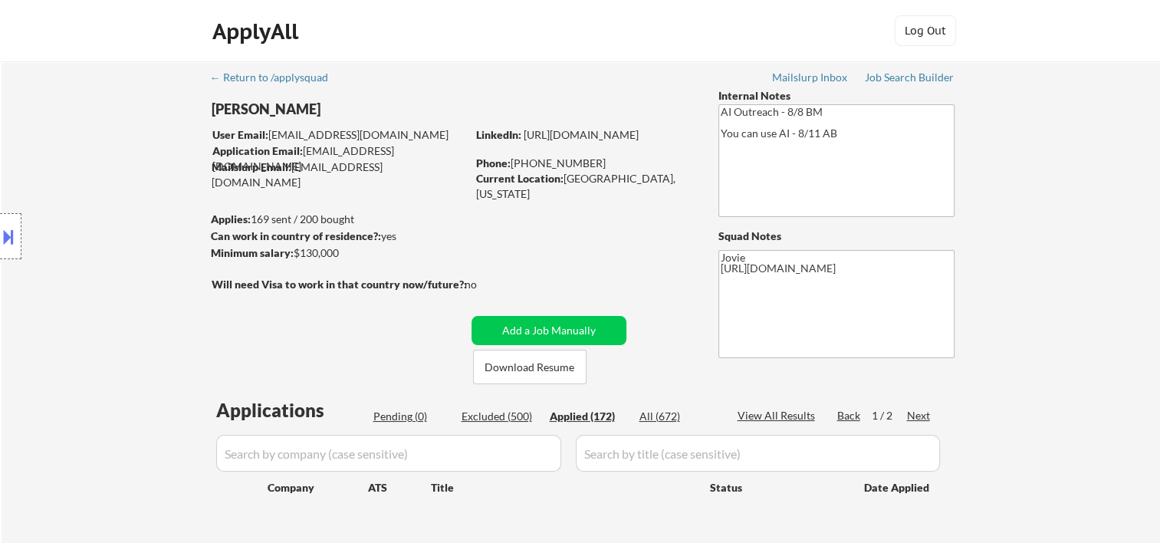
select select ""applied""
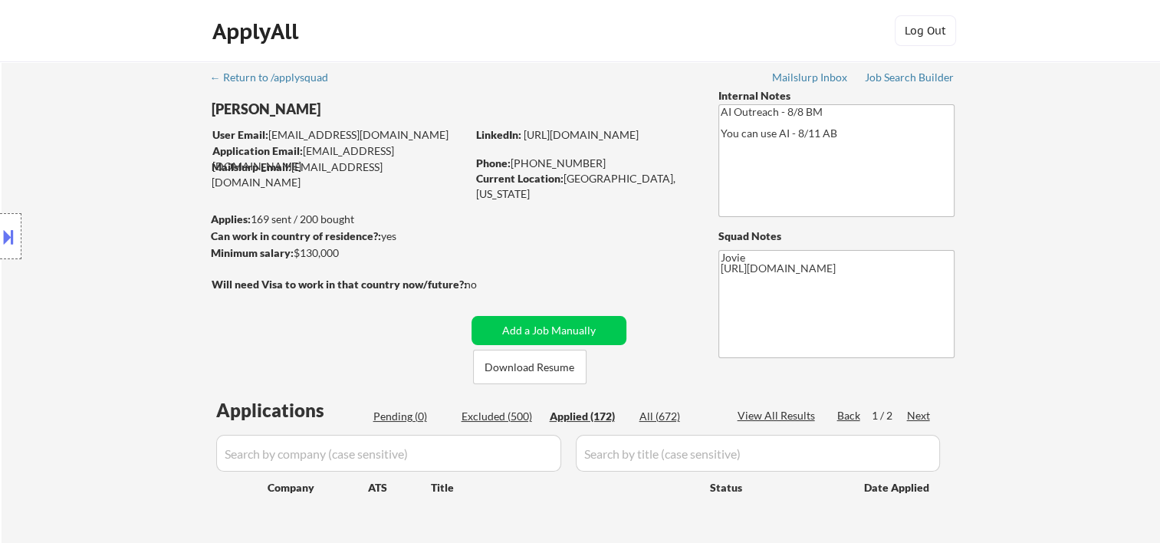
select select ""applied""
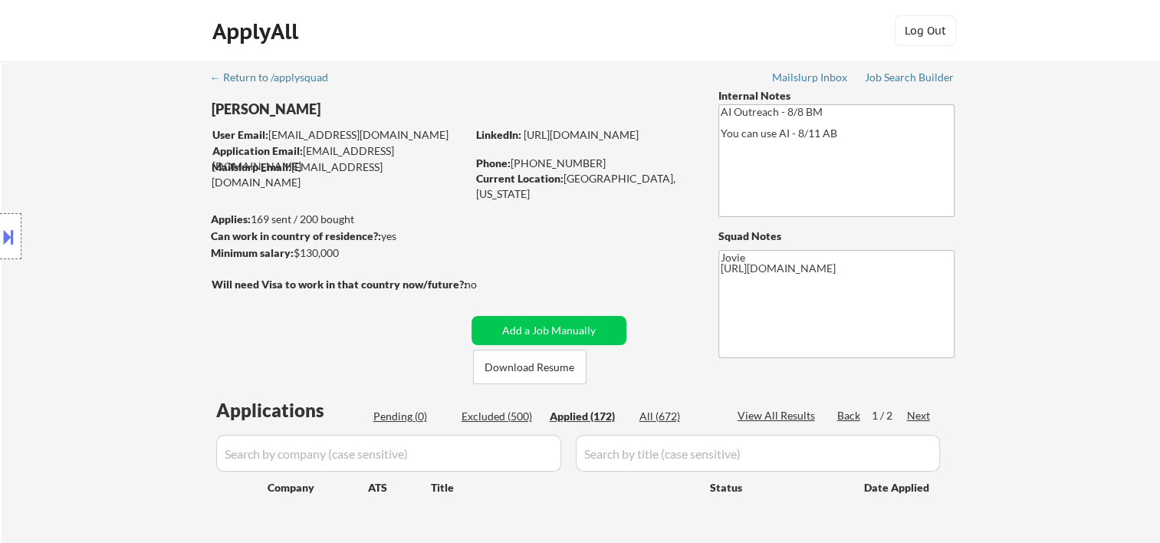
select select ""applied""
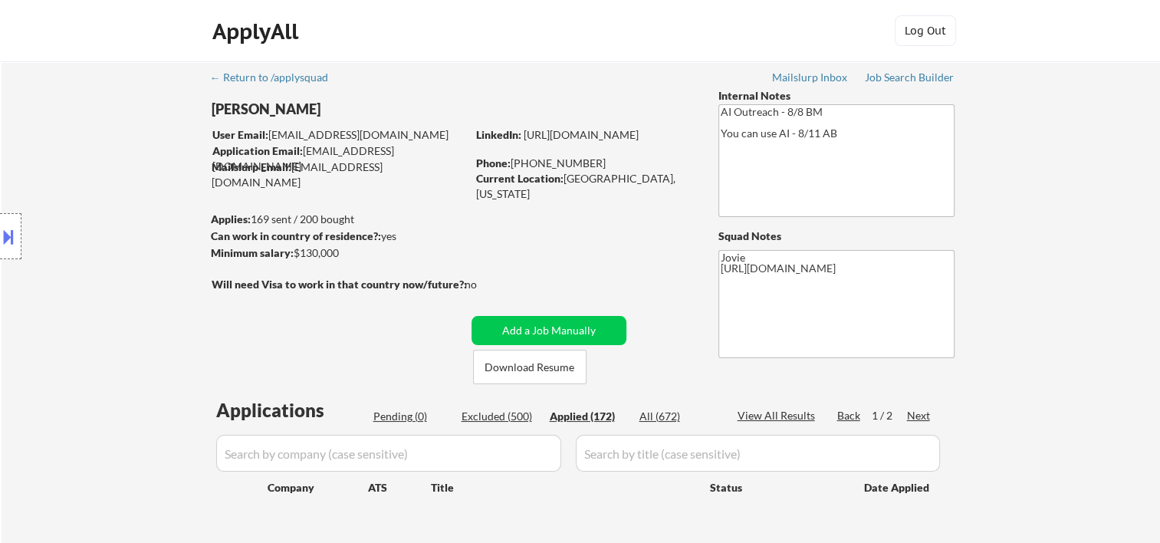
select select ""applied""
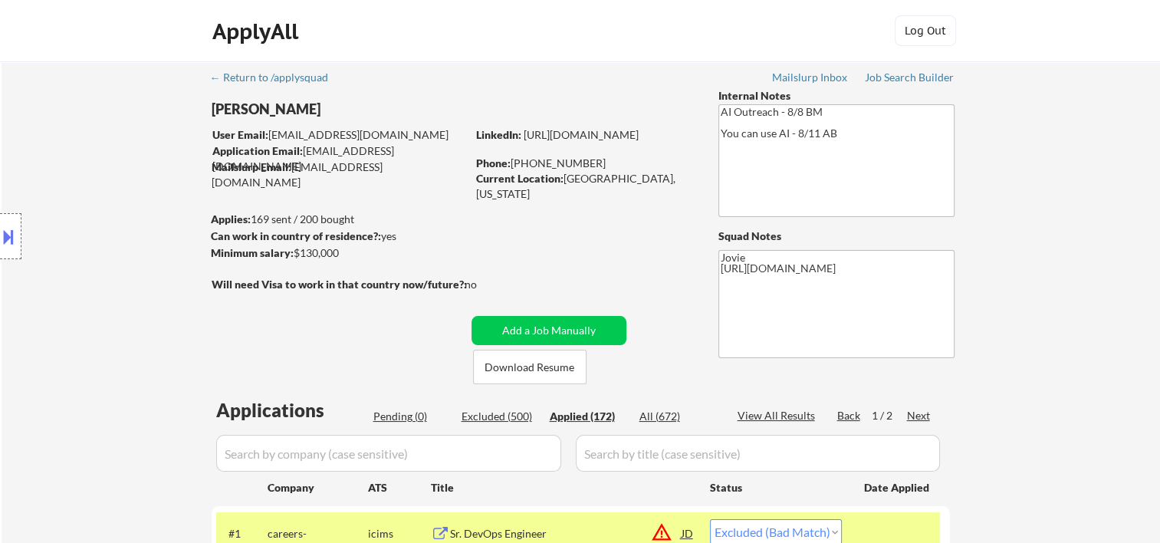
select select ""applied""
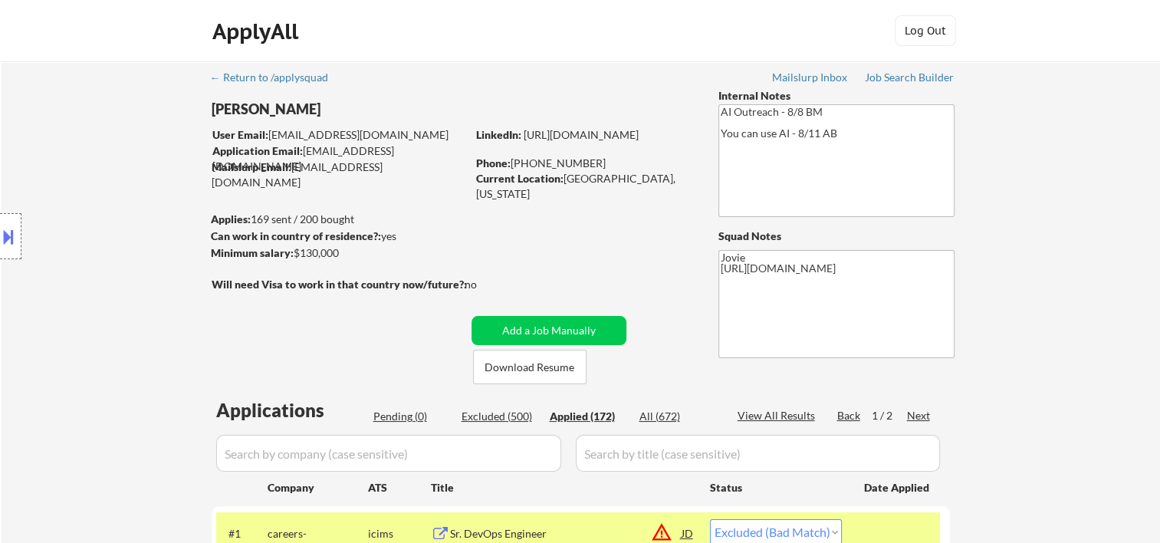
select select ""applied""
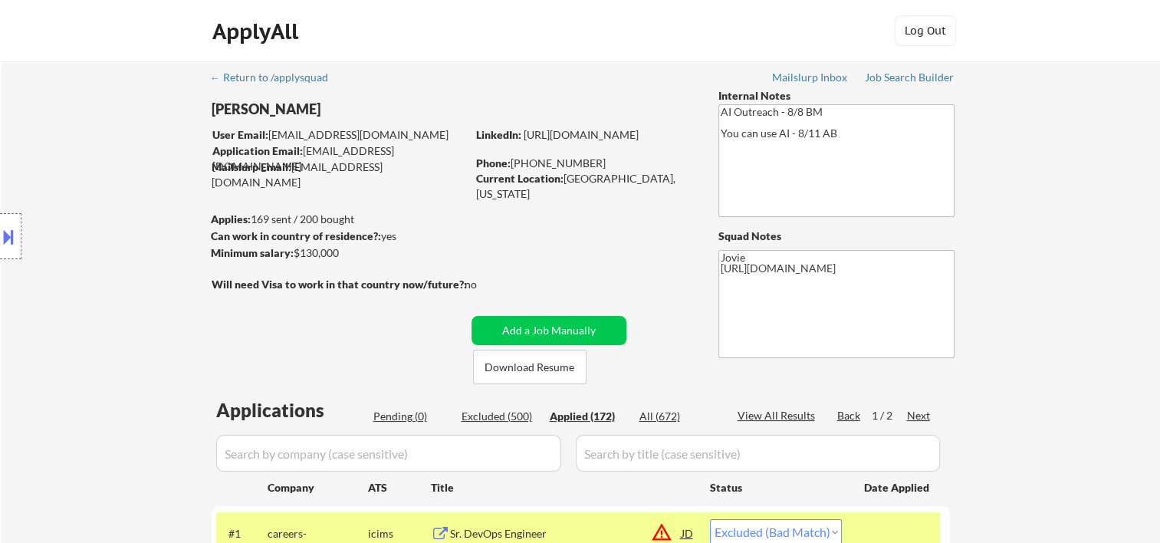
select select ""applied""
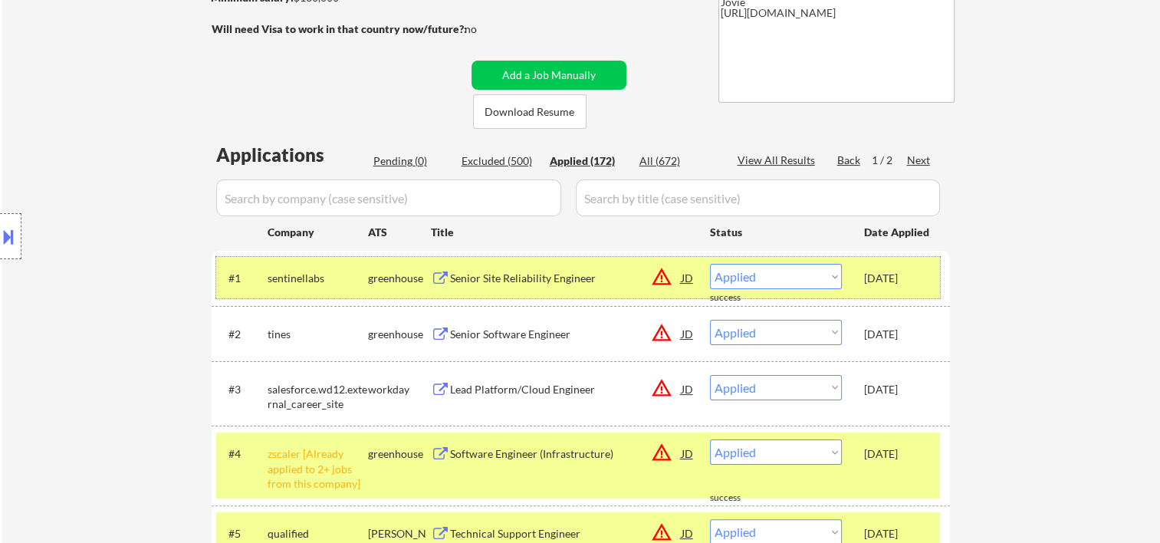
click at [632, 261] on div "#1 sentinellabs greenhouse Senior Site Reliability Engineer JD warning_amber Ch…" at bounding box center [578, 277] width 724 height 41
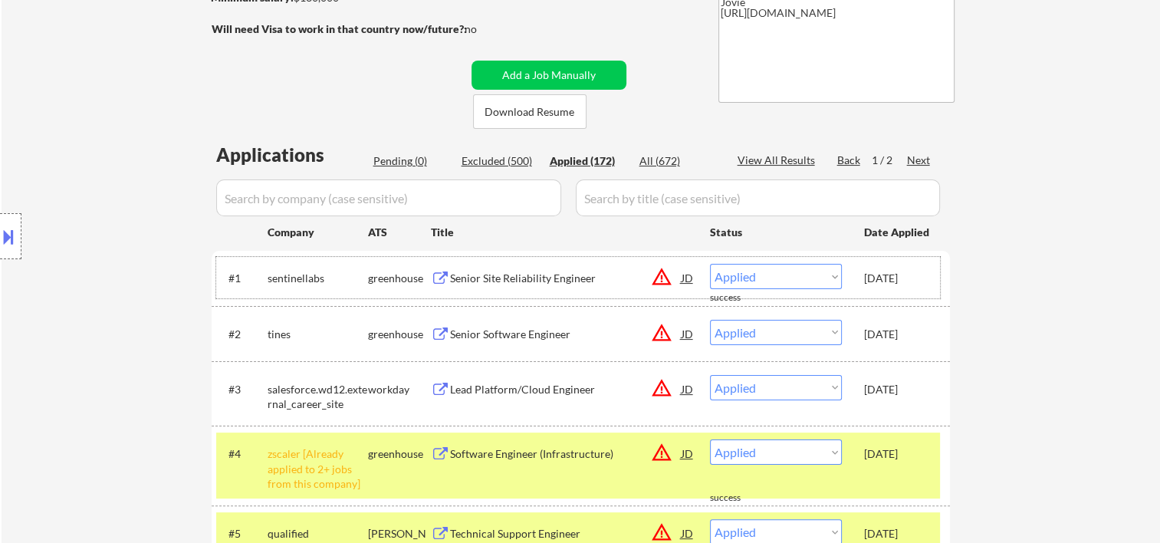
scroll to position [0, 0]
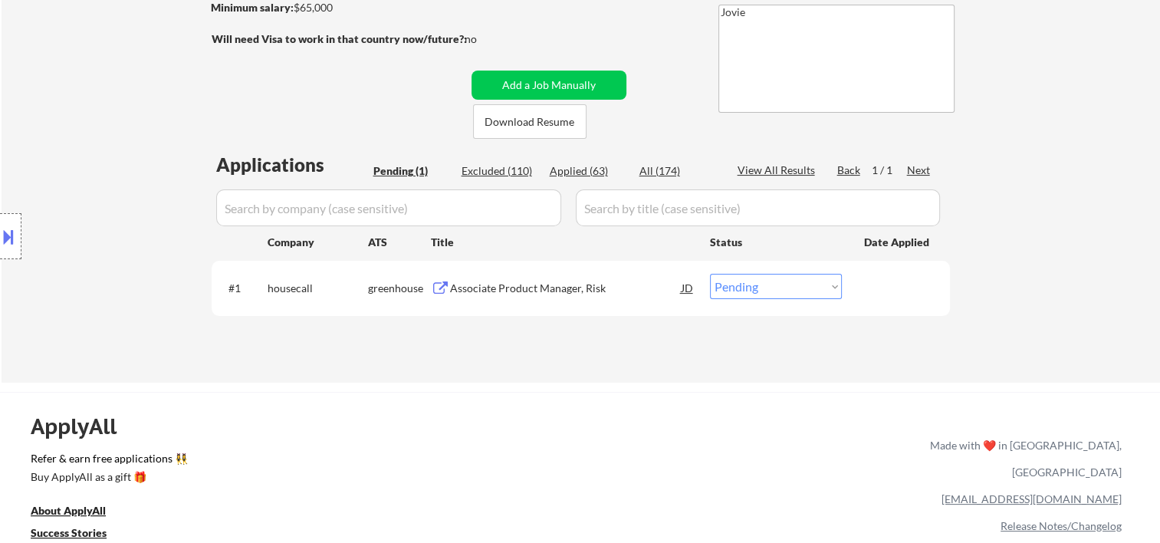
scroll to position [255, 0]
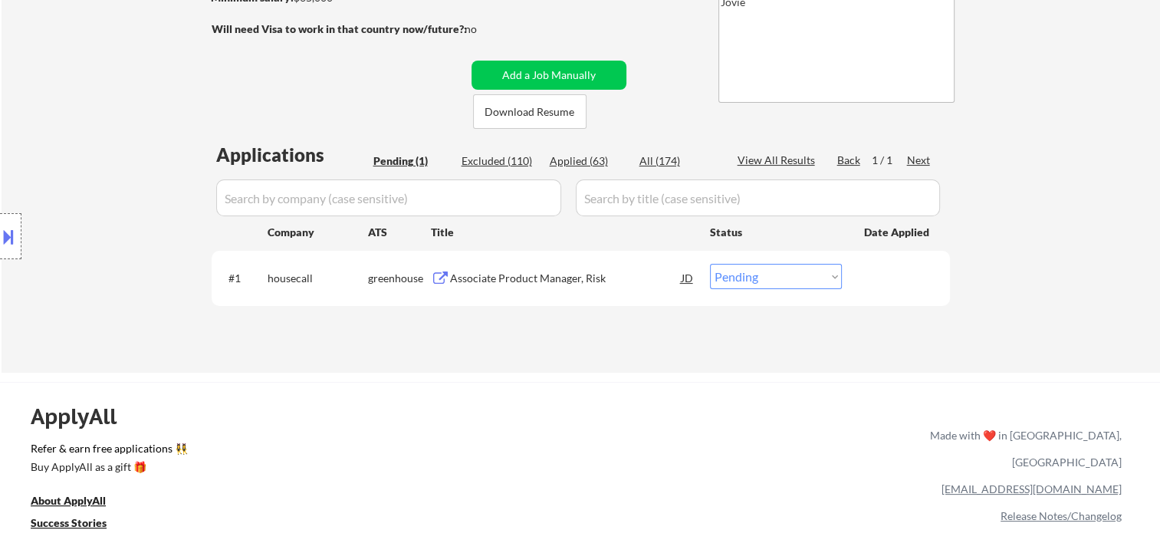
drag, startPoint x: 881, startPoint y: 282, endPoint x: 810, endPoint y: 301, distance: 73.8
click at [877, 285] on div at bounding box center [897, 278] width 67 height 28
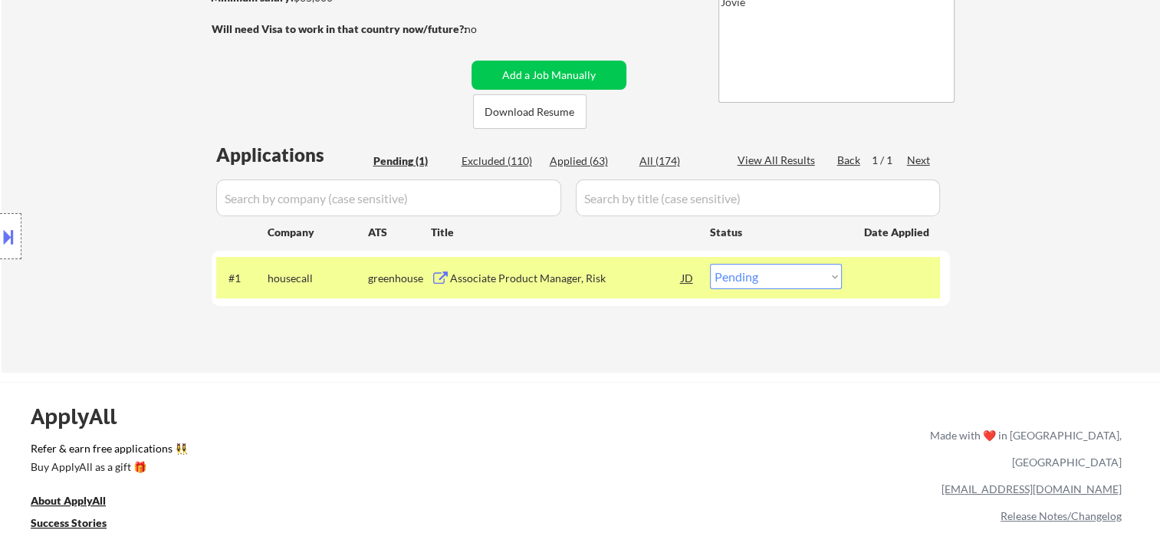
click at [576, 281] on div "Associate Product Manager, Risk" at bounding box center [566, 278] width 232 height 15
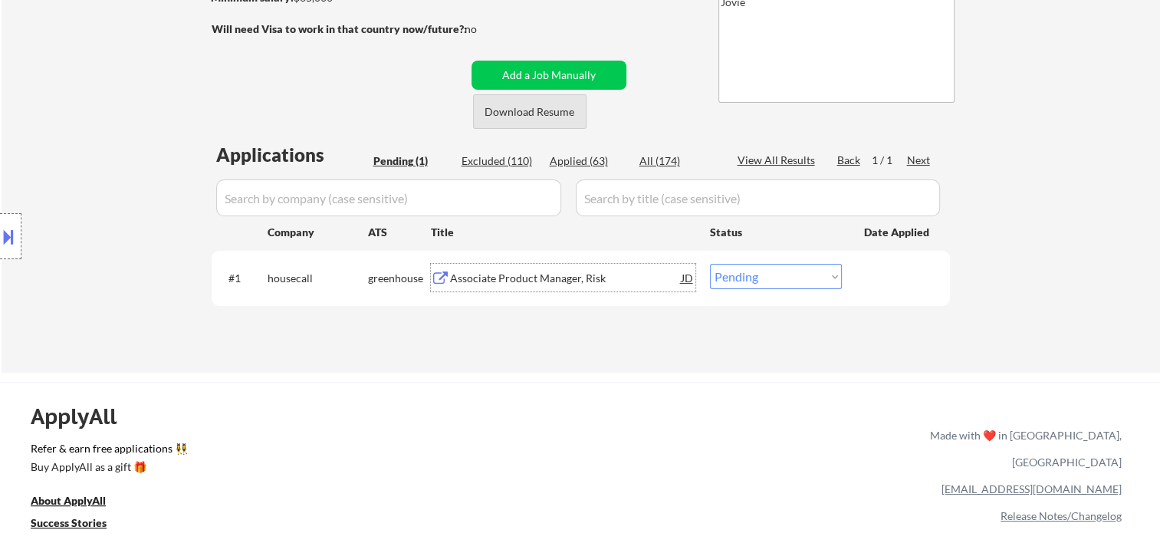
click at [528, 100] on button "Download Resume" at bounding box center [529, 111] width 113 height 35
click at [905, 276] on div at bounding box center [897, 278] width 67 height 28
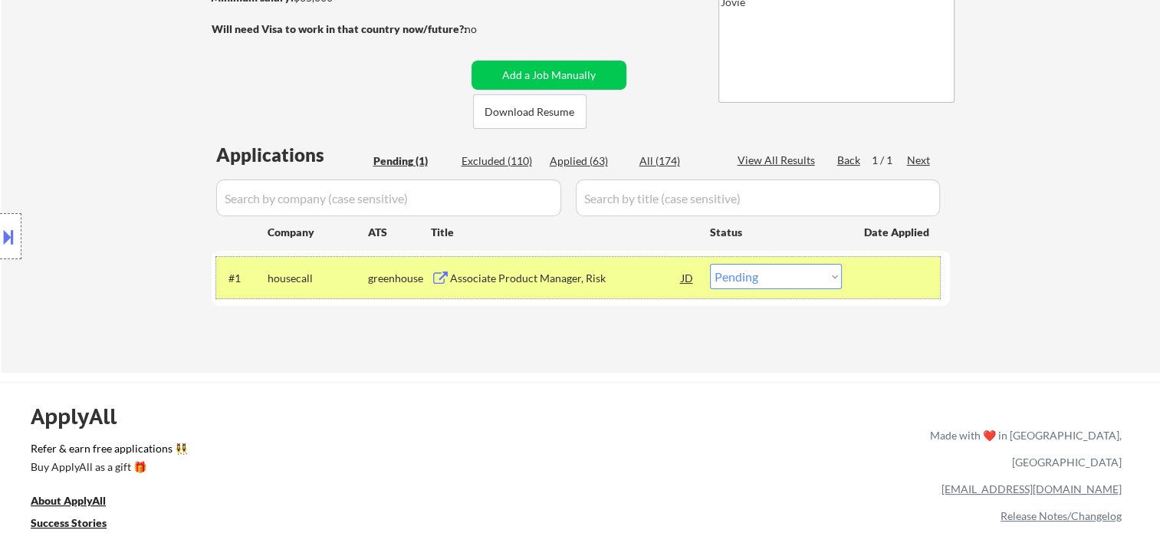
click at [833, 275] on select "Choose an option... Pending Applied Excluded (Questions) Excluded (Expired) Exc…" at bounding box center [776, 276] width 132 height 25
select select ""applied""
click at [710, 264] on select "Choose an option... Pending Applied Excluded (Questions) Excluded (Expired) Exc…" at bounding box center [776, 276] width 132 height 25
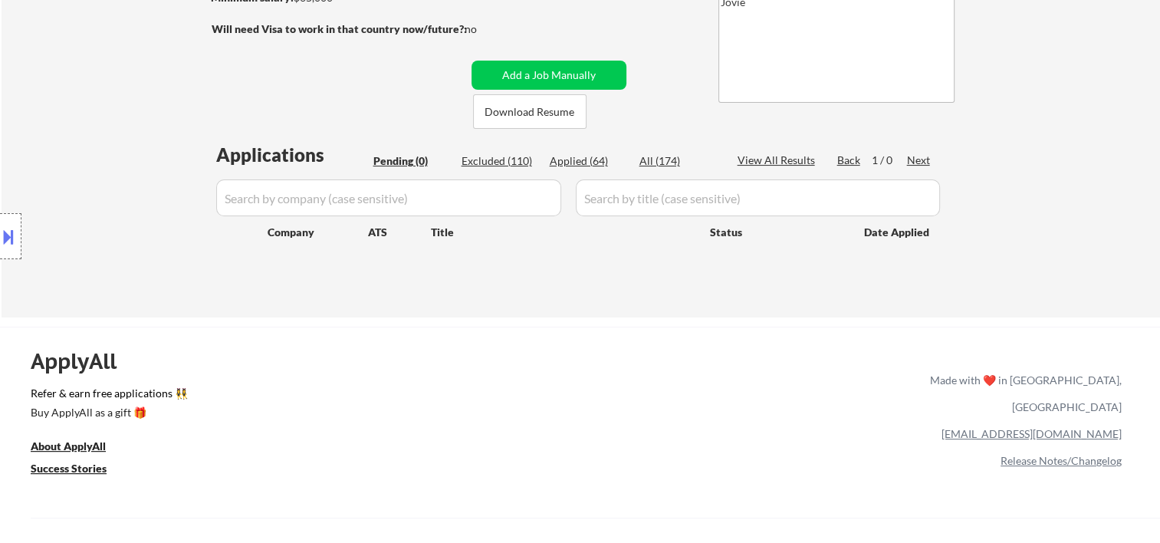
click at [563, 156] on div "Applied (64)" at bounding box center [588, 160] width 77 height 15
select select ""applied""
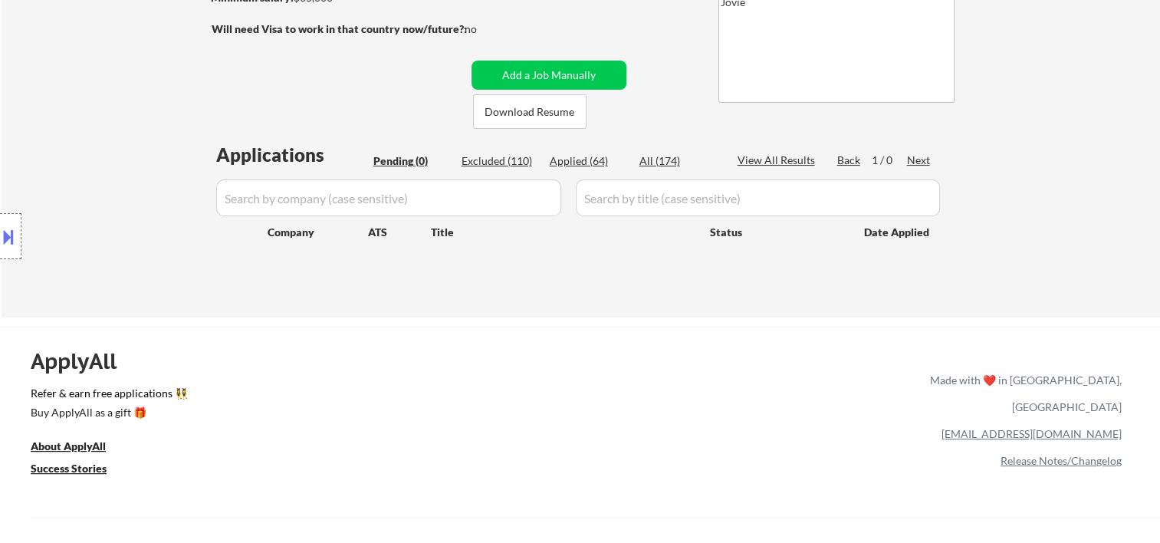
select select ""applied""
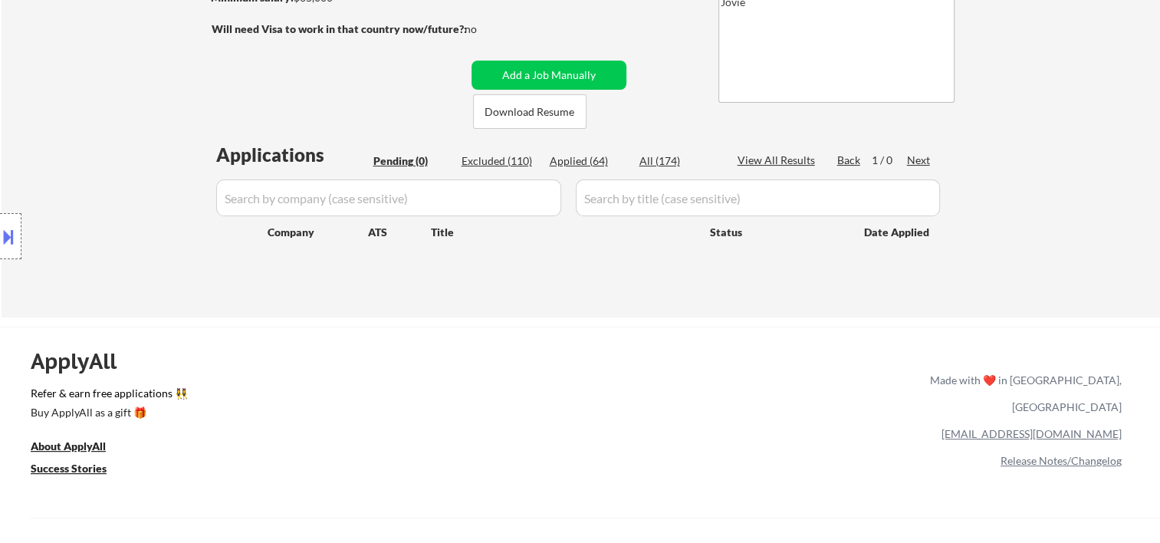
select select ""applied""
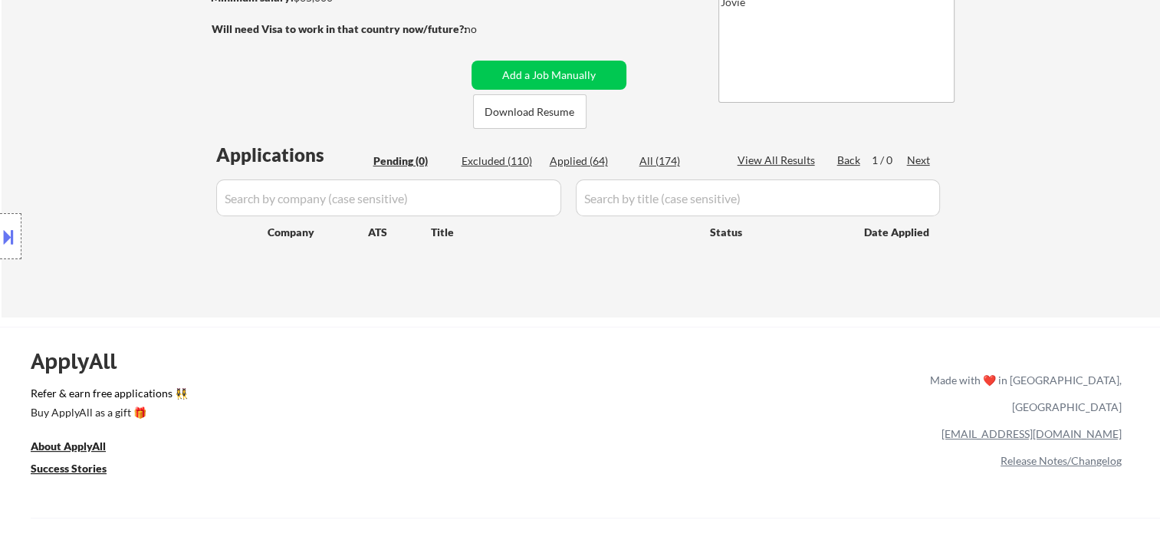
select select ""applied""
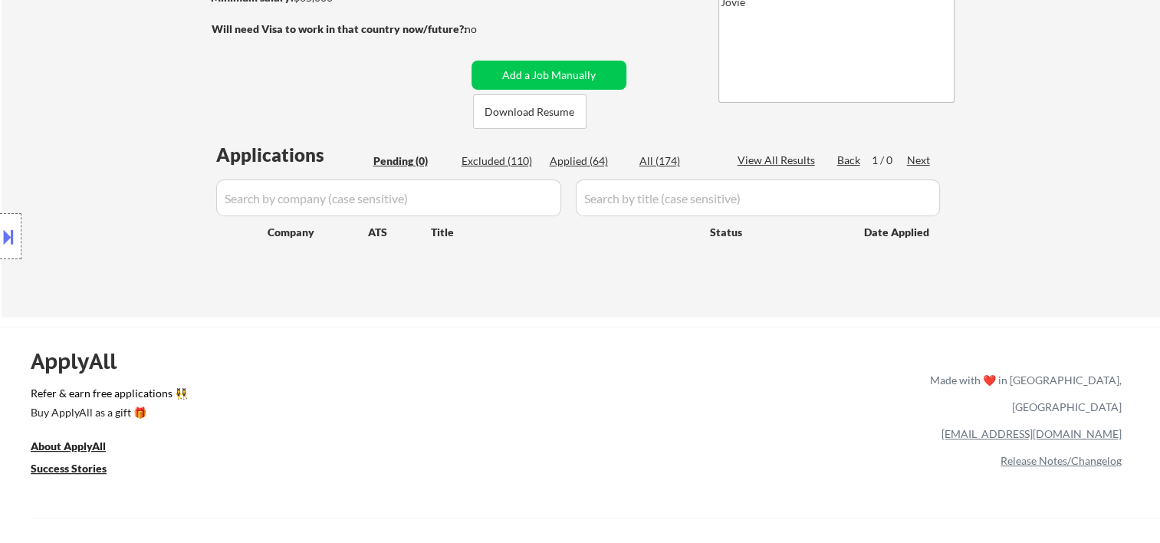
select select ""applied""
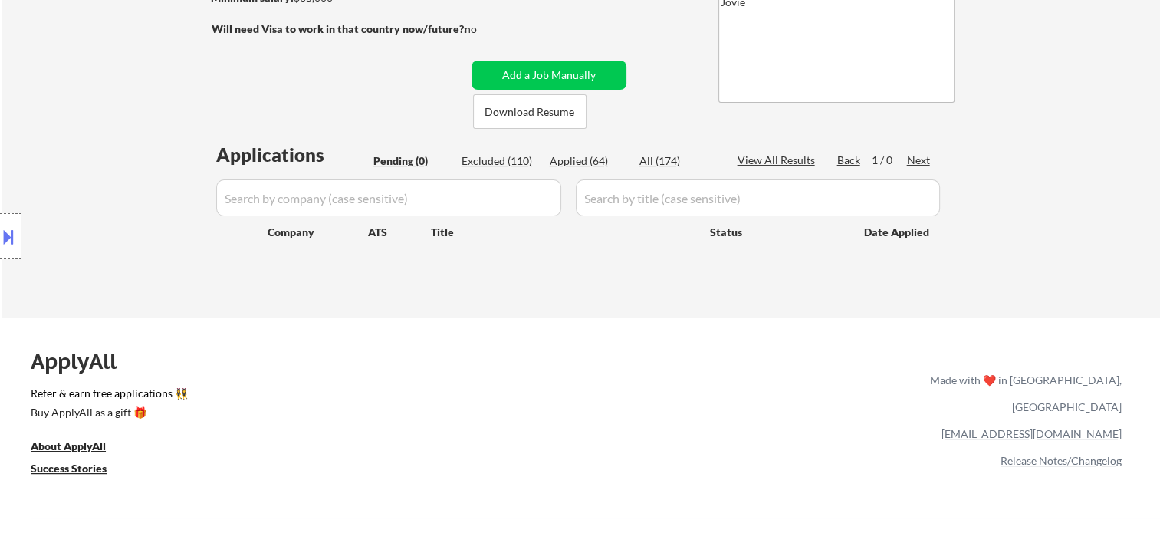
select select ""applied""
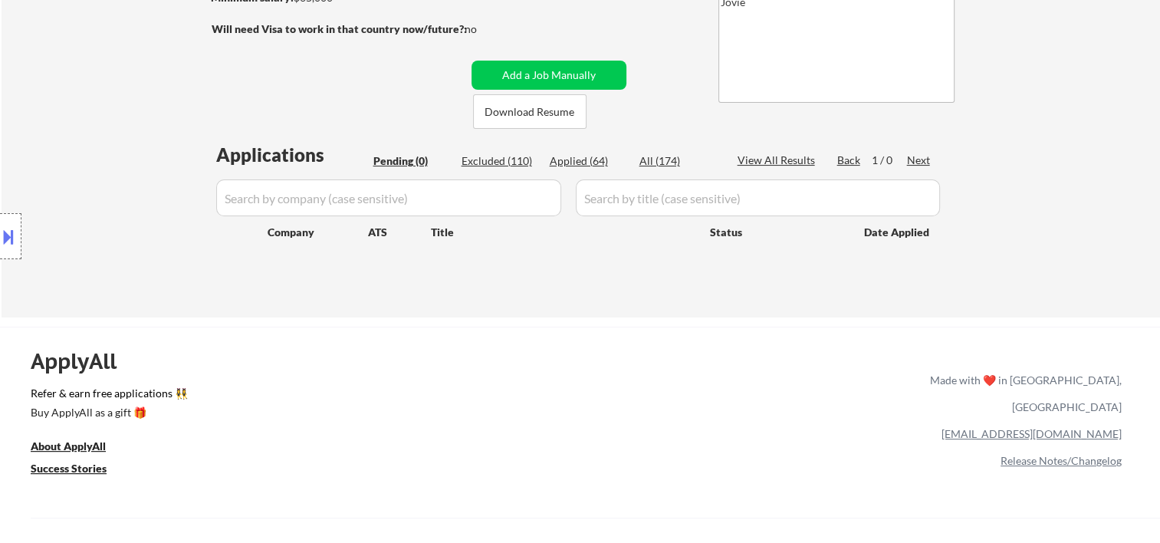
select select ""applied""
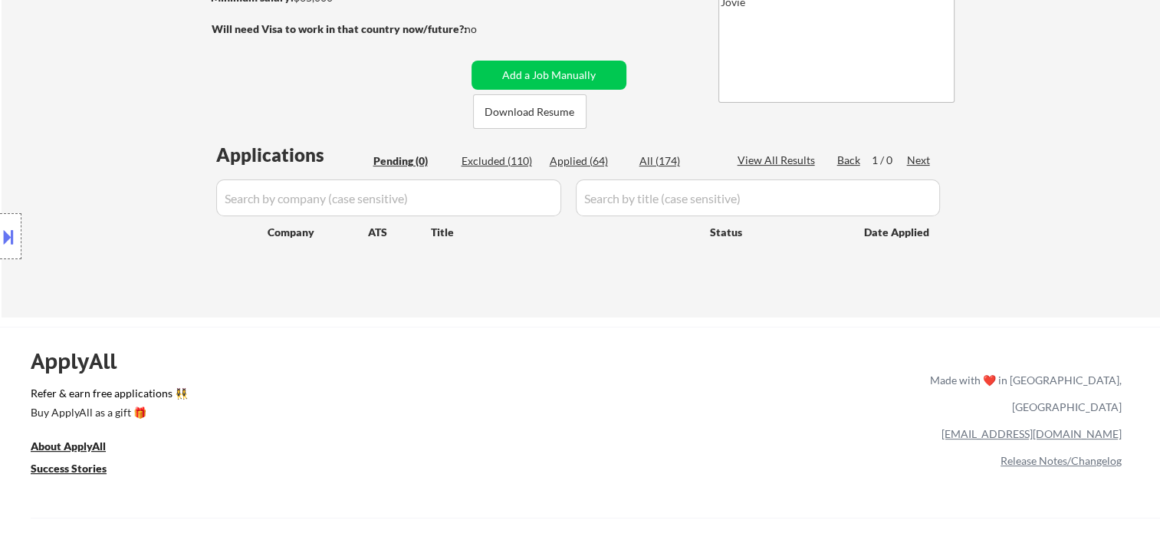
select select ""applied""
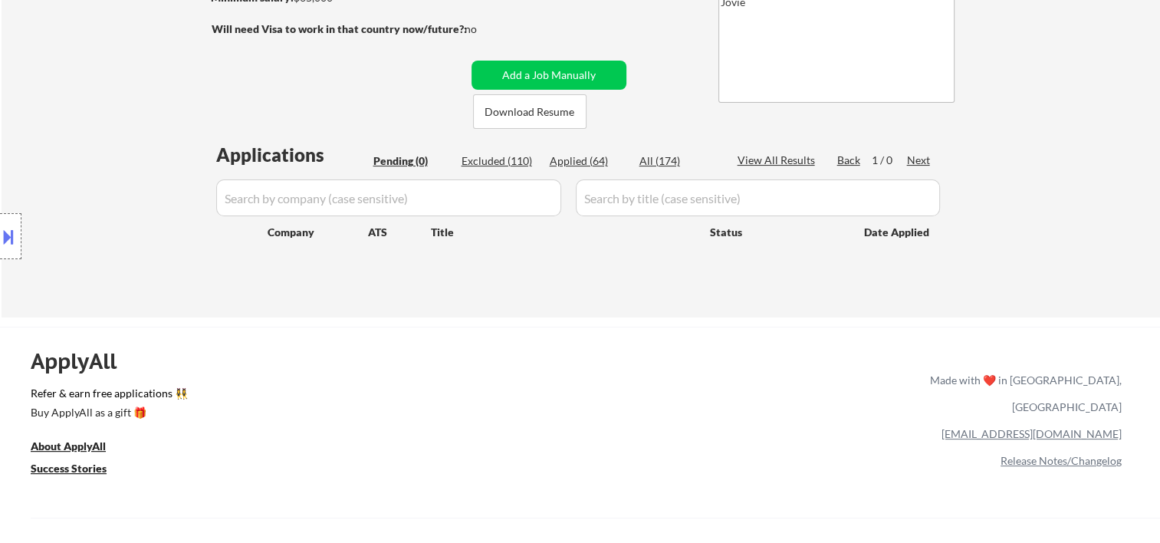
select select ""applied""
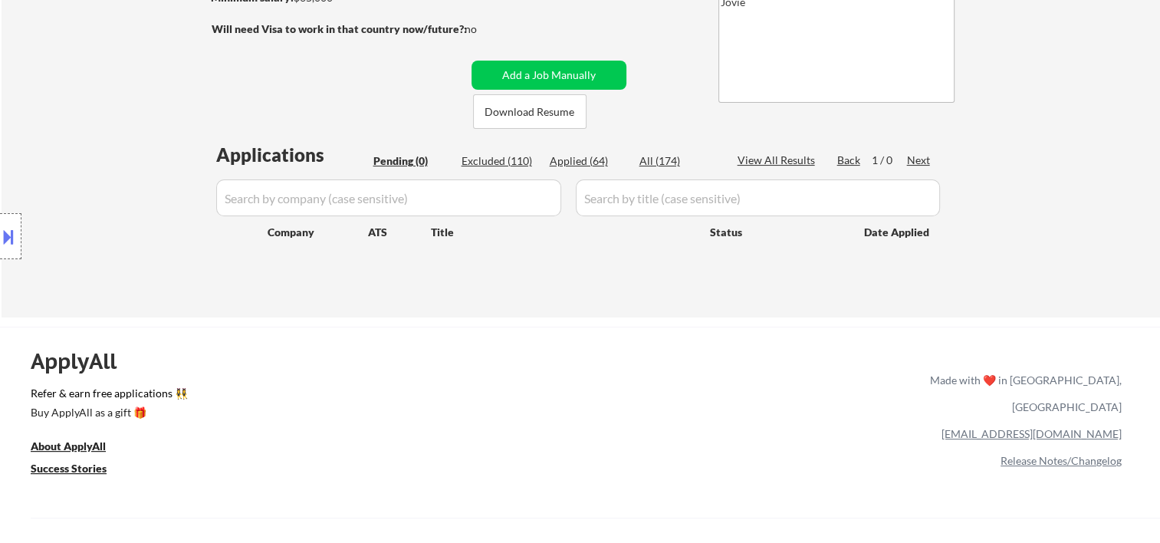
select select ""applied""
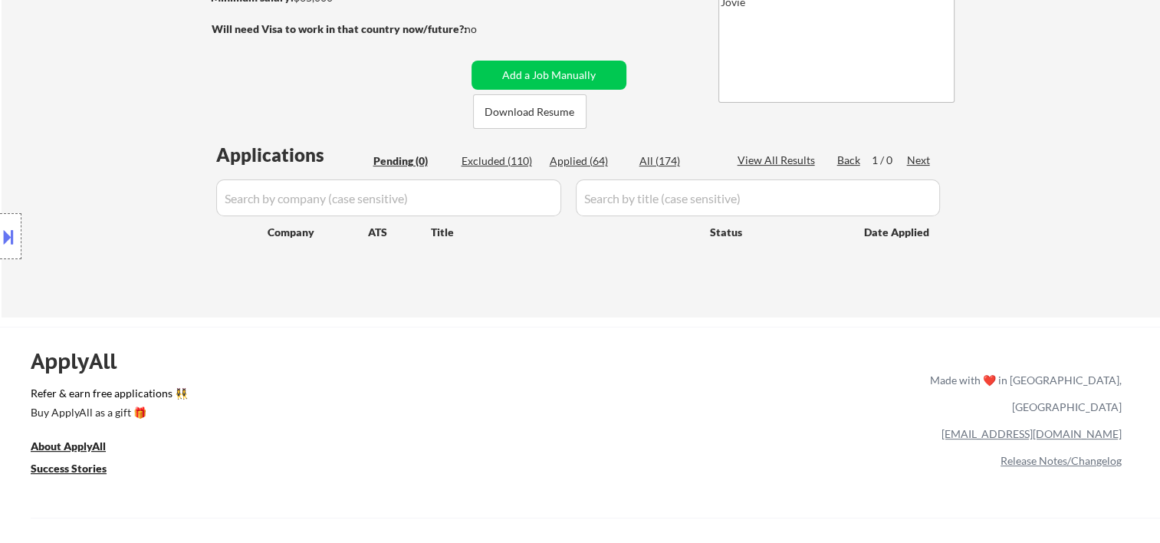
select select ""applied""
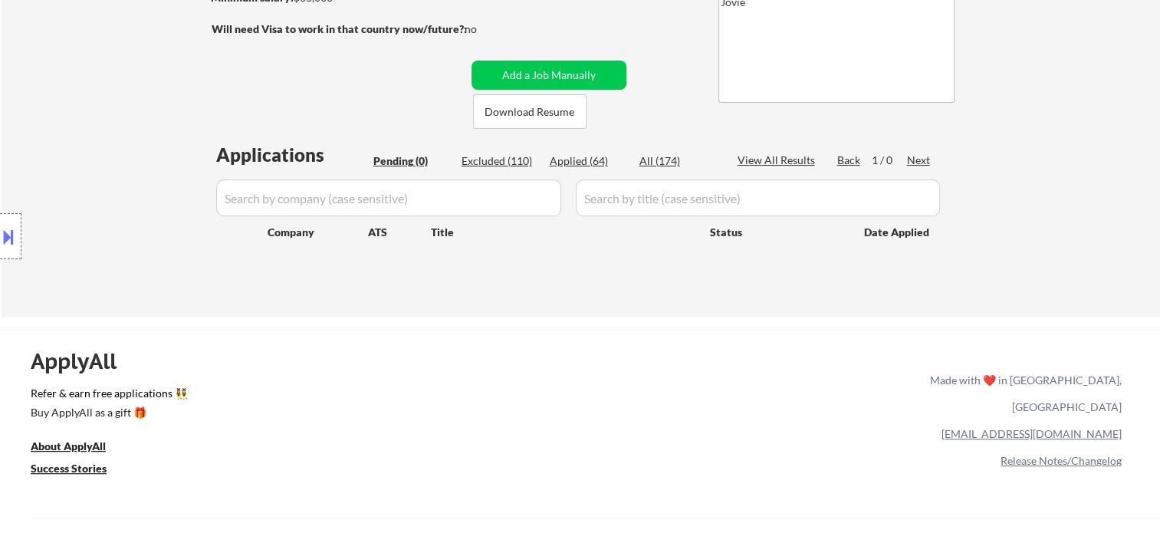
select select ""applied""
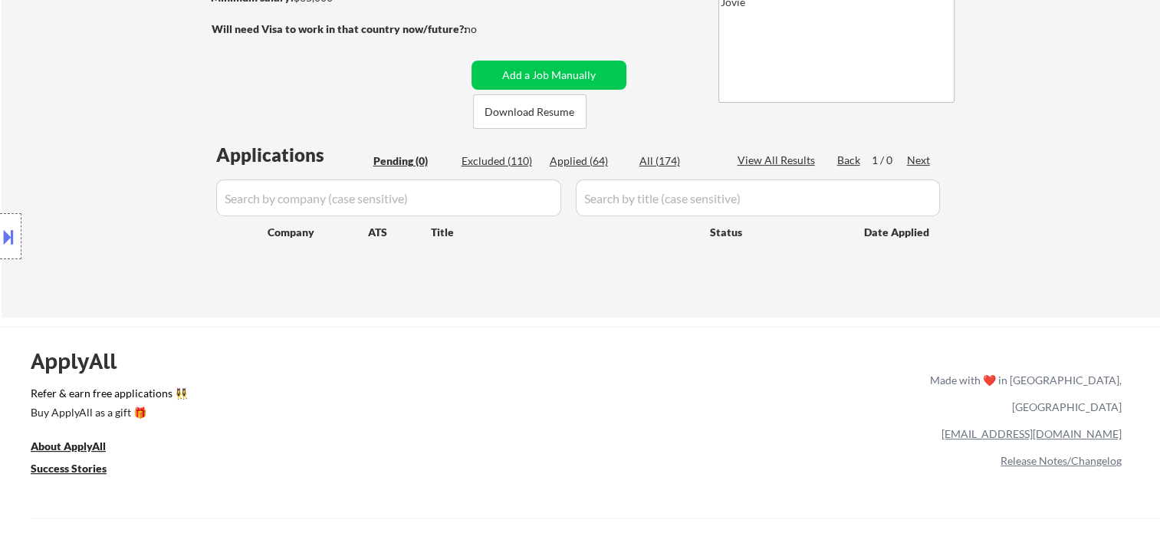
select select ""applied""
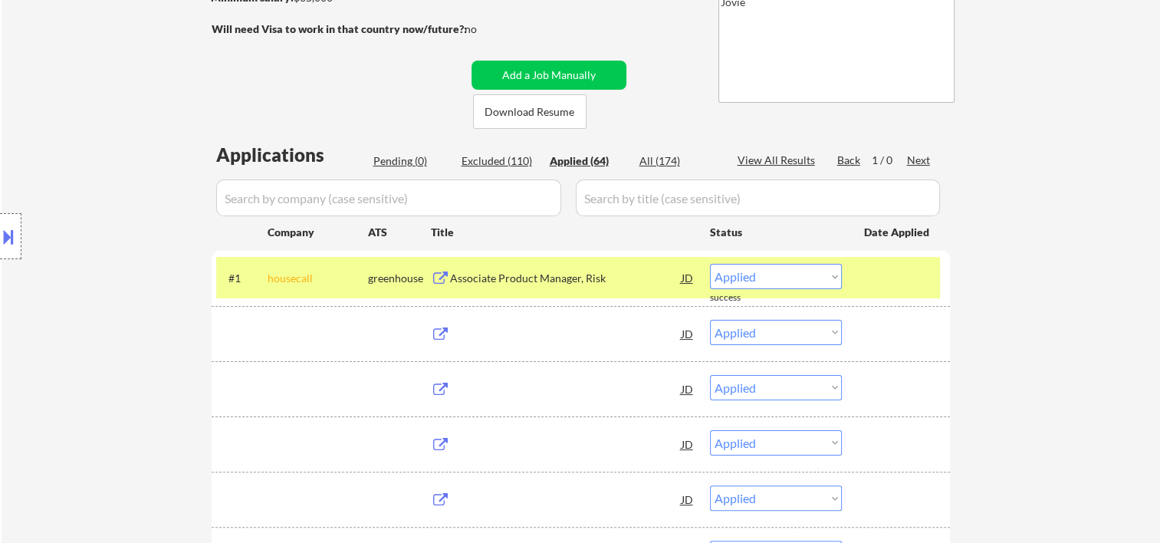
click at [586, 167] on div "Applied (64)" at bounding box center [588, 160] width 77 height 15
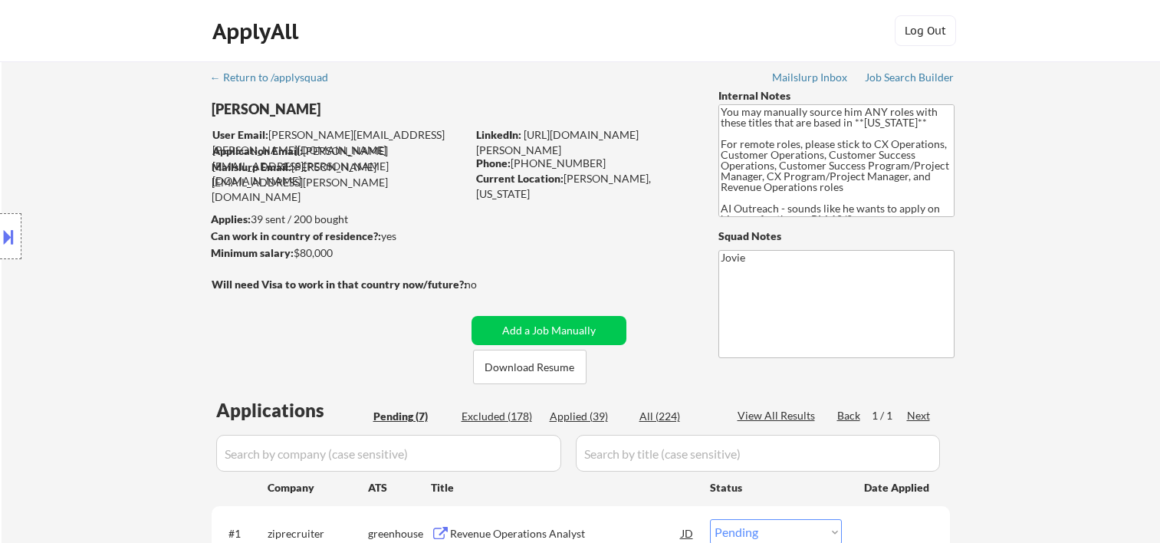
select select ""pending""
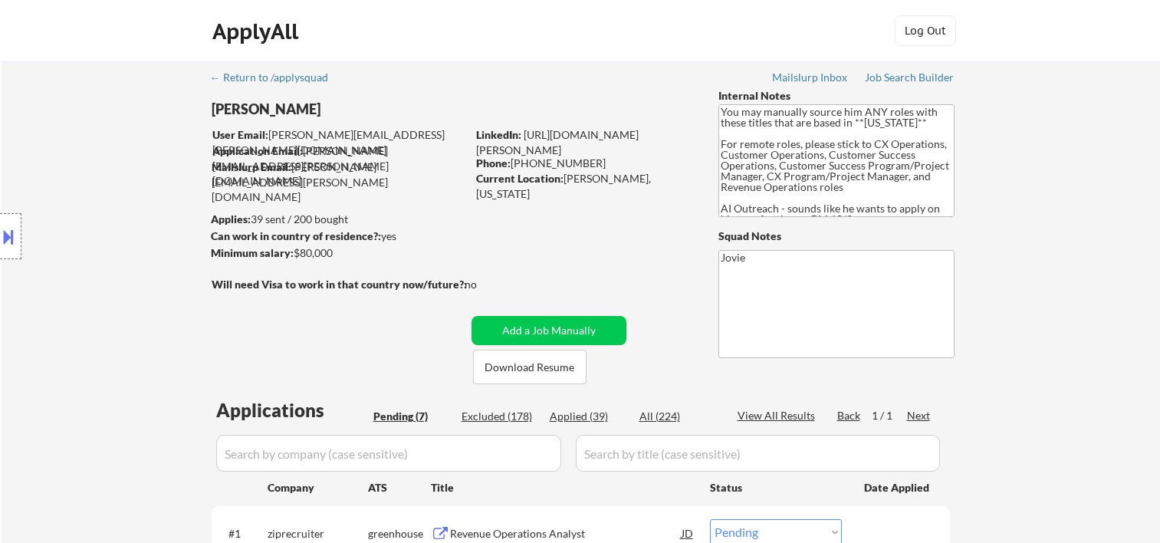
select select ""pending""
click at [511, 367] on button "Download Resume" at bounding box center [529, 367] width 113 height 35
click at [646, 51] on div "ApplyAll Log Out" at bounding box center [580, 34] width 767 height 38
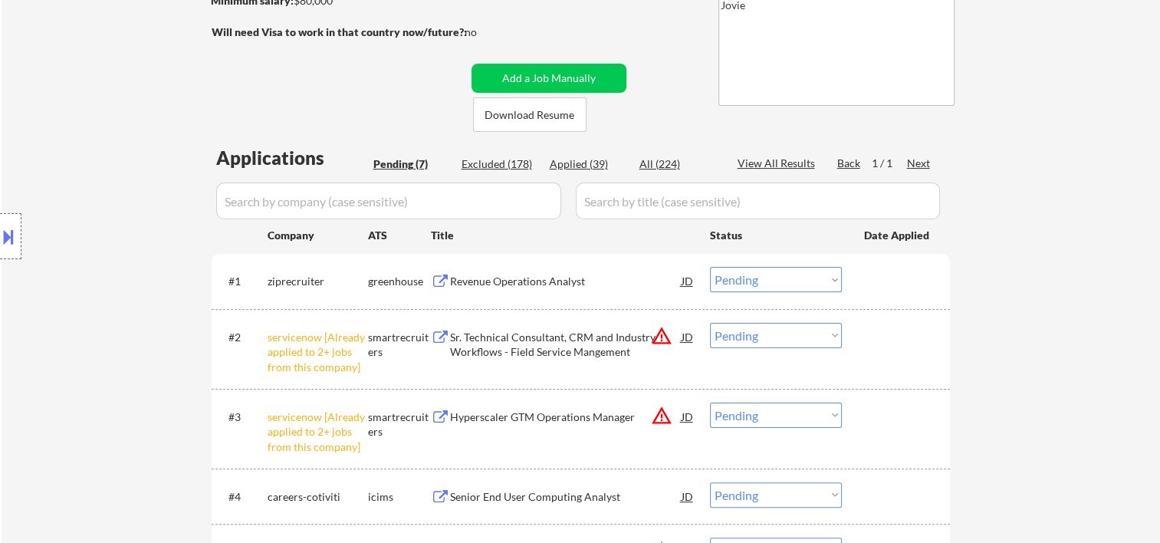
scroll to position [255, 0]
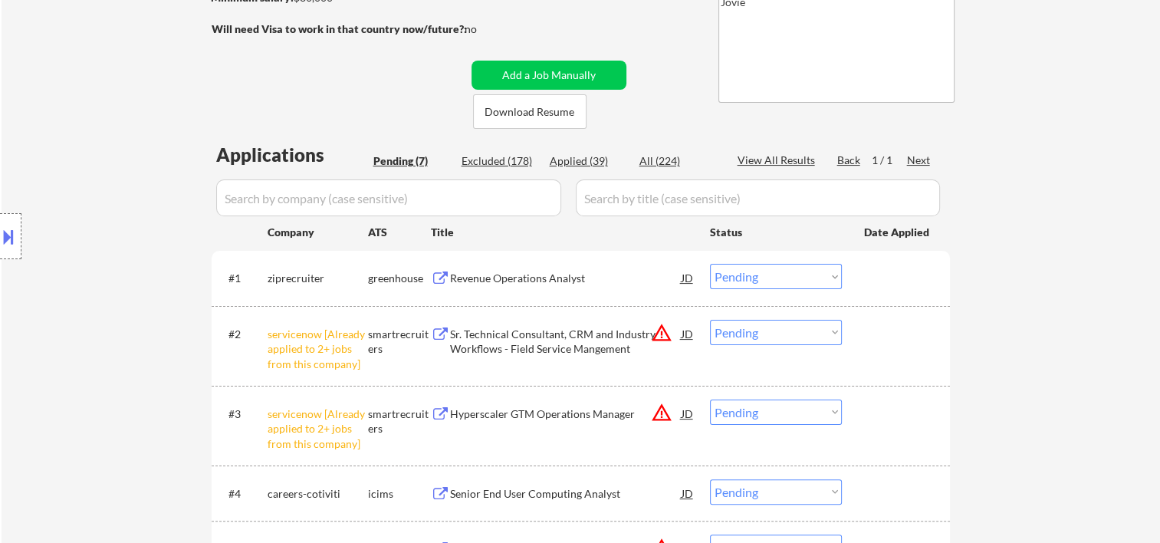
click at [887, 268] on div at bounding box center [897, 278] width 67 height 28
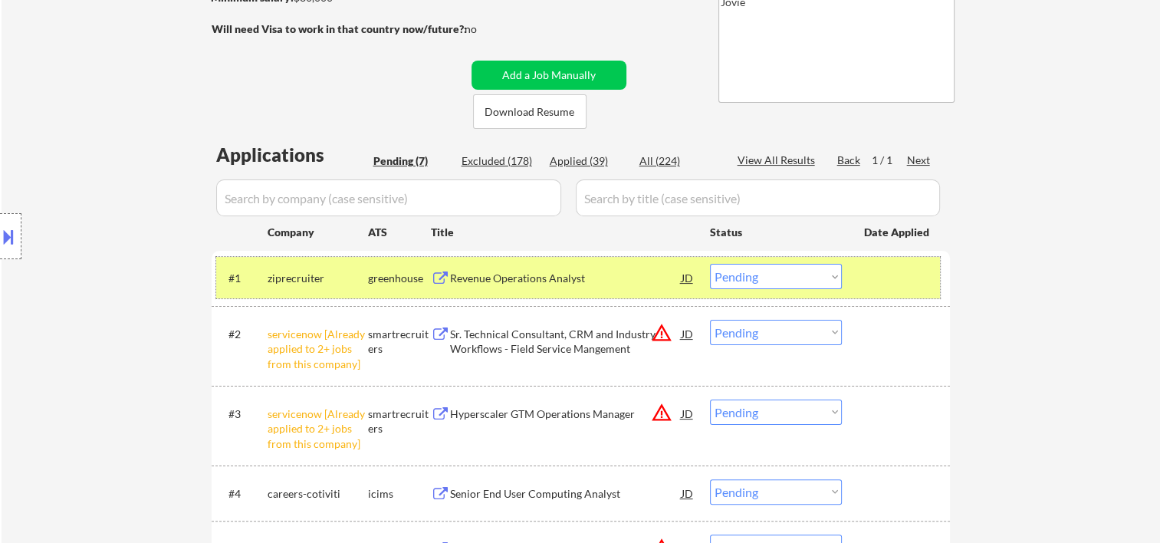
click at [869, 270] on div at bounding box center [897, 278] width 67 height 28
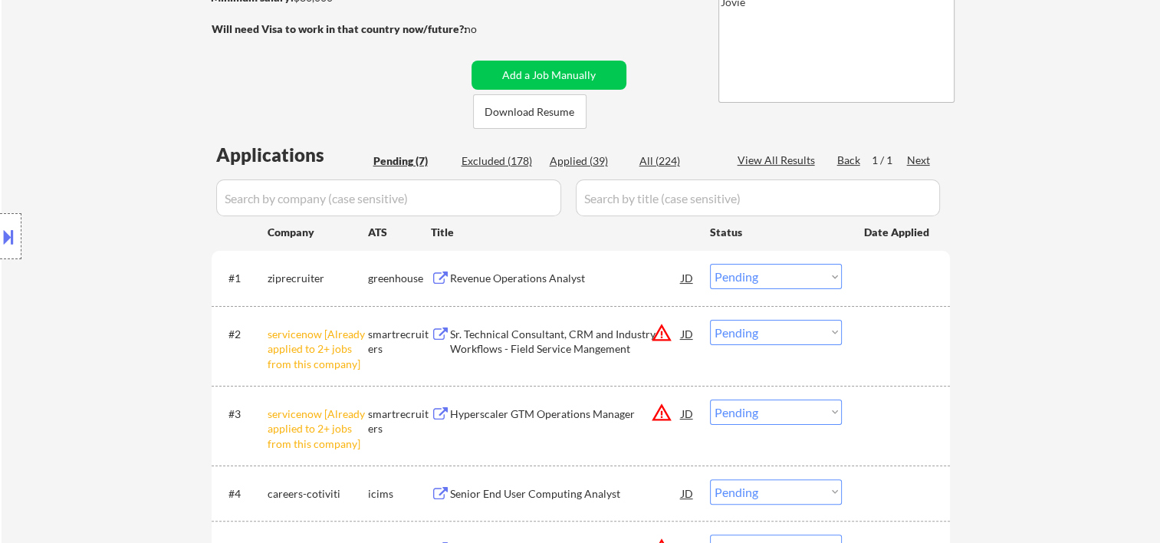
click at [887, 282] on div at bounding box center [897, 278] width 67 height 28
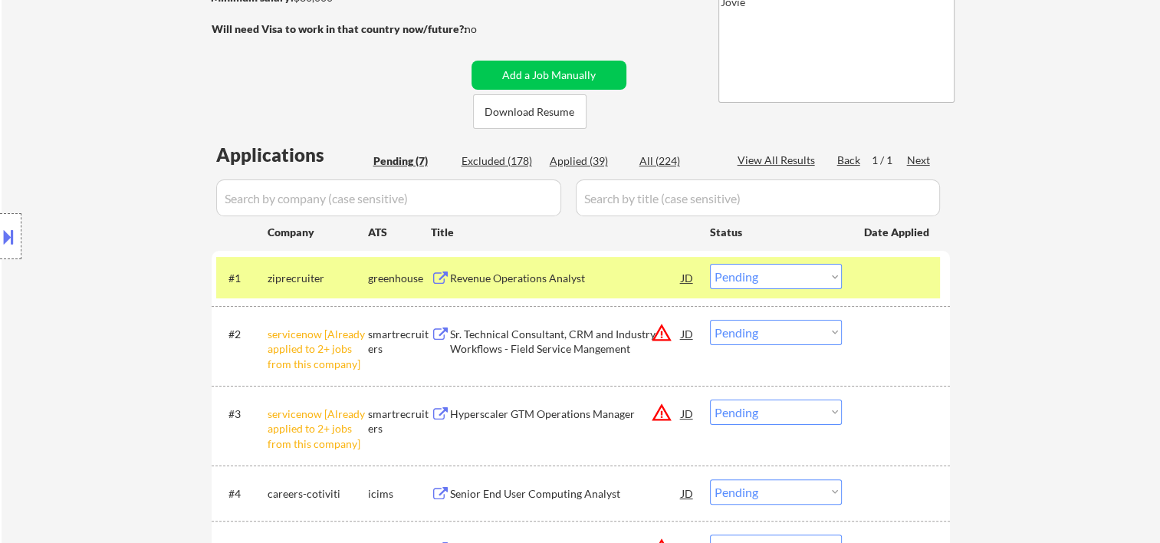
click at [560, 276] on div "Revenue Operations Analyst" at bounding box center [566, 278] width 232 height 15
